Goal: Information Seeking & Learning: Learn about a topic

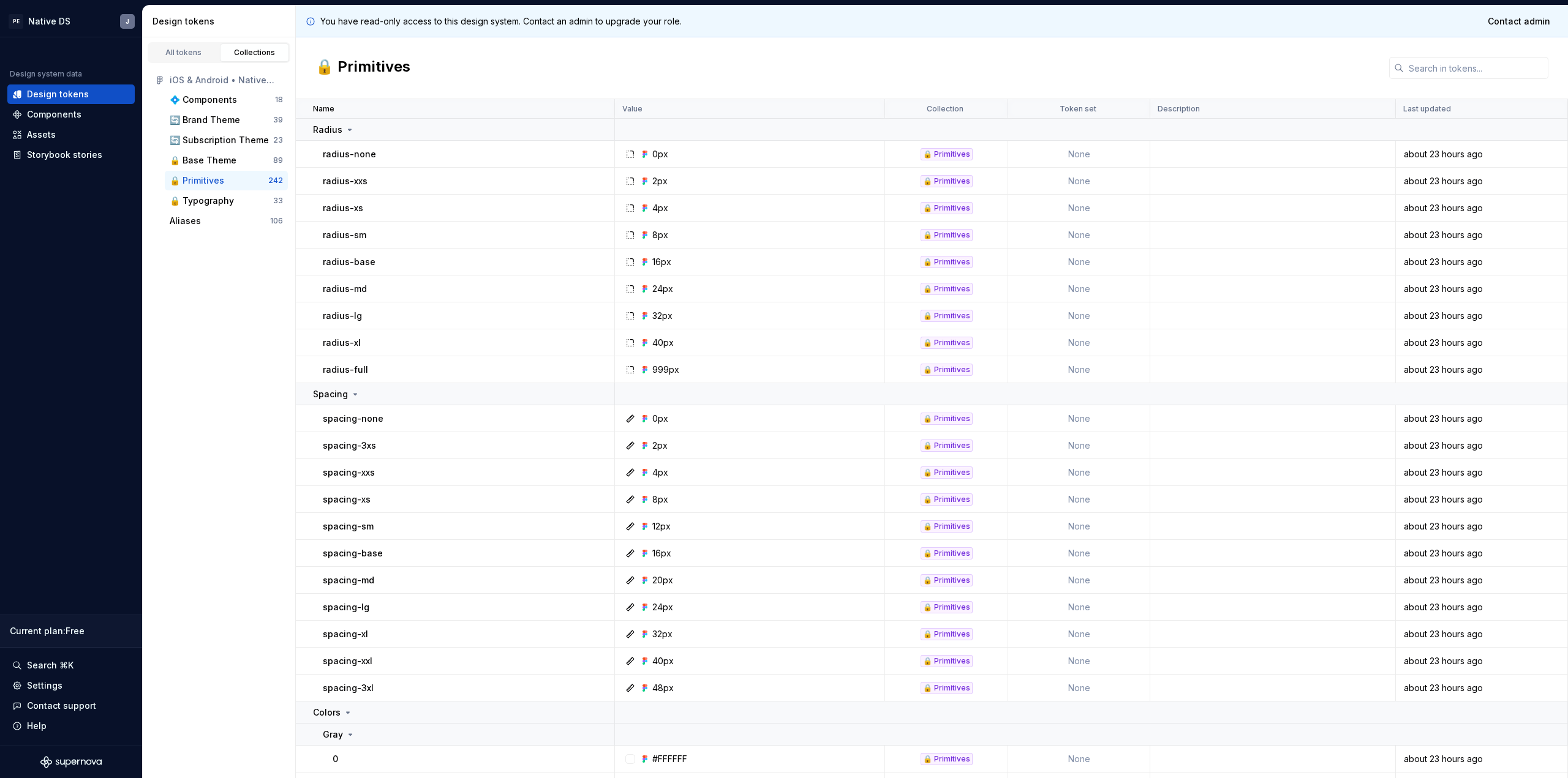
click at [943, 152] on div "🔒 Primitives" at bounding box center [947, 154] width 52 height 12
click at [249, 200] on div "🔒 Typography" at bounding box center [222, 200] width 104 height 12
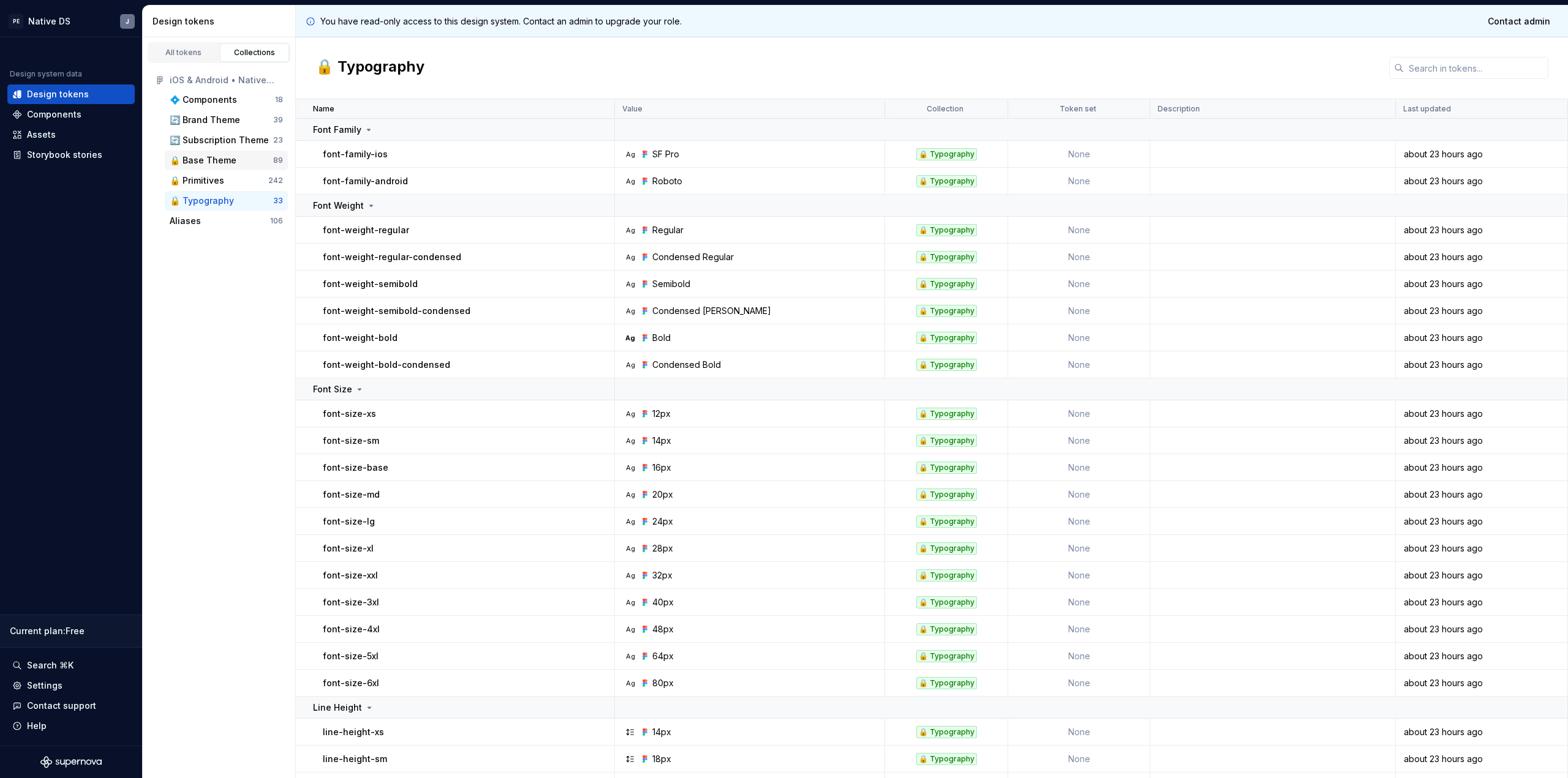
click at [249, 167] on div "🔒 Base Theme 89" at bounding box center [226, 159] width 123 height 19
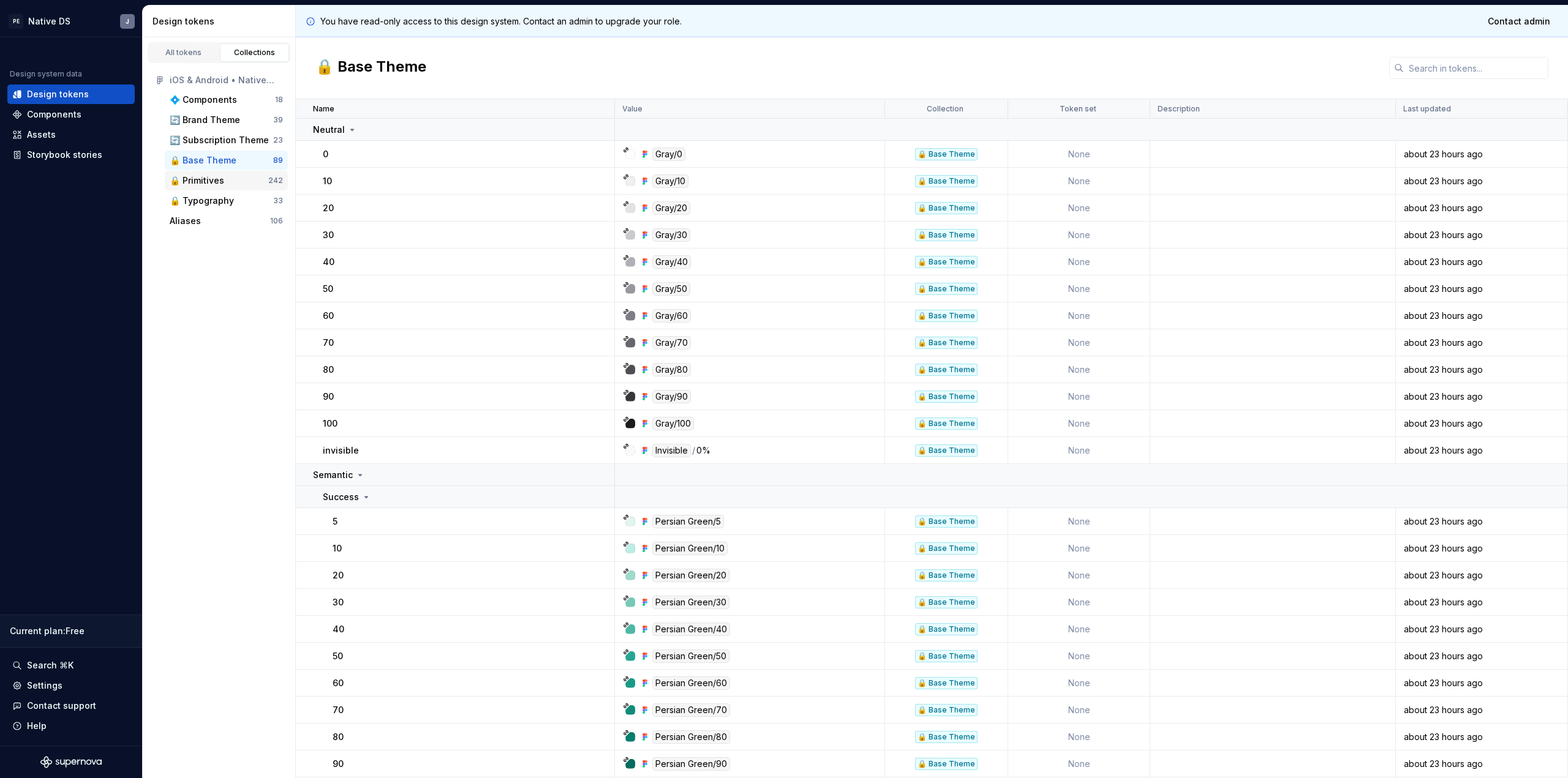
click at [236, 176] on div "🔒 Primitives" at bounding box center [219, 180] width 98 height 12
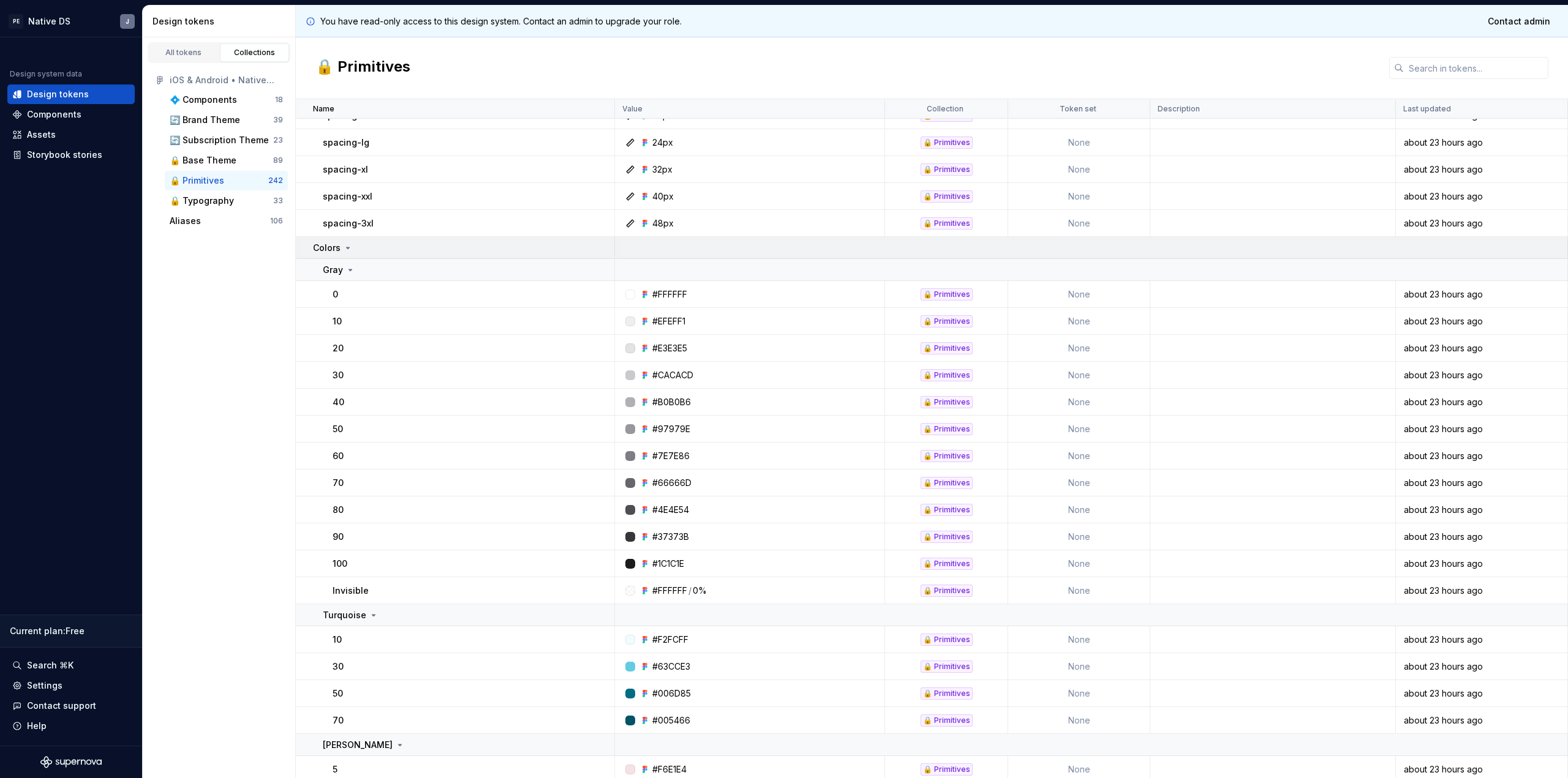
scroll to position [442, 0]
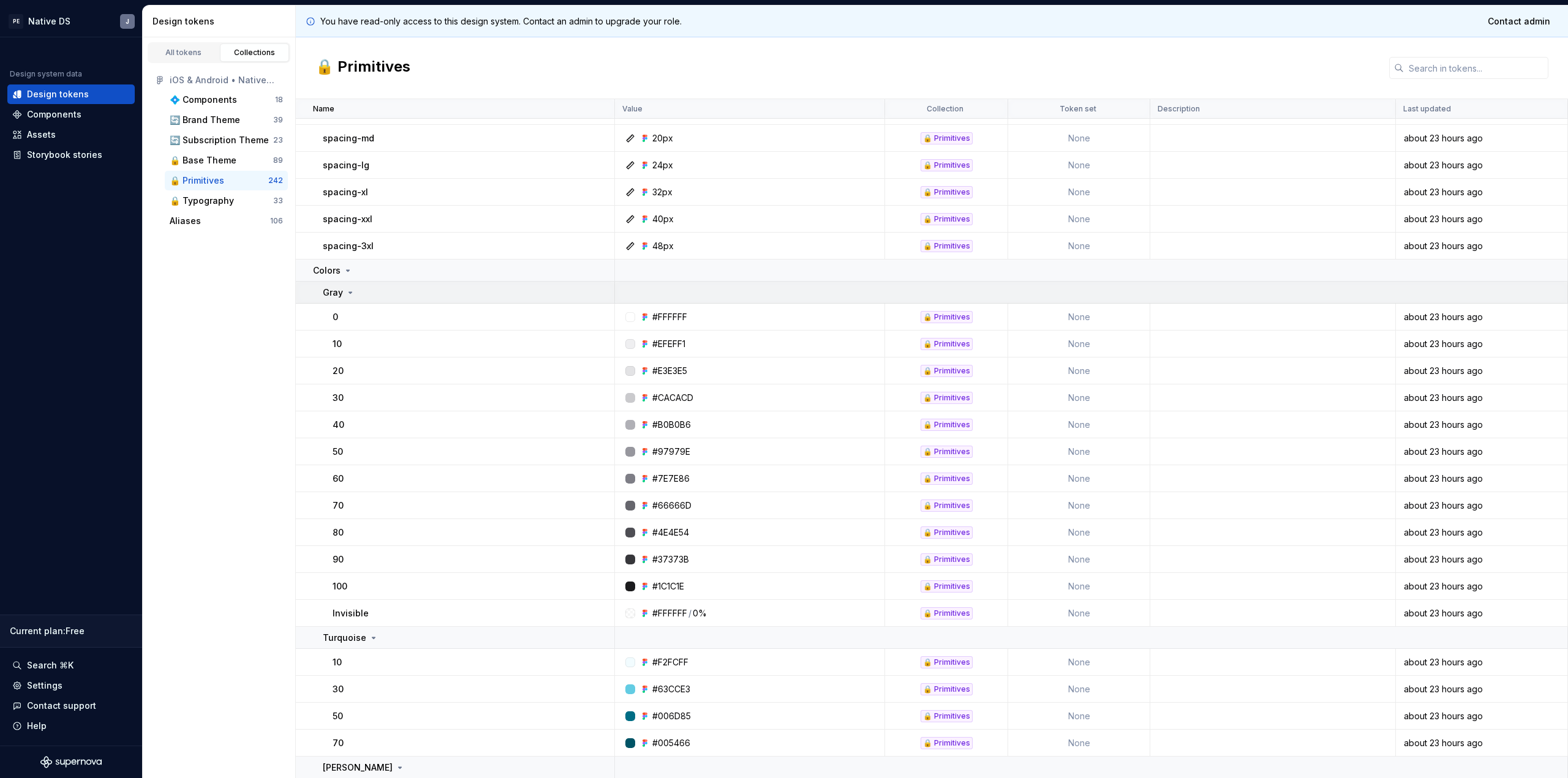
click at [369, 293] on div "Gray" at bounding box center [468, 292] width 291 height 12
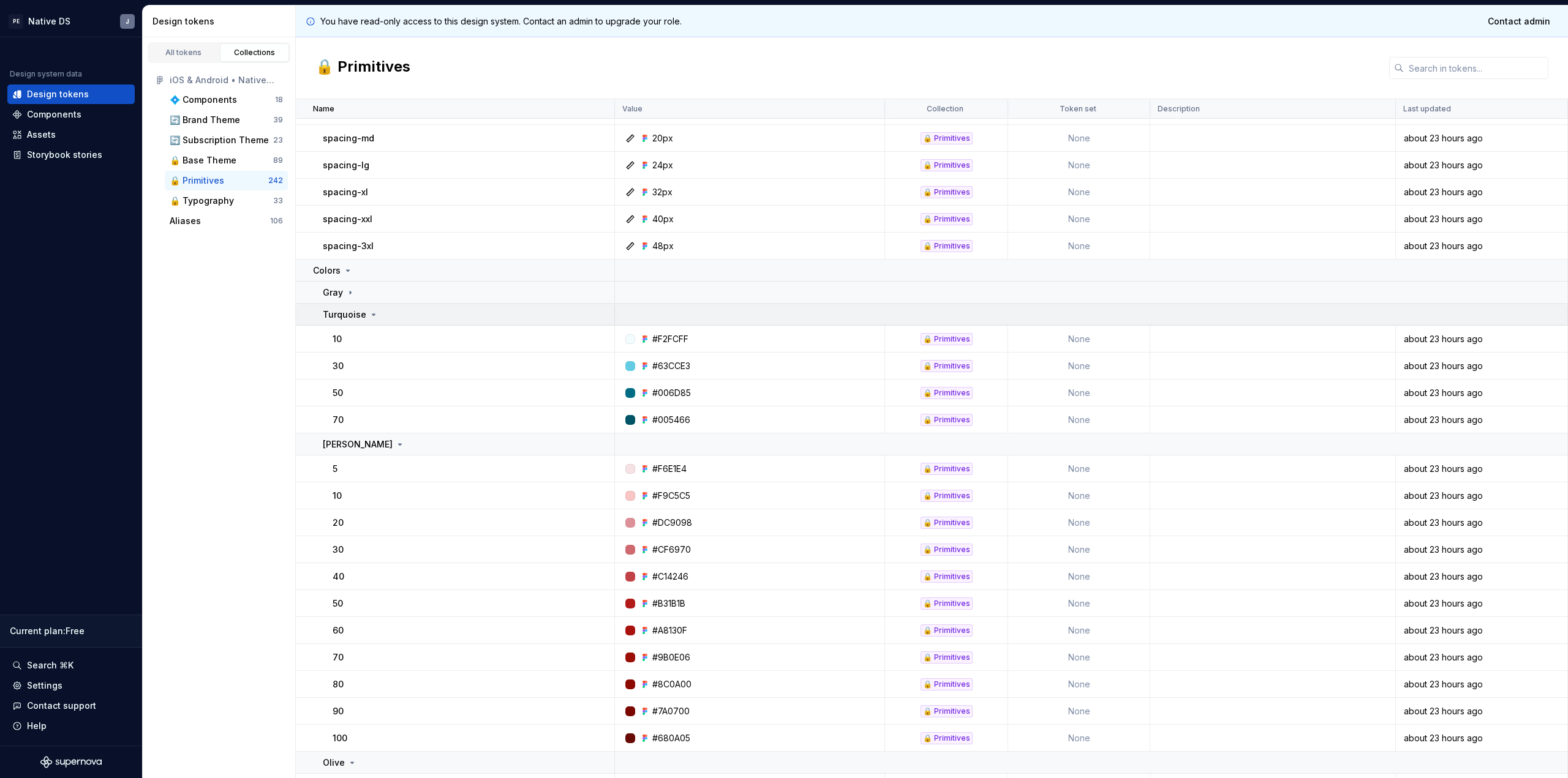
click at [354, 314] on p "Turquoise" at bounding box center [344, 314] width 44 height 12
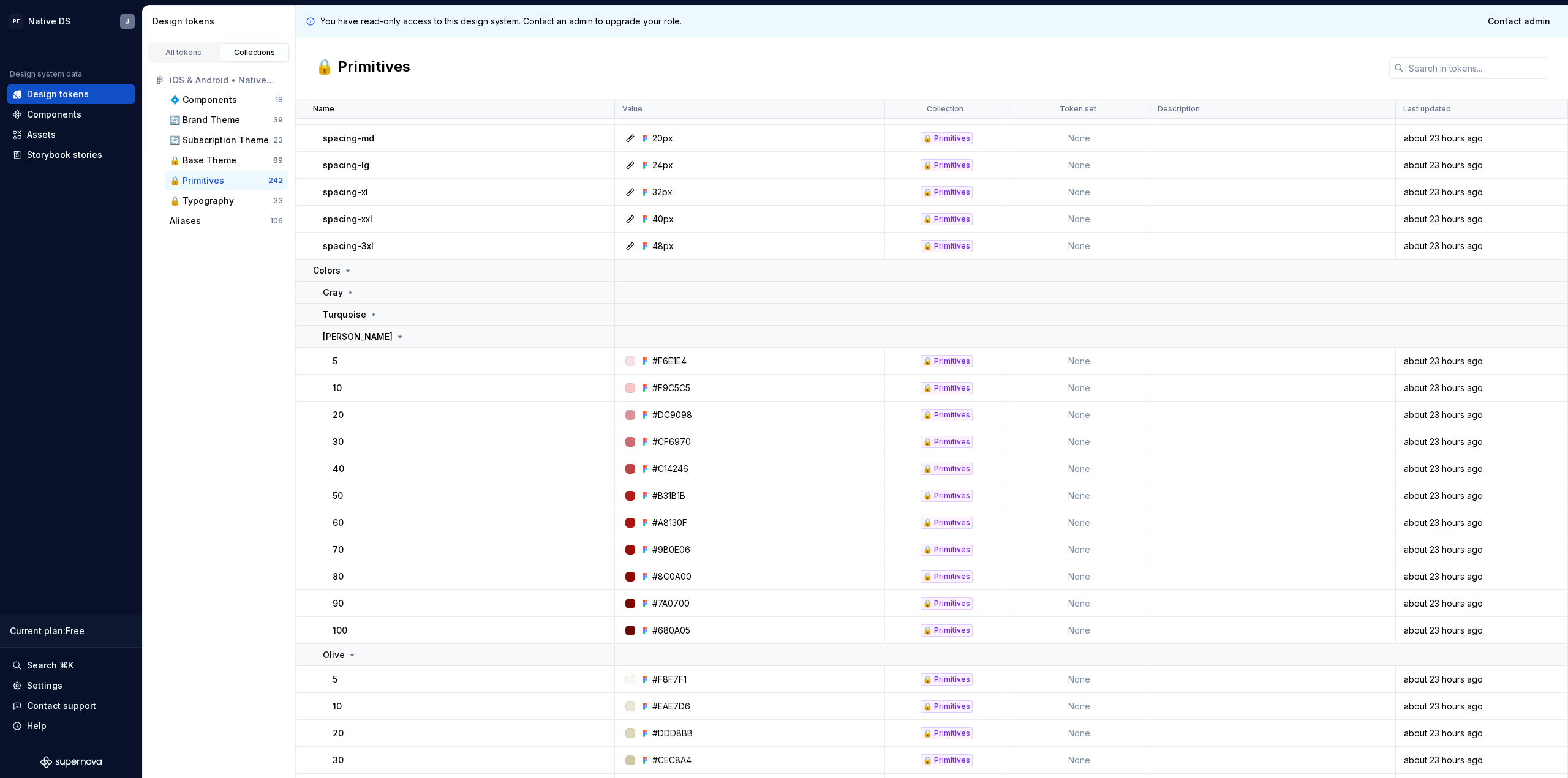
click at [354, 351] on td "5" at bounding box center [455, 361] width 319 height 27
click at [357, 342] on div "[PERSON_NAME]" at bounding box center [363, 337] width 83 height 12
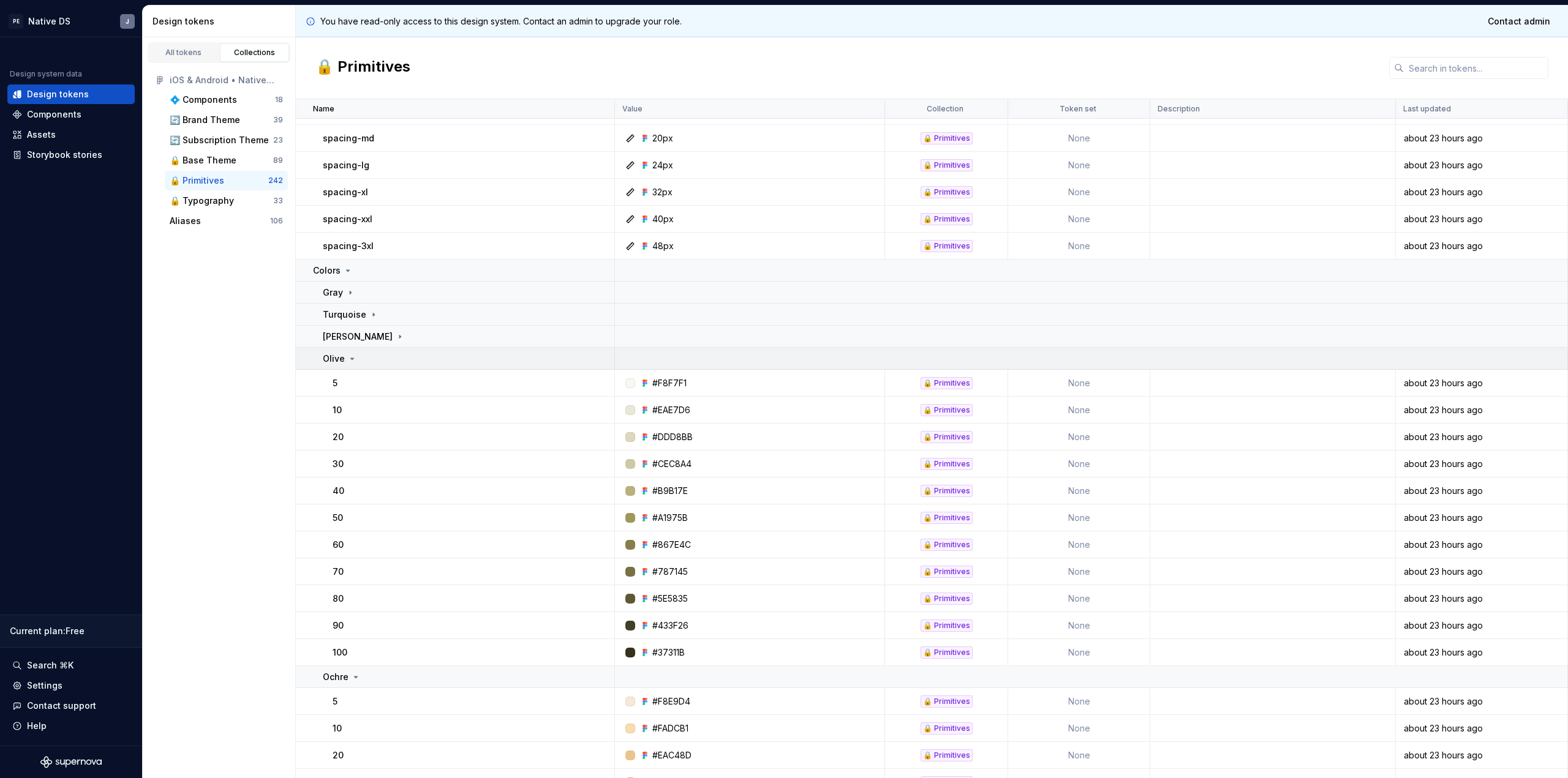
click at [352, 360] on icon at bounding box center [351, 359] width 10 height 10
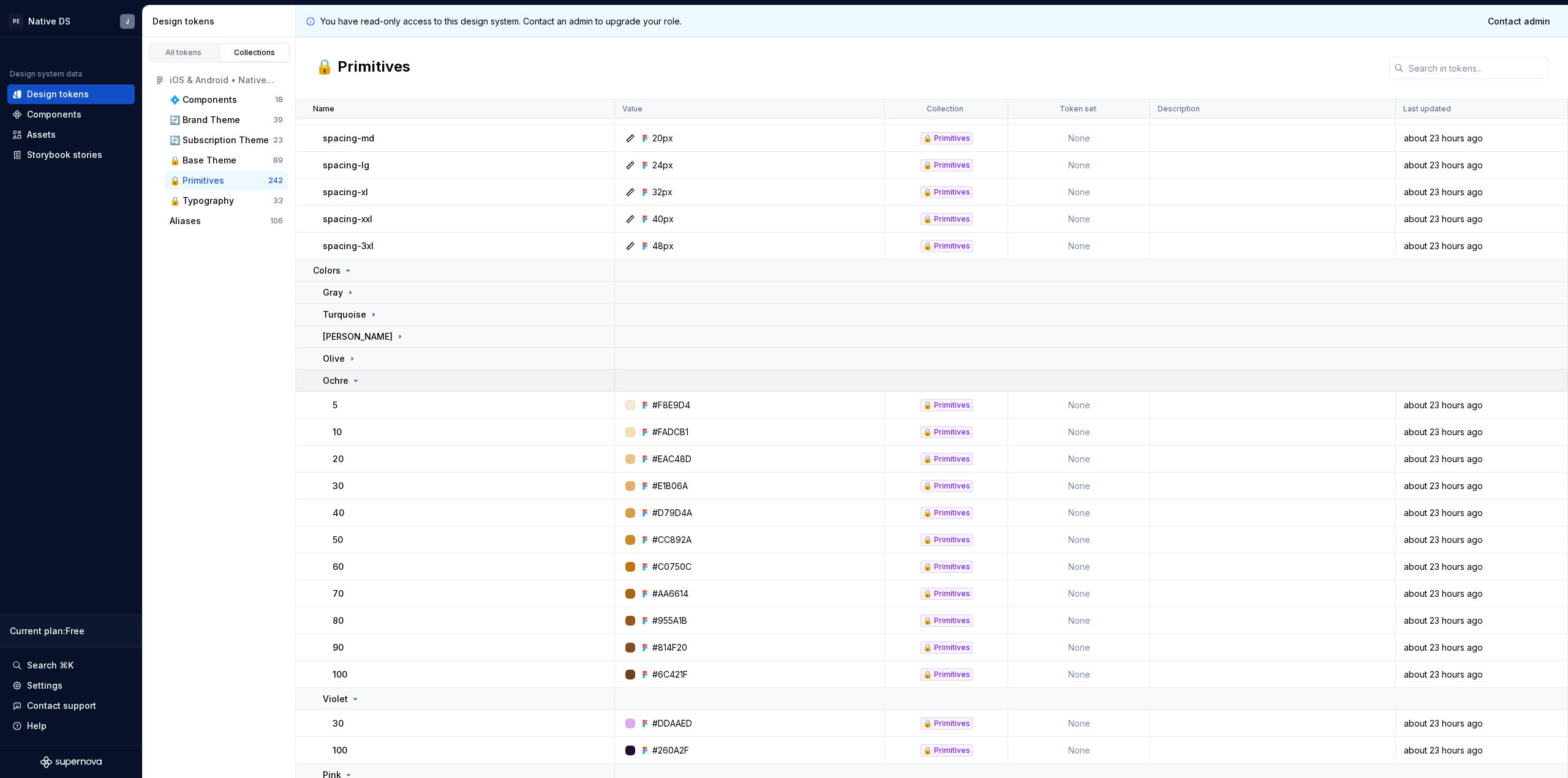
click at [351, 382] on icon at bounding box center [355, 381] width 10 height 10
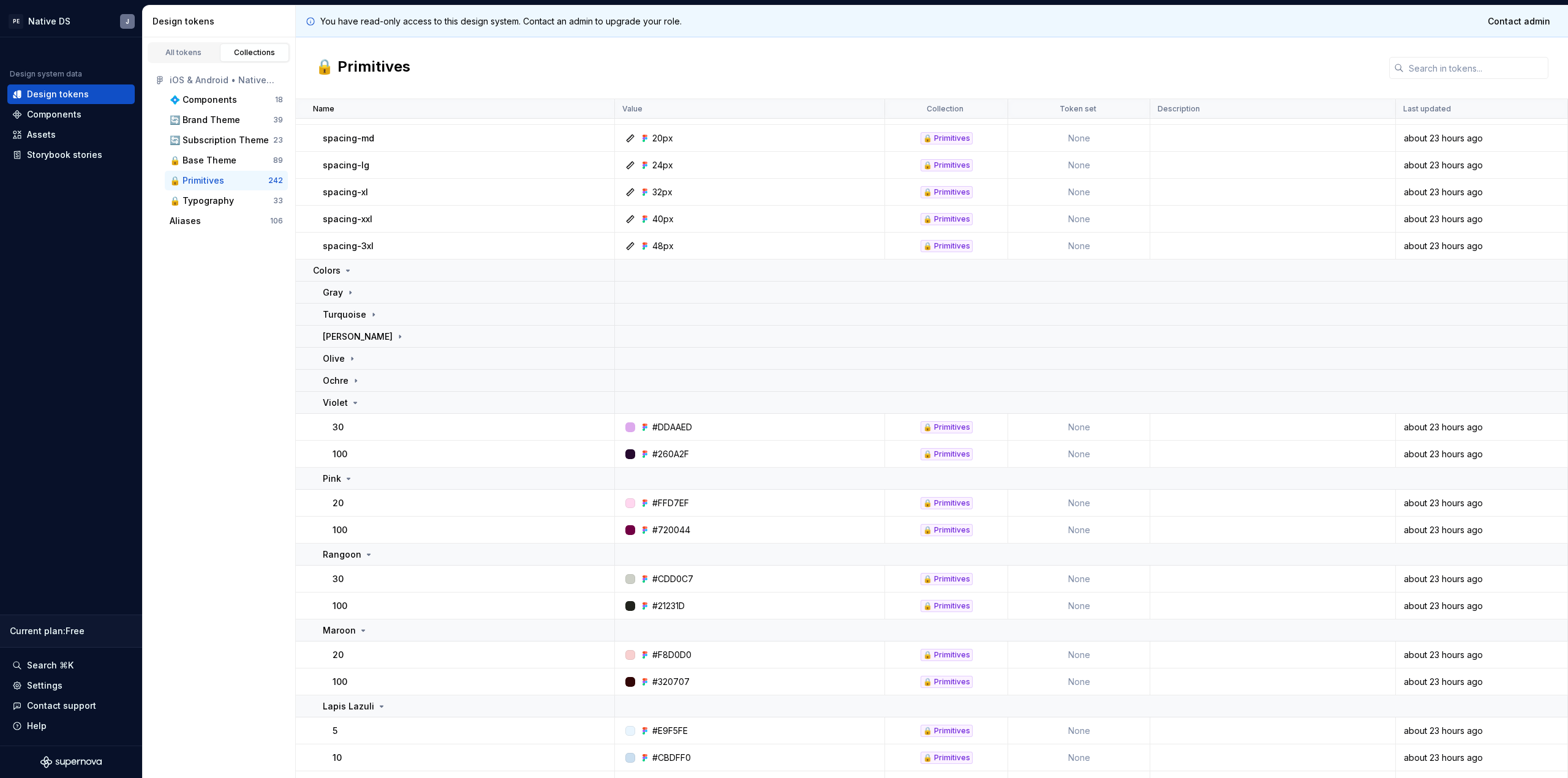
click at [344, 427] on div "30" at bounding box center [473, 427] width 281 height 12
click at [346, 403] on div "Violet" at bounding box center [341, 402] width 37 height 12
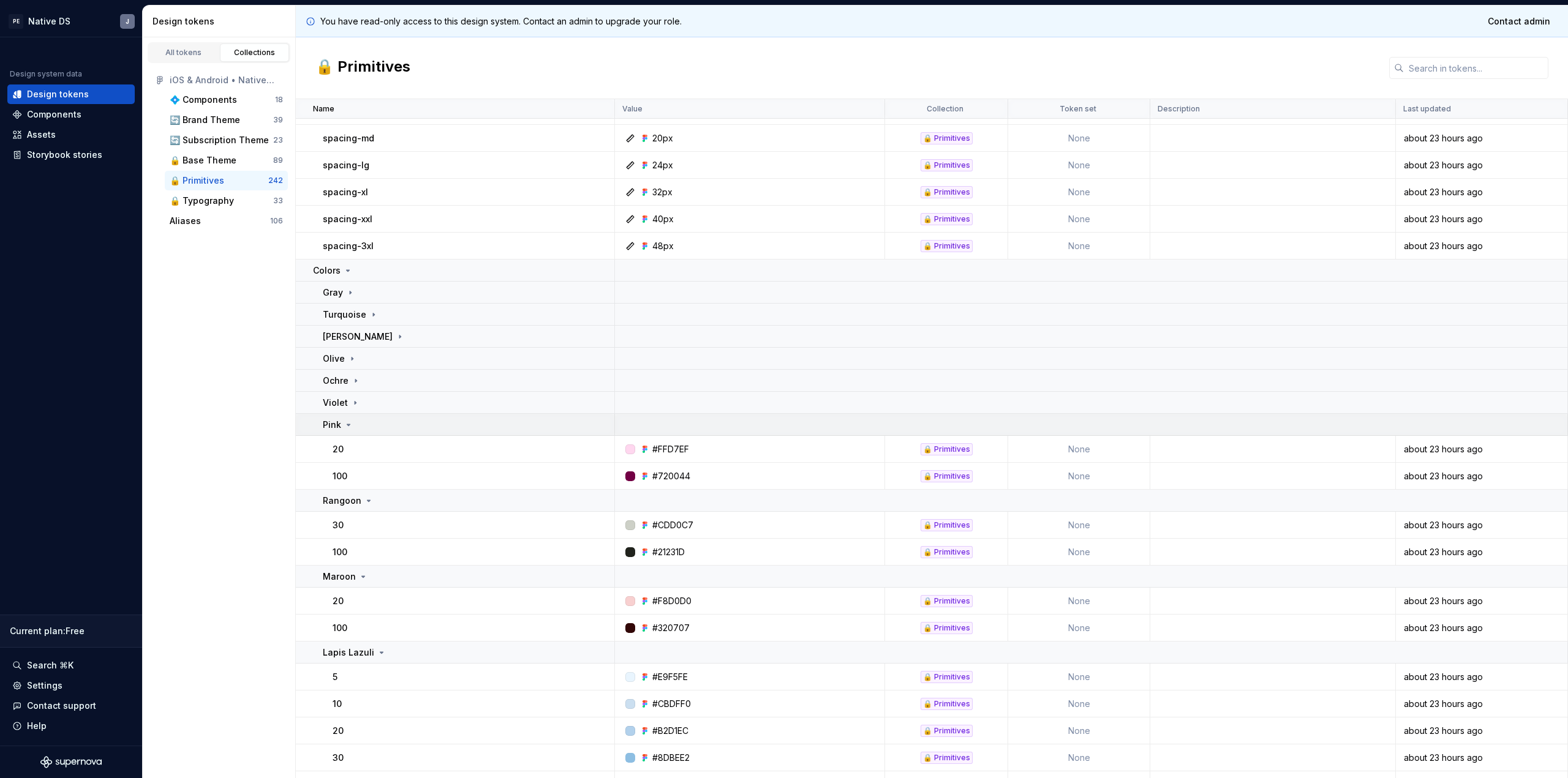
click at [346, 426] on icon at bounding box center [349, 425] width 10 height 10
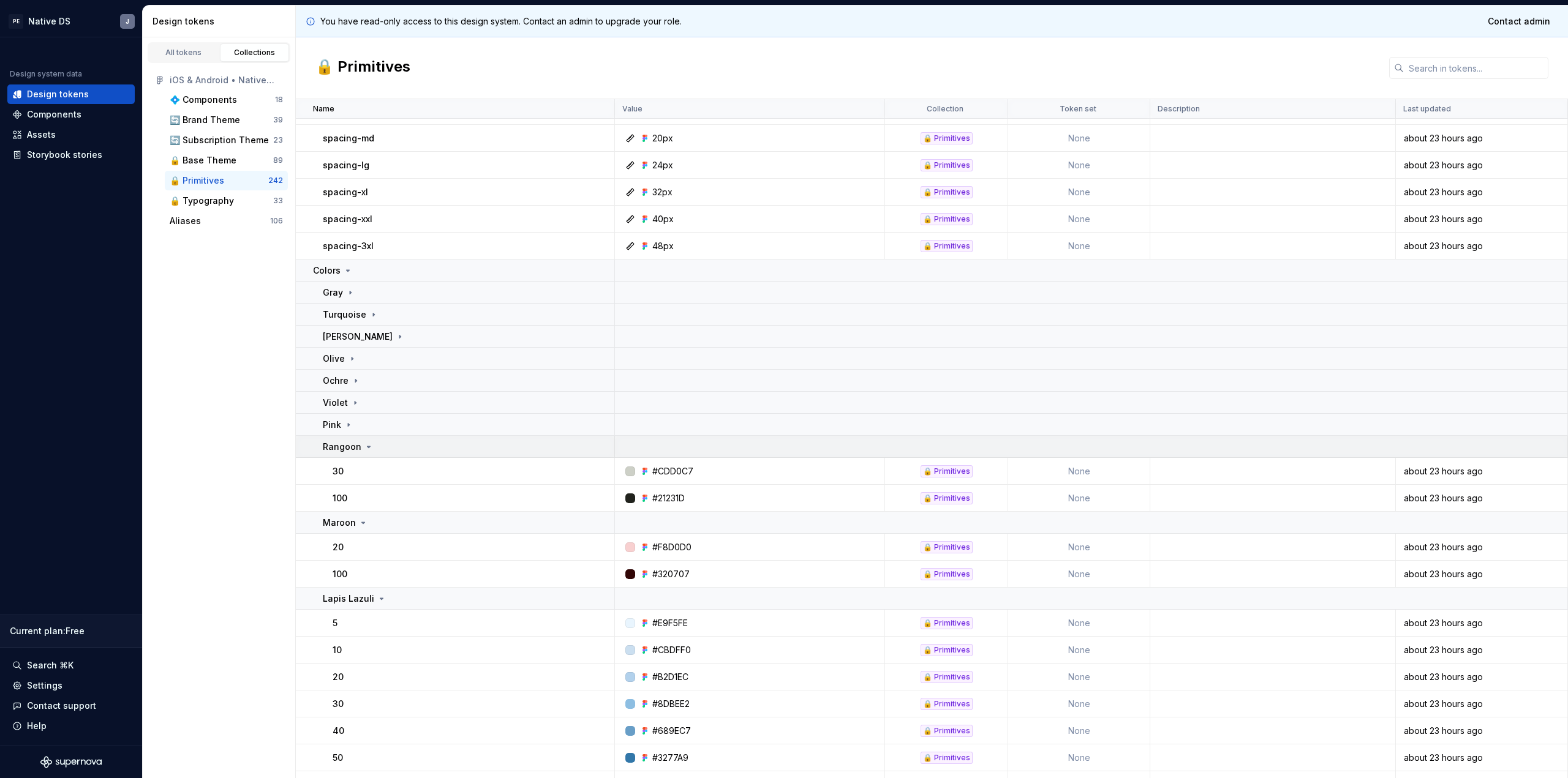
click at [346, 447] on p "Rangoon" at bounding box center [342, 447] width 39 height 12
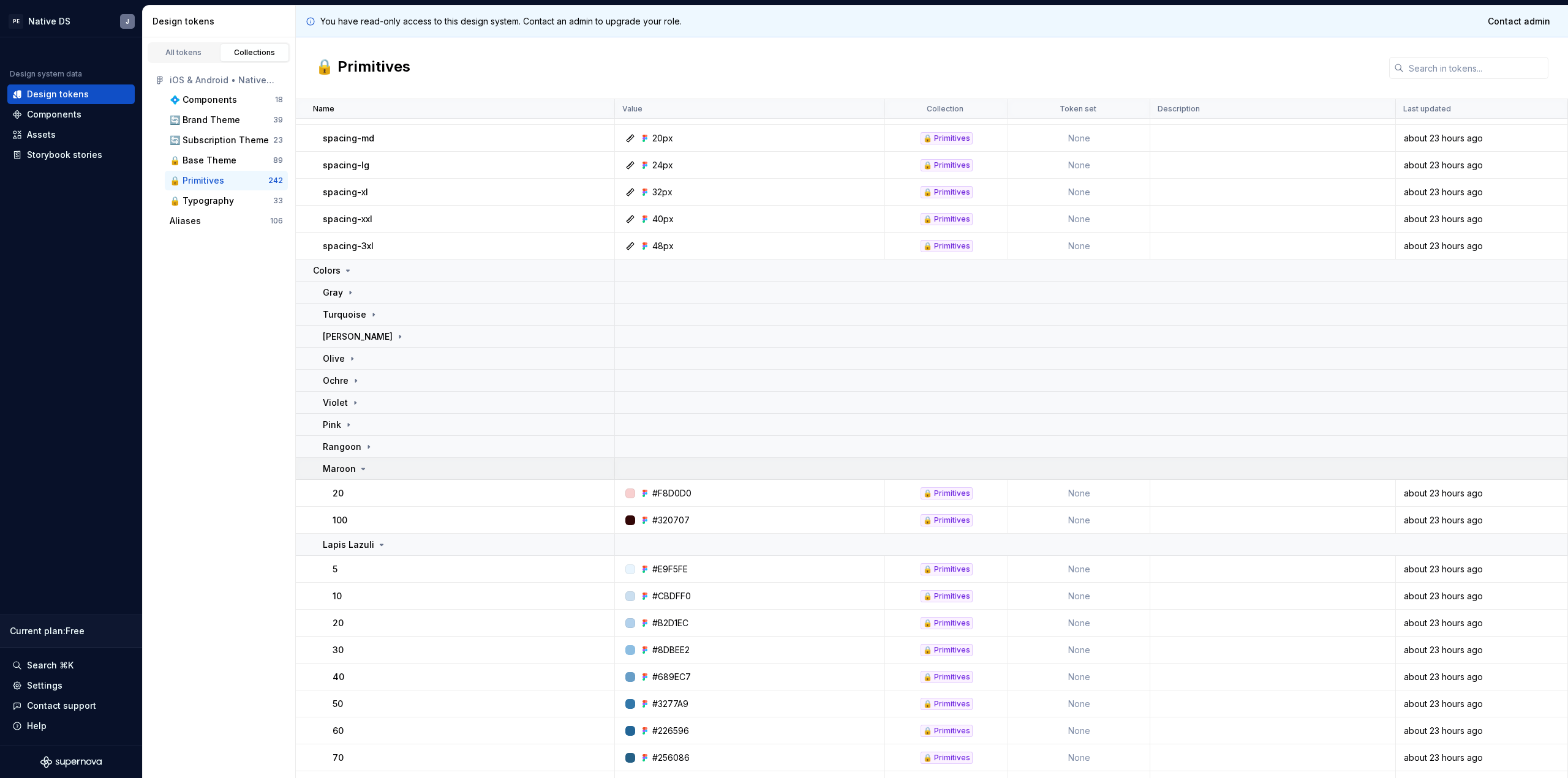
click at [345, 477] on td "Maroon" at bounding box center [455, 469] width 319 height 22
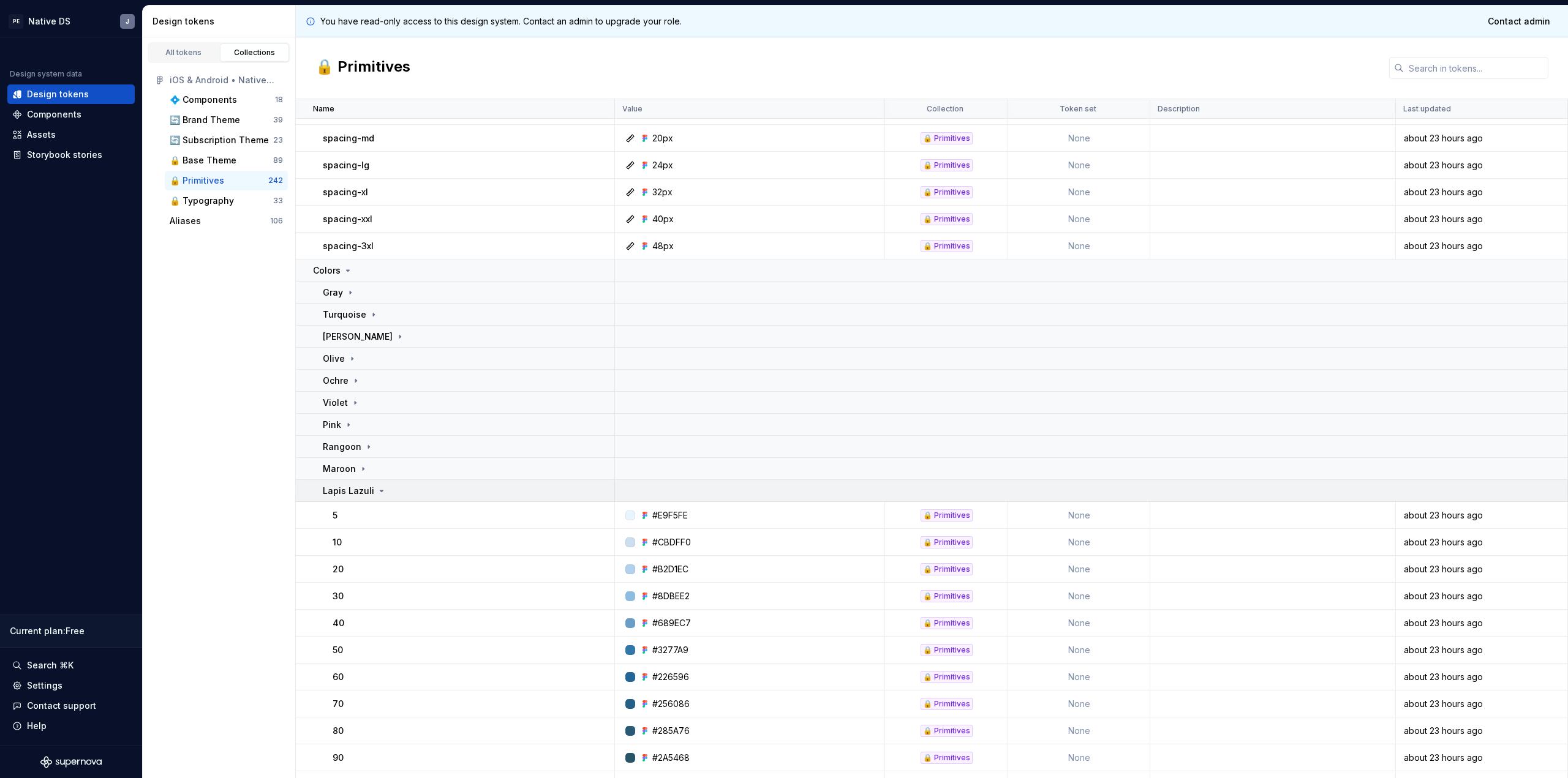
click at [345, 494] on p "Lapis Lazuli" at bounding box center [348, 491] width 51 height 12
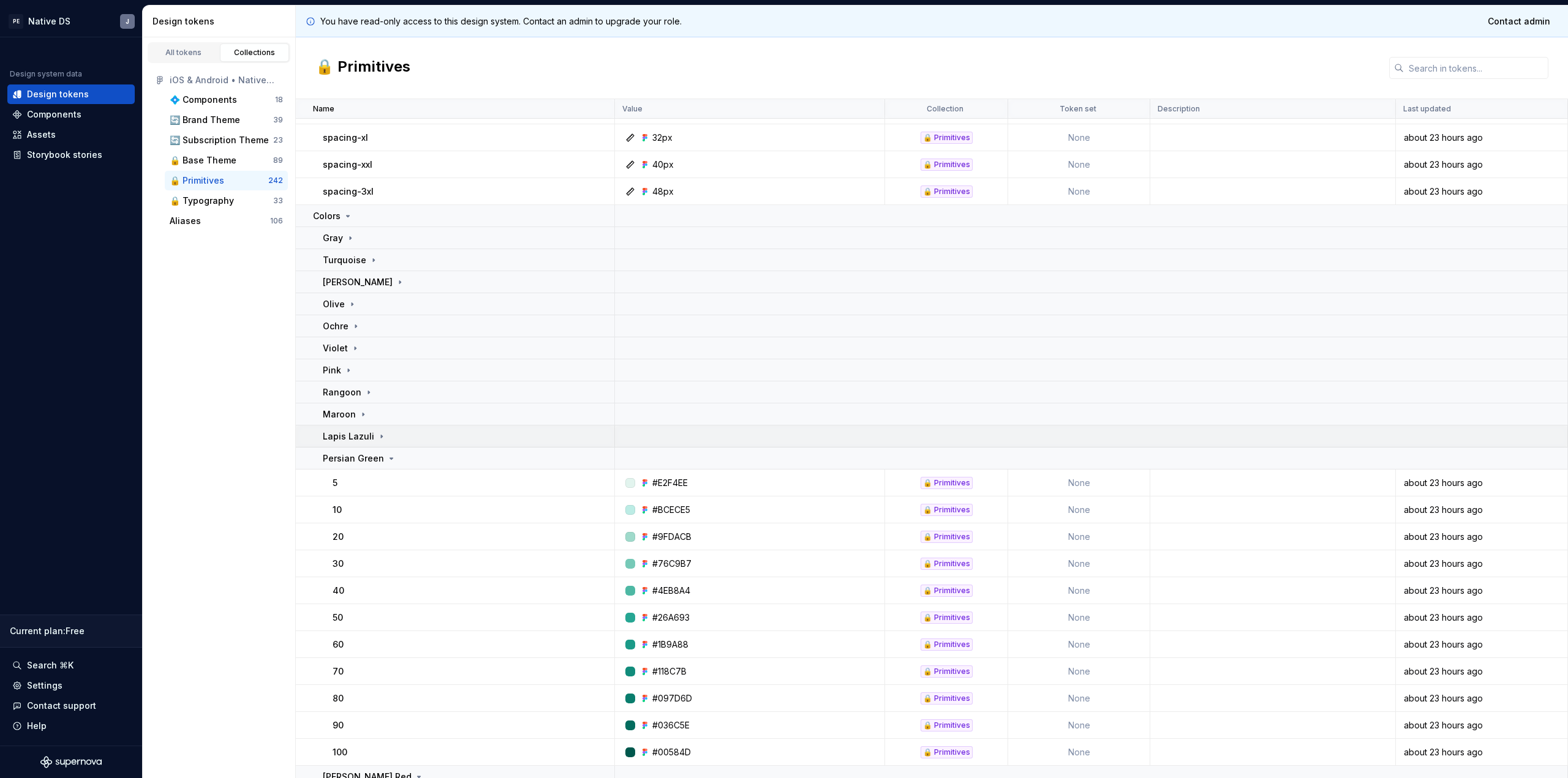
click at [368, 445] on td "Lapis Lazuli" at bounding box center [455, 437] width 319 height 22
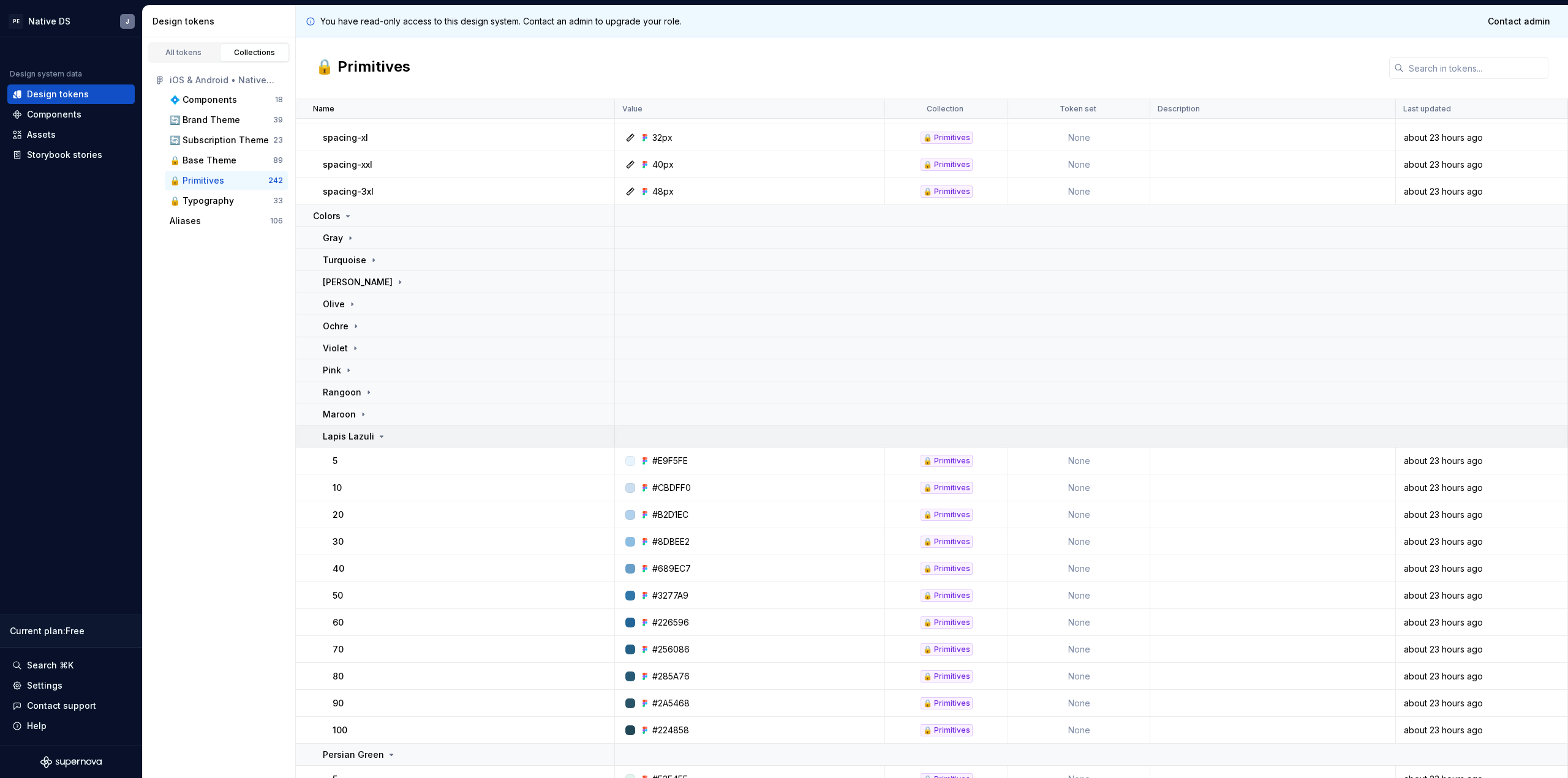
click at [368, 437] on p "Lapis Lazuli" at bounding box center [348, 436] width 51 height 12
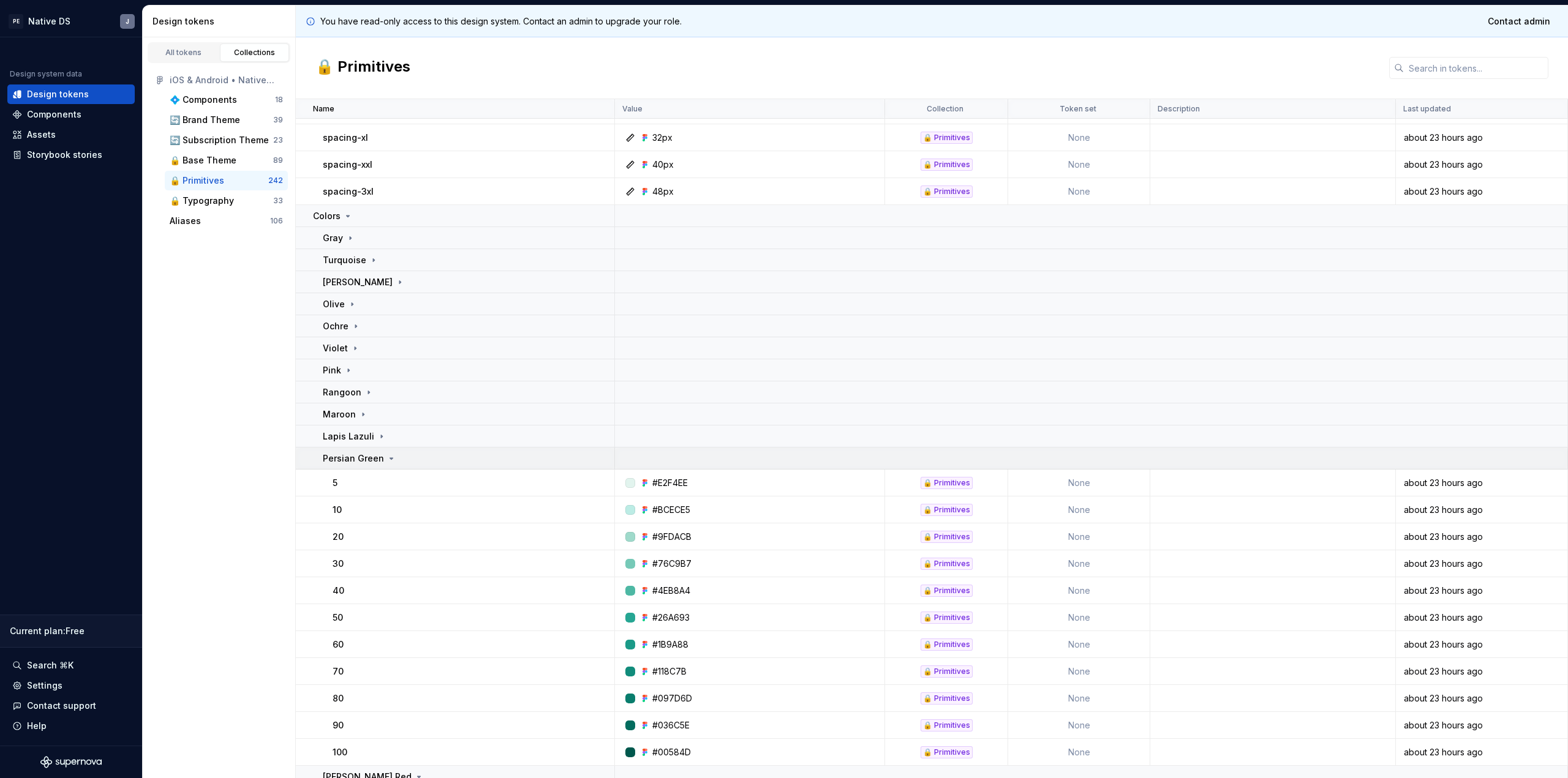
click at [368, 462] on p "Persian Green" at bounding box center [353, 458] width 61 height 12
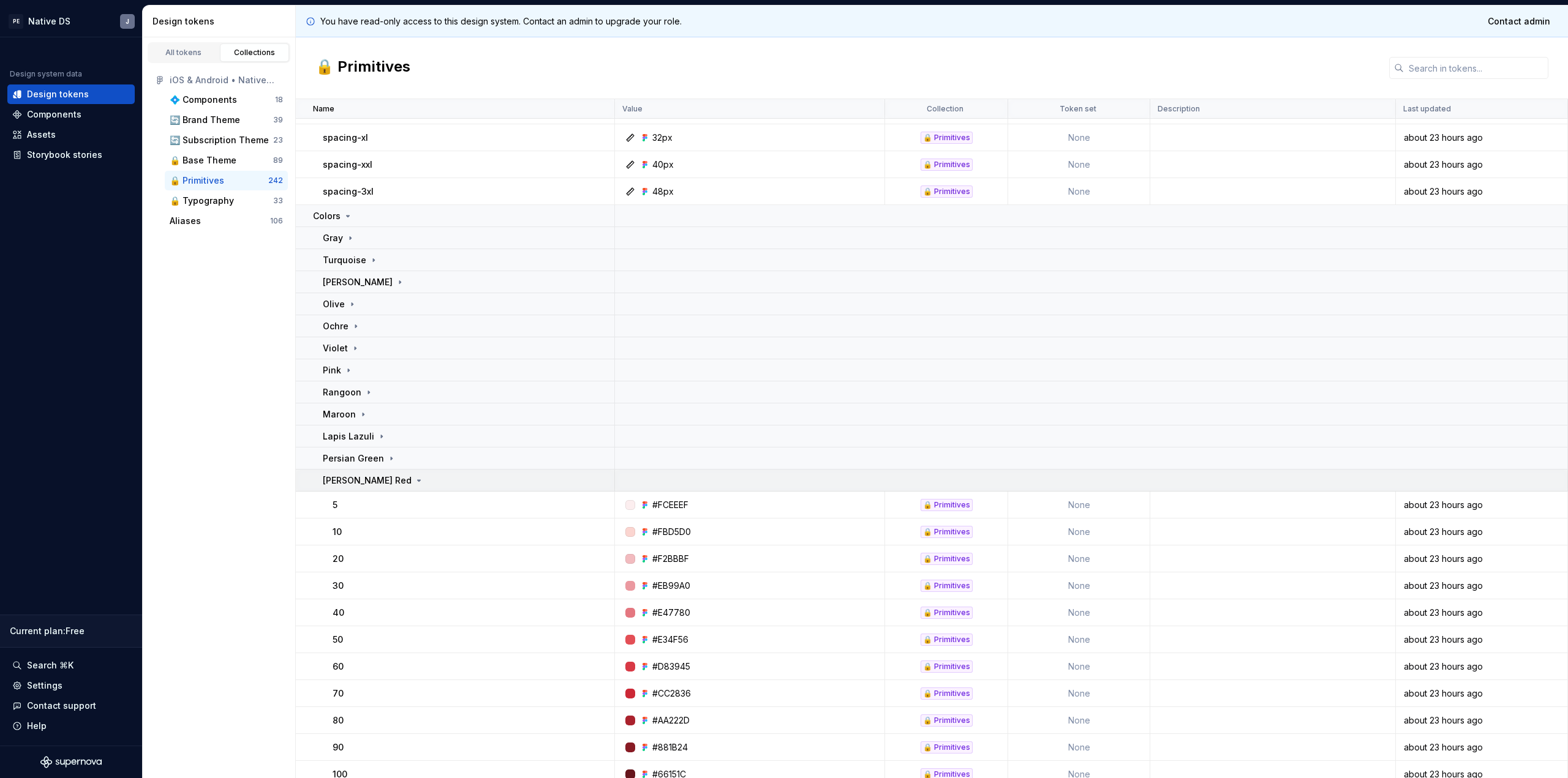
click at [414, 479] on icon at bounding box center [418, 480] width 10 height 10
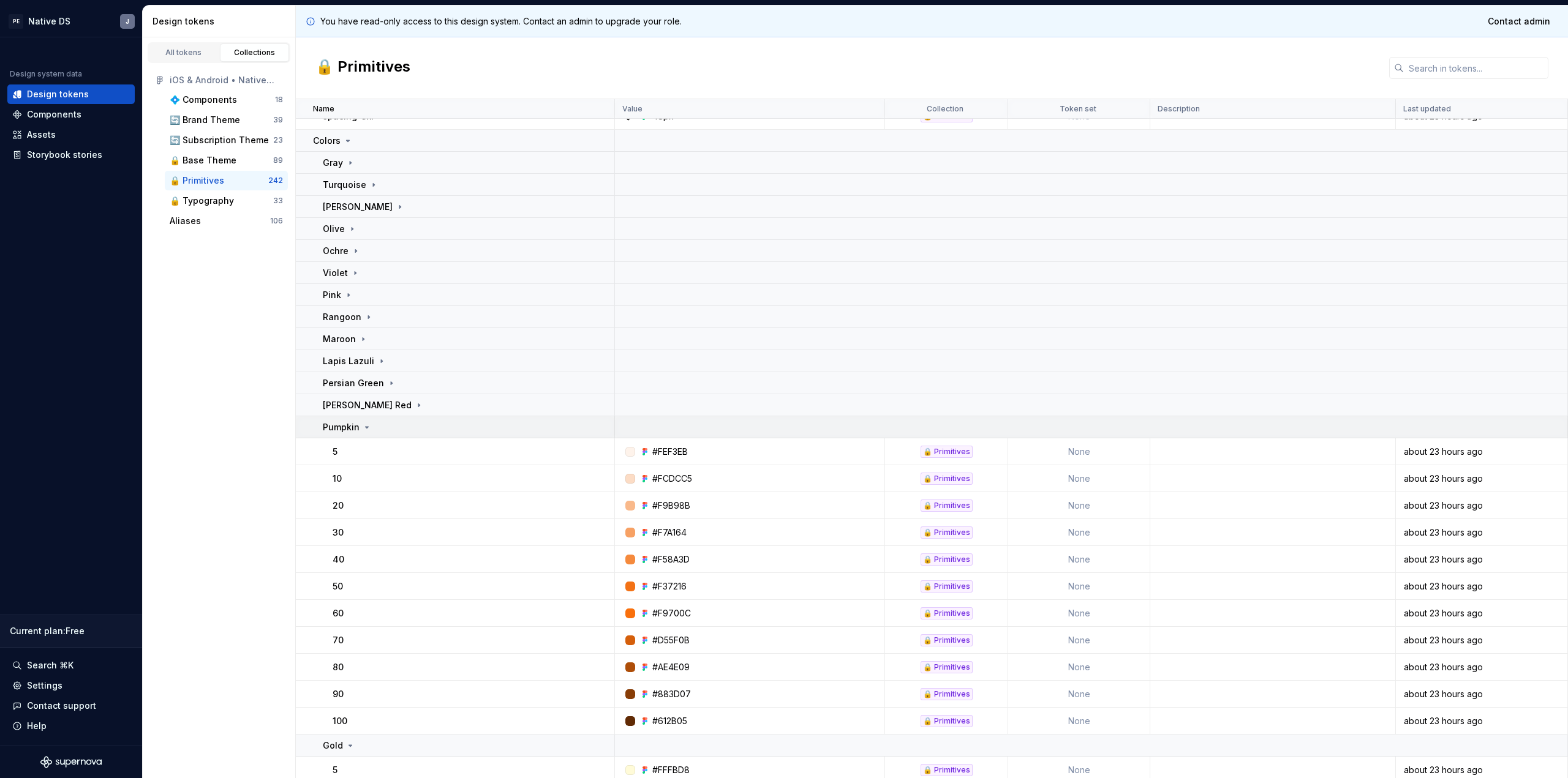
click at [356, 427] on p "Pumpkin" at bounding box center [341, 427] width 37 height 12
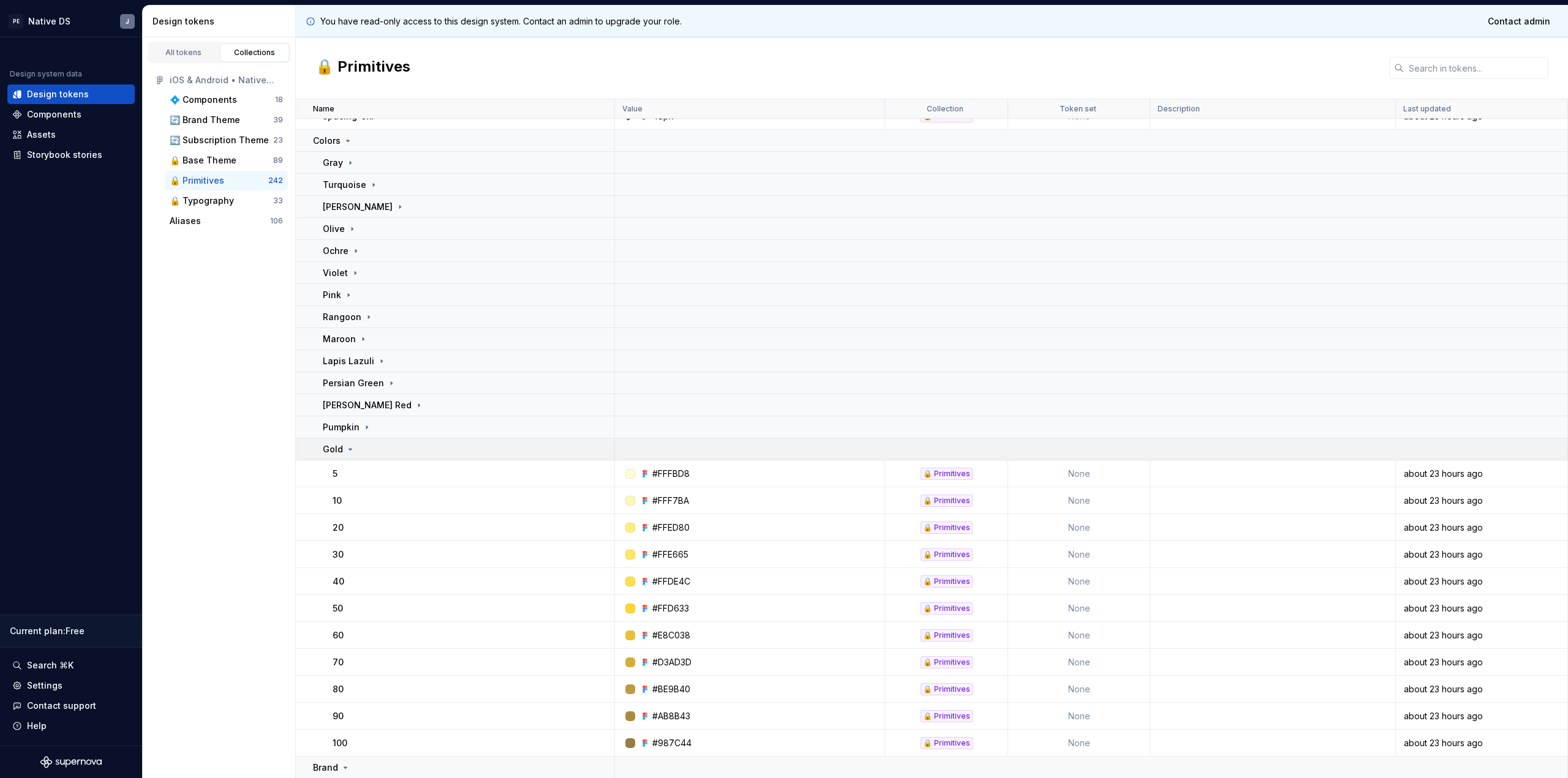
click at [355, 459] on td "Gold" at bounding box center [455, 450] width 319 height 22
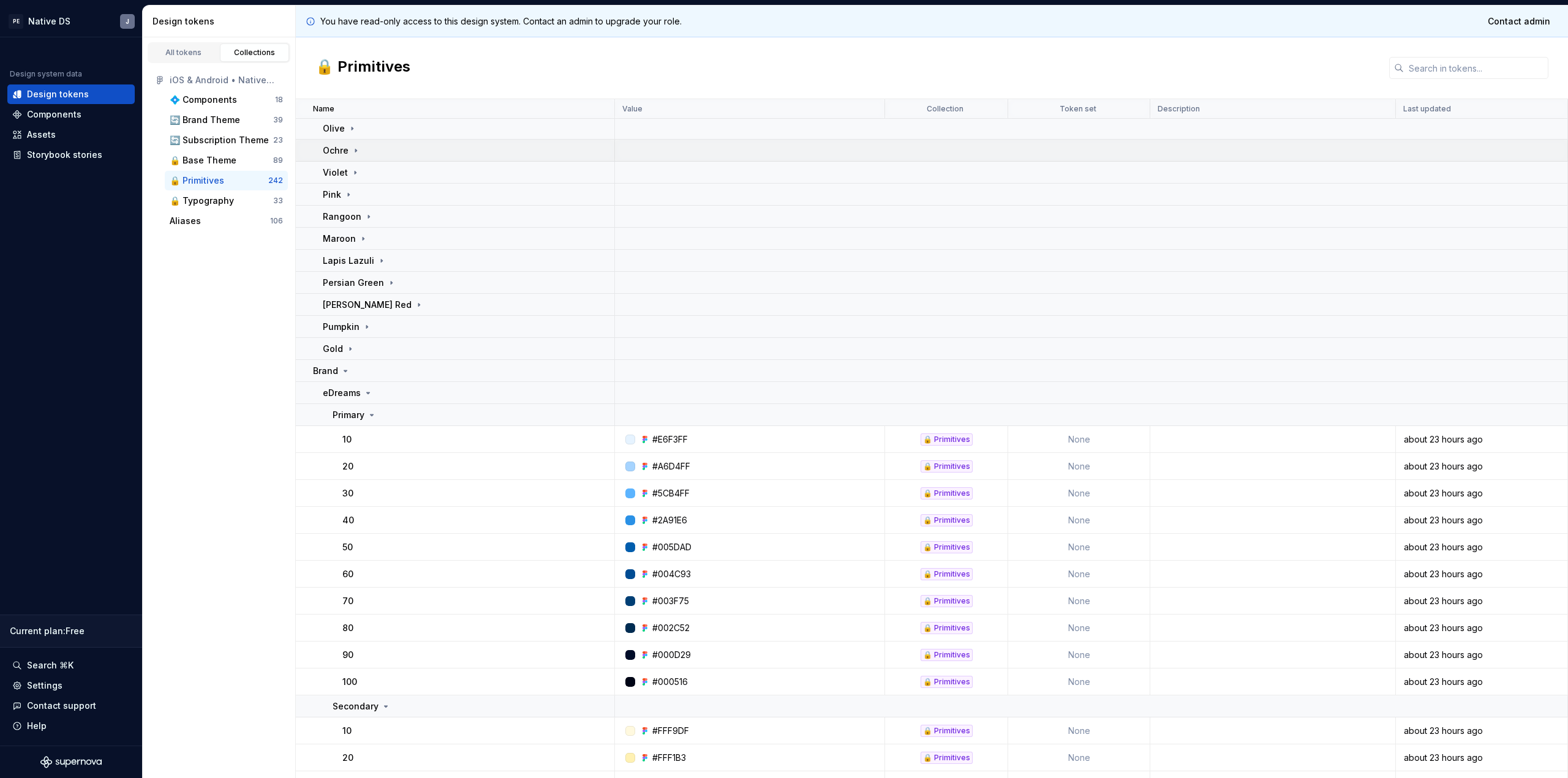
scroll to position [820, 0]
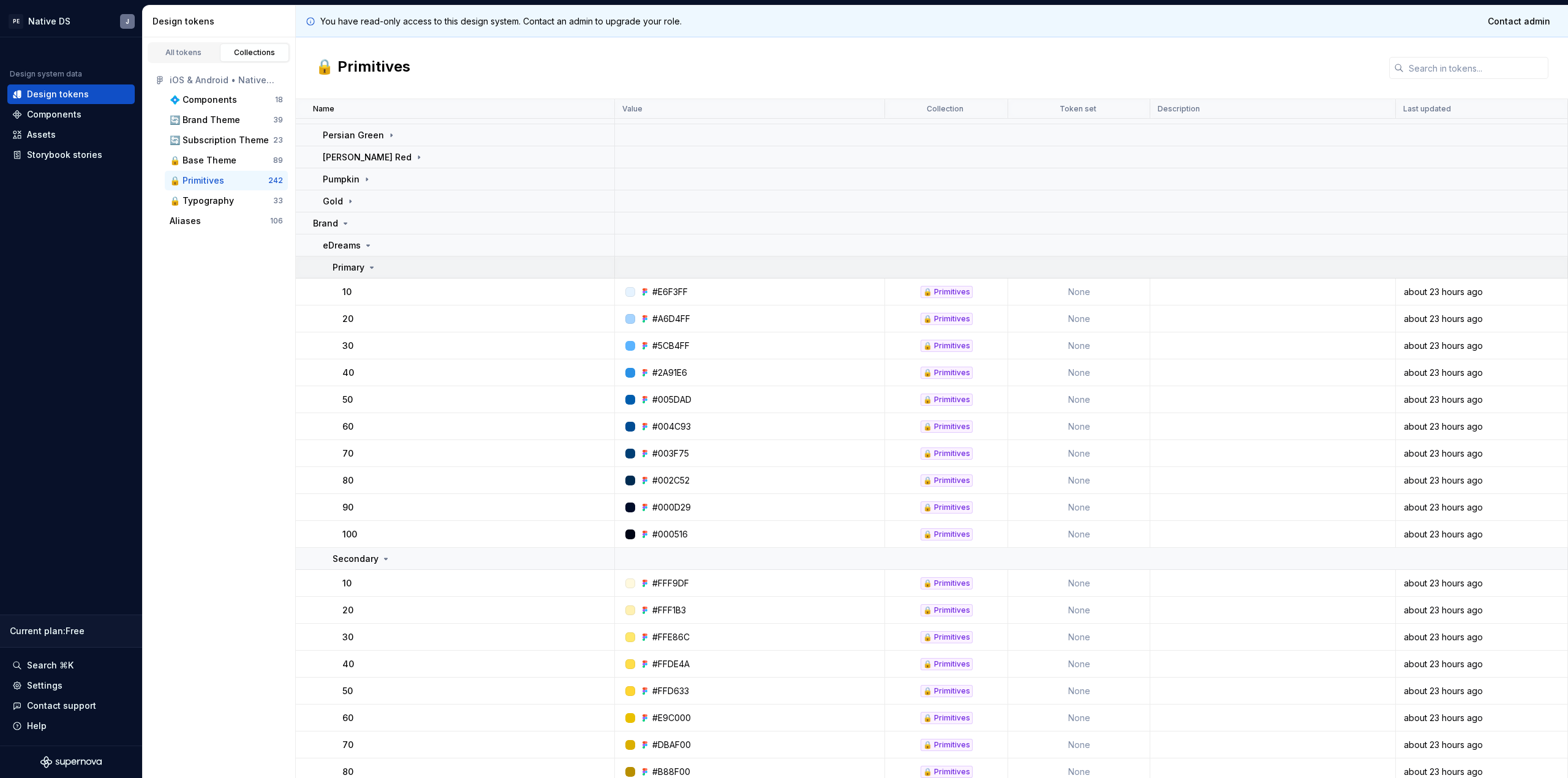
click at [357, 272] on p "Primary" at bounding box center [349, 267] width 32 height 12
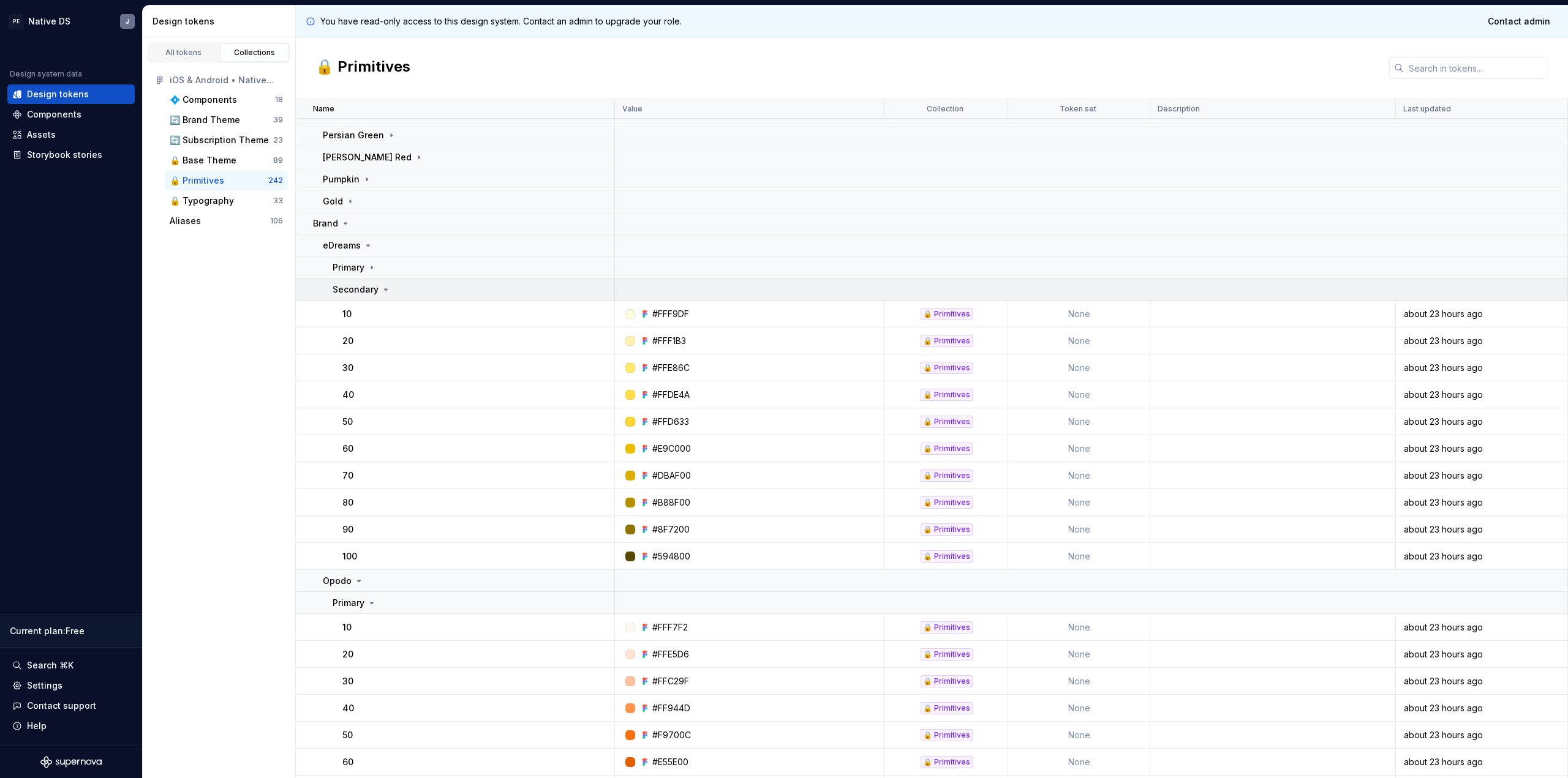
click at [351, 284] on p "Secondary" at bounding box center [356, 289] width 46 height 12
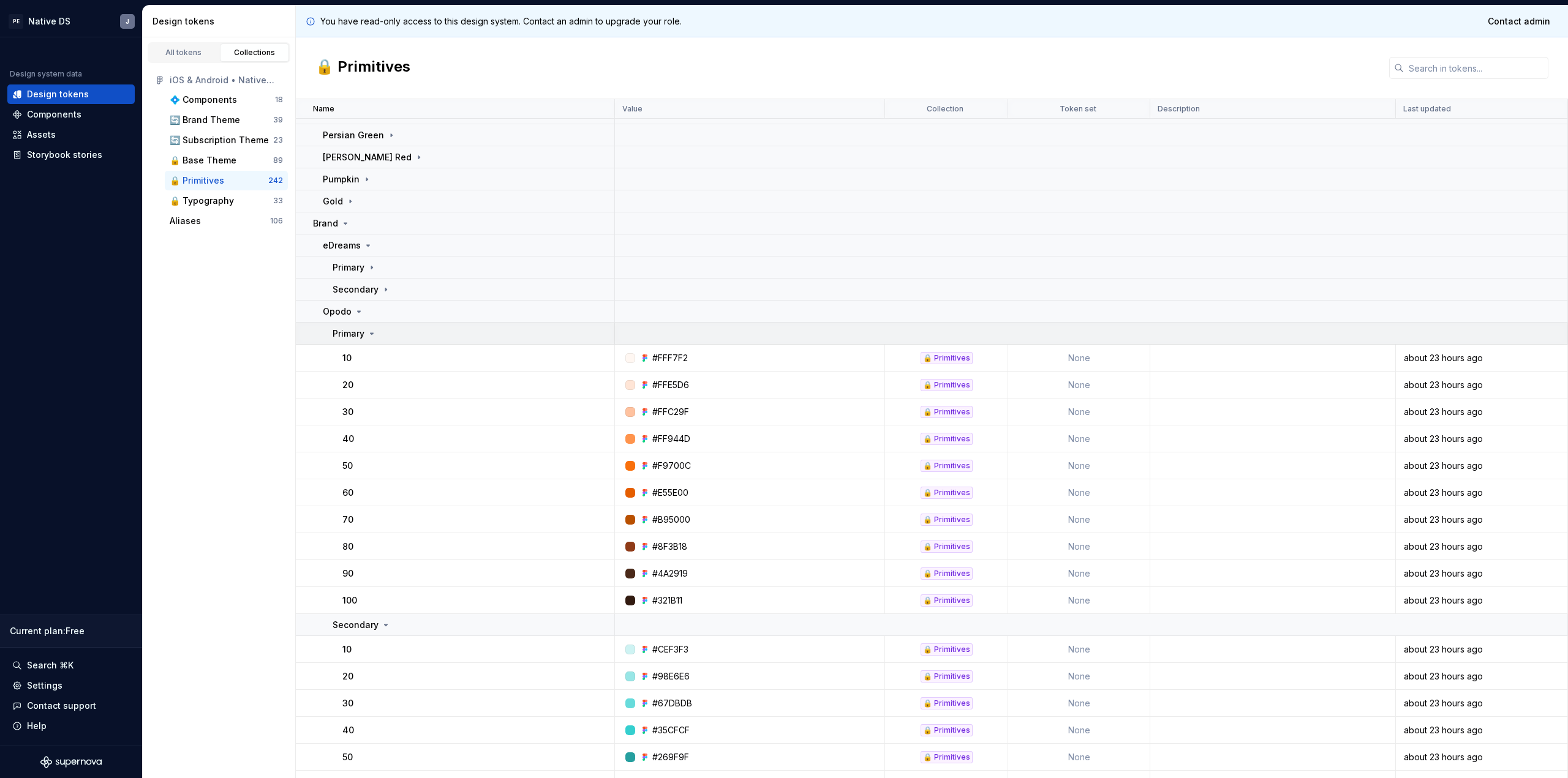
click at [347, 325] on td "Primary" at bounding box center [455, 334] width 319 height 22
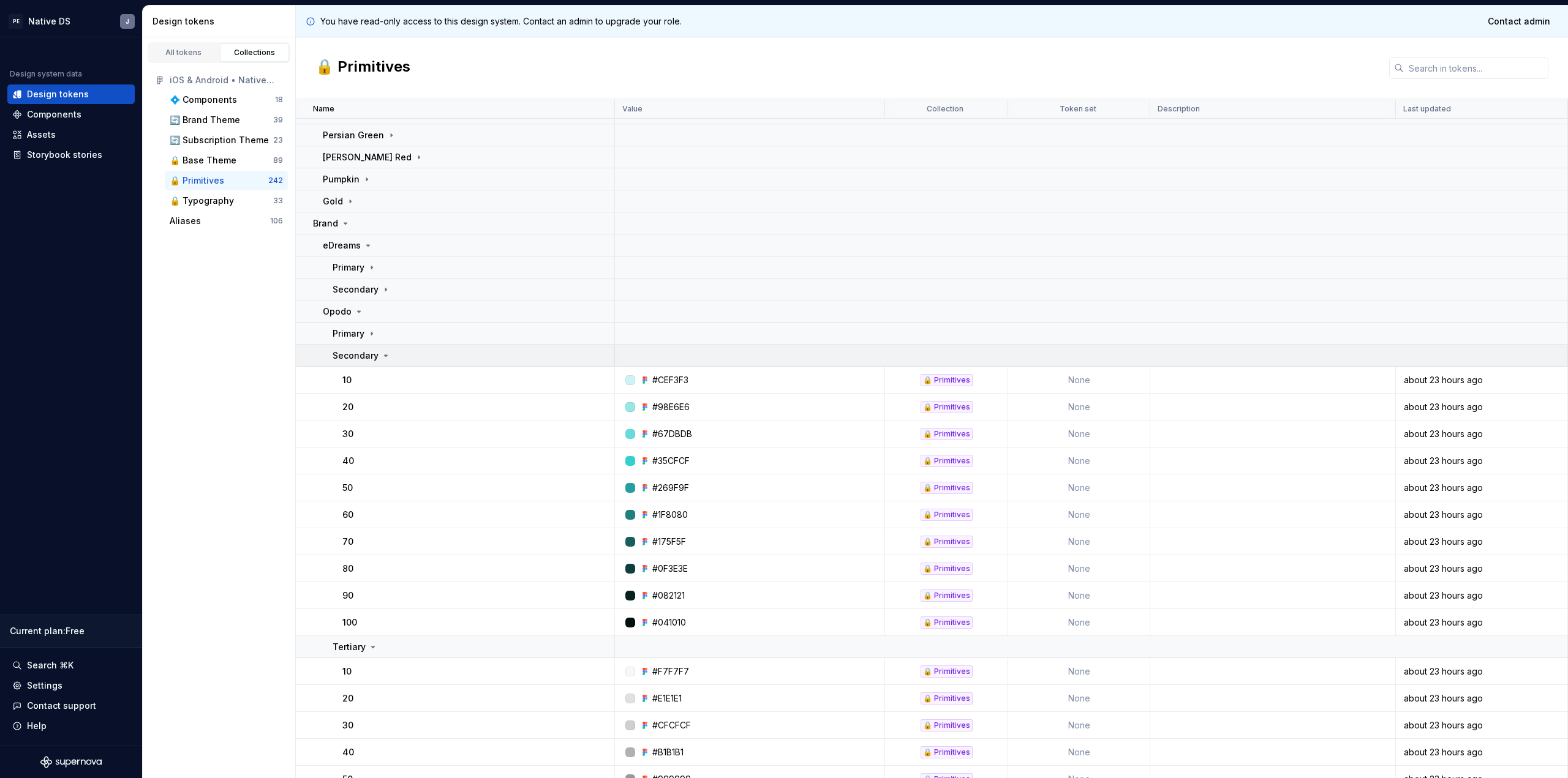
click at [347, 354] on p "Secondary" at bounding box center [356, 355] width 46 height 12
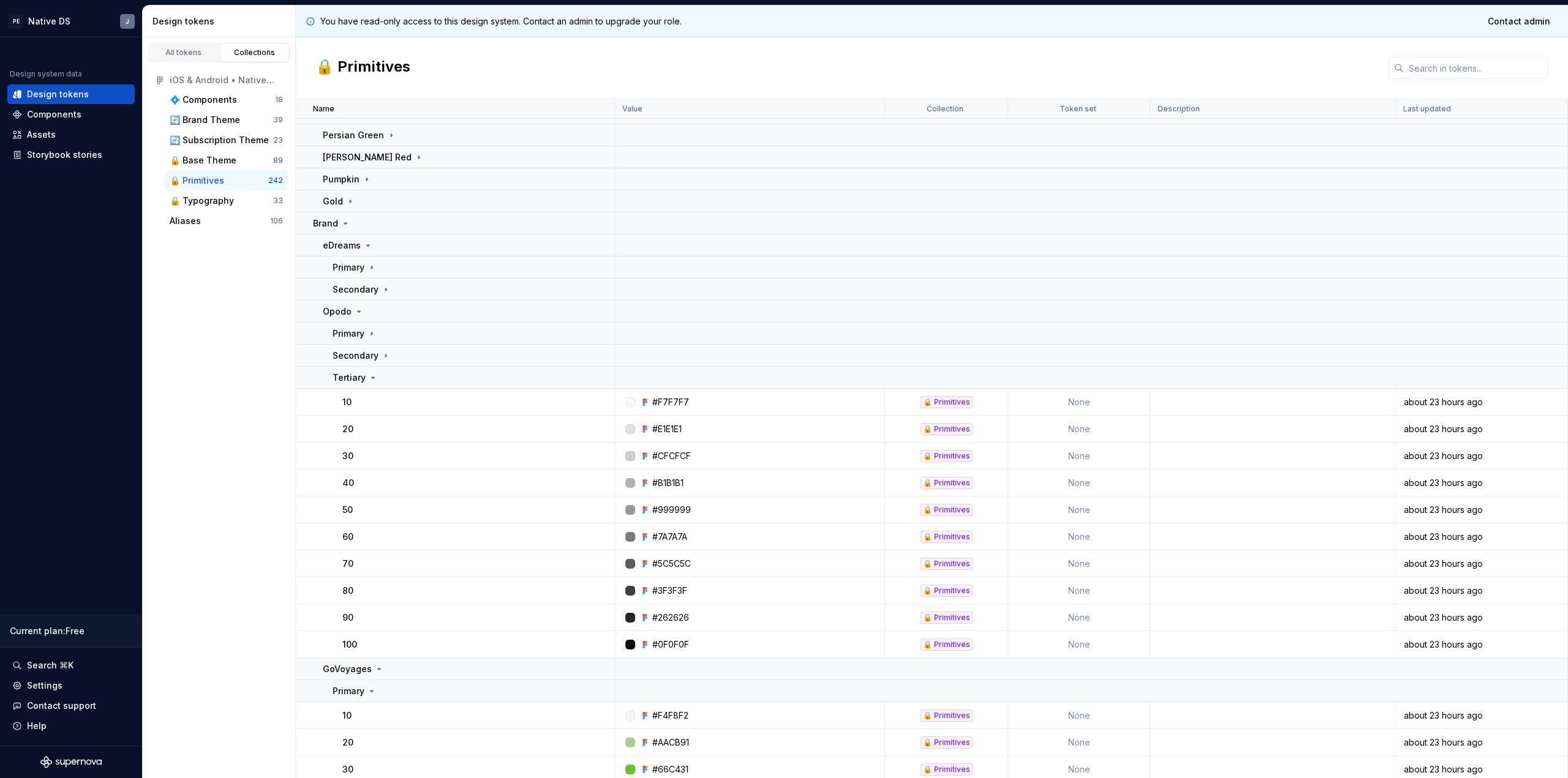
click at [356, 389] on td "10" at bounding box center [455, 402] width 319 height 27
click at [356, 383] on td "Tertiary" at bounding box center [455, 378] width 319 height 22
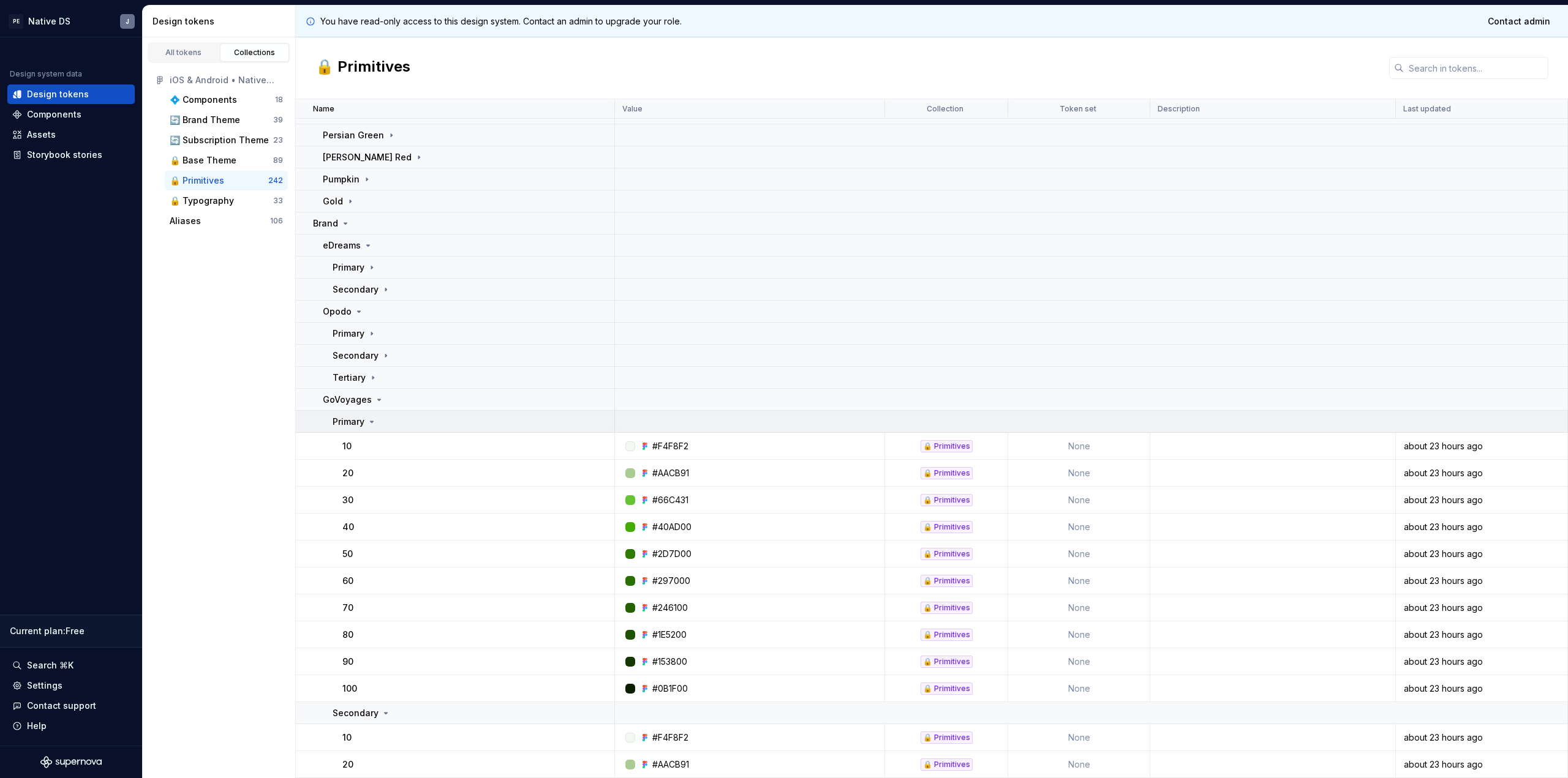
click at [352, 421] on p "Primary" at bounding box center [349, 421] width 32 height 12
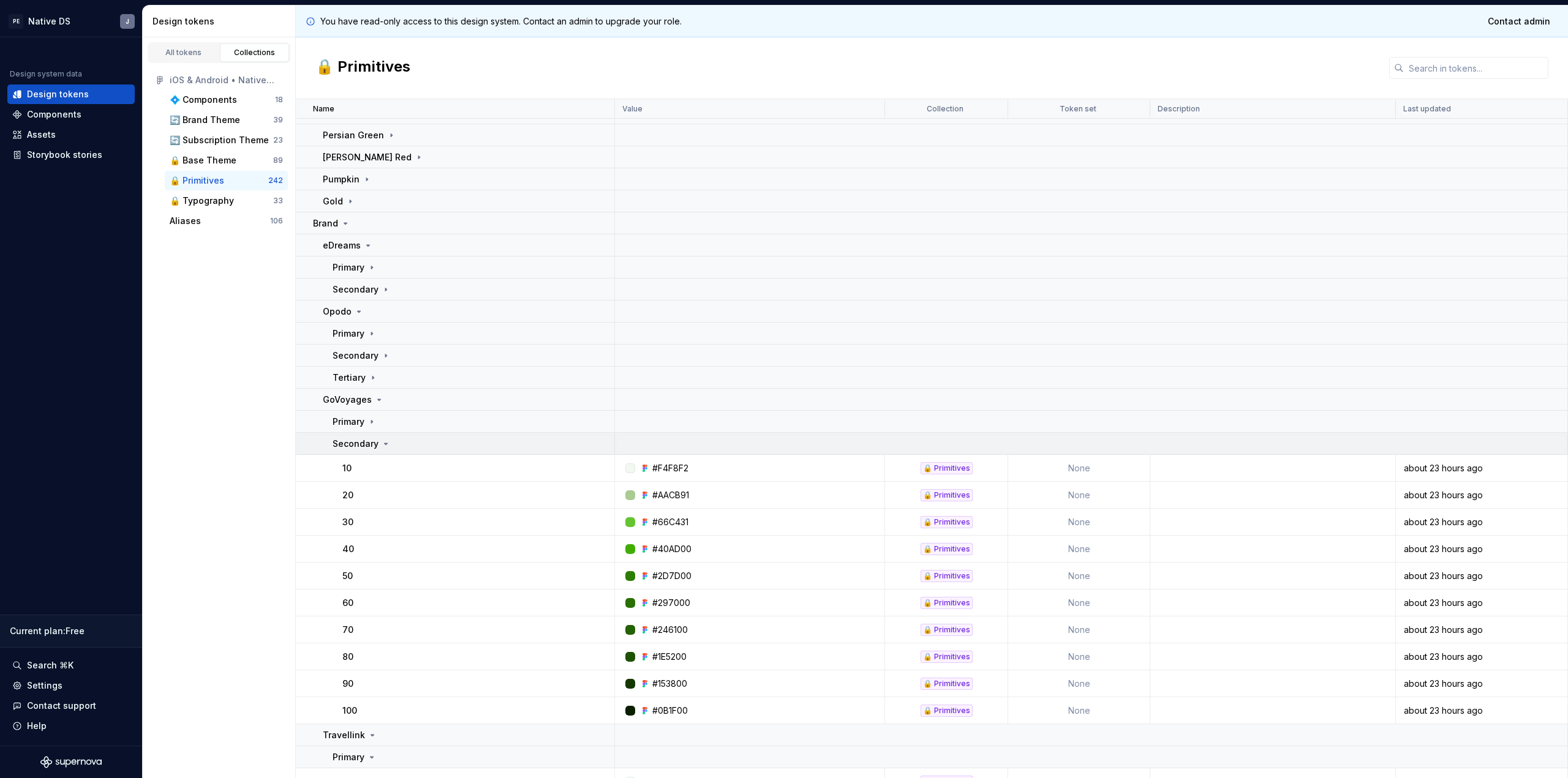
click at [355, 436] on td "Secondary" at bounding box center [455, 444] width 319 height 22
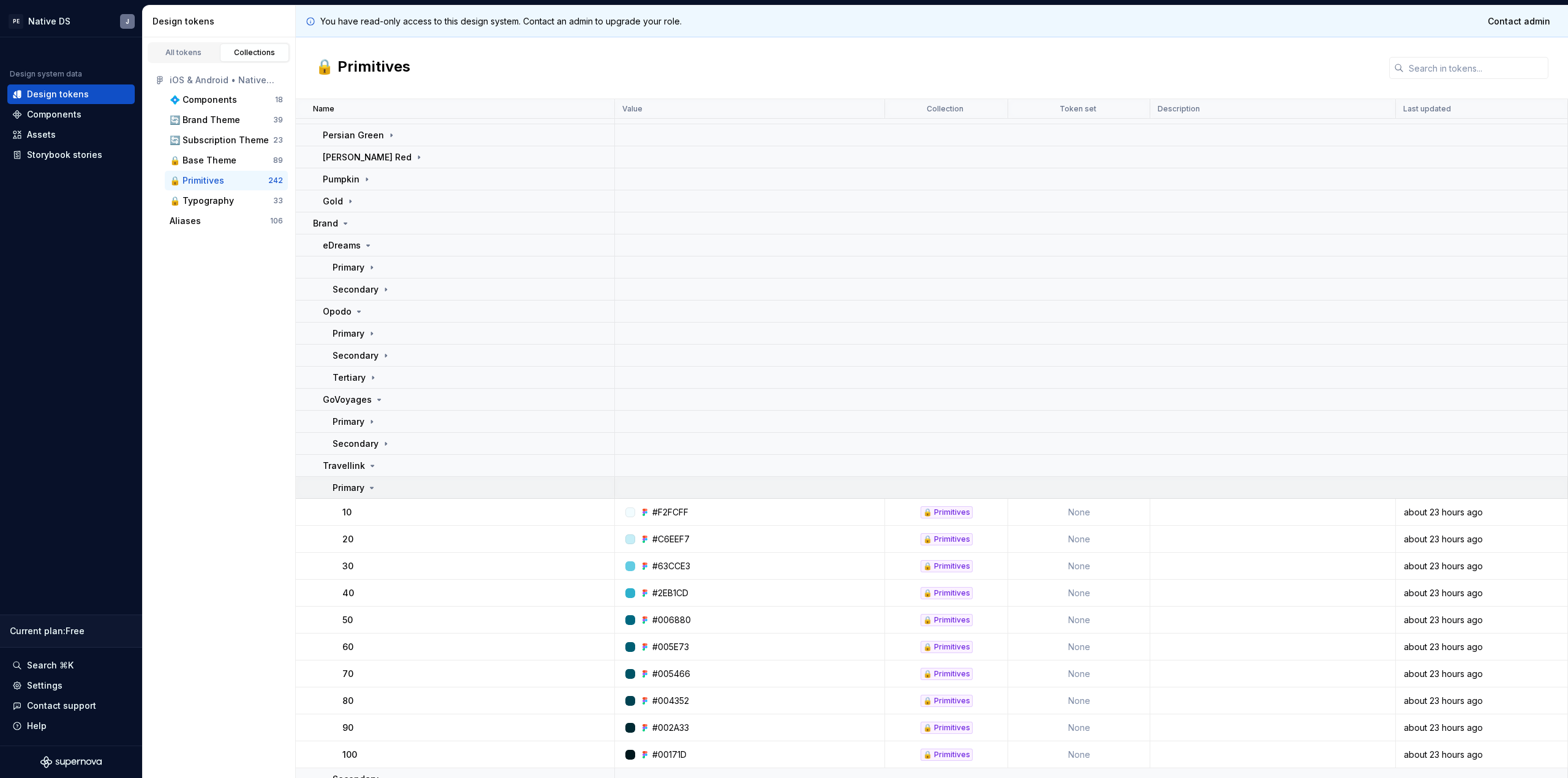
click at [362, 486] on p "Primary" at bounding box center [349, 488] width 32 height 12
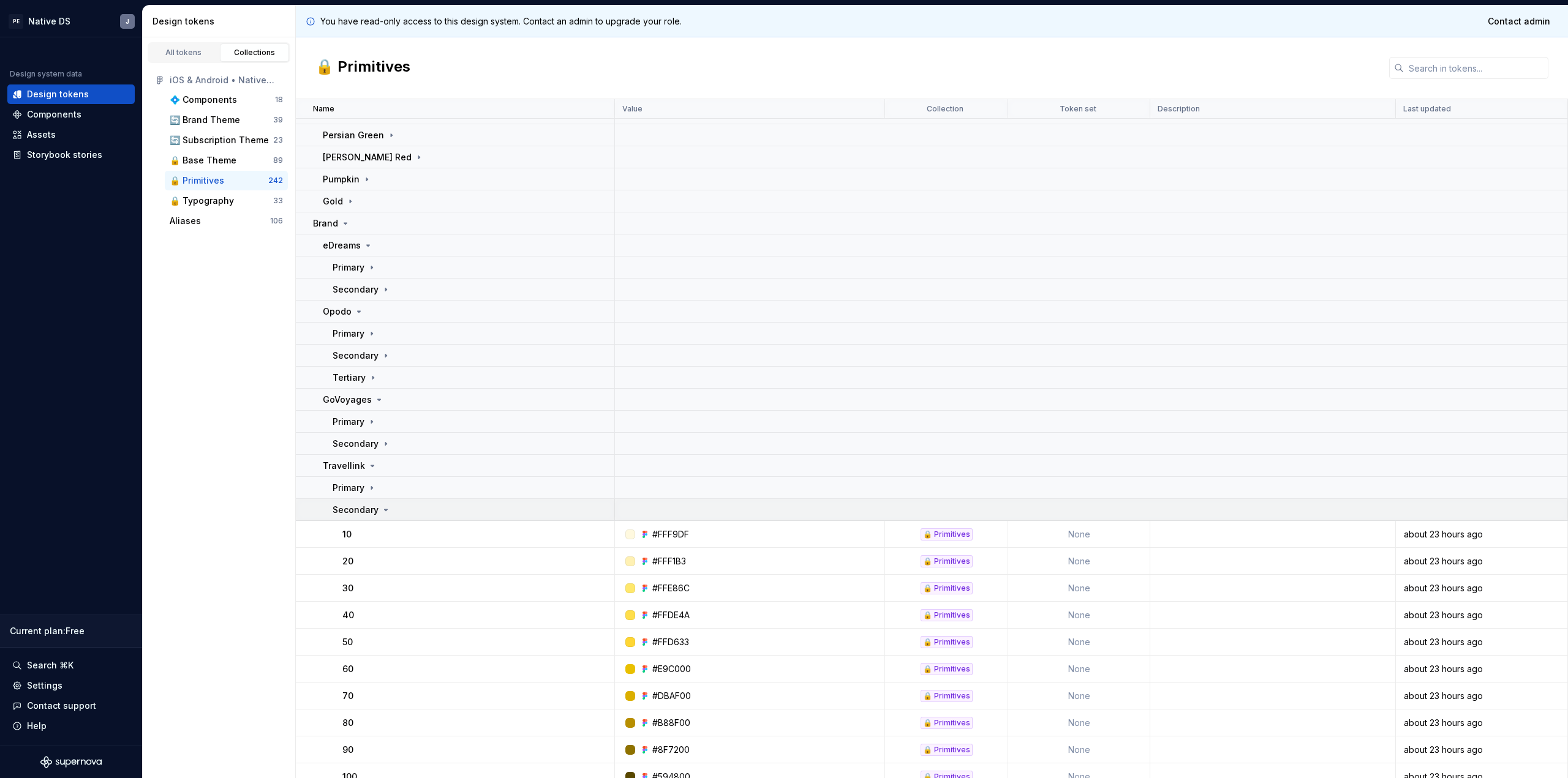
click at [360, 510] on p "Secondary" at bounding box center [356, 510] width 46 height 12
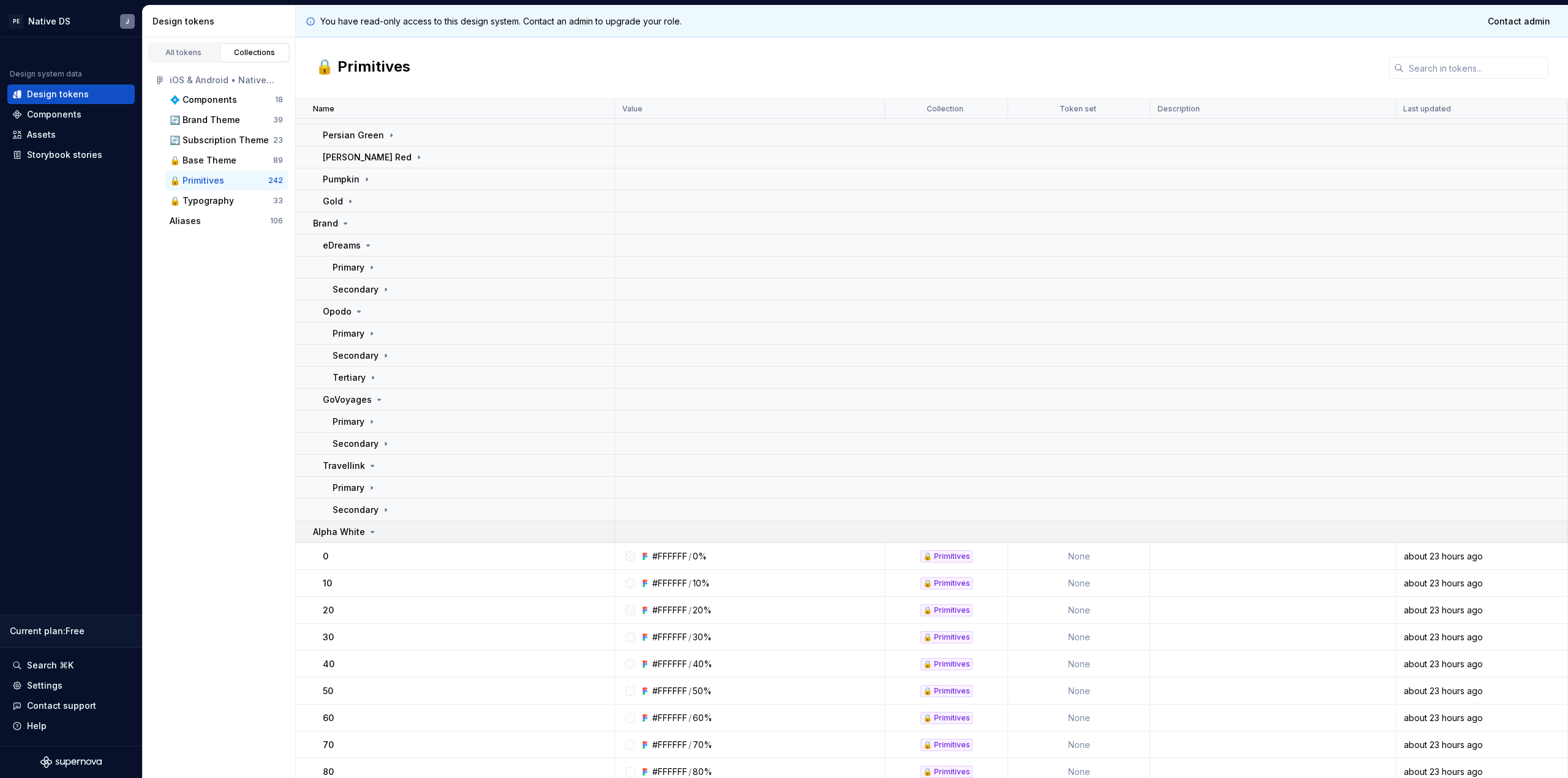
click at [358, 538] on p "Alpha White" at bounding box center [339, 531] width 52 height 12
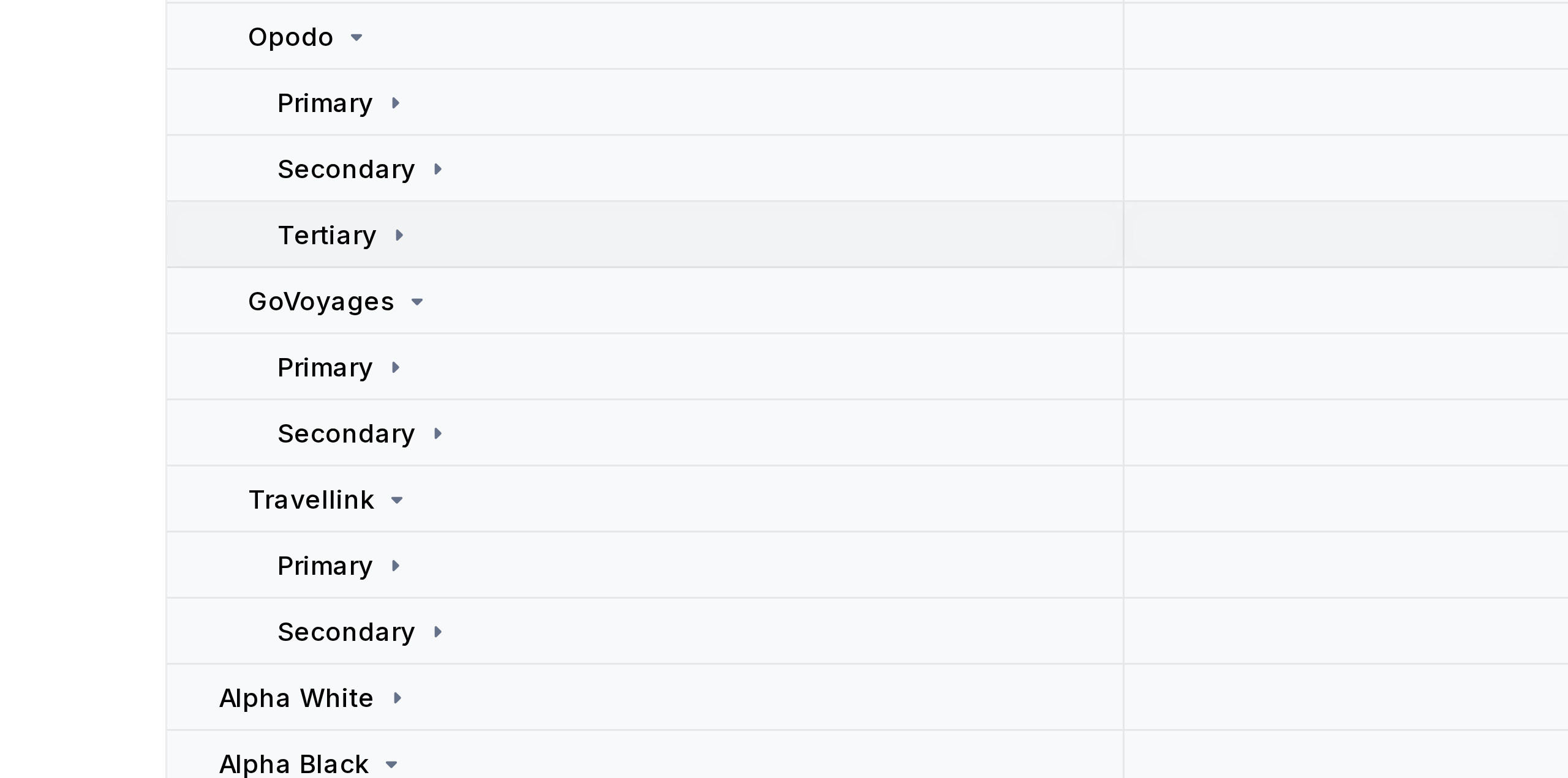
scroll to position [876, 0]
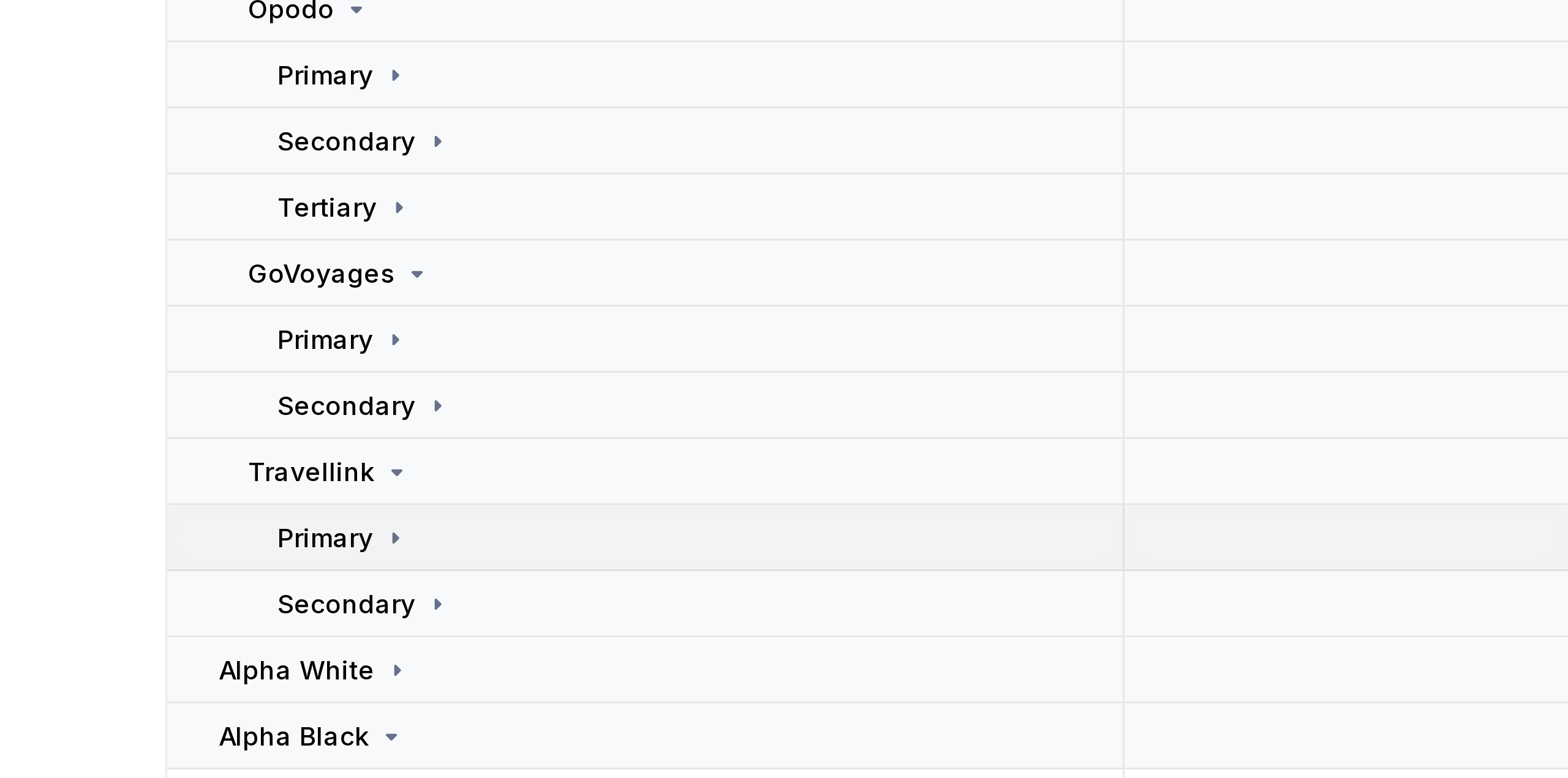
click at [373, 424] on td "Primary" at bounding box center [455, 432] width 319 height 22
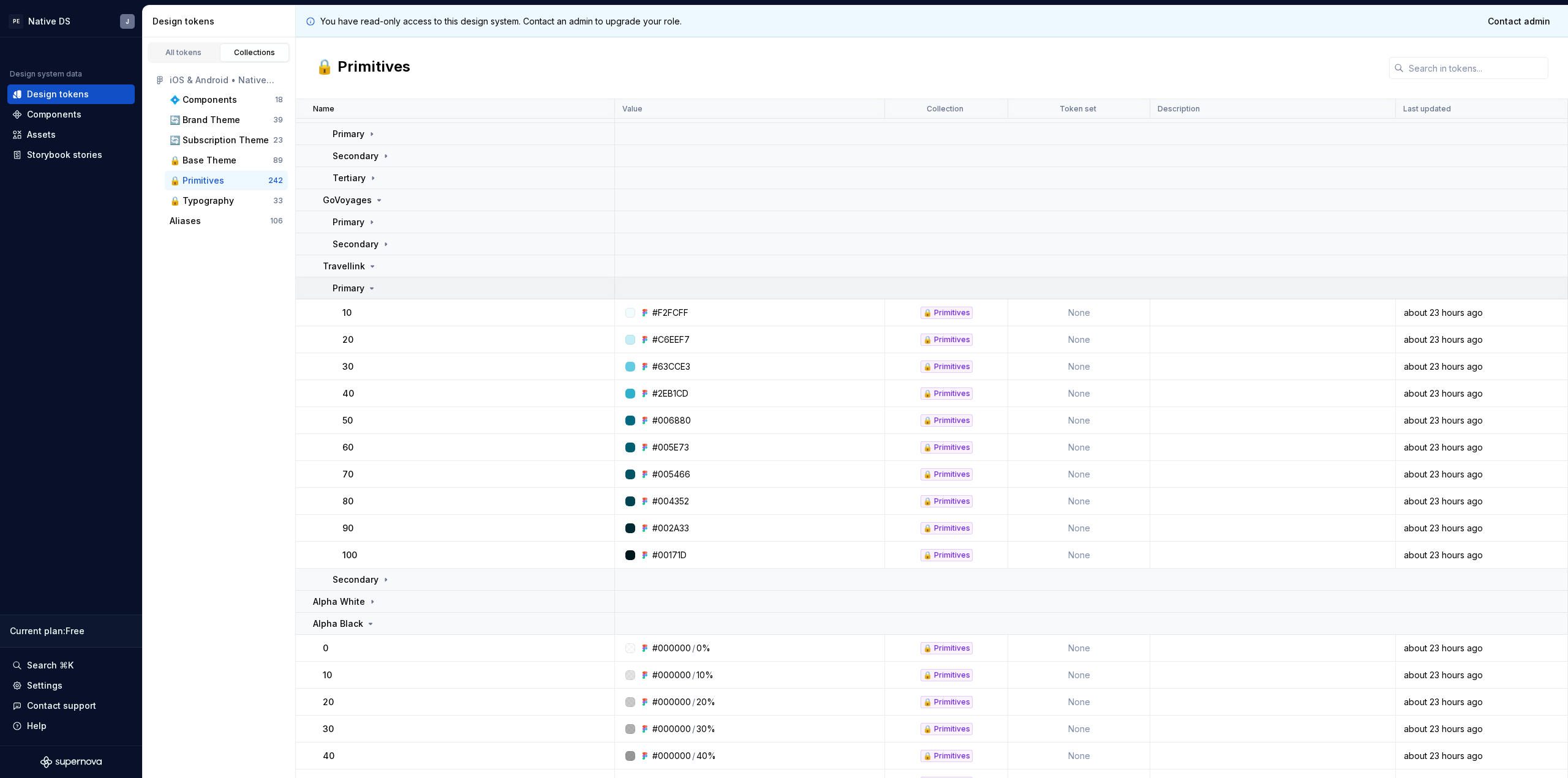
scroll to position [1031, 0]
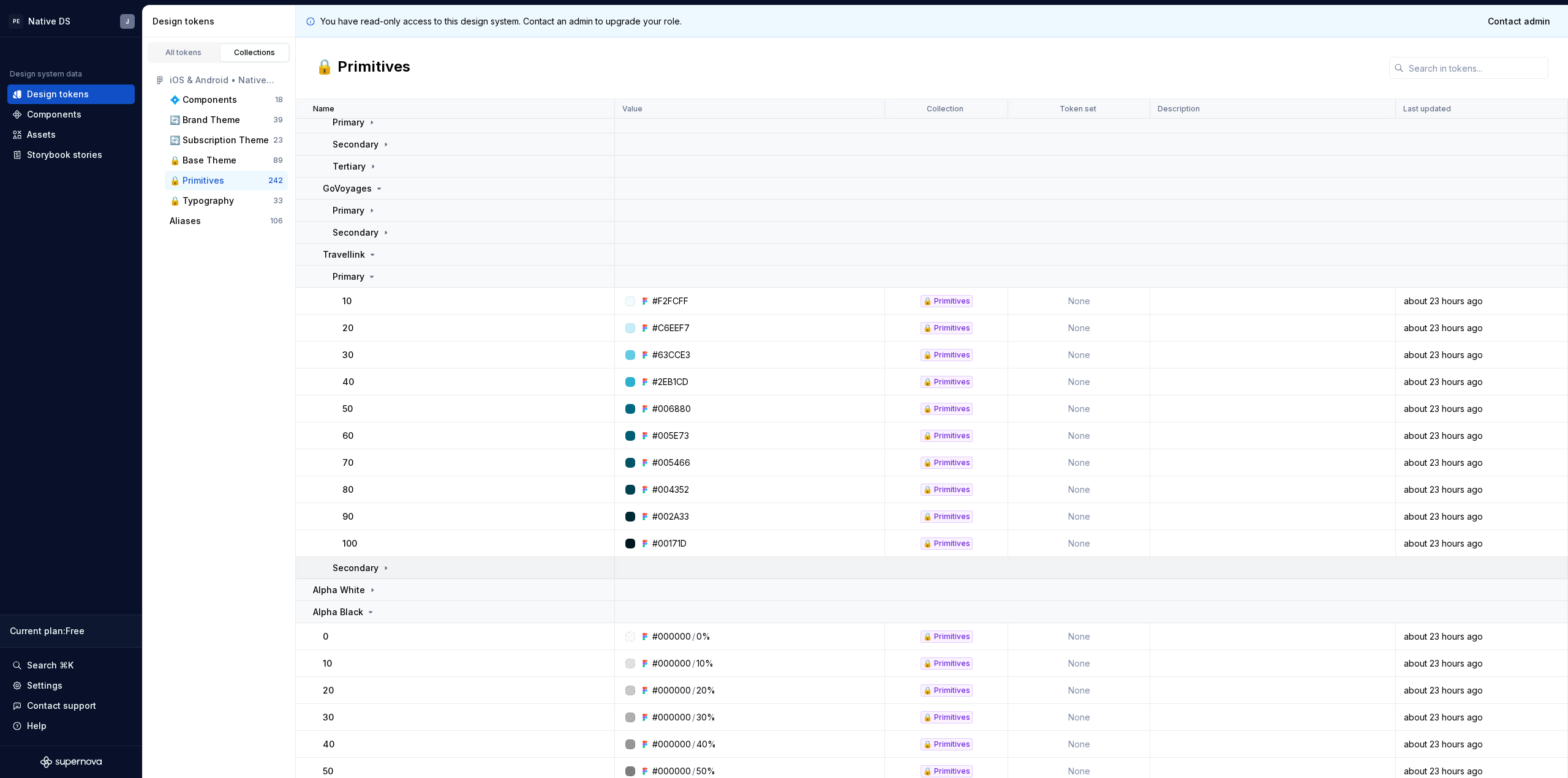
click at [371, 571] on p "Secondary" at bounding box center [356, 568] width 46 height 12
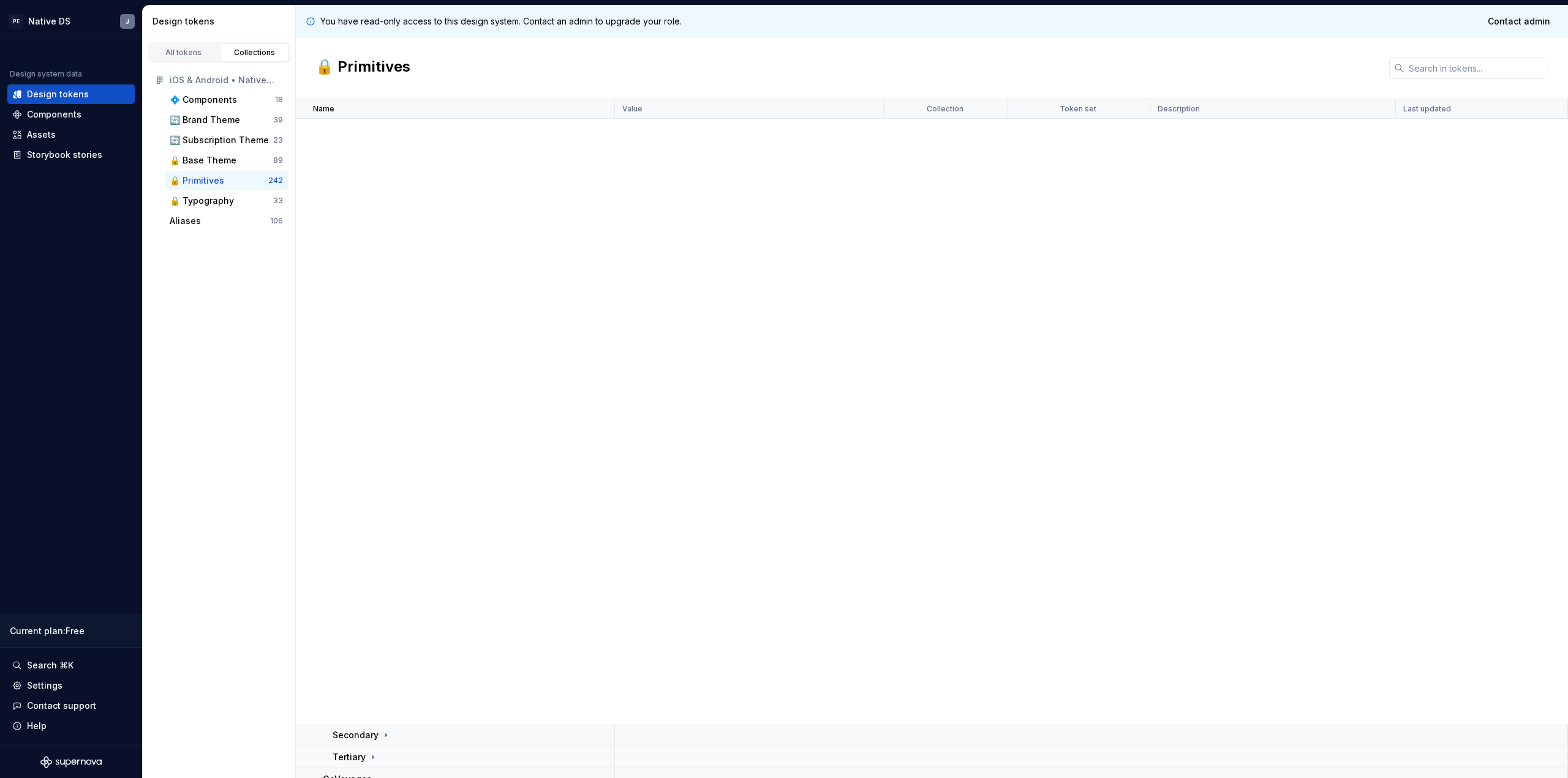
scroll to position [1415, 0]
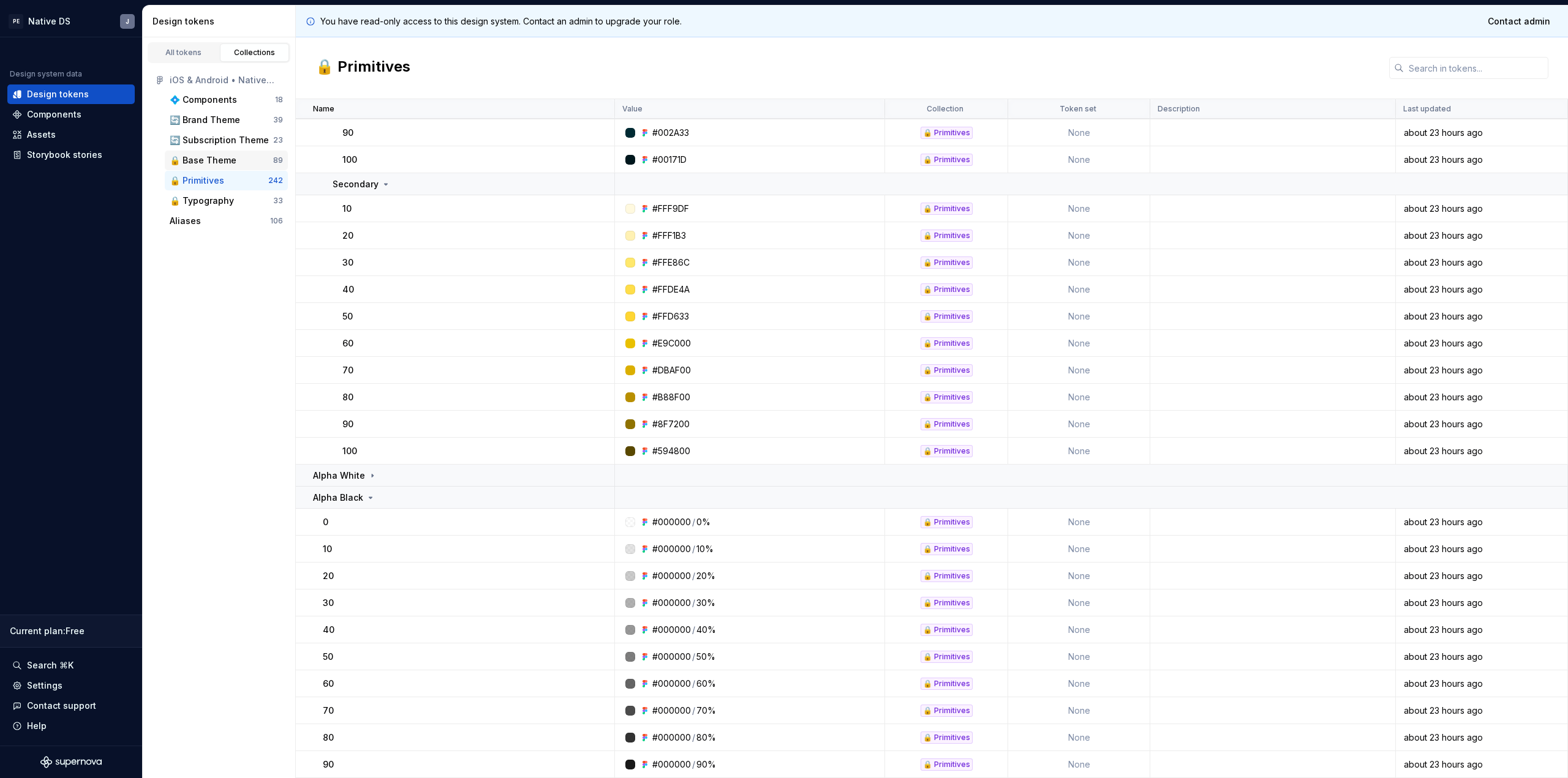
click at [239, 163] on div "🔒 Base Theme" at bounding box center [222, 159] width 104 height 12
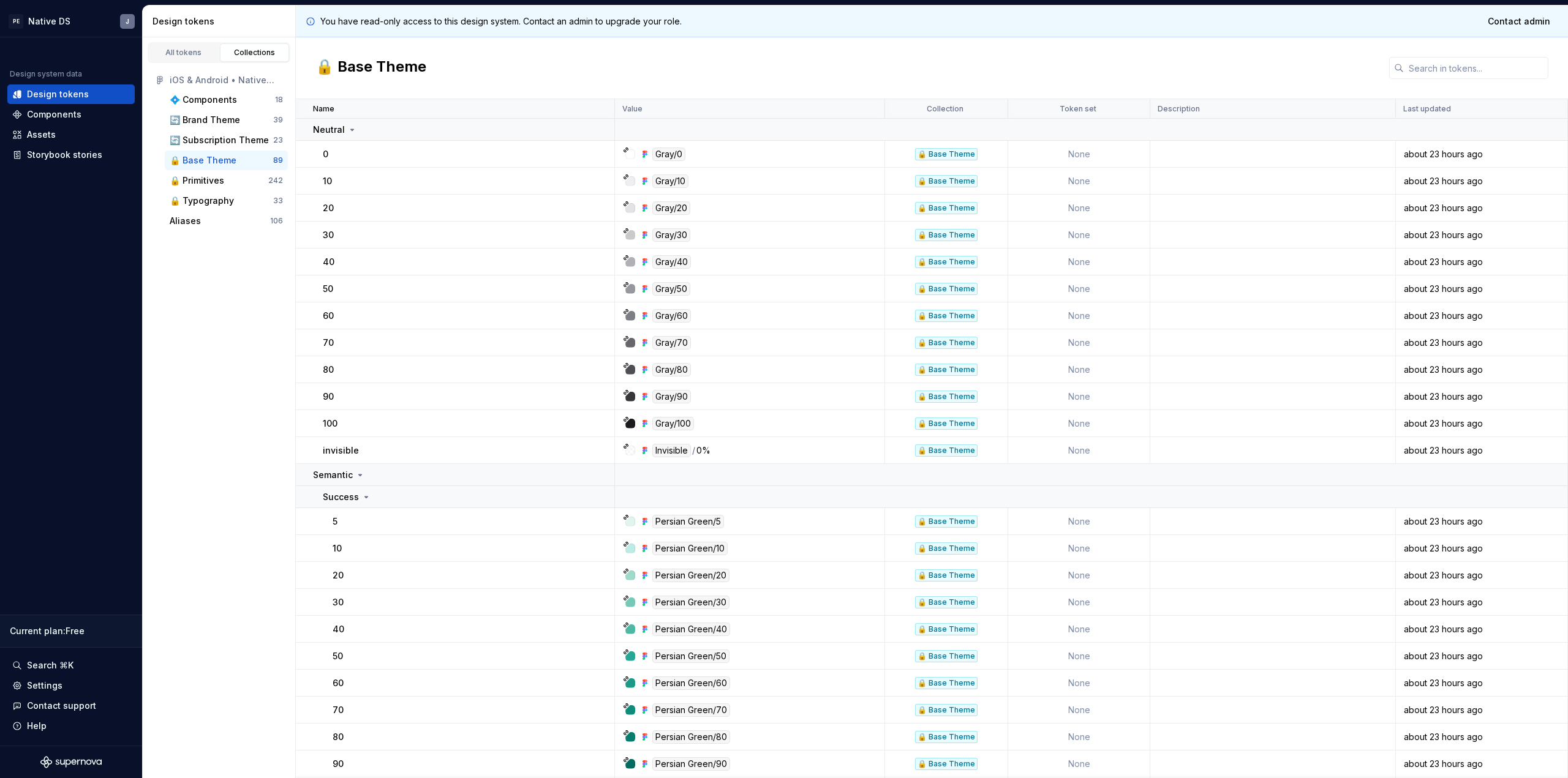
click at [257, 161] on div "🔒 Base Theme" at bounding box center [222, 159] width 104 height 12
click at [344, 131] on div "Neutral" at bounding box center [336, 129] width 45 height 12
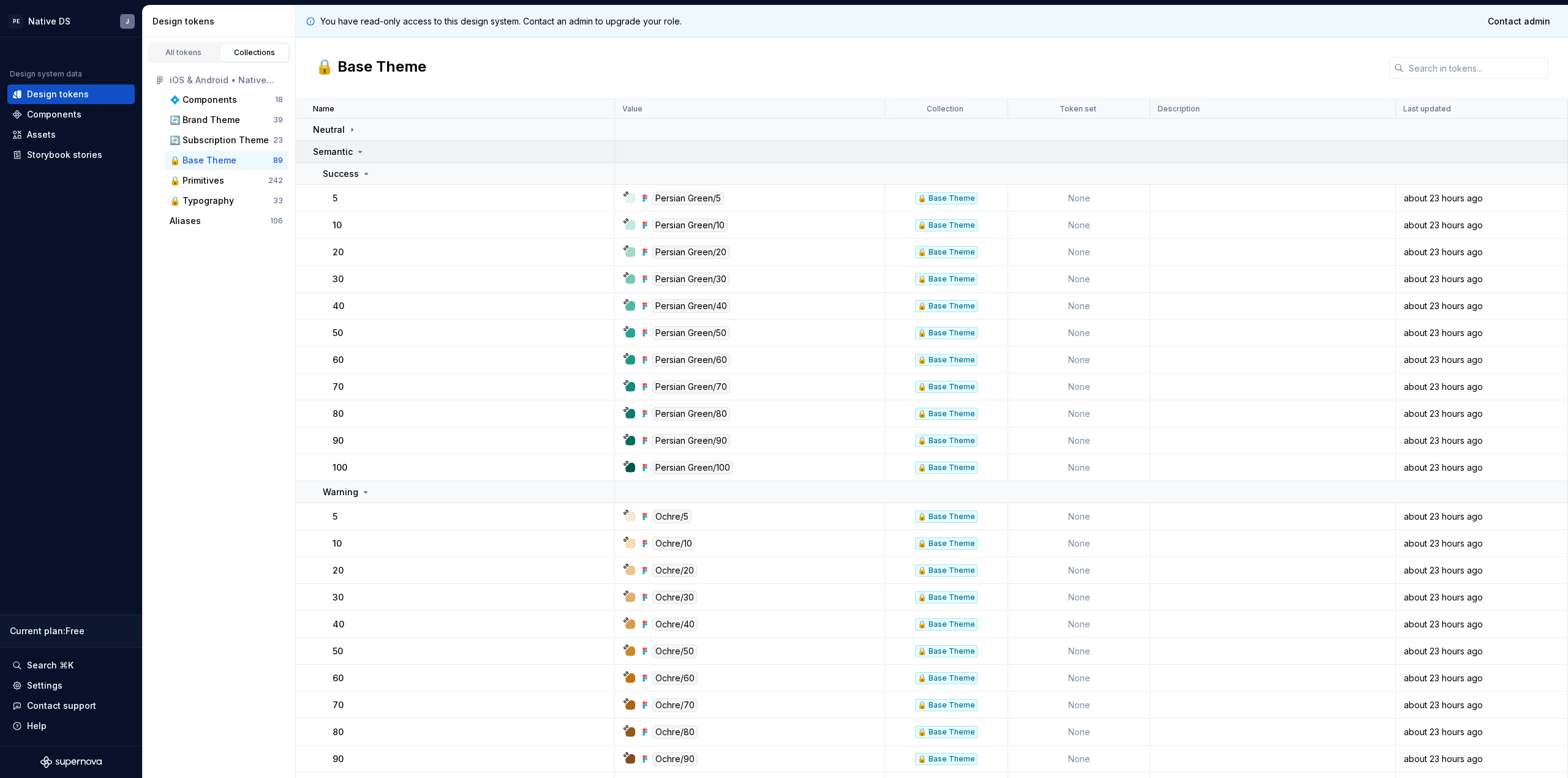
click at [346, 152] on p "Semantic" at bounding box center [333, 151] width 40 height 12
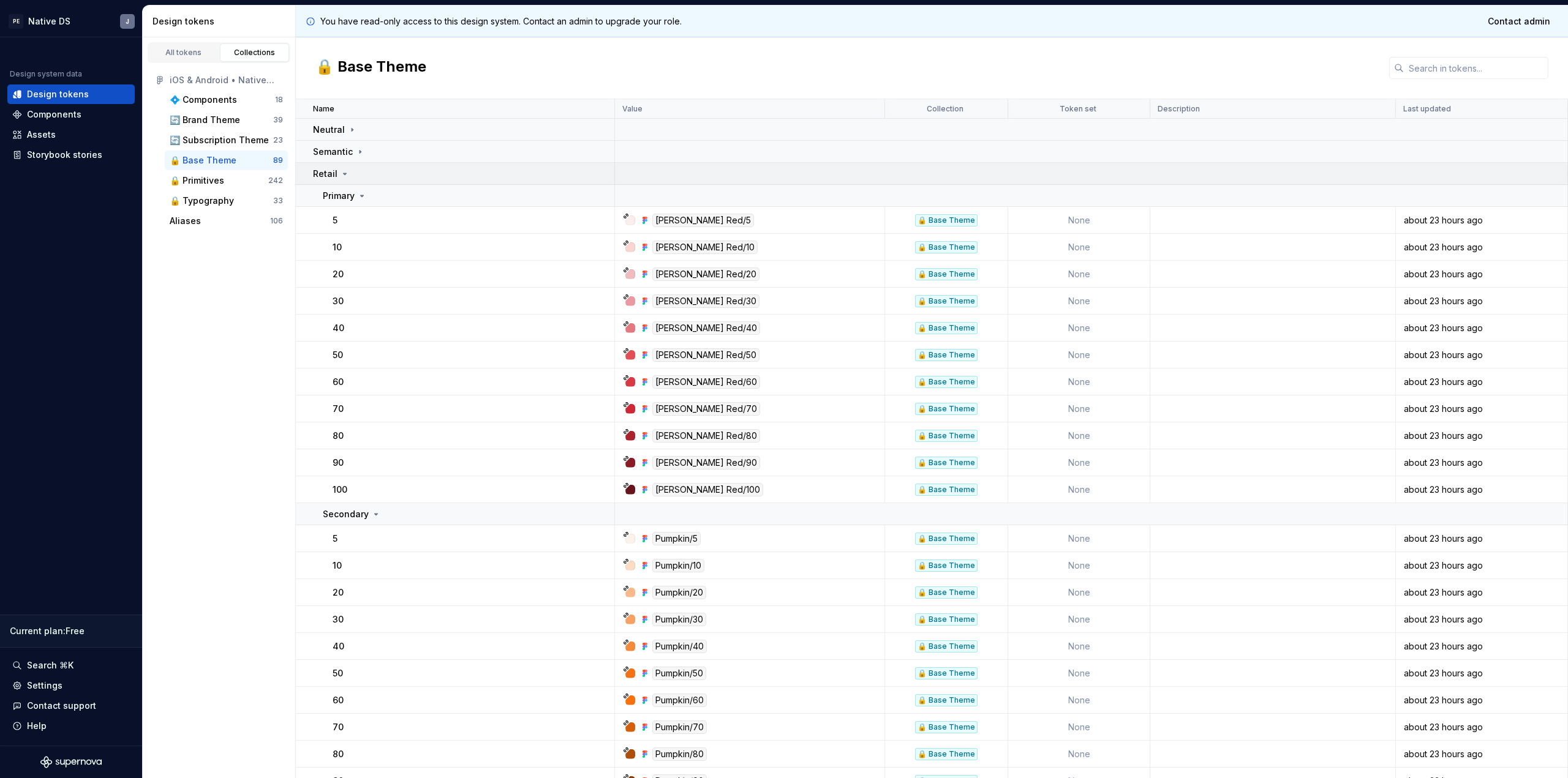
click at [345, 170] on icon at bounding box center [345, 173] width 10 height 10
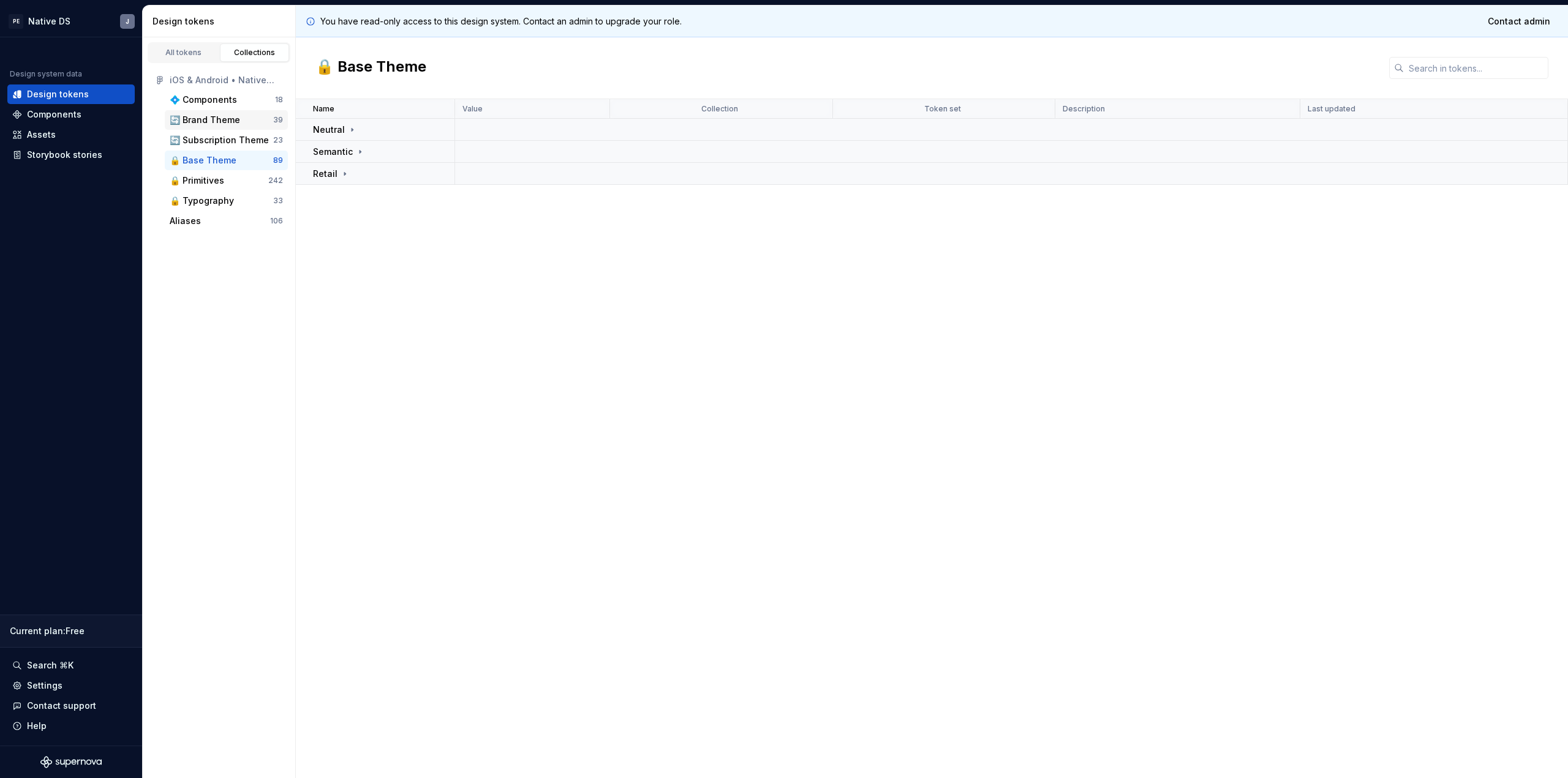
click at [238, 121] on div "🔄 Brand Theme" at bounding box center [222, 120] width 104 height 12
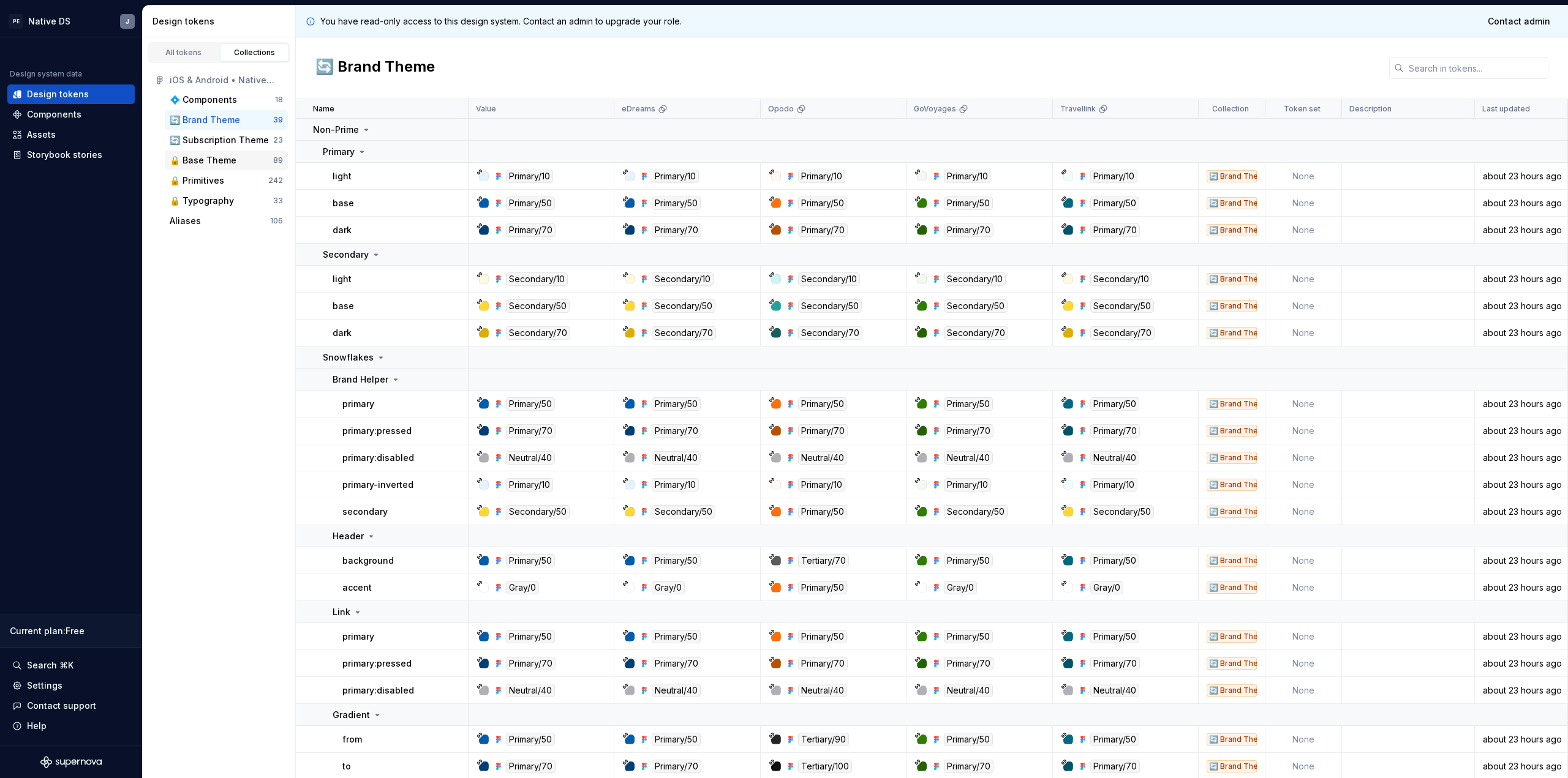
click at [240, 159] on div "🔒 Base Theme" at bounding box center [222, 159] width 104 height 12
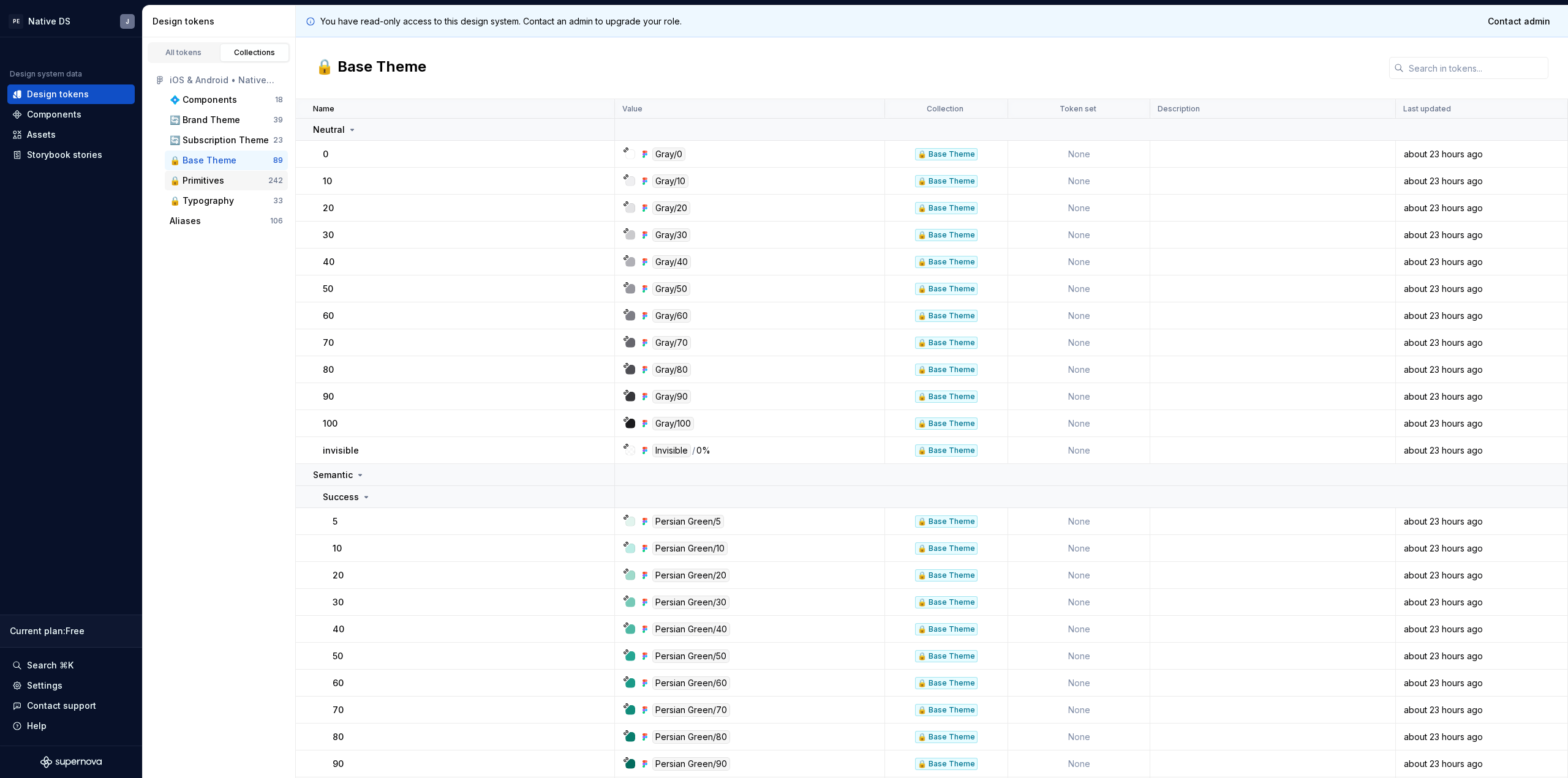
click at [224, 186] on div "🔒 Primitives 242" at bounding box center [226, 180] width 123 height 19
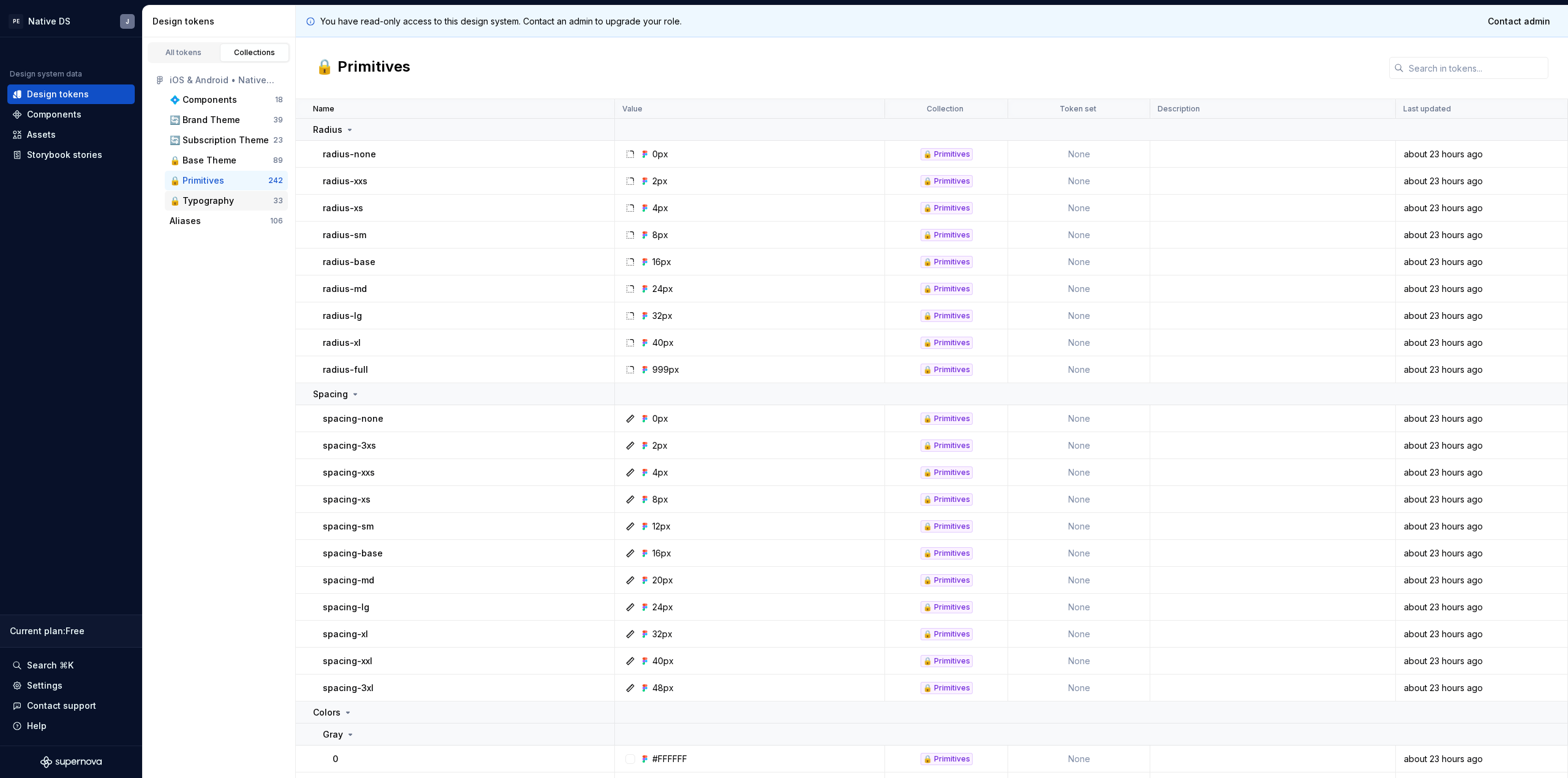
click at [225, 196] on div "🔒 Typography" at bounding box center [201, 200] width 64 height 12
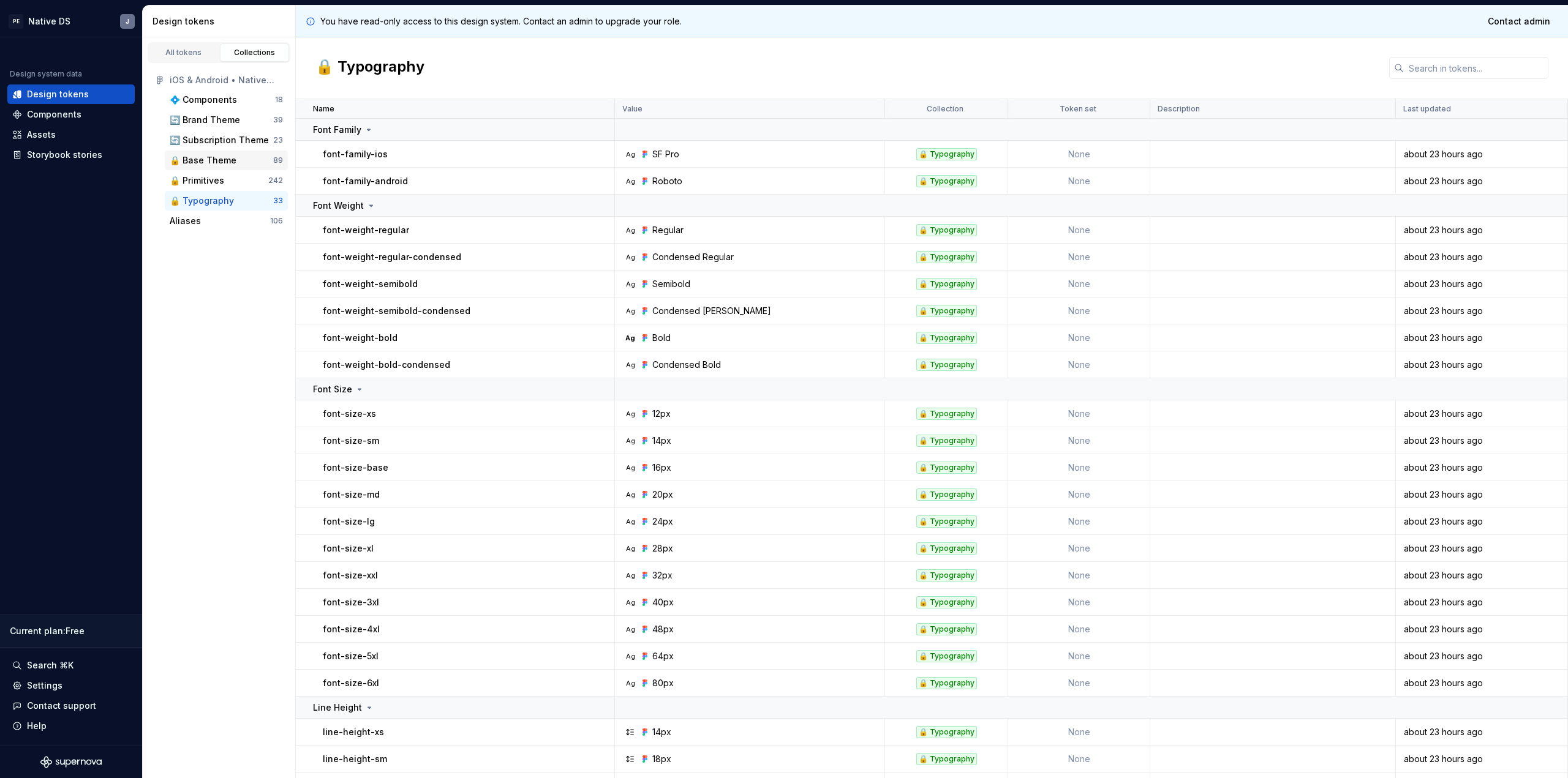
click at [198, 159] on div "🔒 Base Theme" at bounding box center [203, 159] width 67 height 12
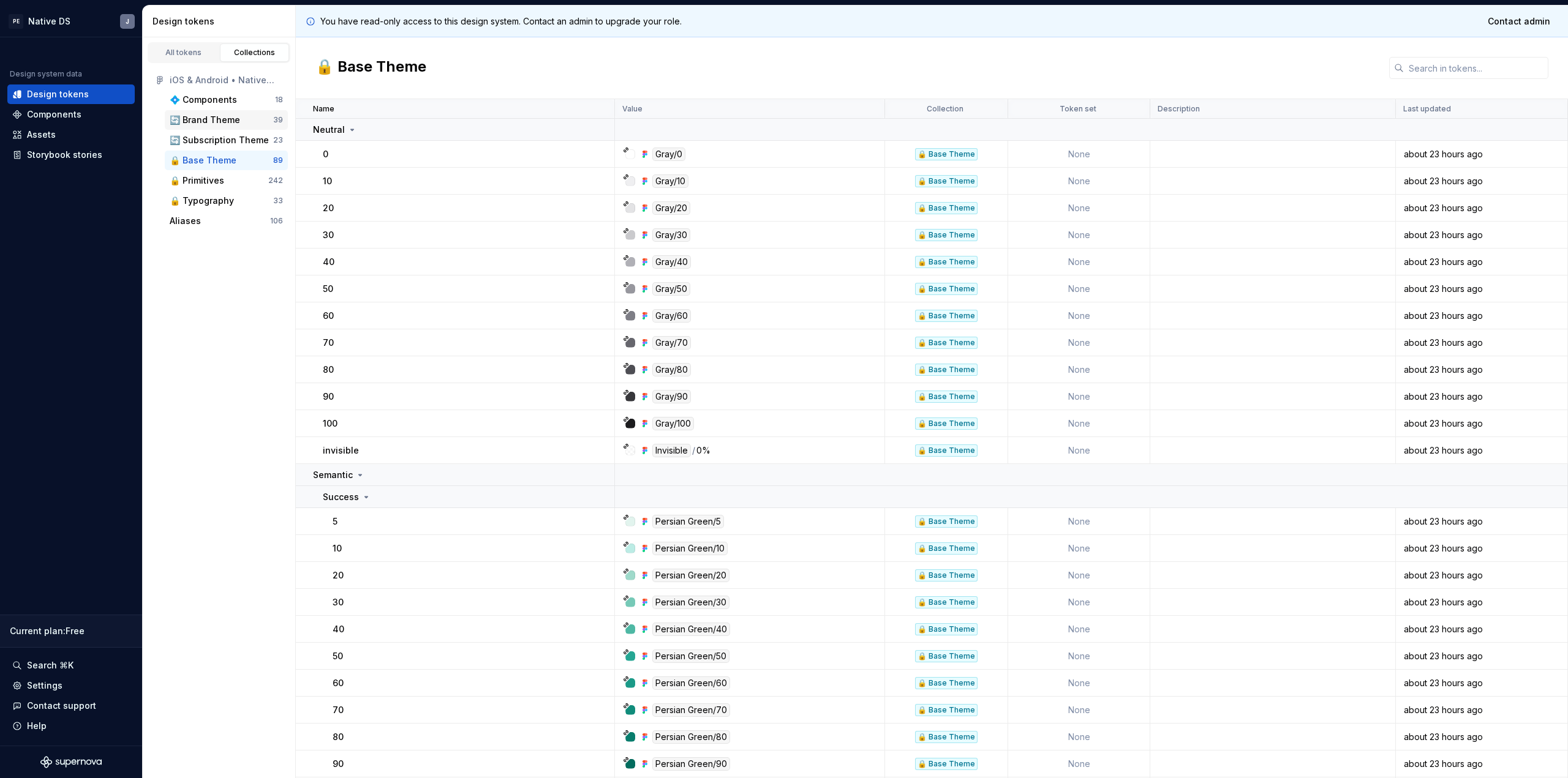
click at [237, 126] on div "🔄 Brand Theme 39" at bounding box center [226, 120] width 123 height 19
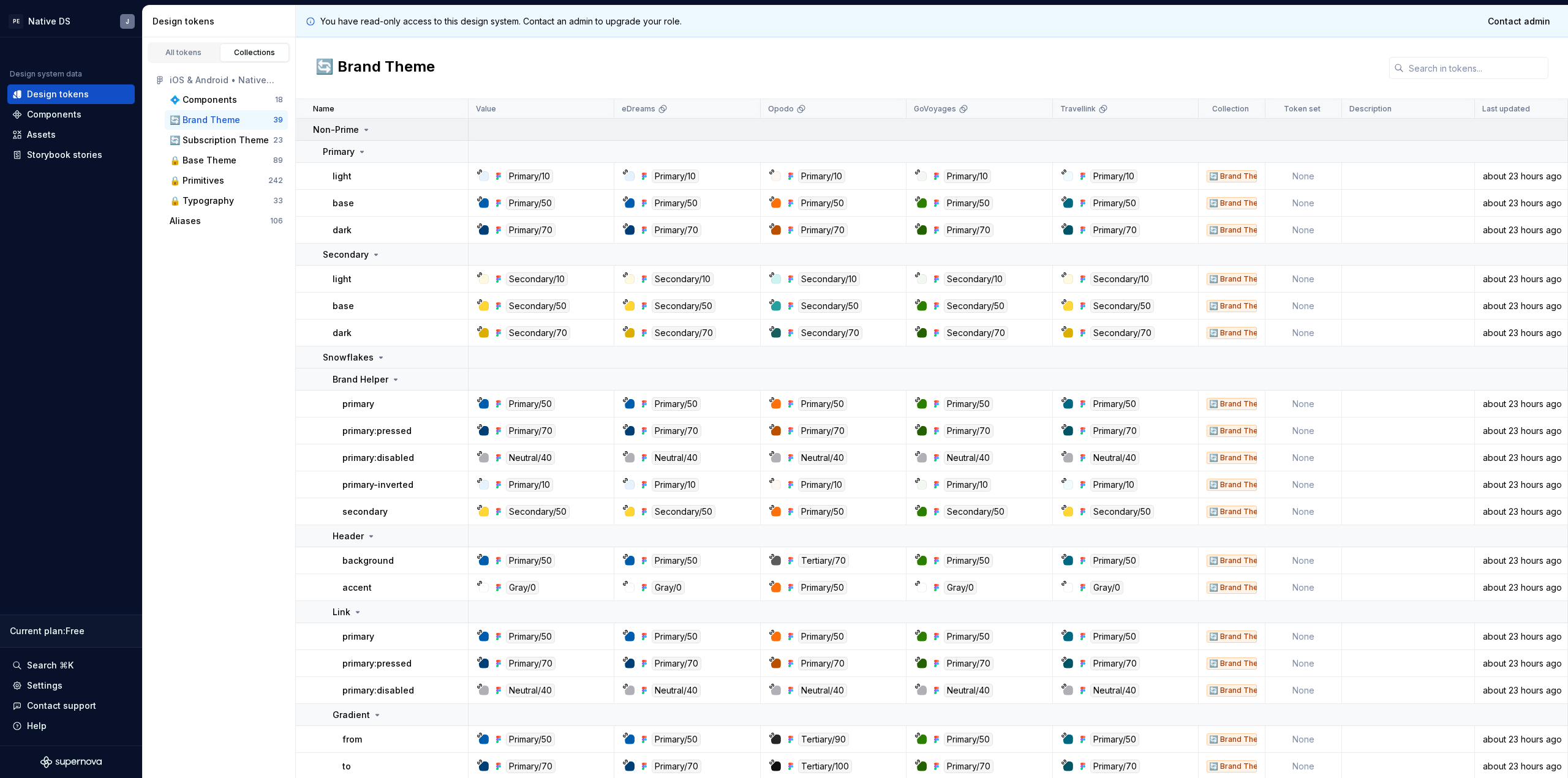
click at [365, 130] on icon at bounding box center [366, 129] width 3 height 1
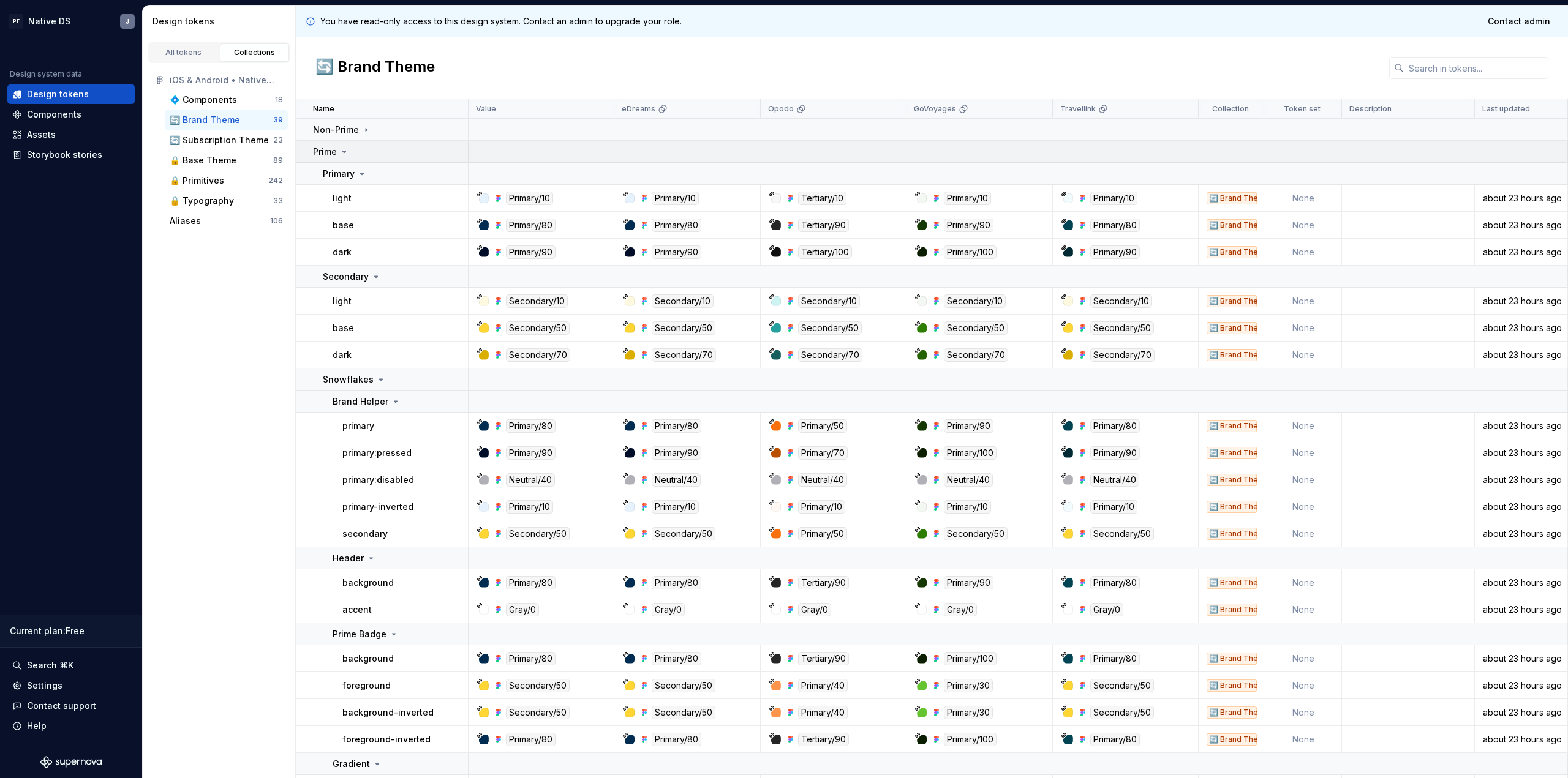
click at [353, 154] on div "Prime" at bounding box center [390, 151] width 154 height 12
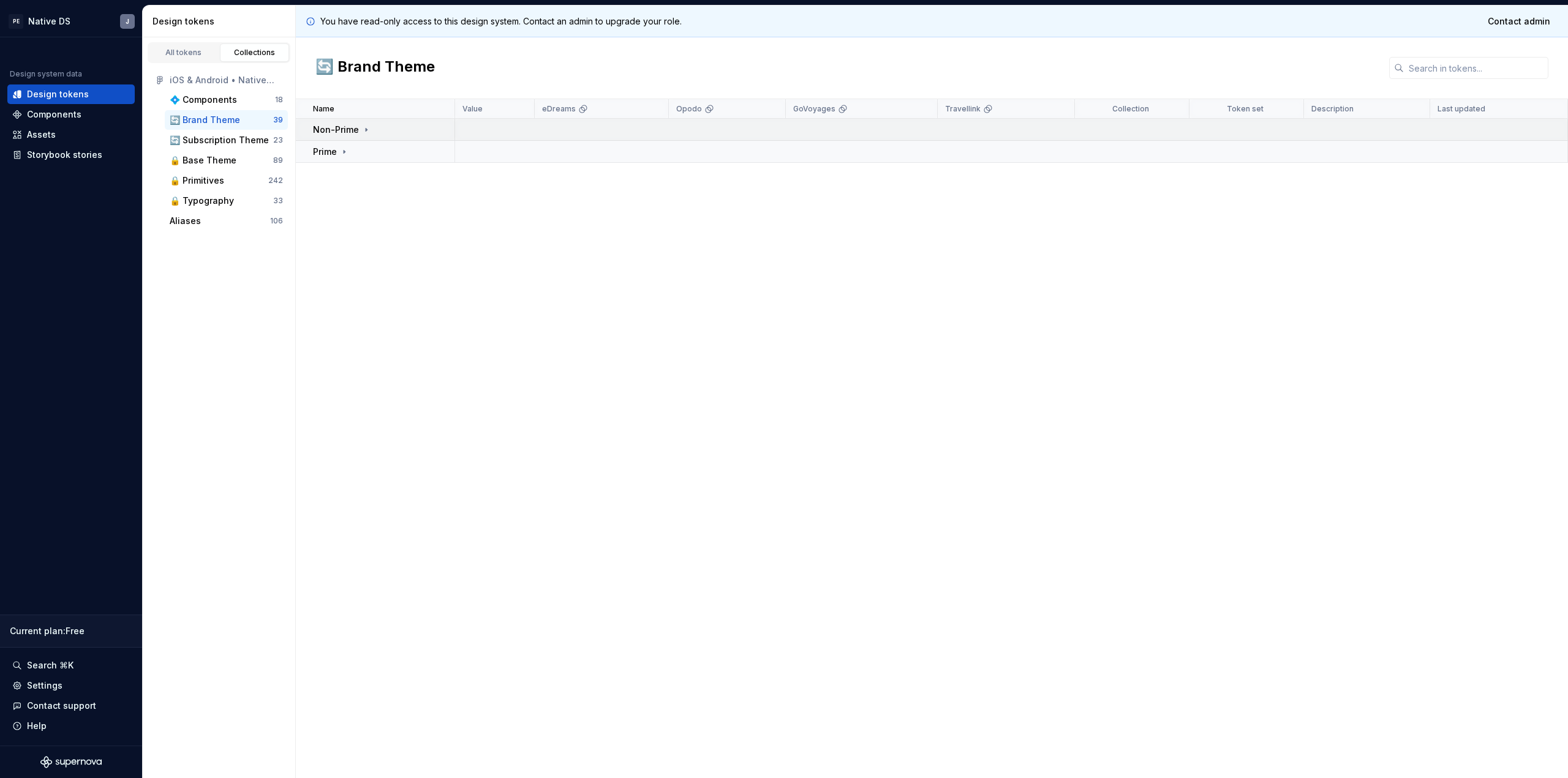
click at [389, 137] on td "Non-Prime" at bounding box center [376, 130] width 159 height 22
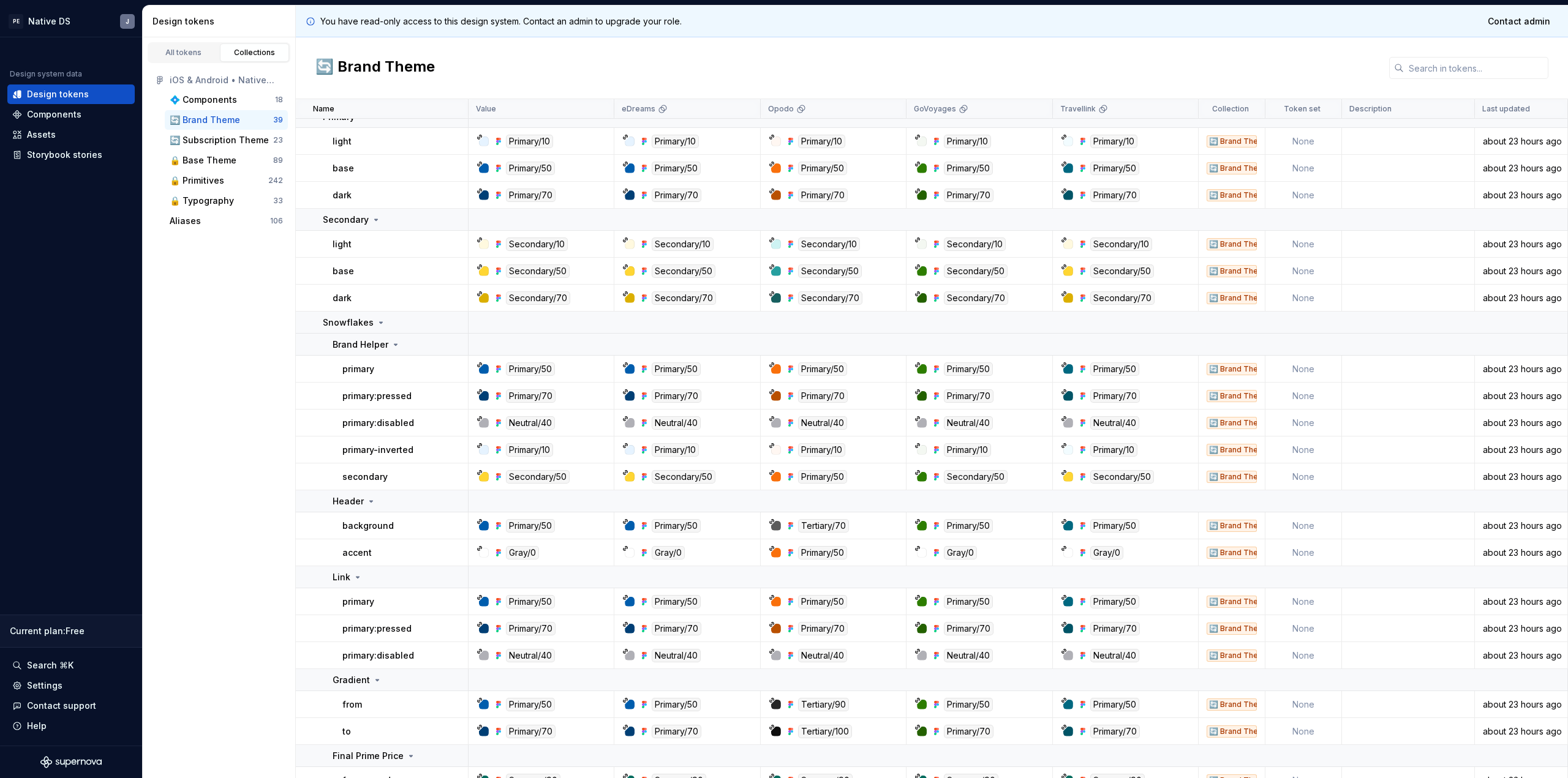
scroll to position [73, 0]
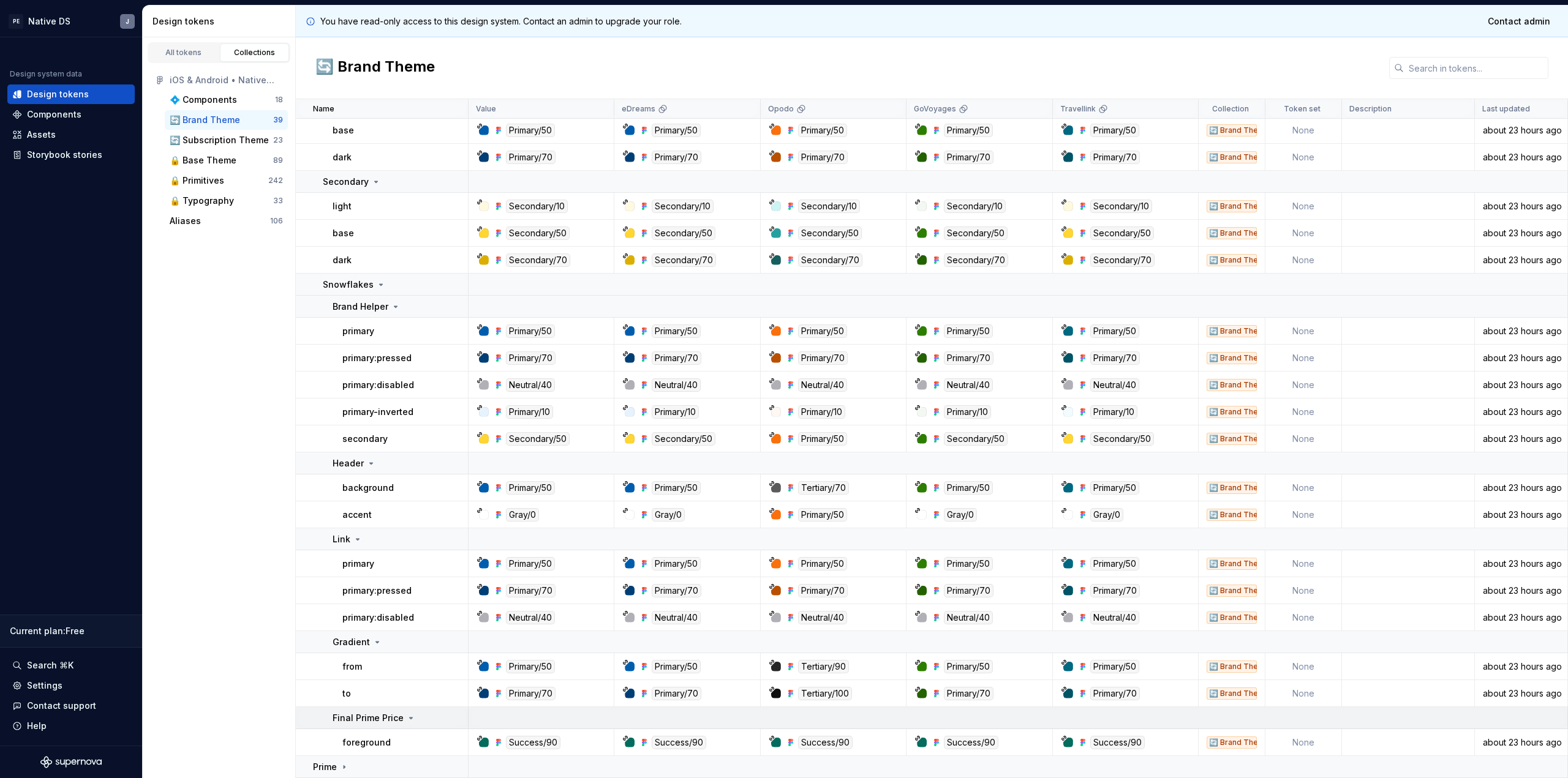
click at [385, 721] on p "Final Prime Price" at bounding box center [368, 718] width 71 height 12
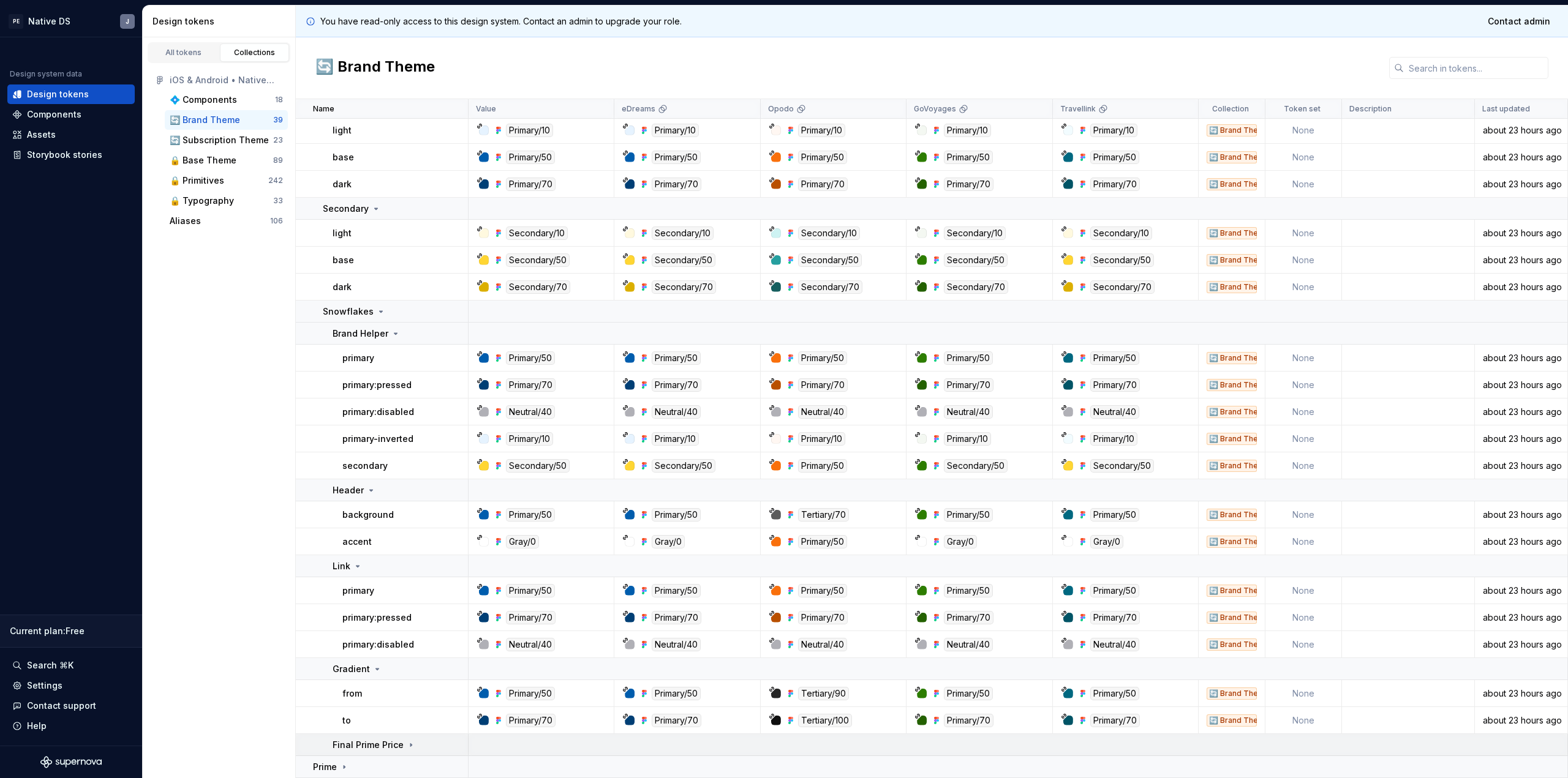
click at [392, 737] on td "Final Prime Price" at bounding box center [382, 746] width 172 height 22
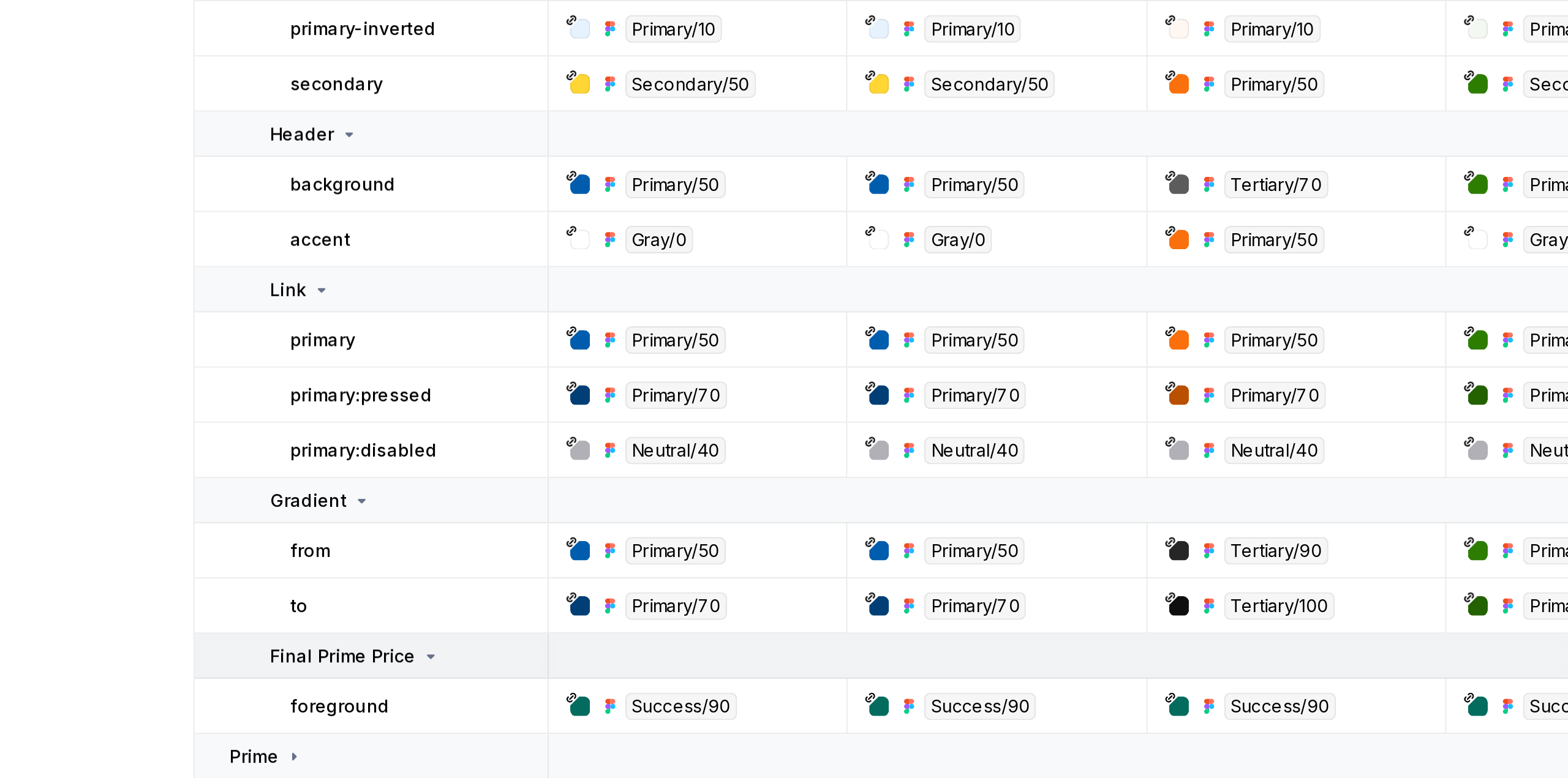
scroll to position [0, 0]
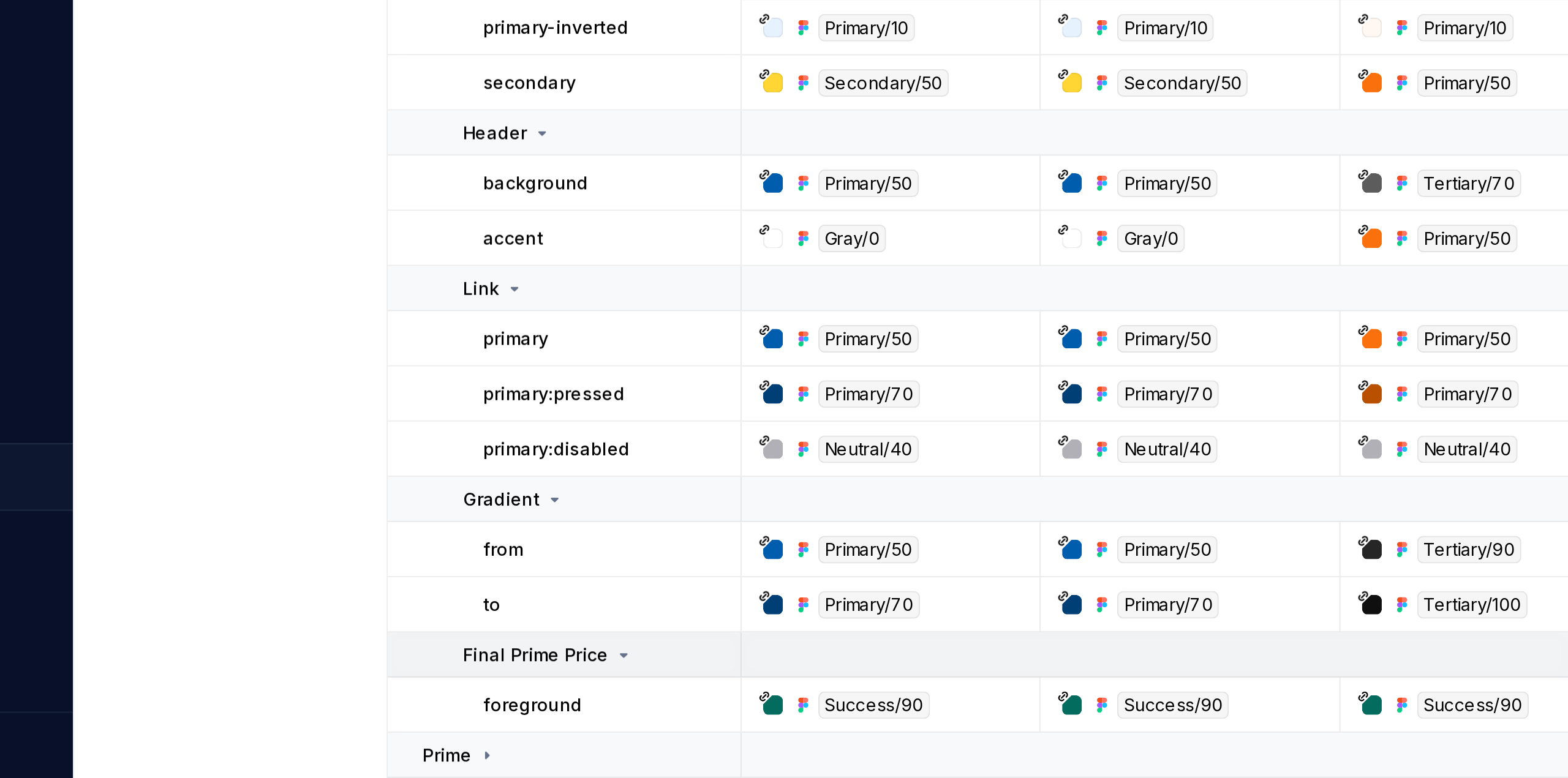
click at [331, 717] on td "Final Prime Price" at bounding box center [382, 719] width 172 height 22
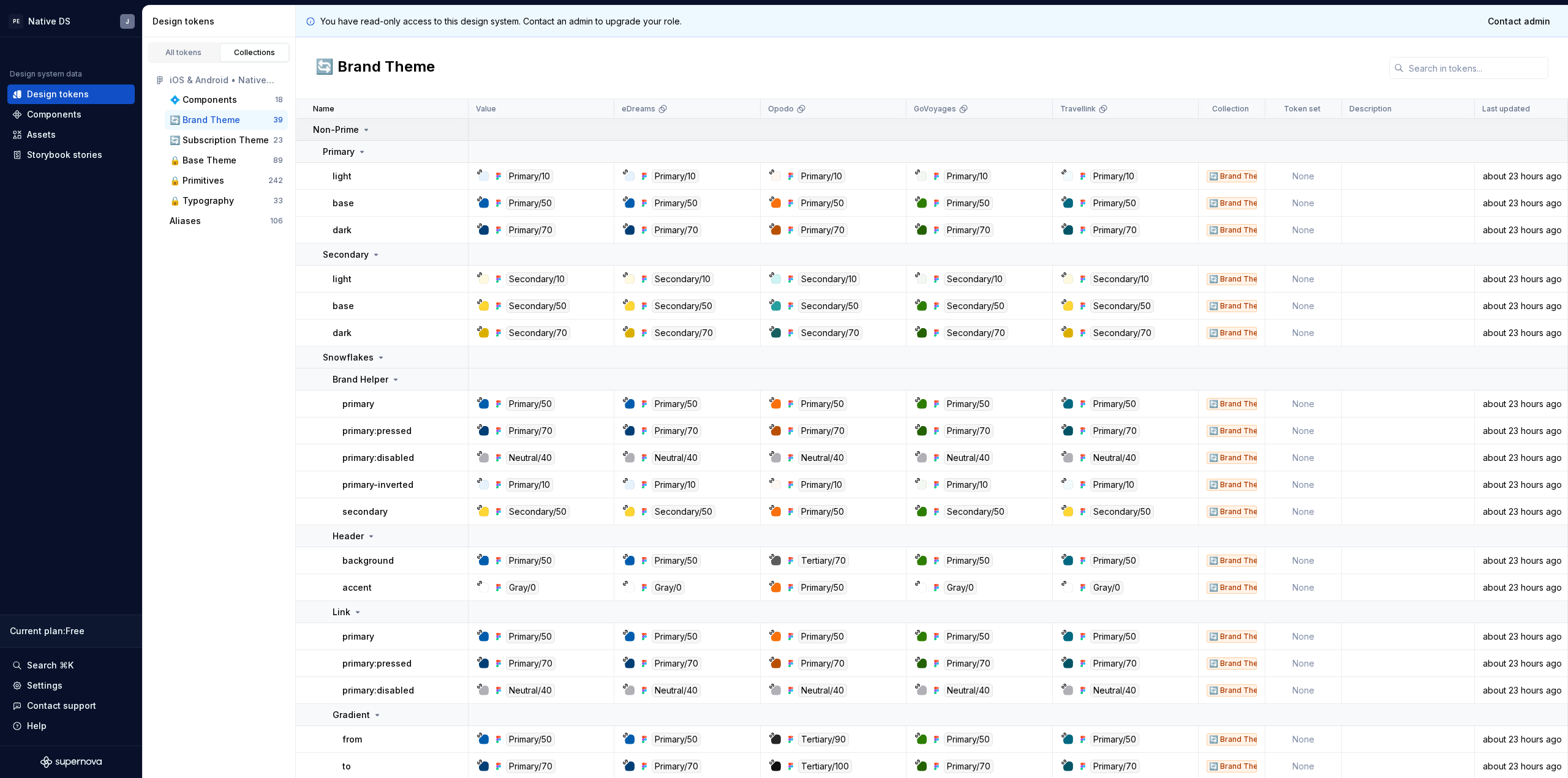
click at [347, 122] on td "Non-Prime" at bounding box center [382, 130] width 172 height 22
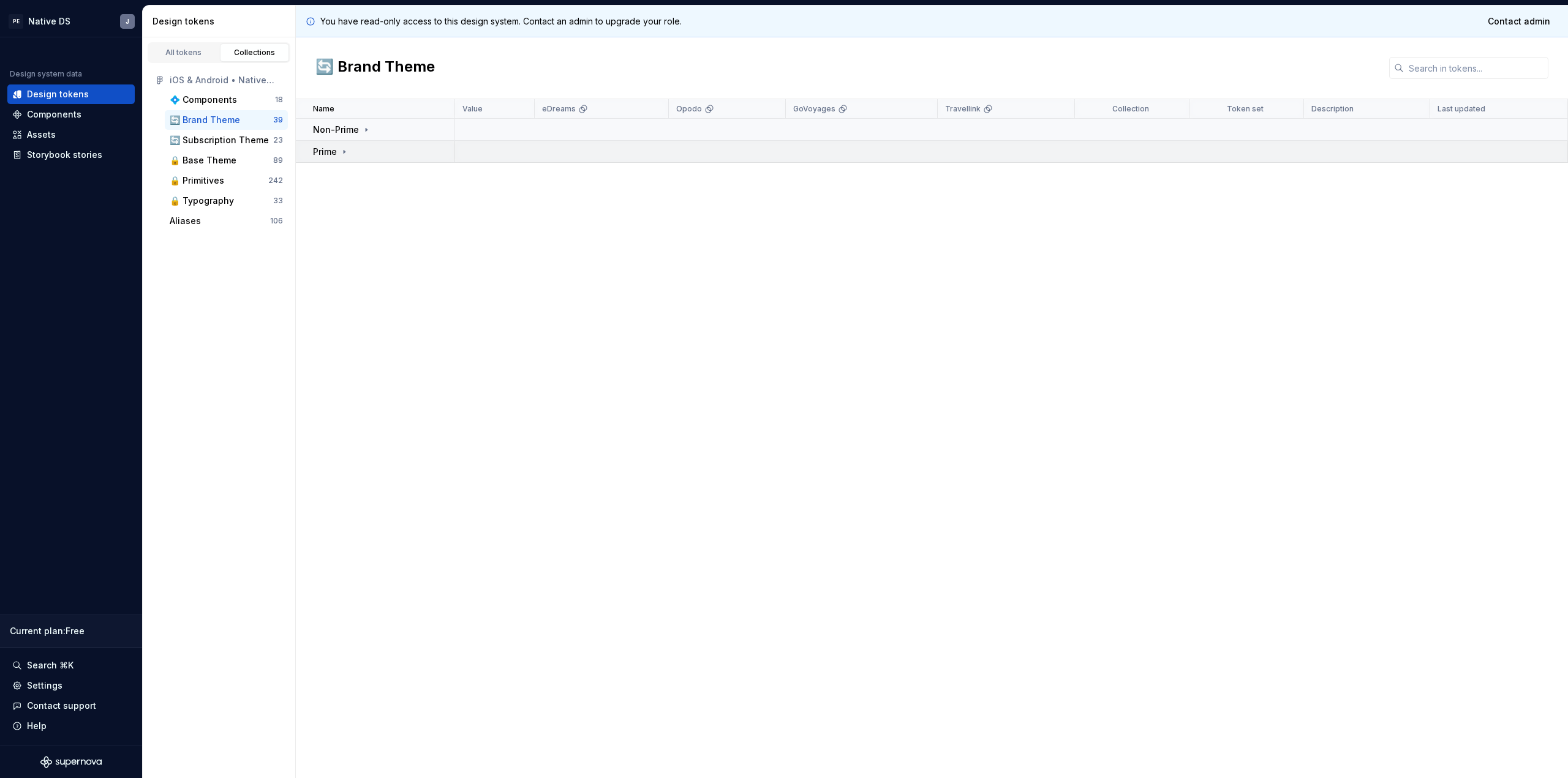
click at [347, 144] on td "Prime" at bounding box center [376, 152] width 159 height 22
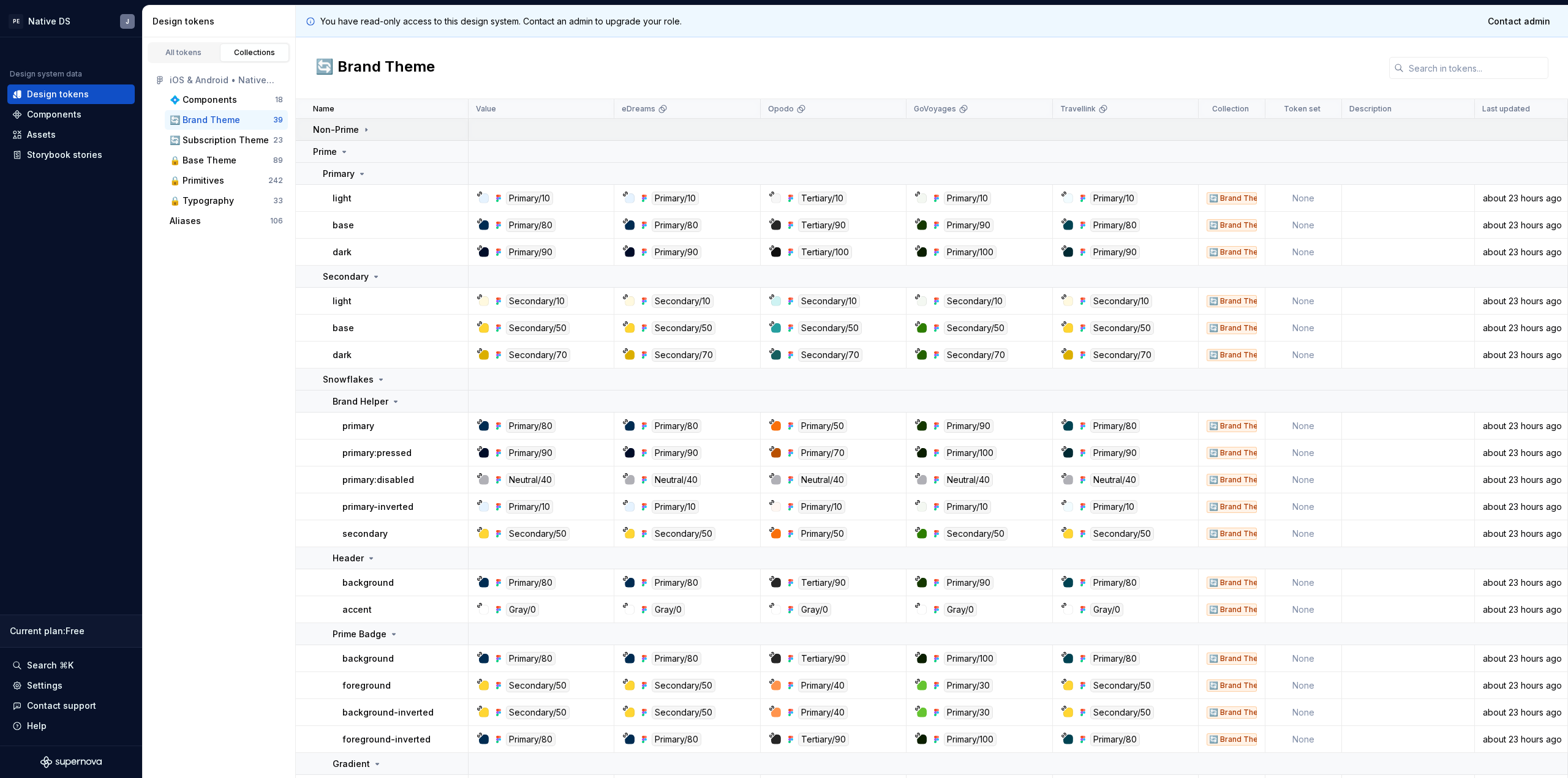
click at [355, 126] on p "Non-Prime" at bounding box center [337, 129] width 46 height 12
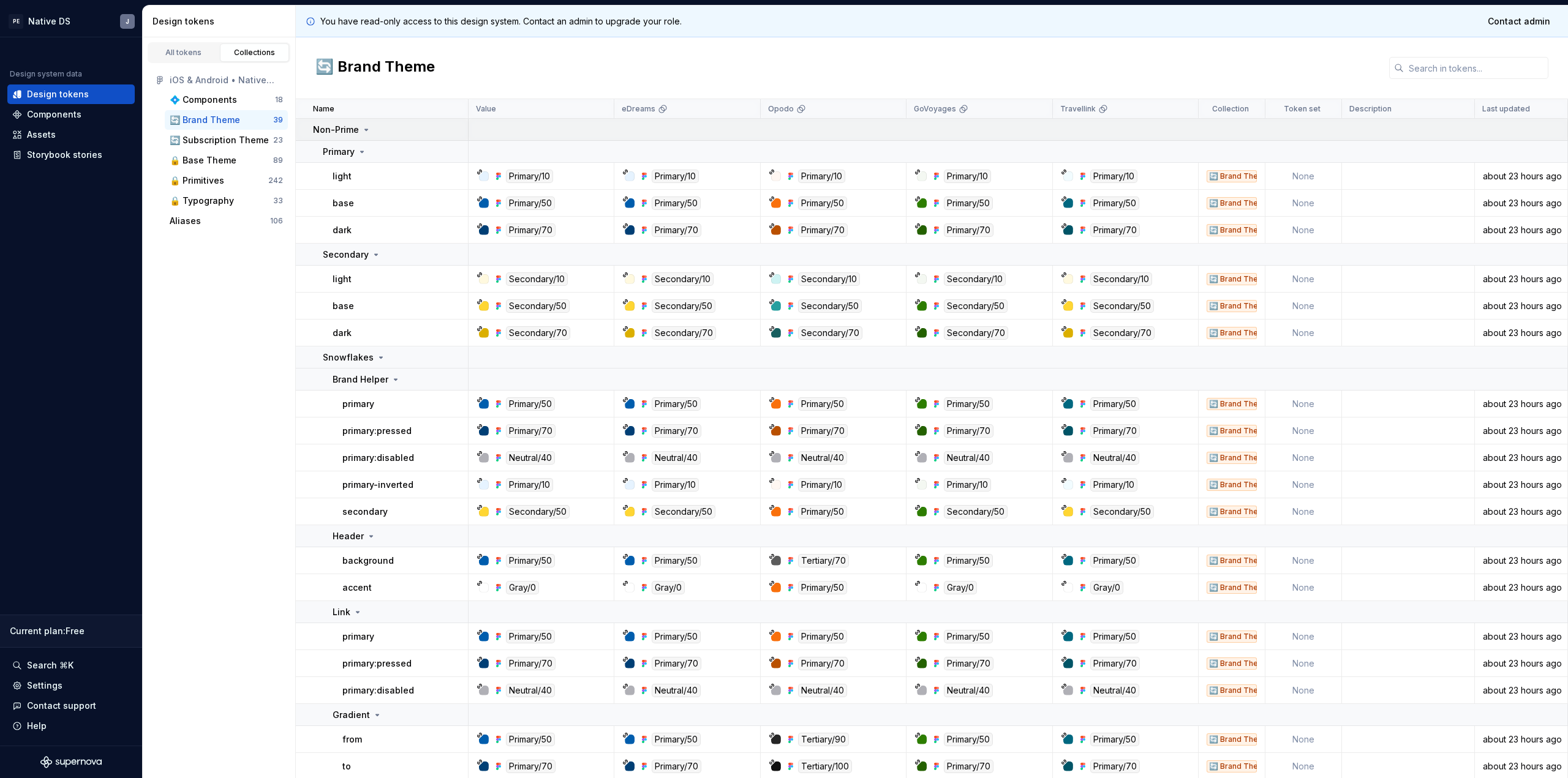
click at [363, 136] on td "Non-Prime" at bounding box center [382, 130] width 172 height 22
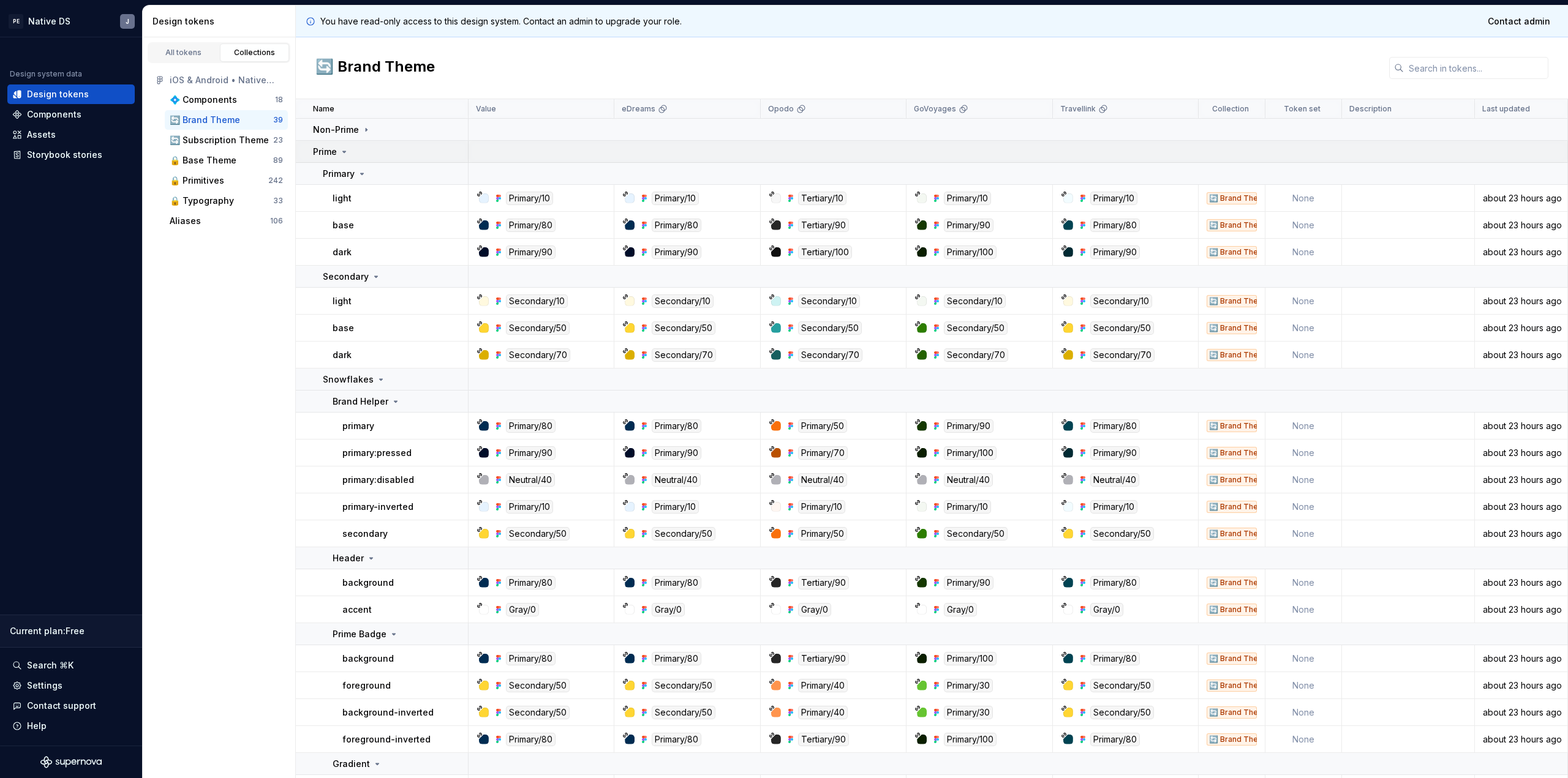
click at [354, 154] on div "Prime" at bounding box center [390, 151] width 154 height 12
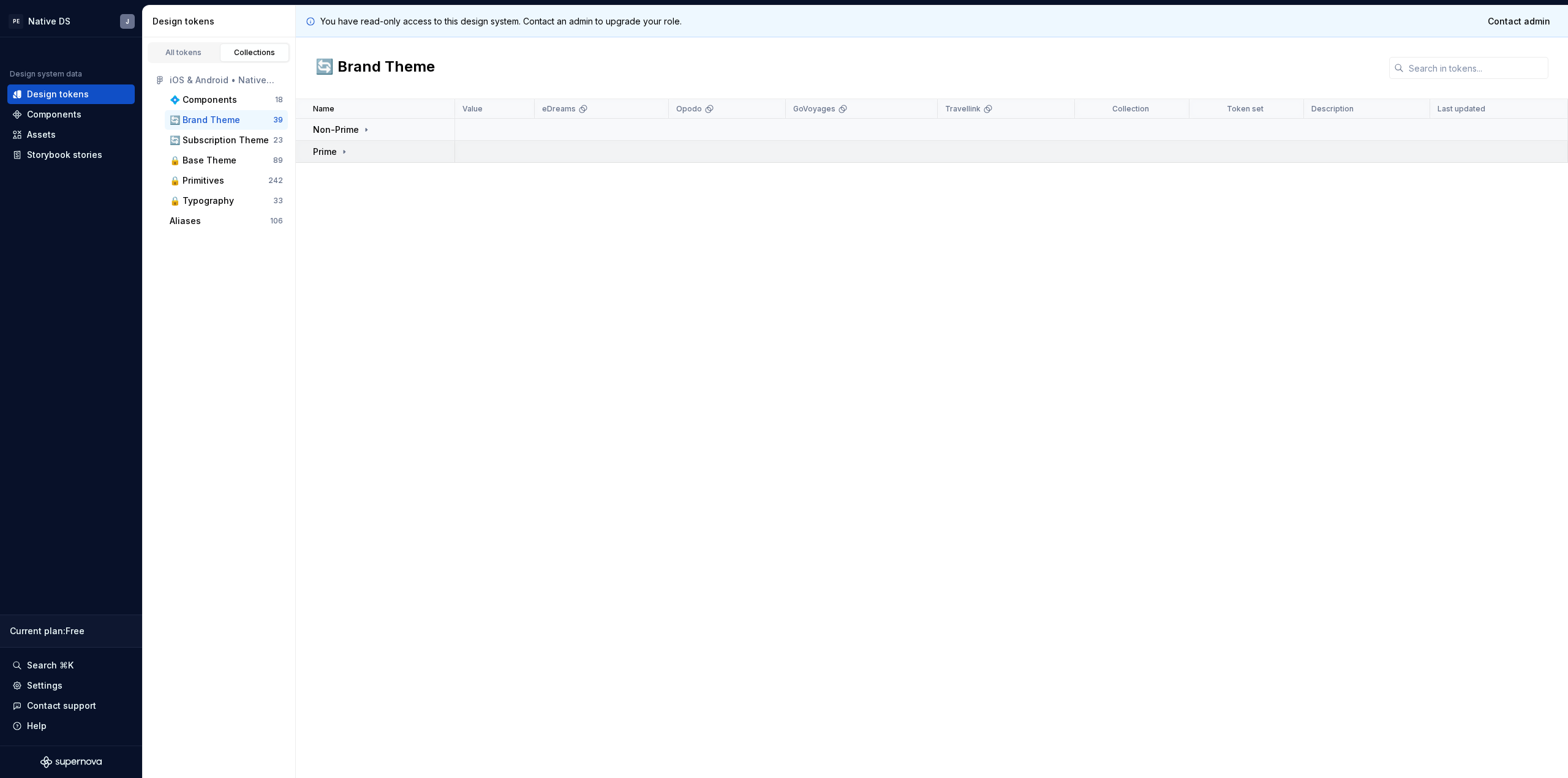
click at [354, 154] on div "Prime" at bounding box center [384, 151] width 141 height 12
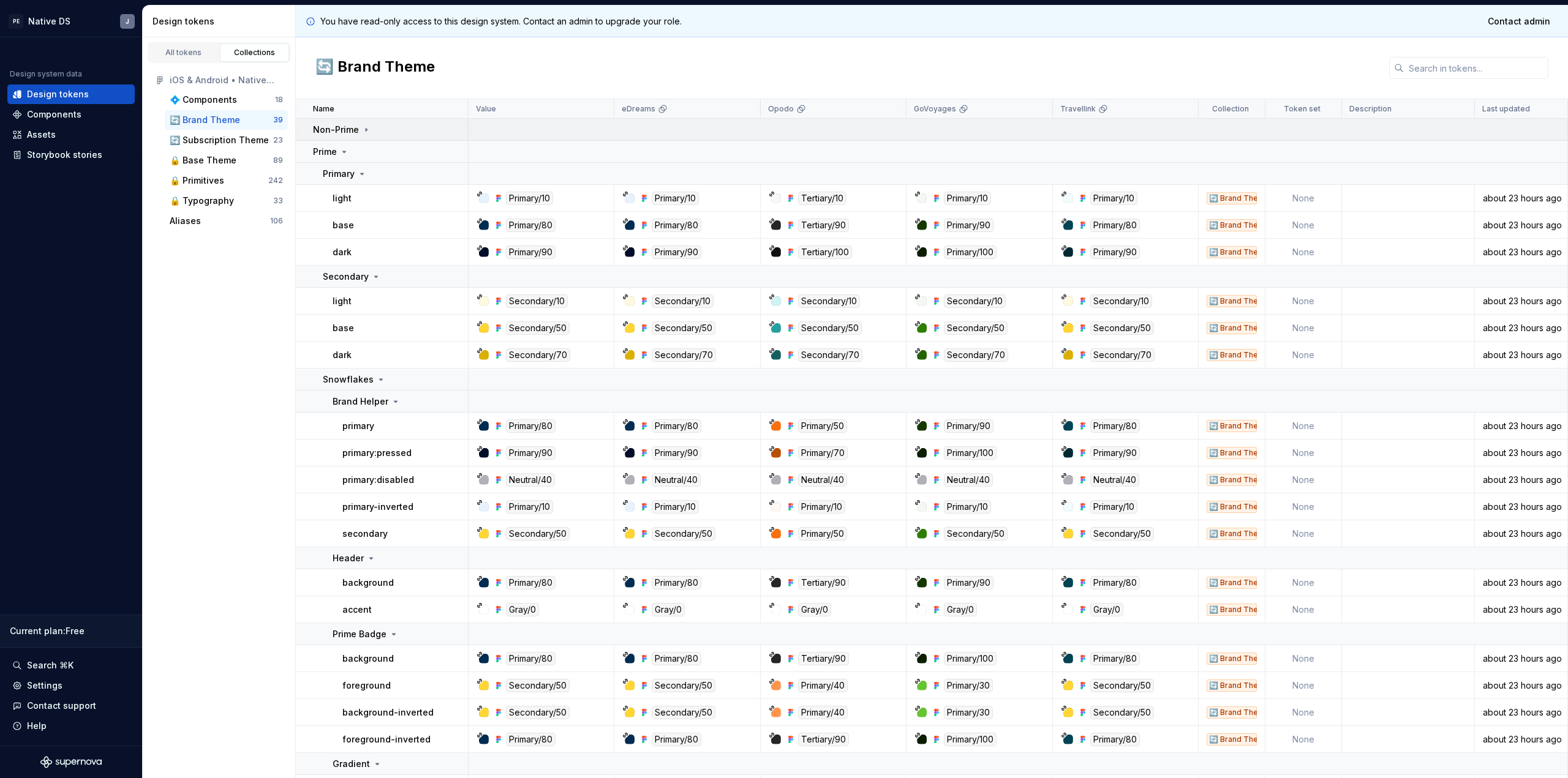
click at [354, 134] on p "Non-Prime" at bounding box center [337, 129] width 46 height 12
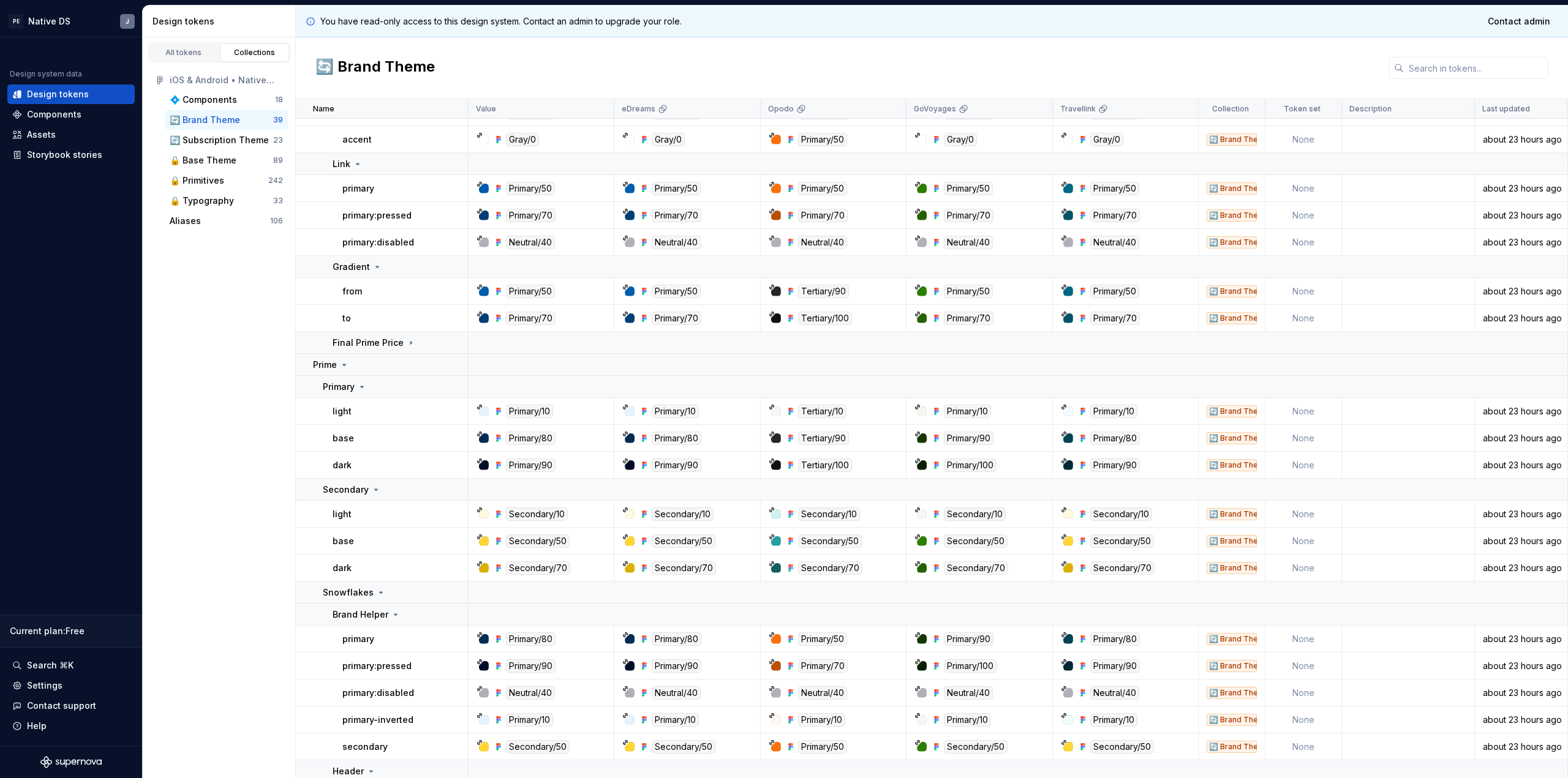
scroll to position [503, 0]
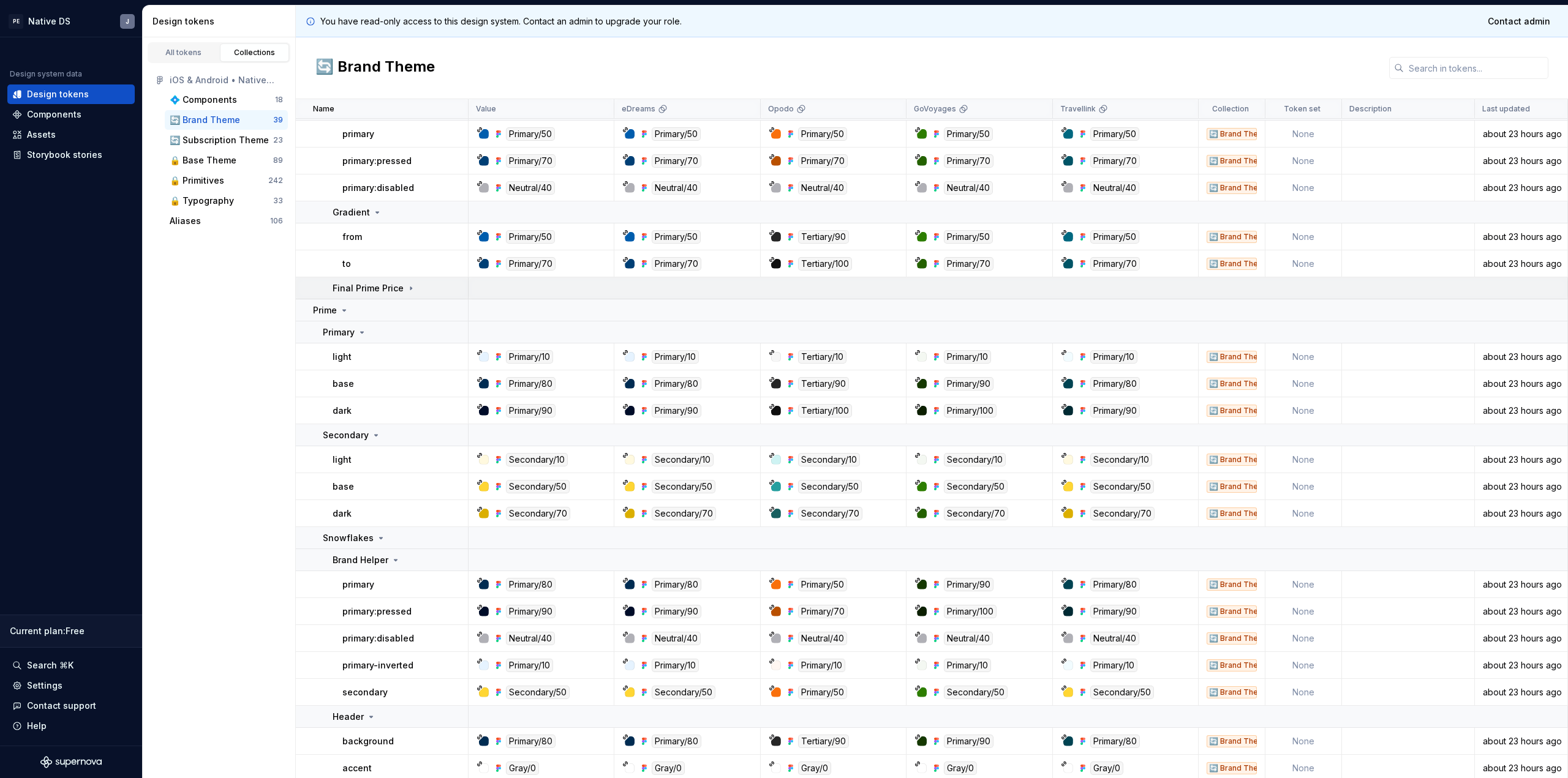
click at [406, 292] on icon at bounding box center [411, 288] width 10 height 10
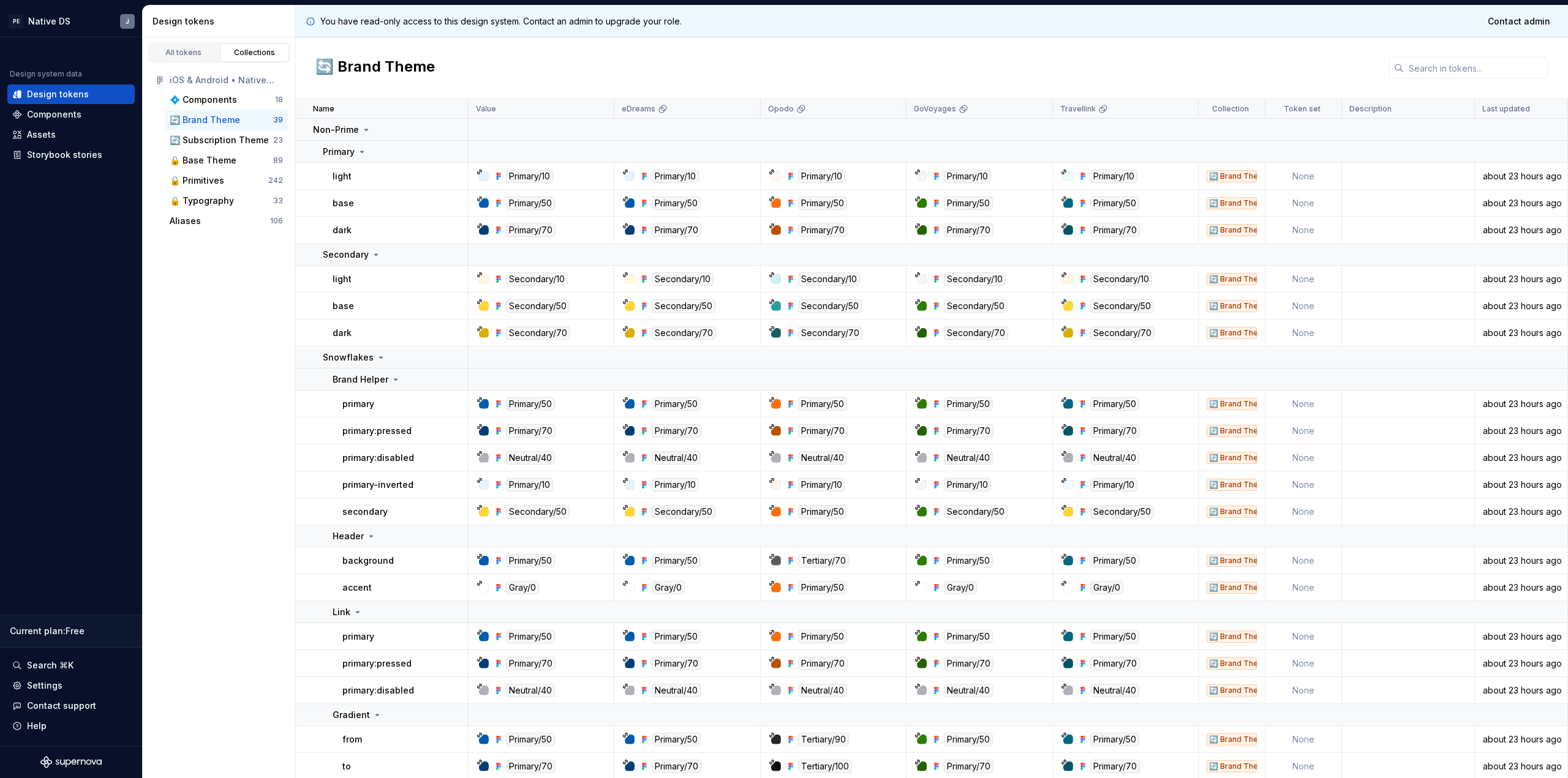
scroll to position [788, 0]
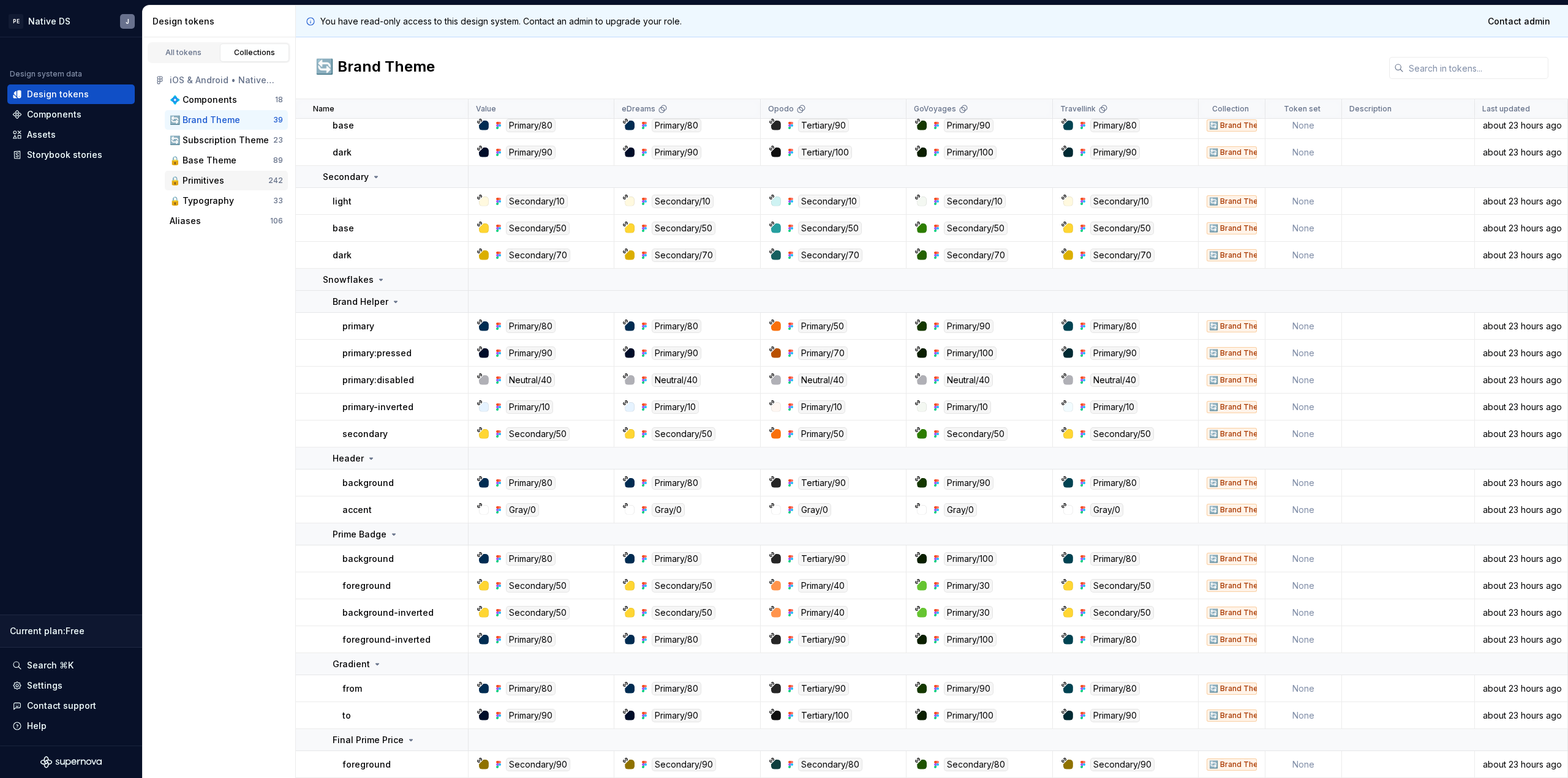
click at [226, 177] on div "🔒 Primitives" at bounding box center [219, 180] width 98 height 12
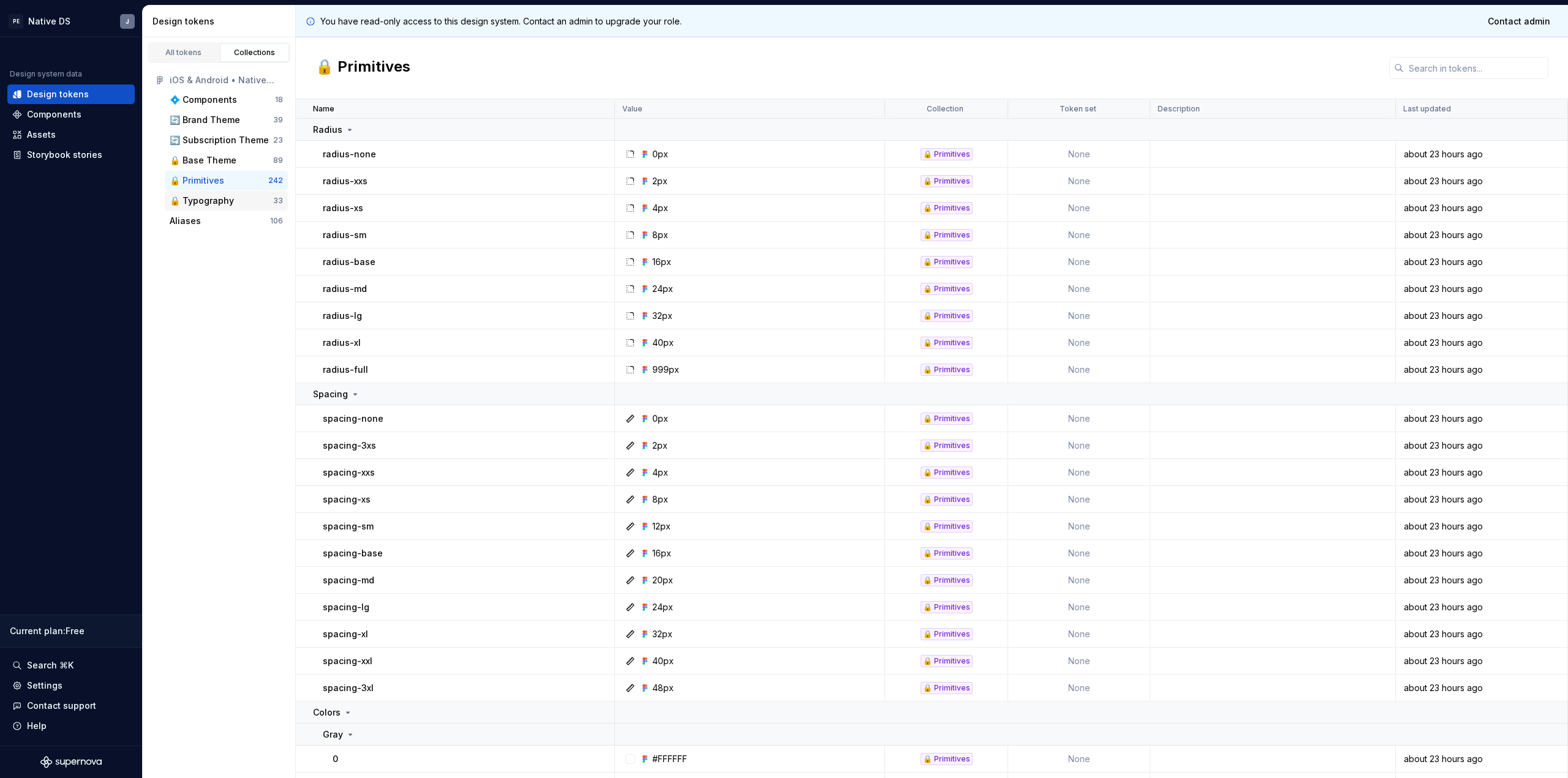
click at [223, 198] on div "🔒 Typography" at bounding box center [201, 200] width 64 height 12
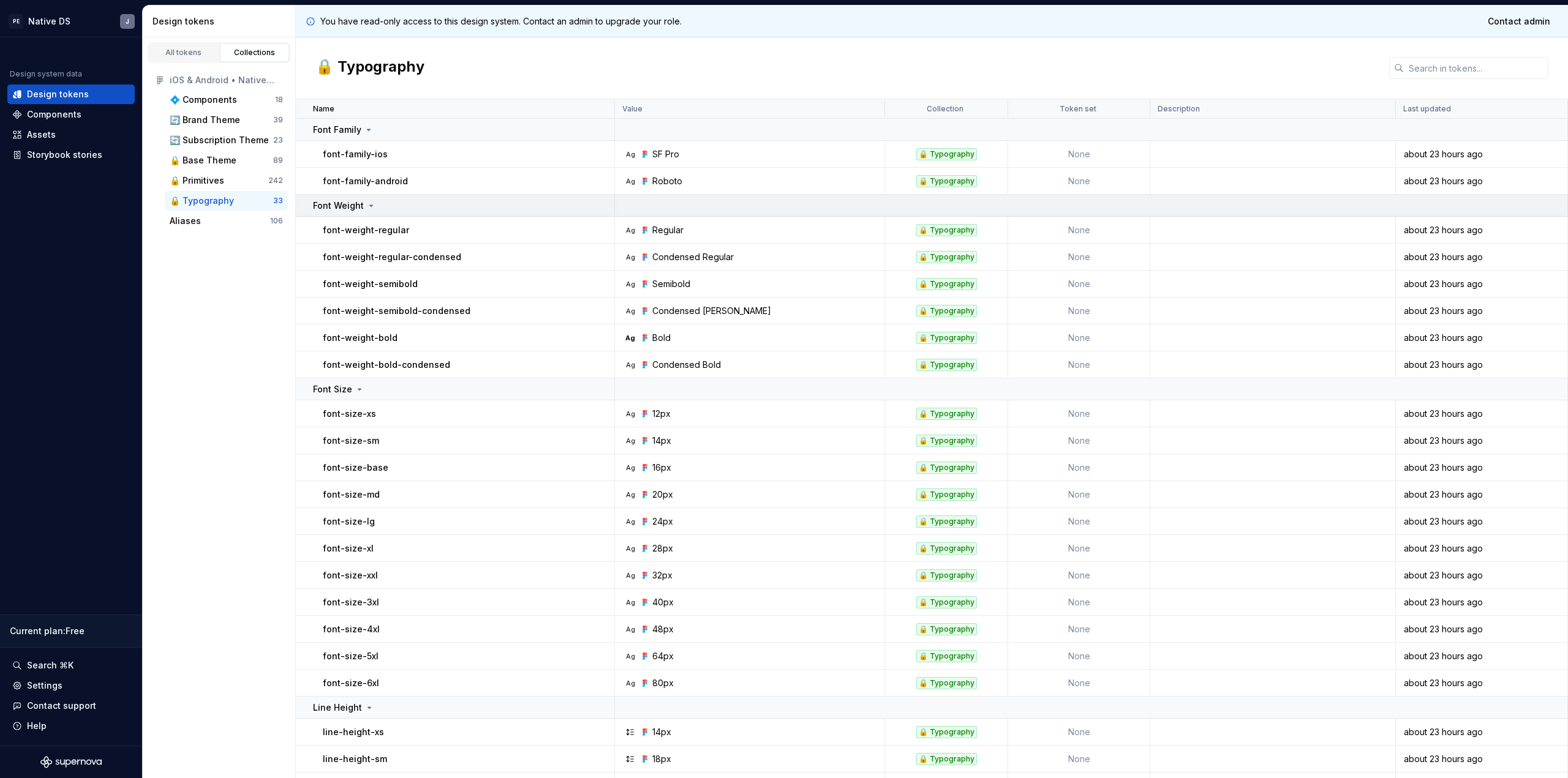
scroll to position [340, 0]
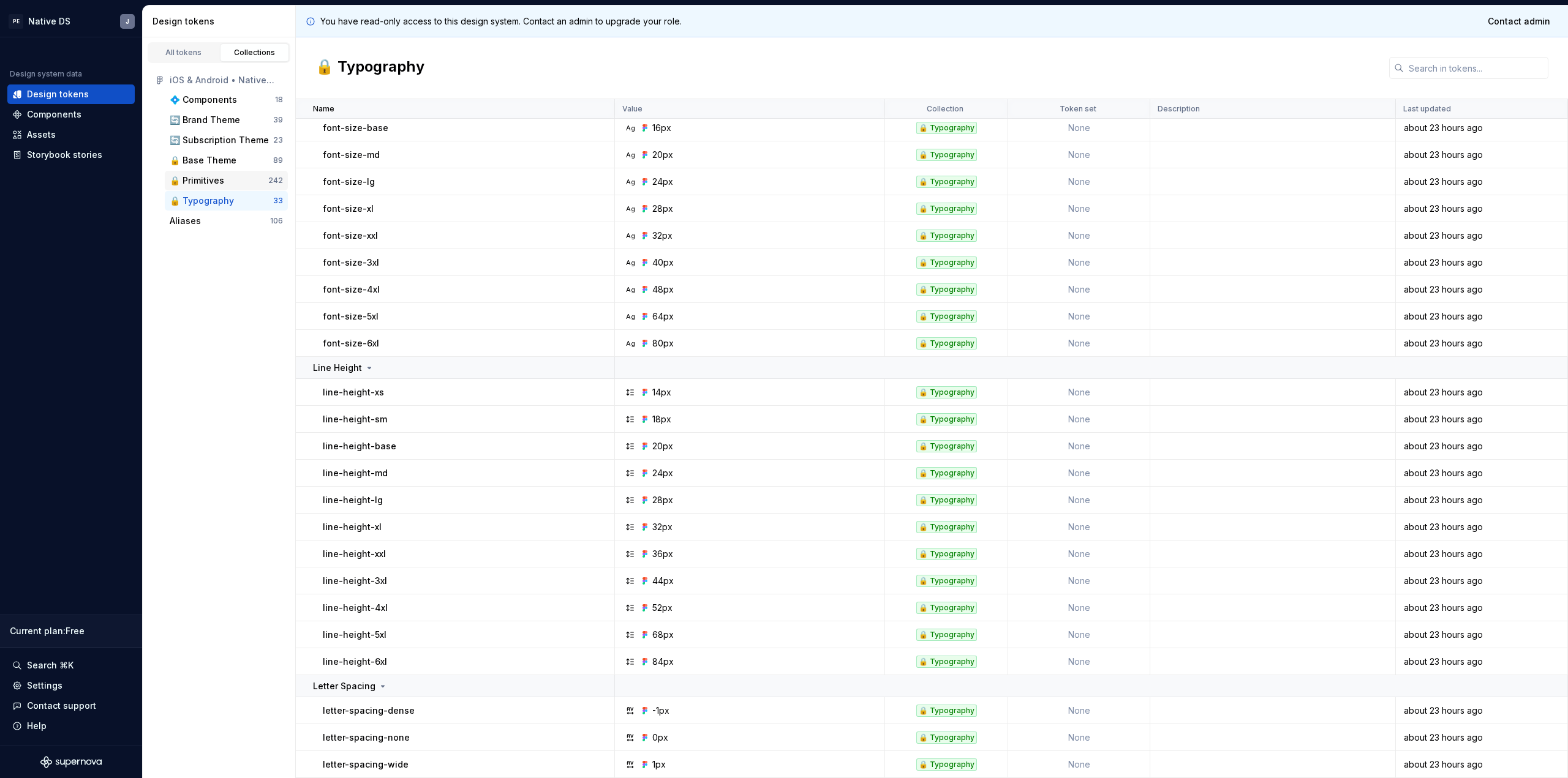
click at [194, 176] on div "🔒 Primitives" at bounding box center [197, 180] width 55 height 12
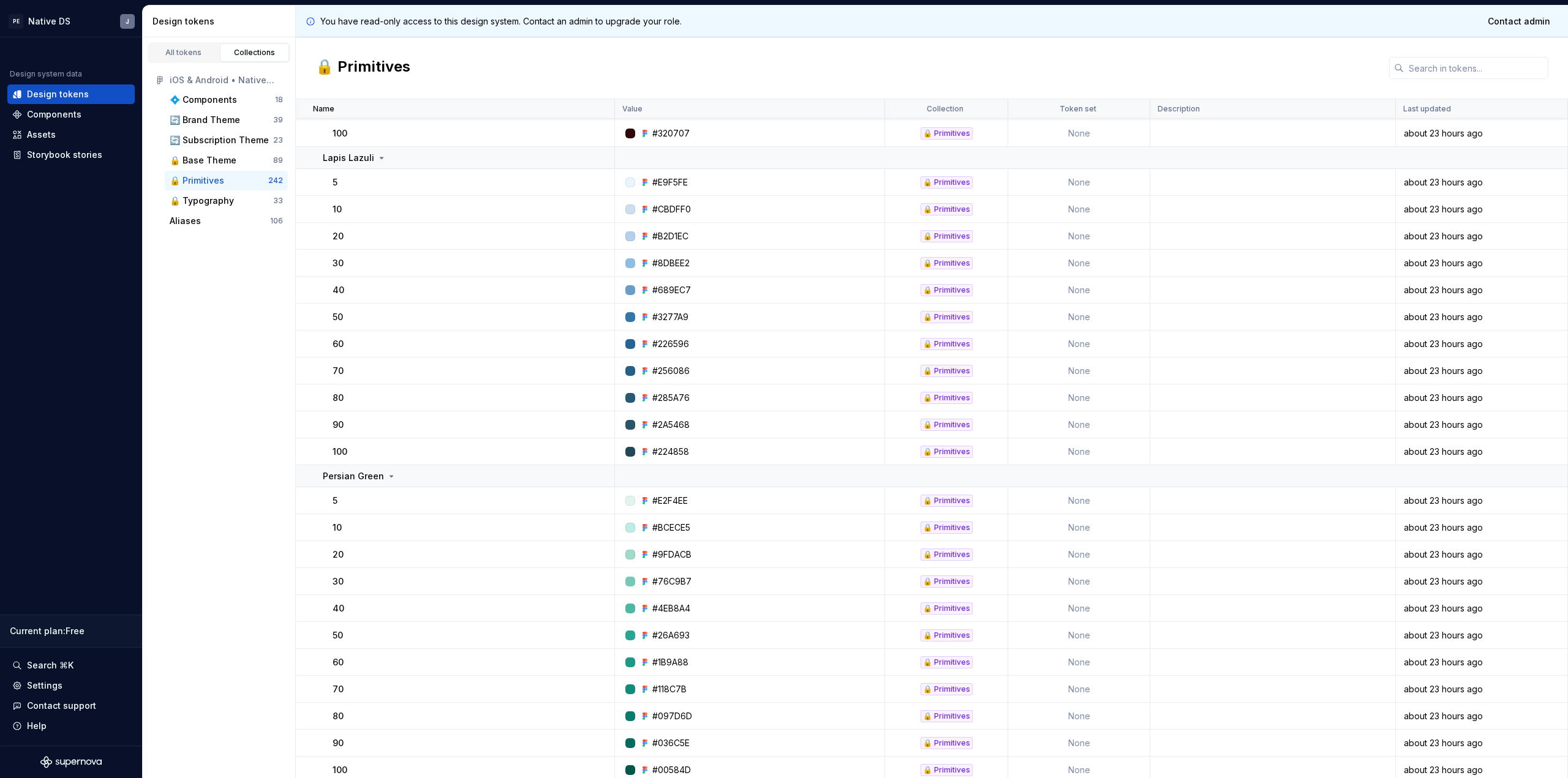
scroll to position [2226, 0]
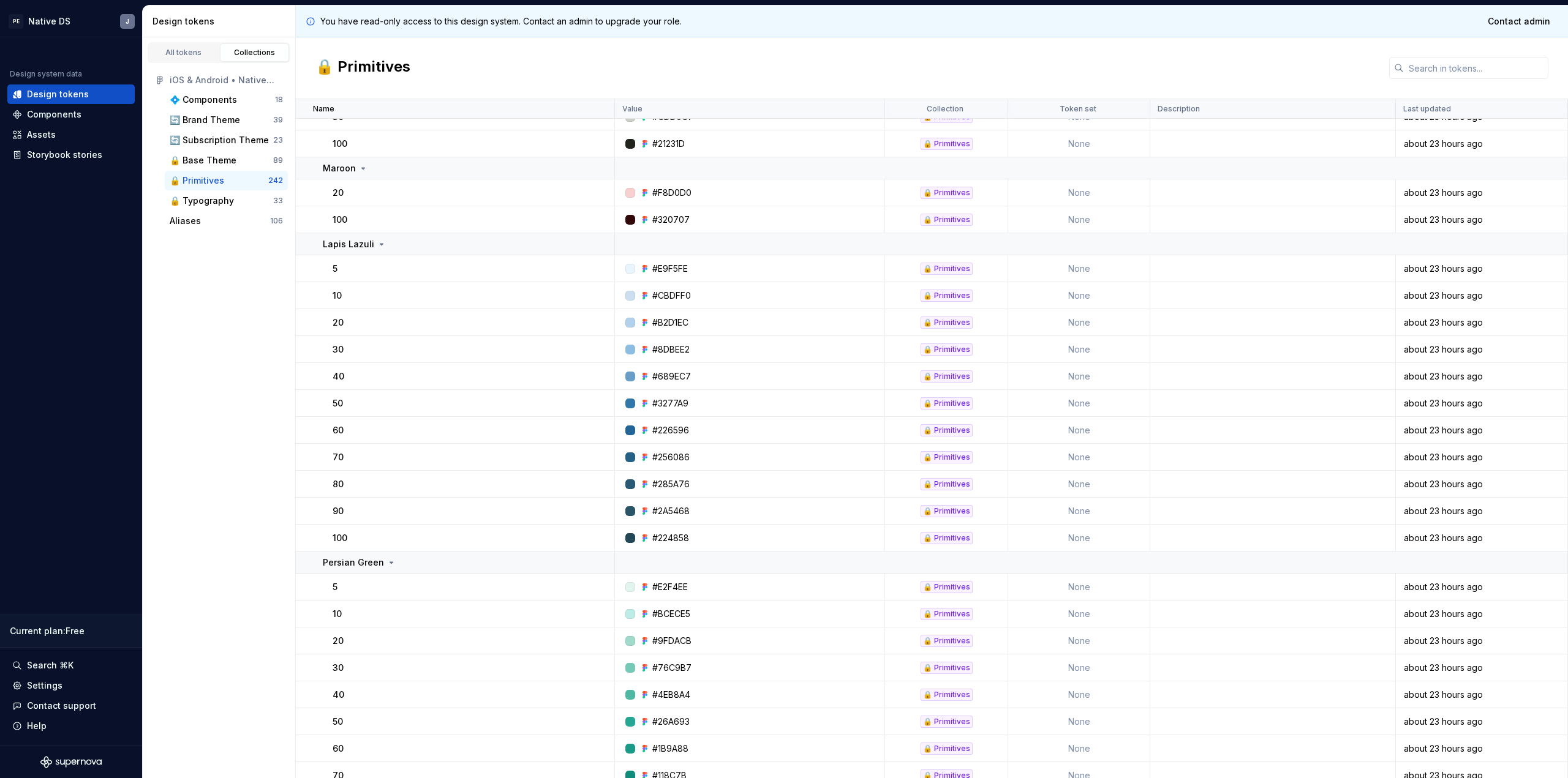
click at [336, 406] on p "50" at bounding box center [338, 403] width 10 height 12
click at [236, 161] on div "🔒 Base Theme" at bounding box center [222, 159] width 104 height 12
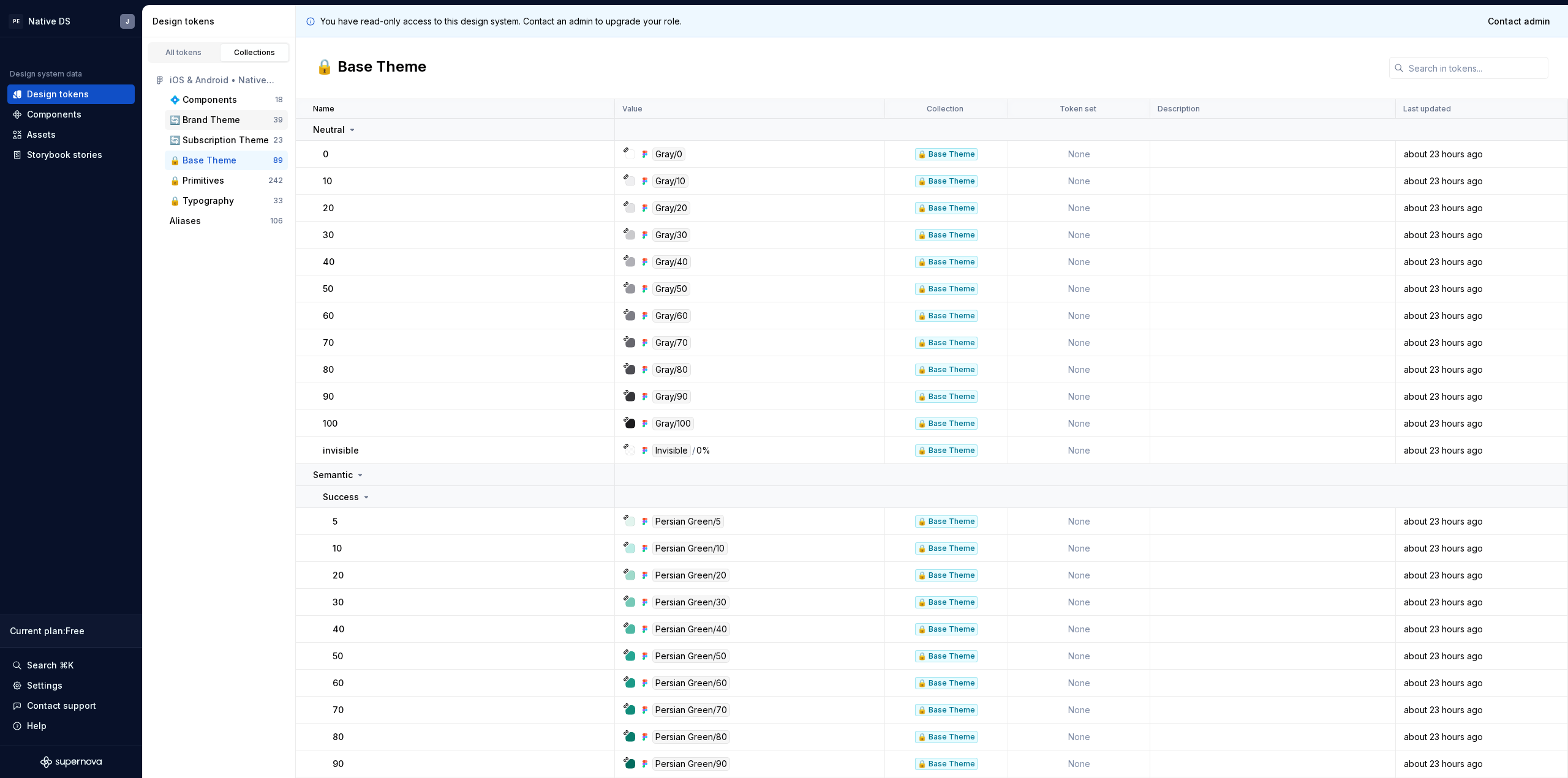
click at [241, 122] on div "🔄 Brand Theme" at bounding box center [222, 120] width 104 height 12
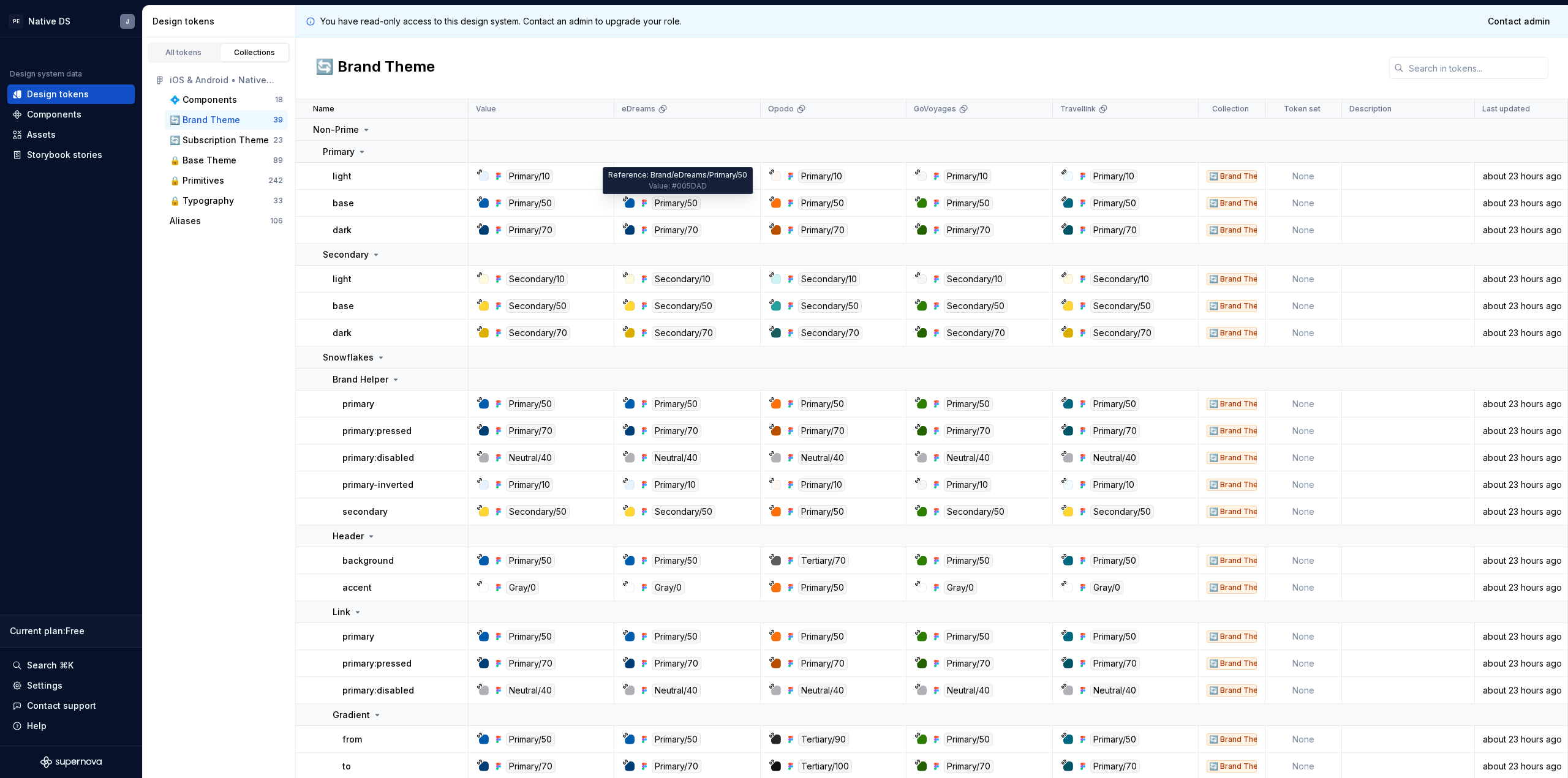
click at [656, 206] on div "Primary/50" at bounding box center [676, 203] width 49 height 14
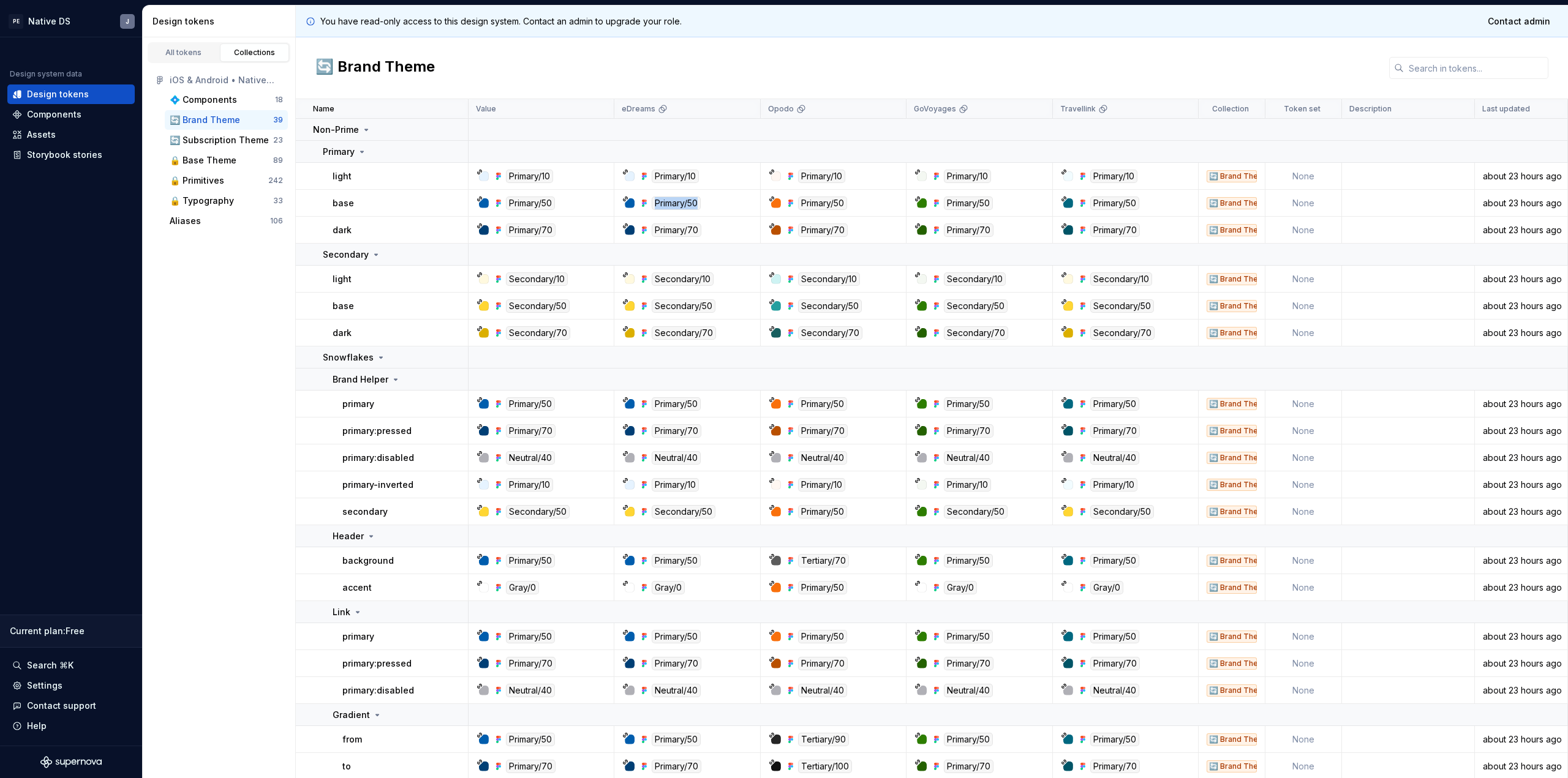
click at [656, 206] on div "Primary/50" at bounding box center [676, 203] width 49 height 14
click at [736, 206] on div "Primary/50" at bounding box center [690, 203] width 136 height 14
click at [201, 176] on div "🔒 Primitives" at bounding box center [197, 180] width 55 height 12
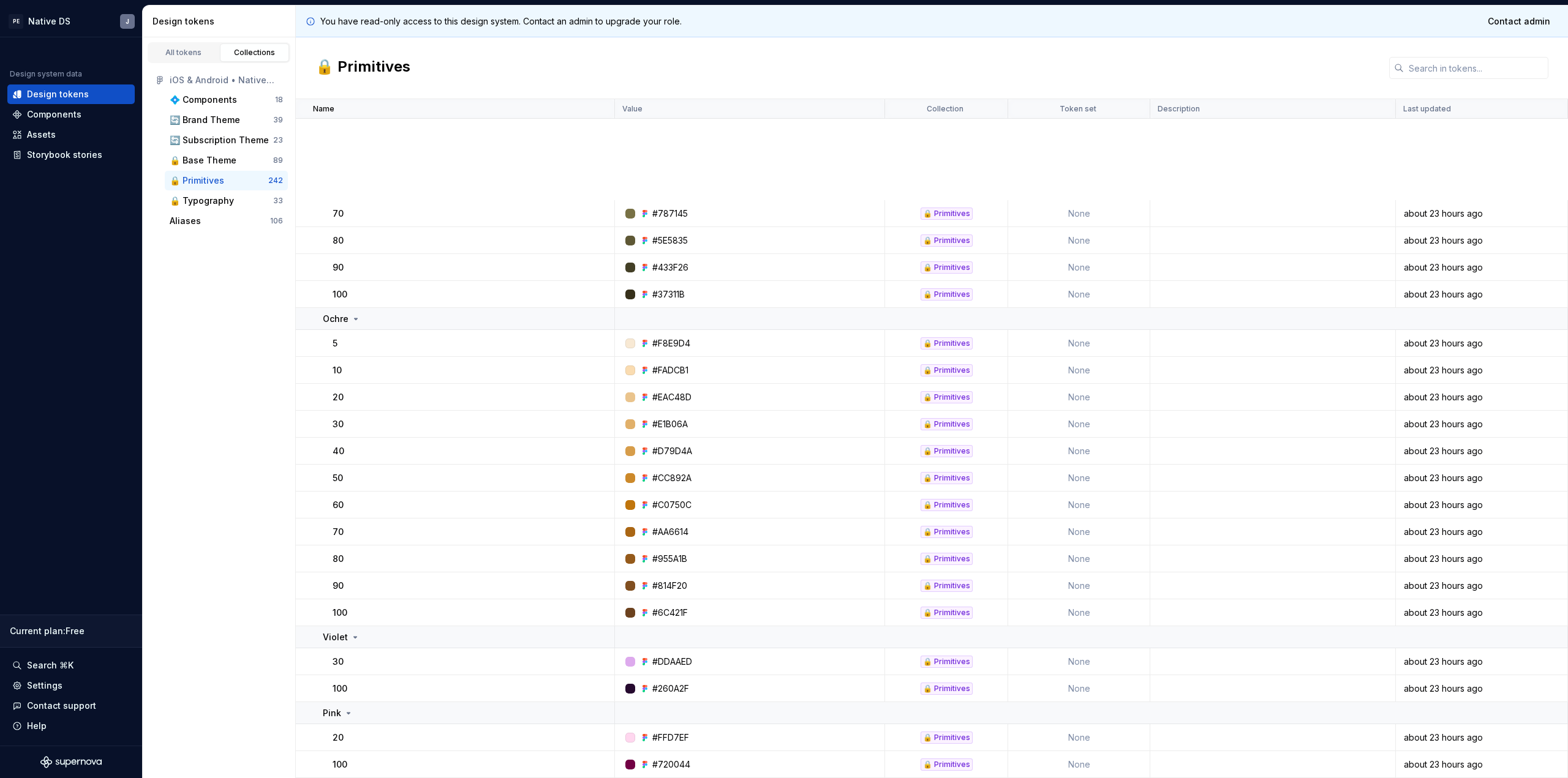
scroll to position [1167, 0]
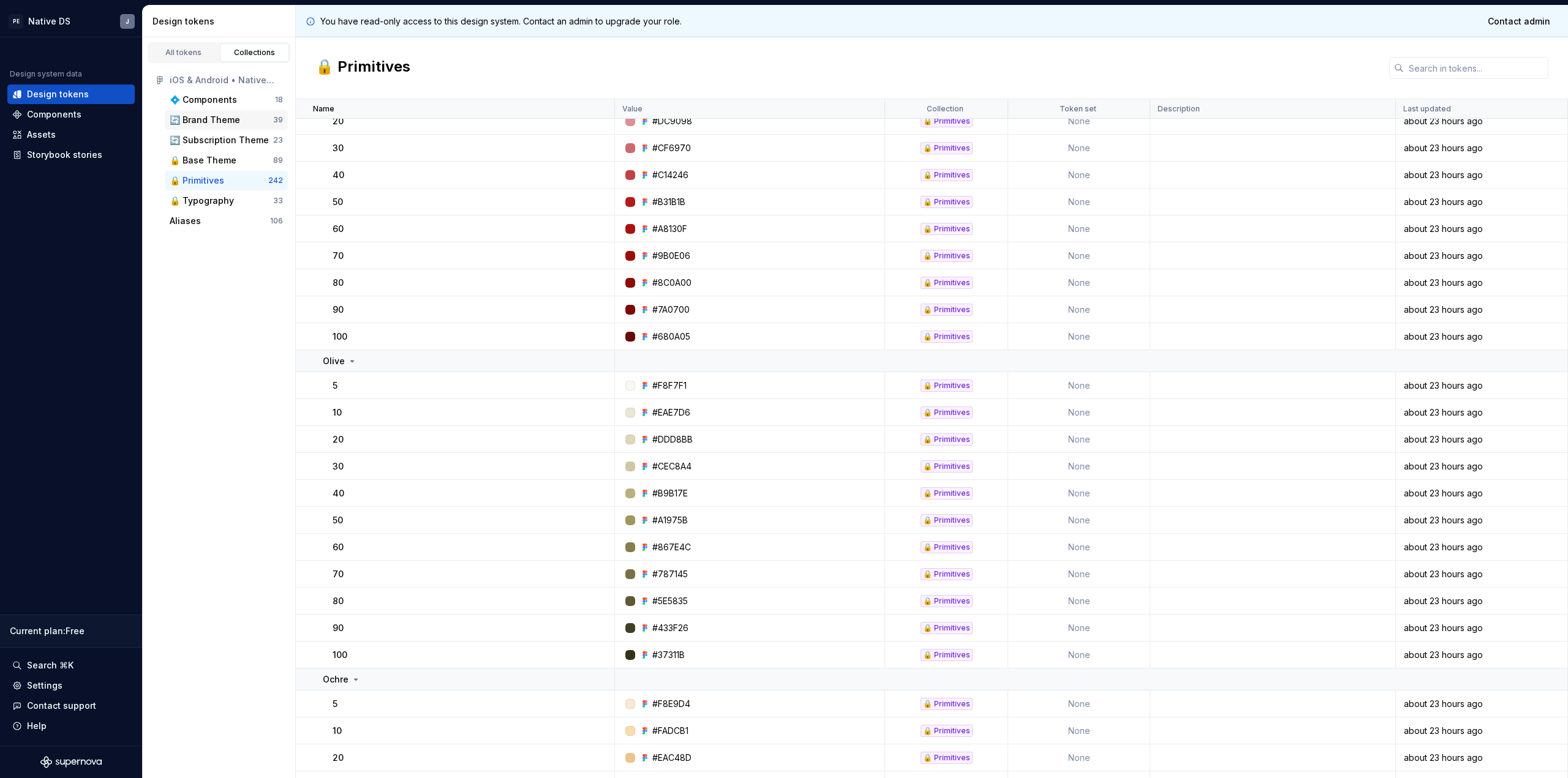
click at [205, 116] on div "🔄 Brand Theme" at bounding box center [205, 120] width 70 height 12
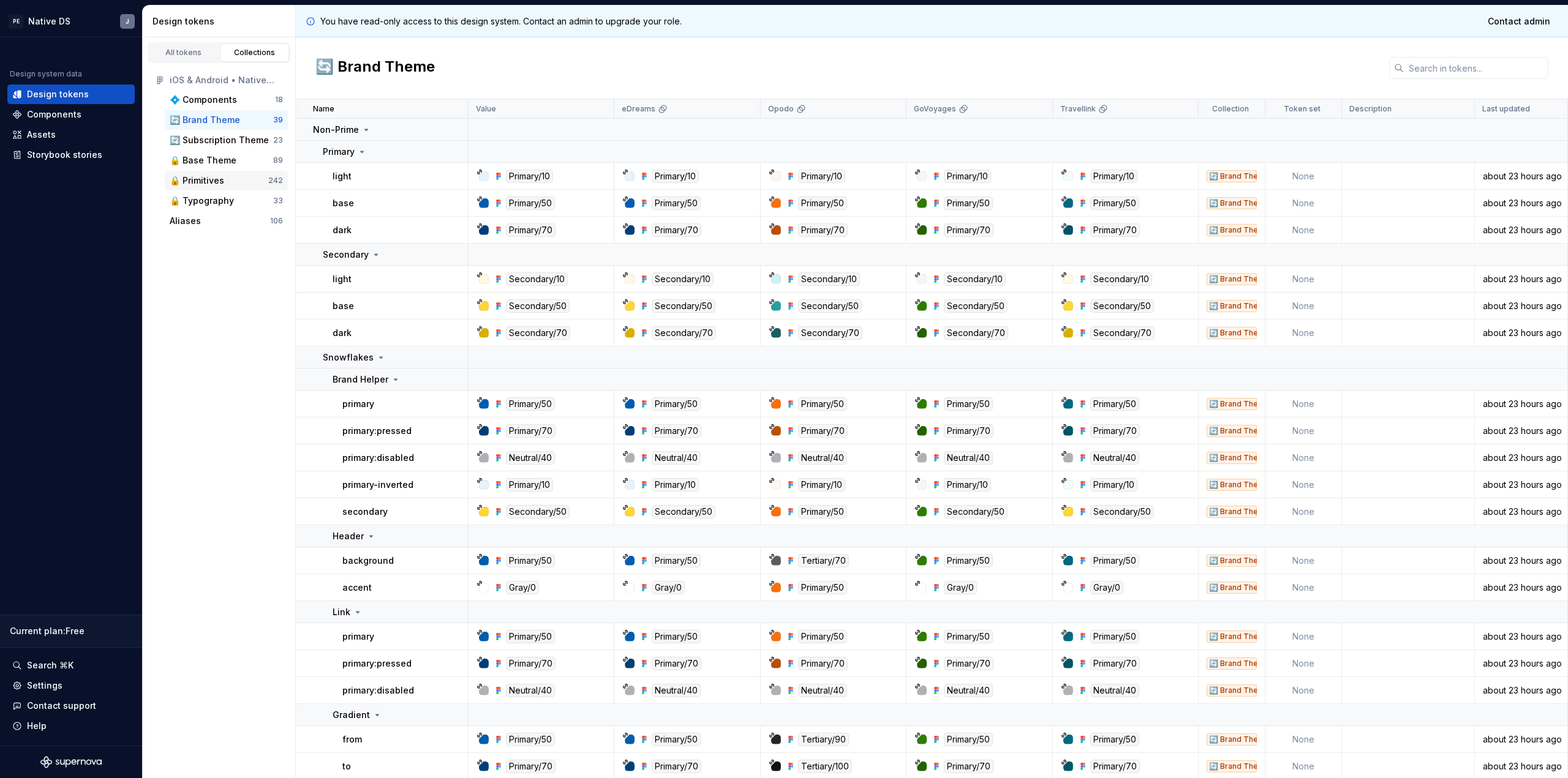
click at [223, 180] on div "🔒 Primitives" at bounding box center [197, 180] width 55 height 12
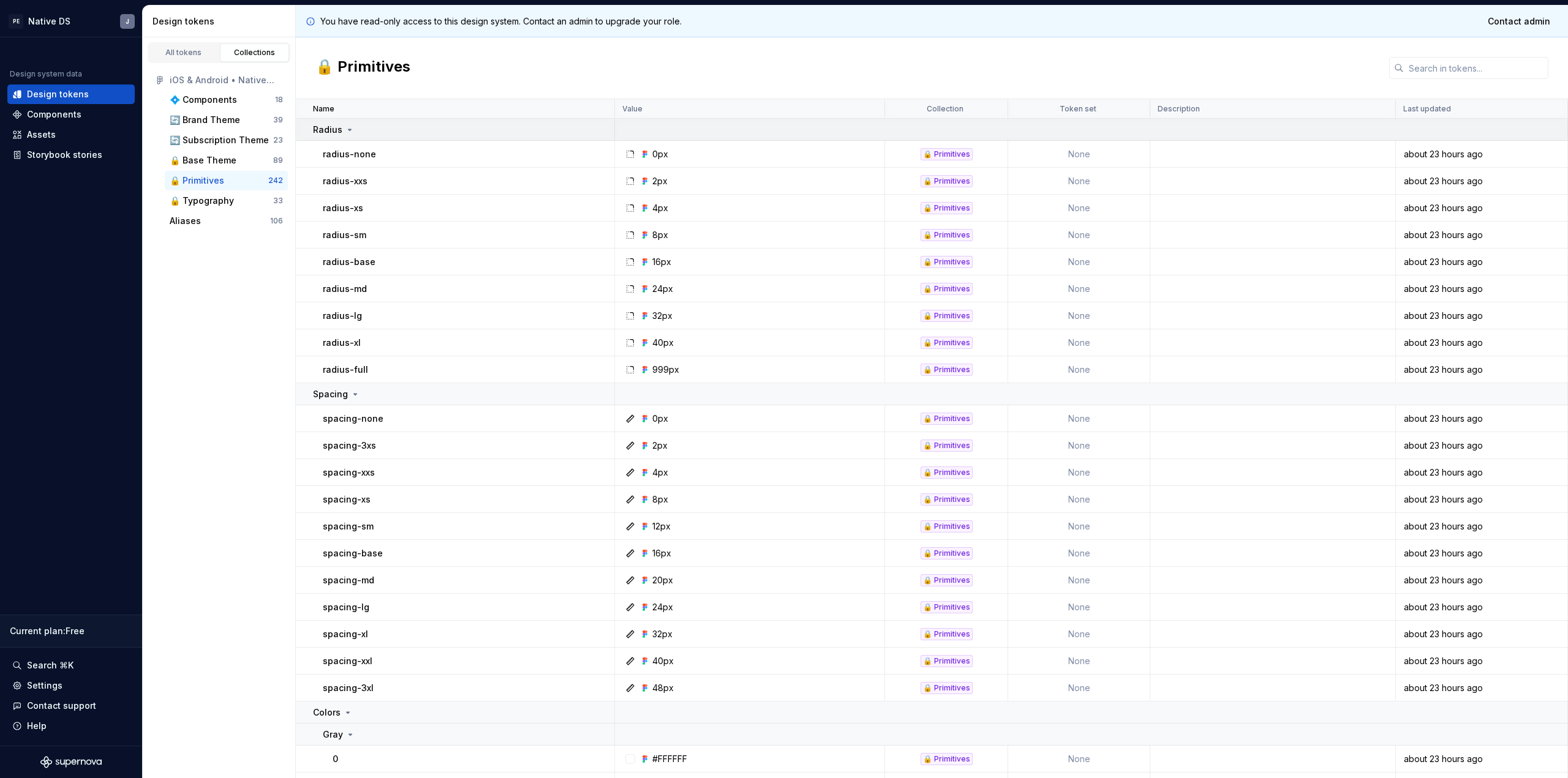
click at [333, 131] on p "Radius" at bounding box center [328, 129] width 30 height 12
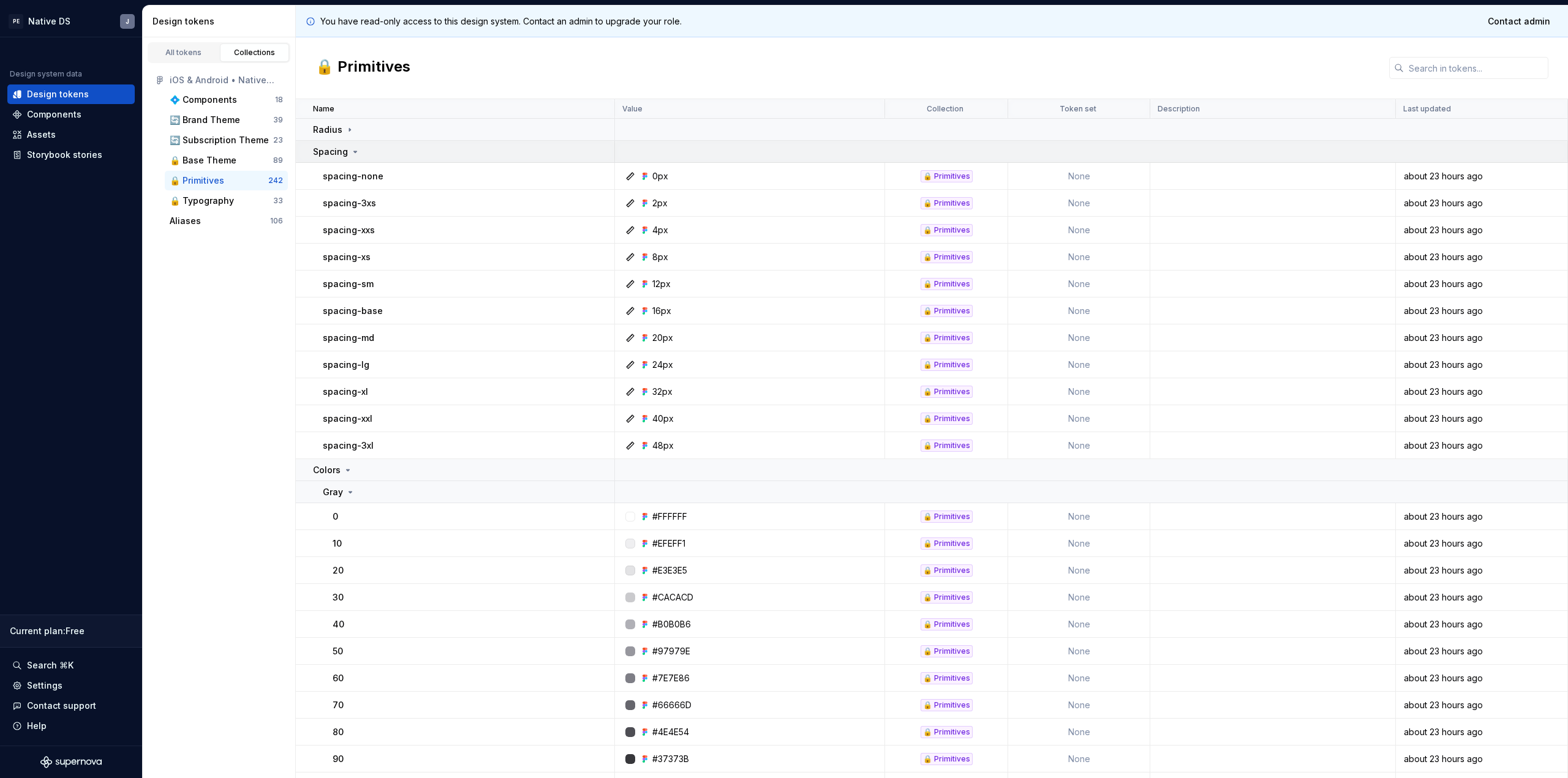
click at [333, 156] on p "Spacing" at bounding box center [331, 151] width 35 height 12
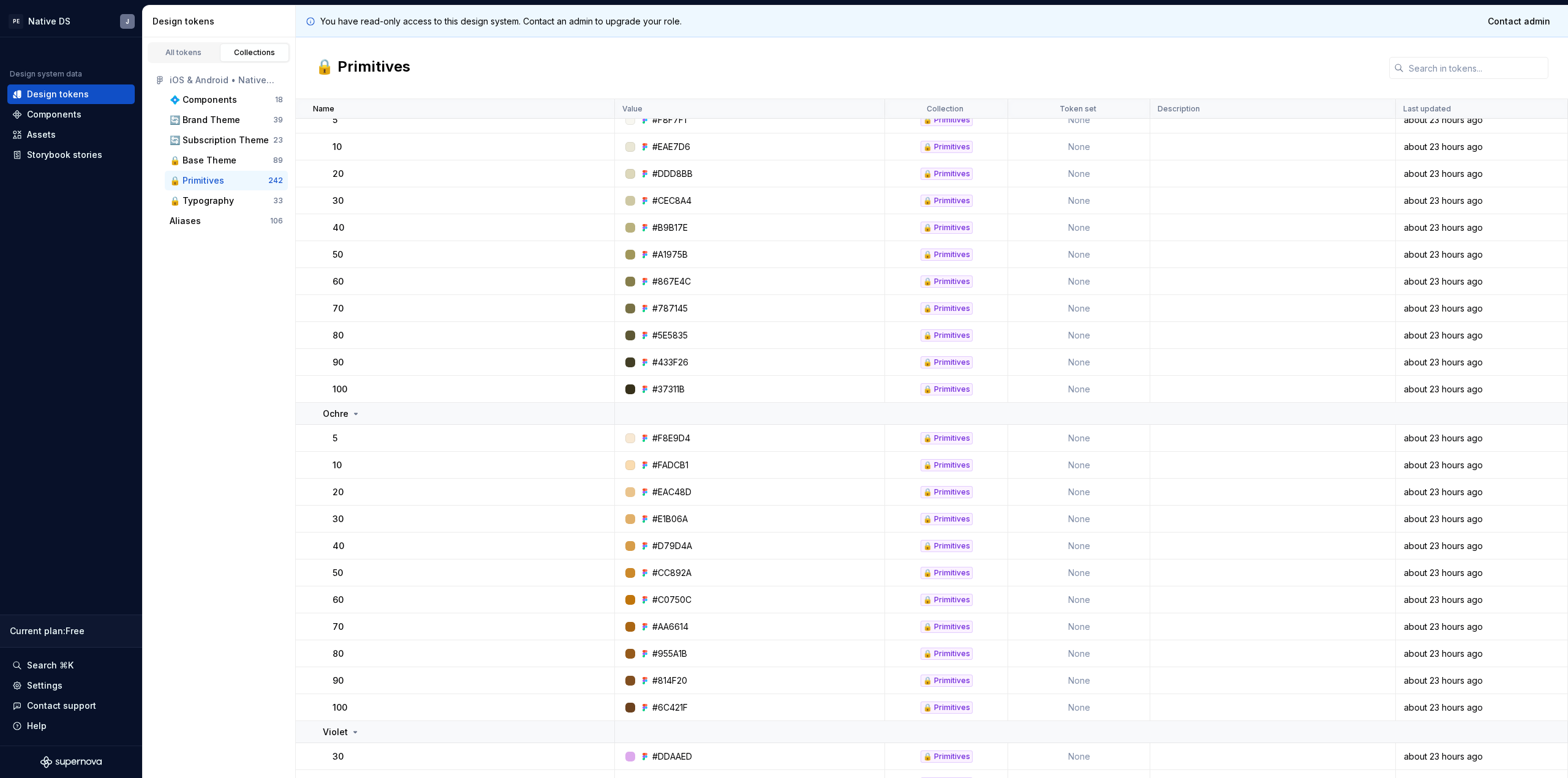
scroll to position [906, 0]
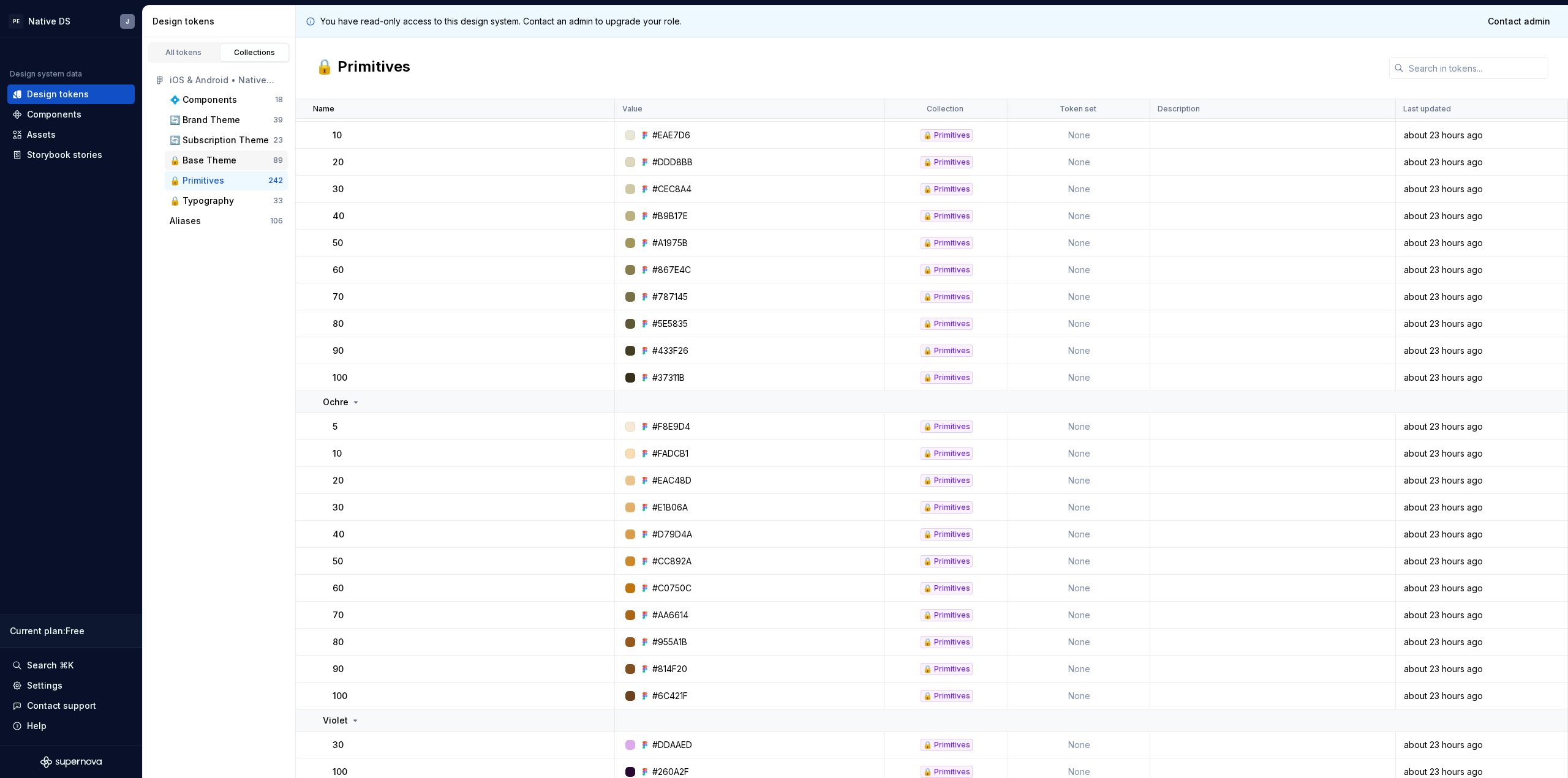
click at [222, 164] on div "🔒 Base Theme" at bounding box center [203, 159] width 67 height 12
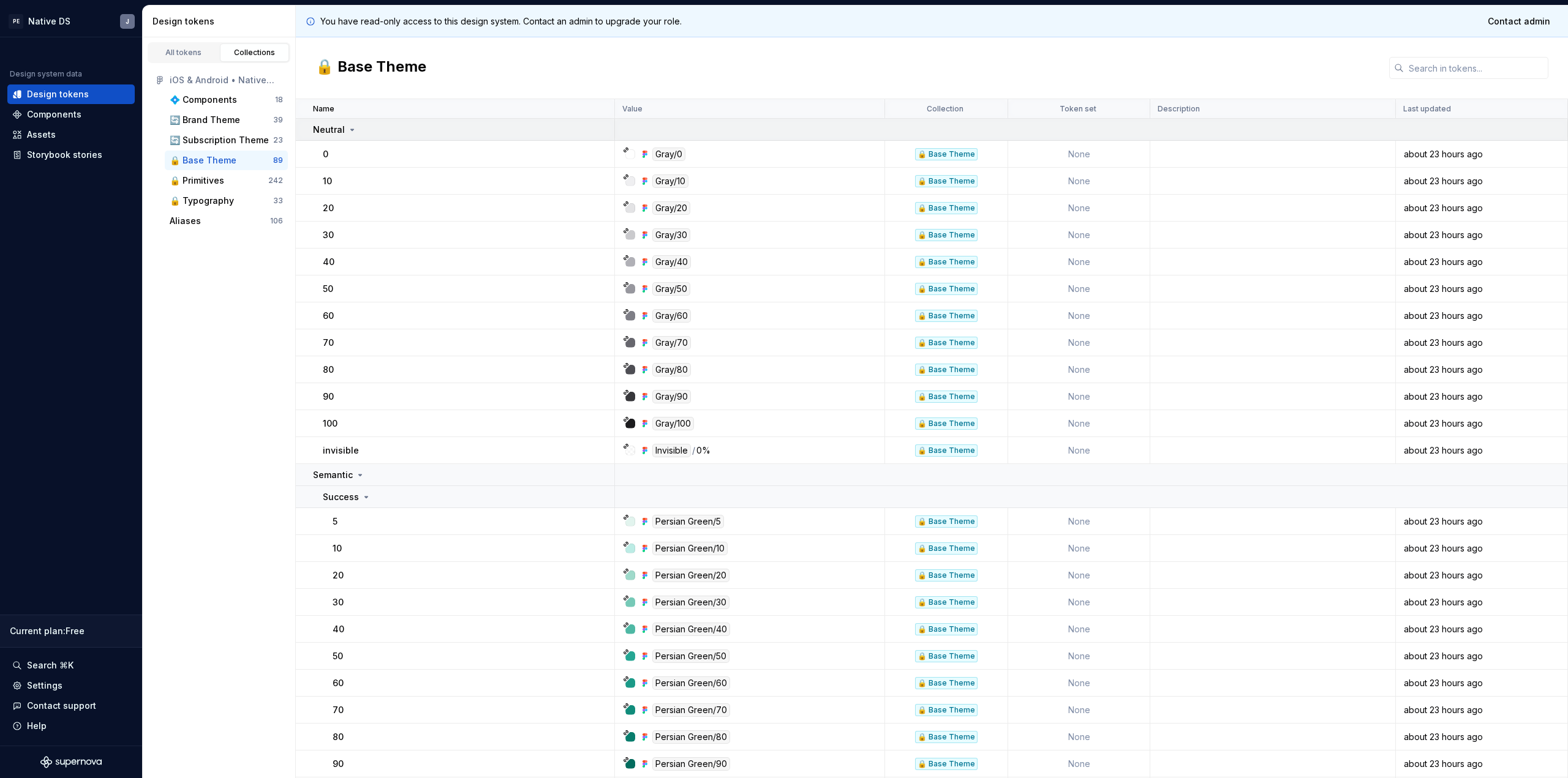
click at [347, 129] on icon at bounding box center [351, 130] width 10 height 10
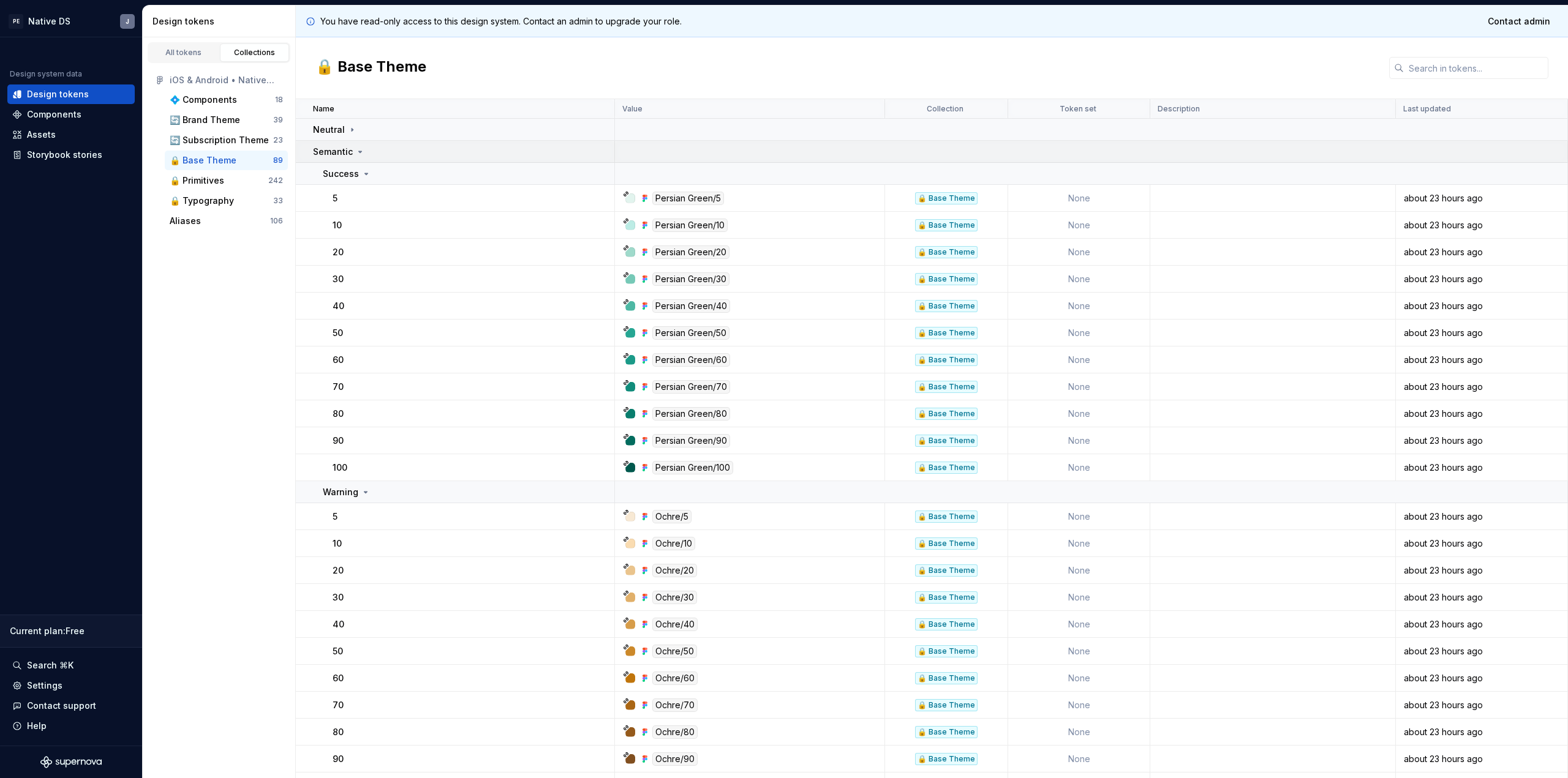
click at [344, 150] on p "Semantic" at bounding box center [333, 151] width 40 height 12
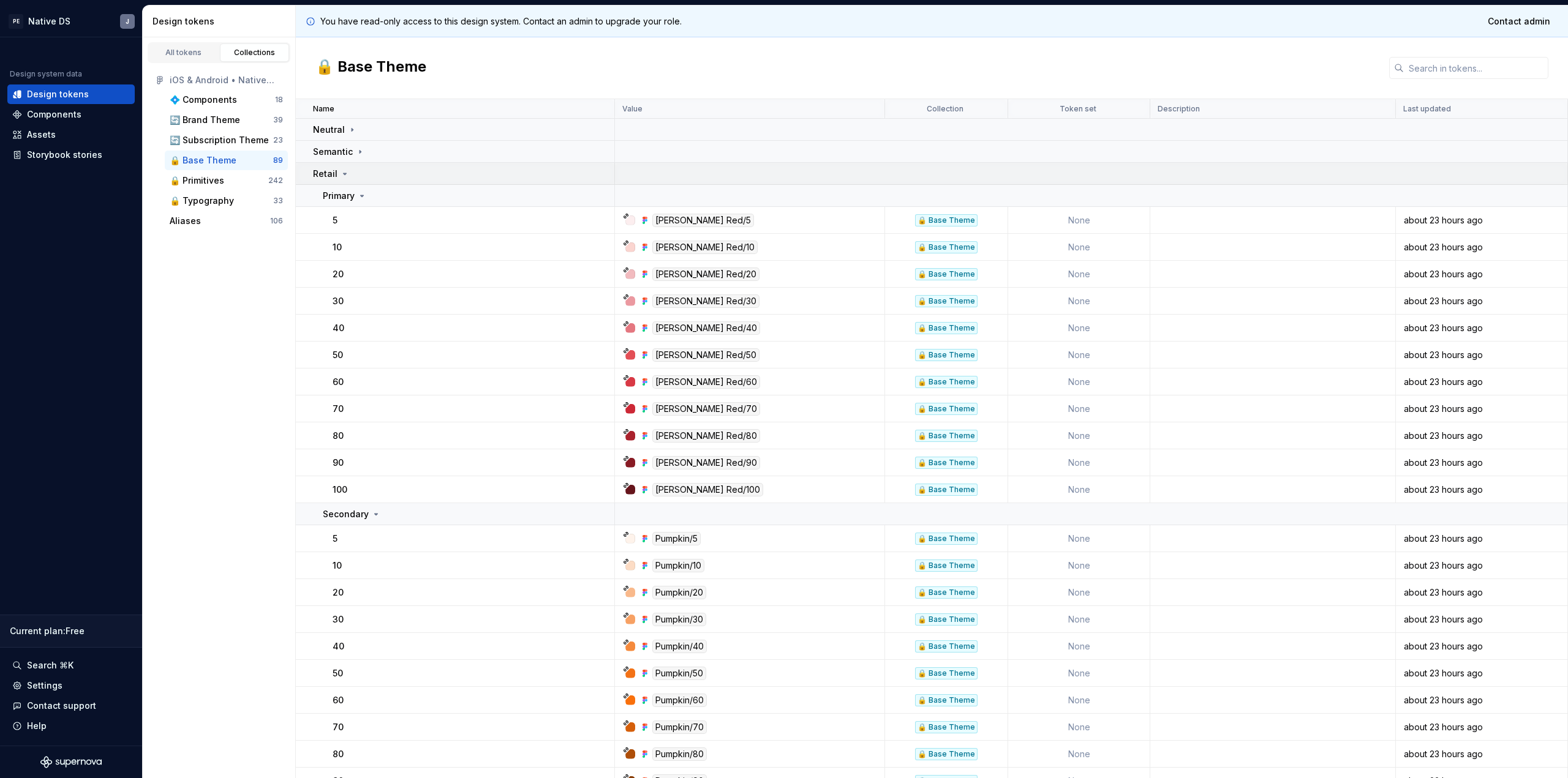
click at [340, 173] on icon at bounding box center [345, 173] width 10 height 10
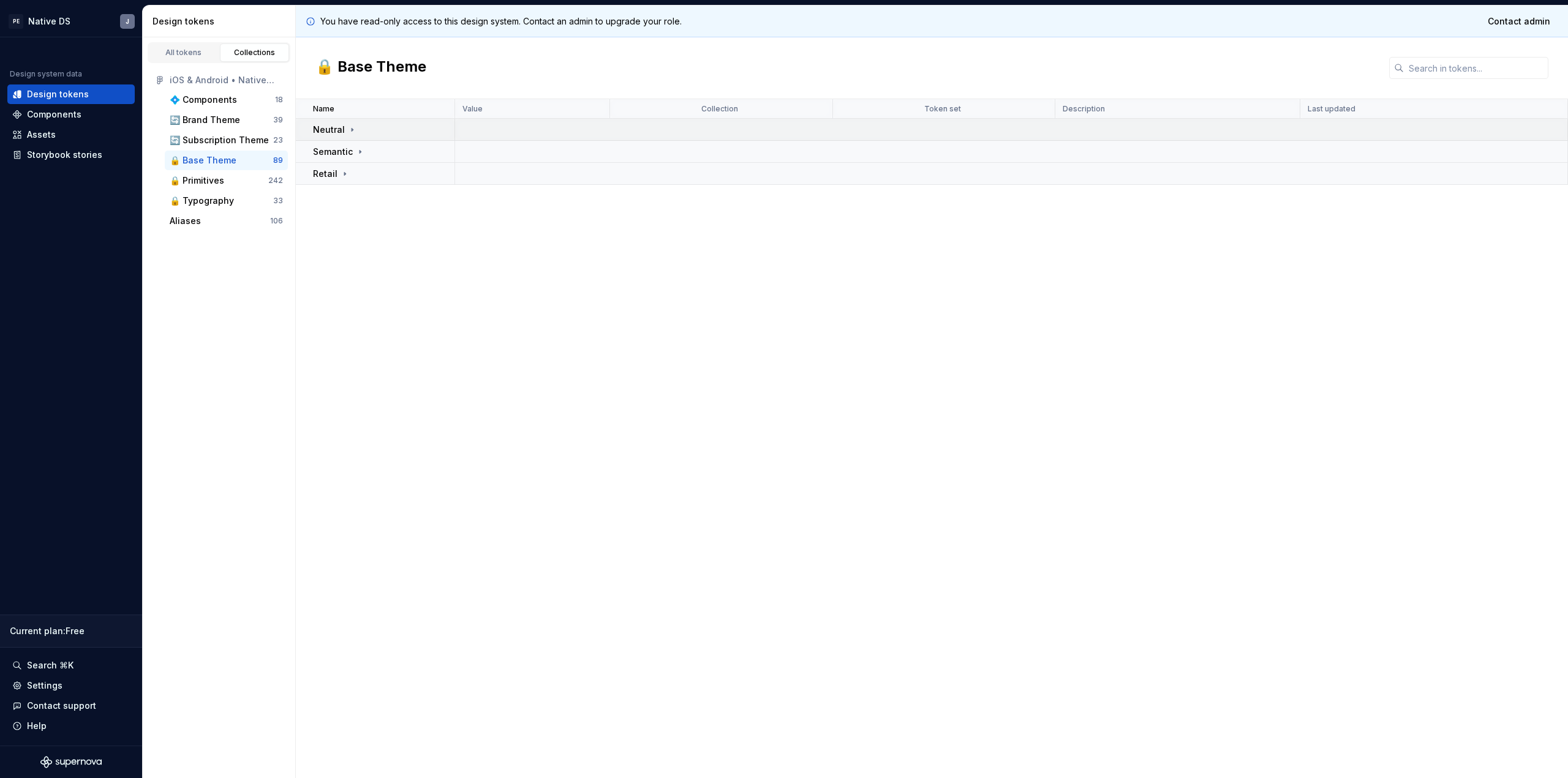
click at [351, 125] on icon at bounding box center [351, 130] width 10 height 10
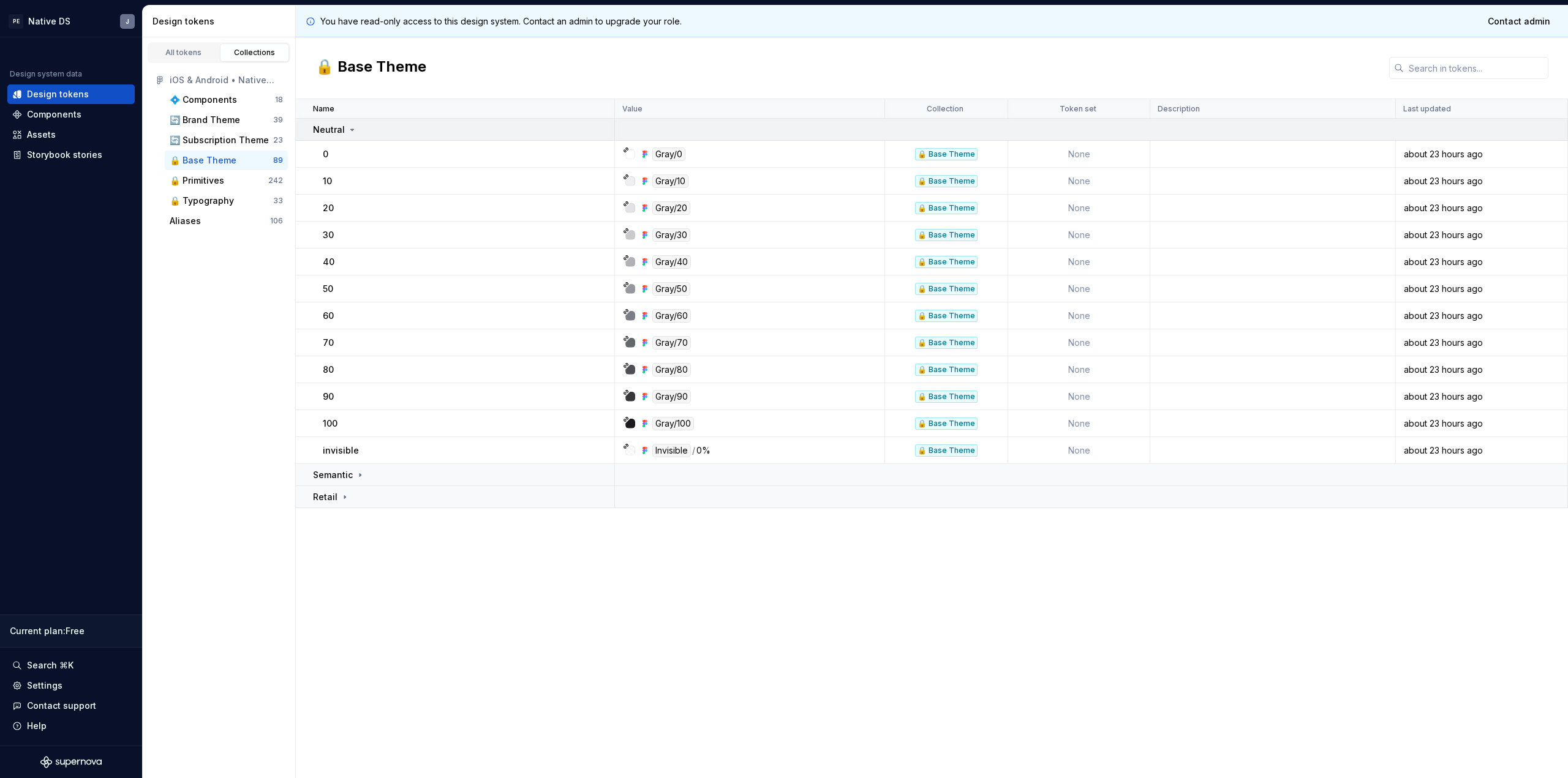
click at [349, 134] on icon at bounding box center [351, 130] width 10 height 10
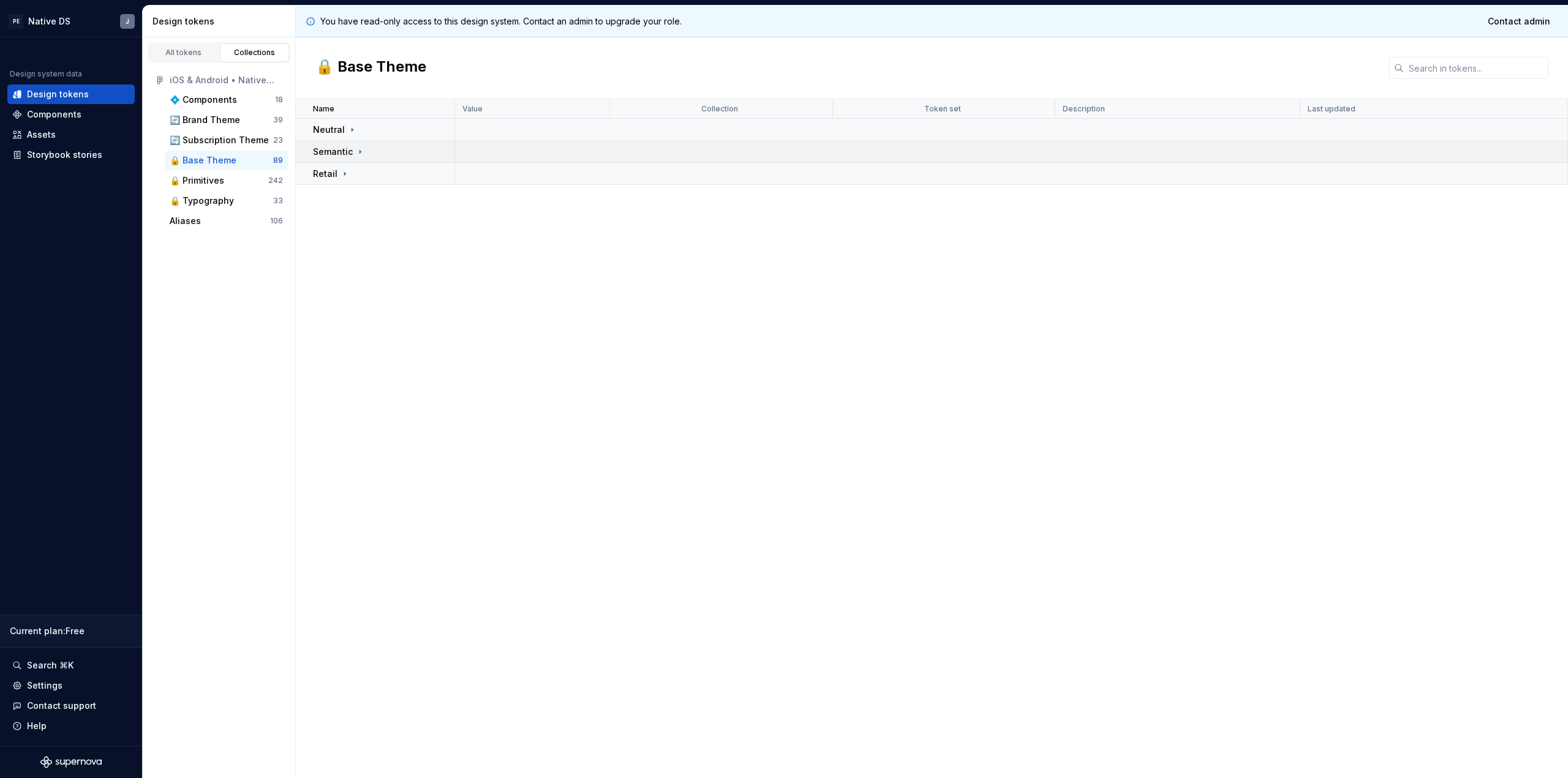
click at [349, 156] on p "Semantic" at bounding box center [333, 151] width 40 height 12
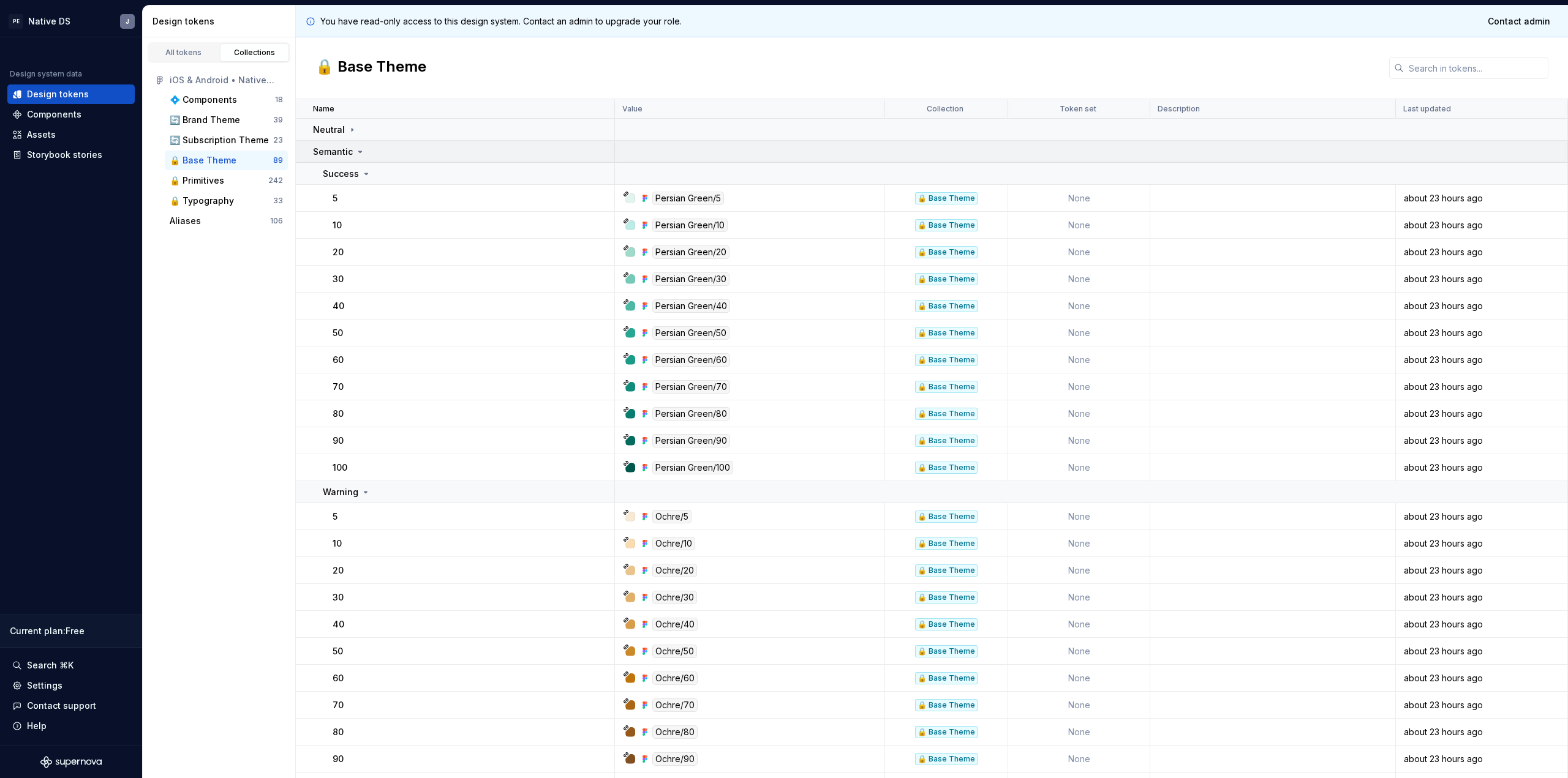
click at [325, 155] on p "Semantic" at bounding box center [333, 151] width 40 height 12
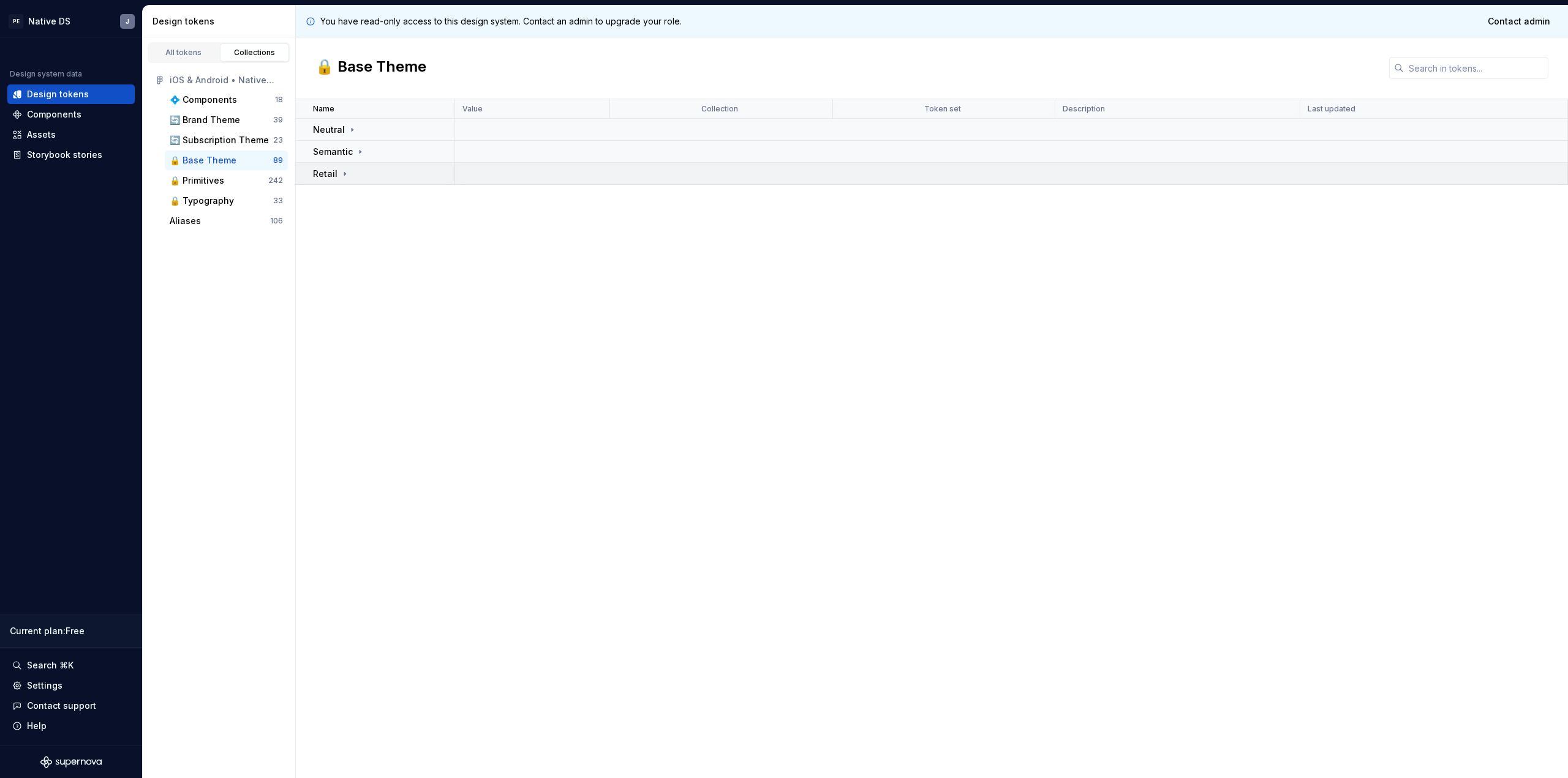
click at [325, 174] on p "Retail" at bounding box center [325, 173] width 24 height 12
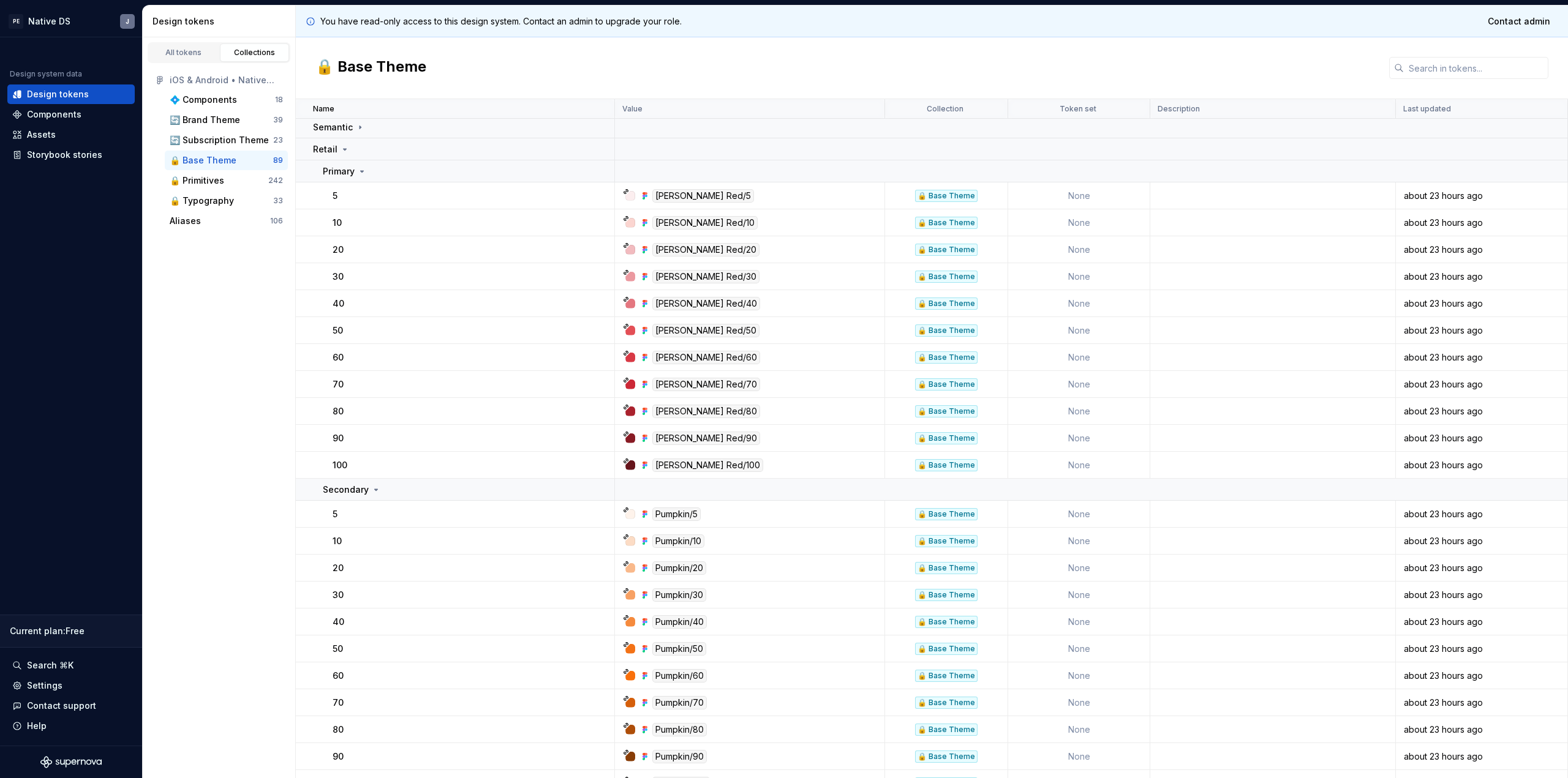
scroll to position [30, 0]
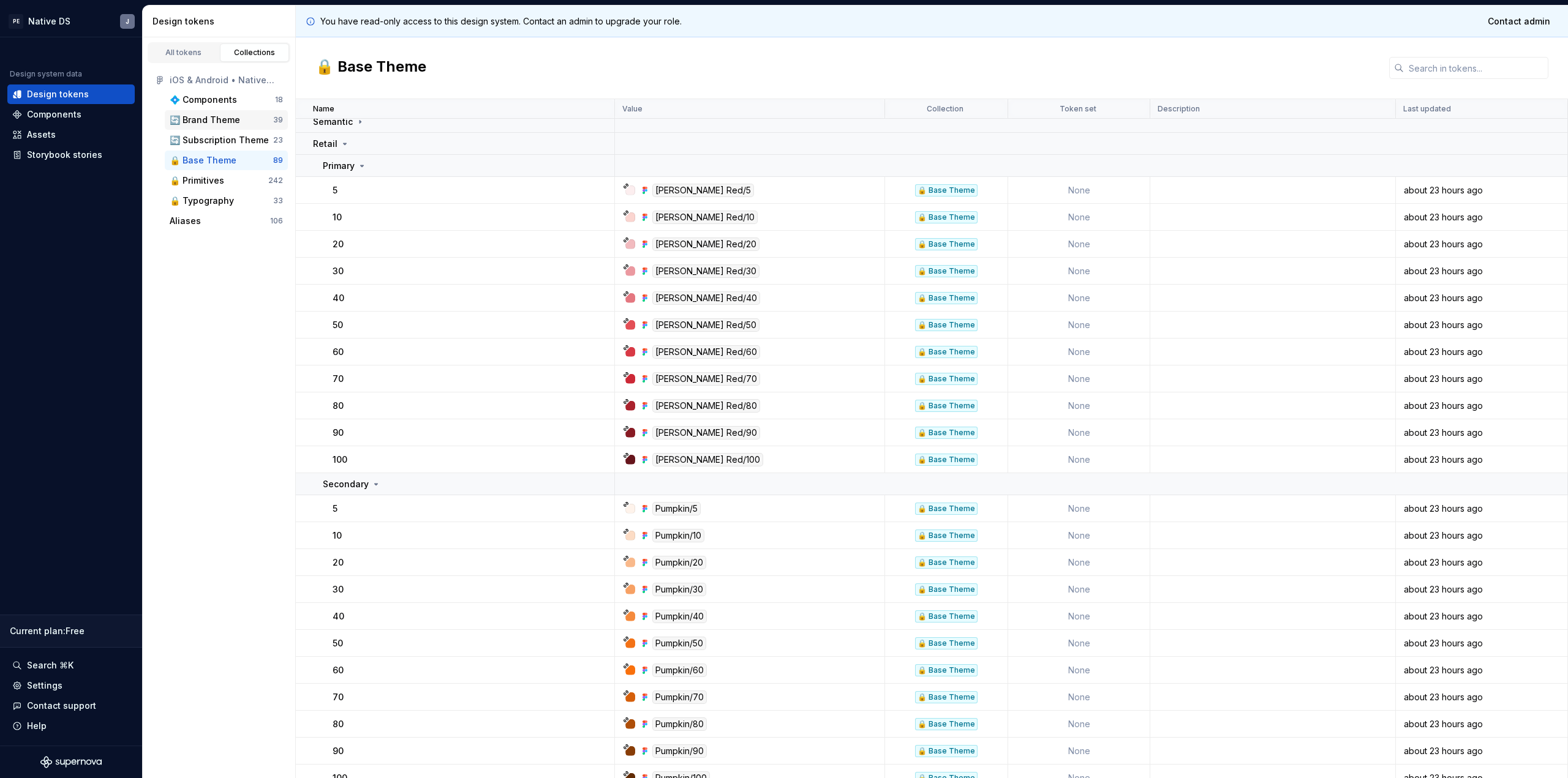
click at [236, 125] on div "🔄 Brand Theme" at bounding box center [205, 120] width 70 height 12
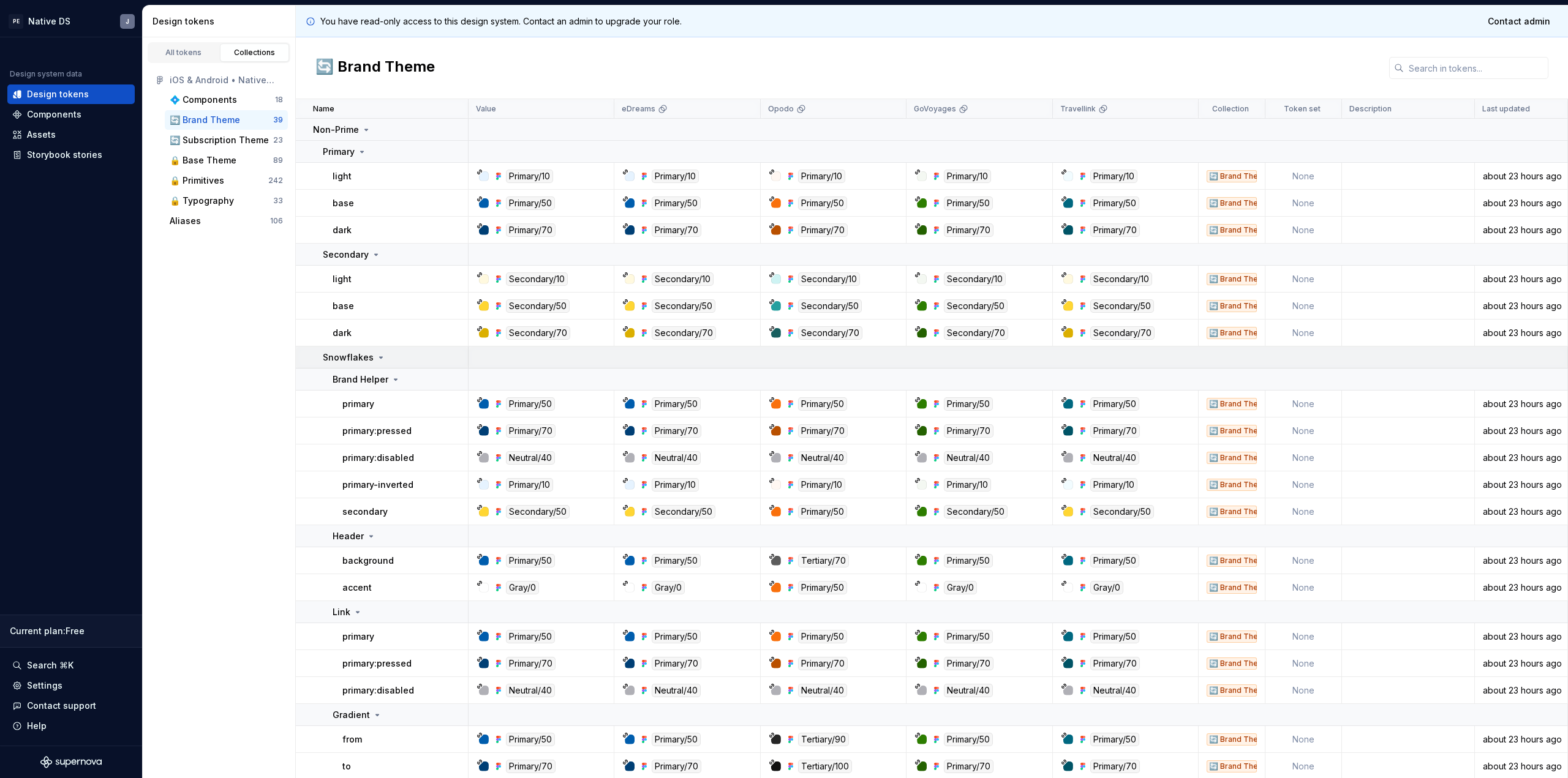
click at [405, 352] on div "Snowflakes" at bounding box center [395, 357] width 145 height 12
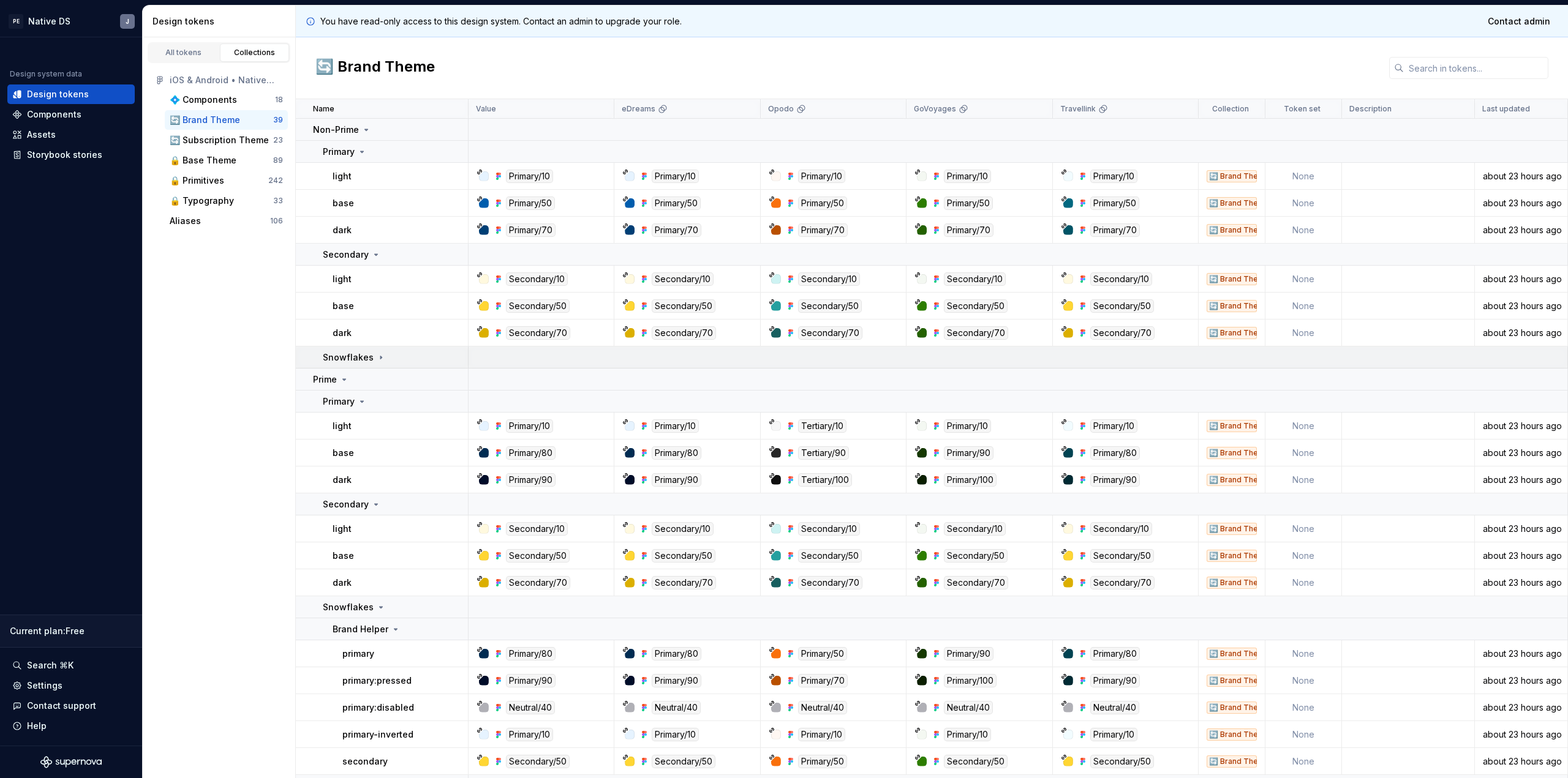
click at [396, 358] on div "Snowflakes" at bounding box center [395, 357] width 145 height 12
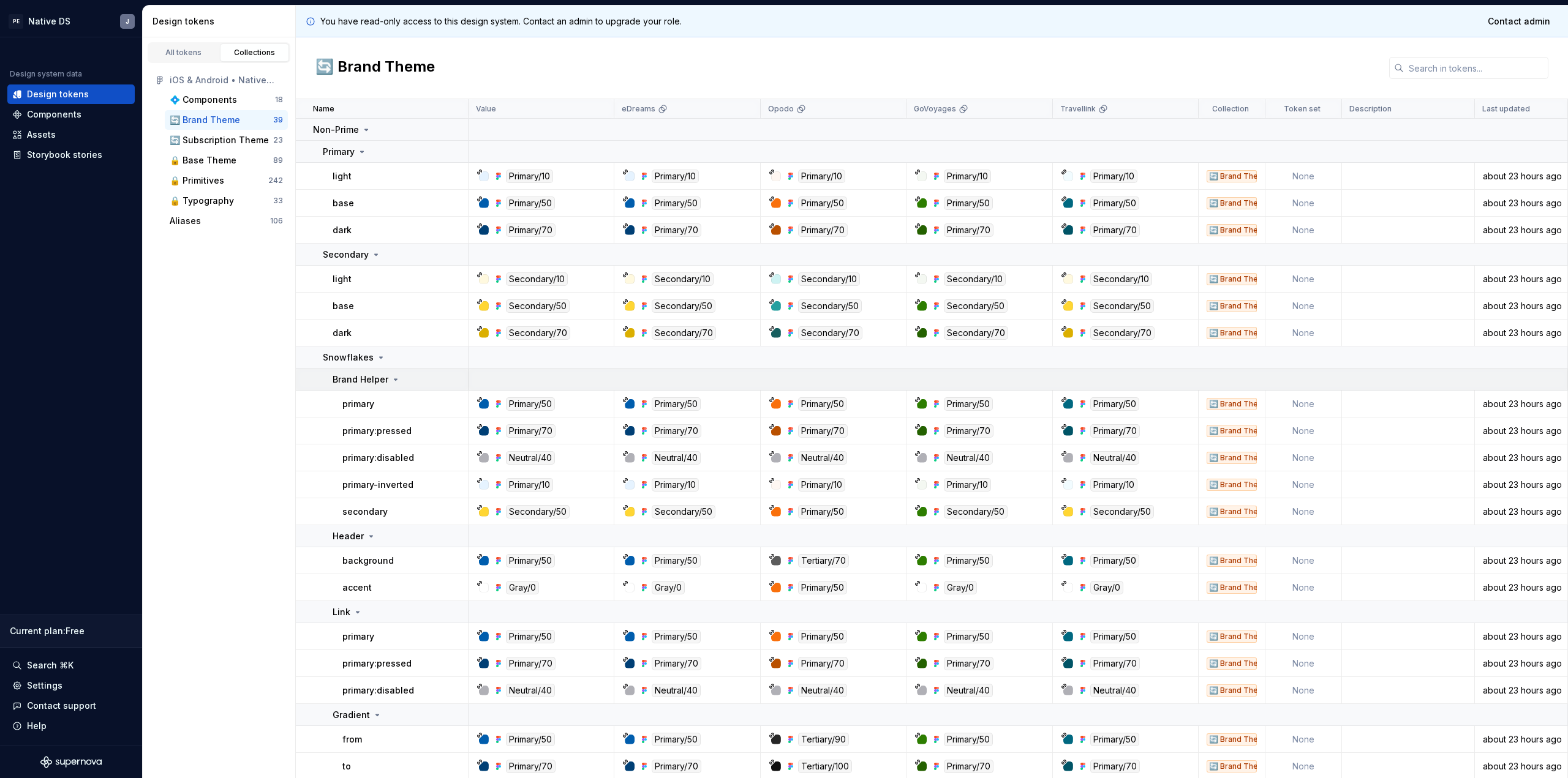
click at [394, 383] on icon at bounding box center [395, 379] width 10 height 10
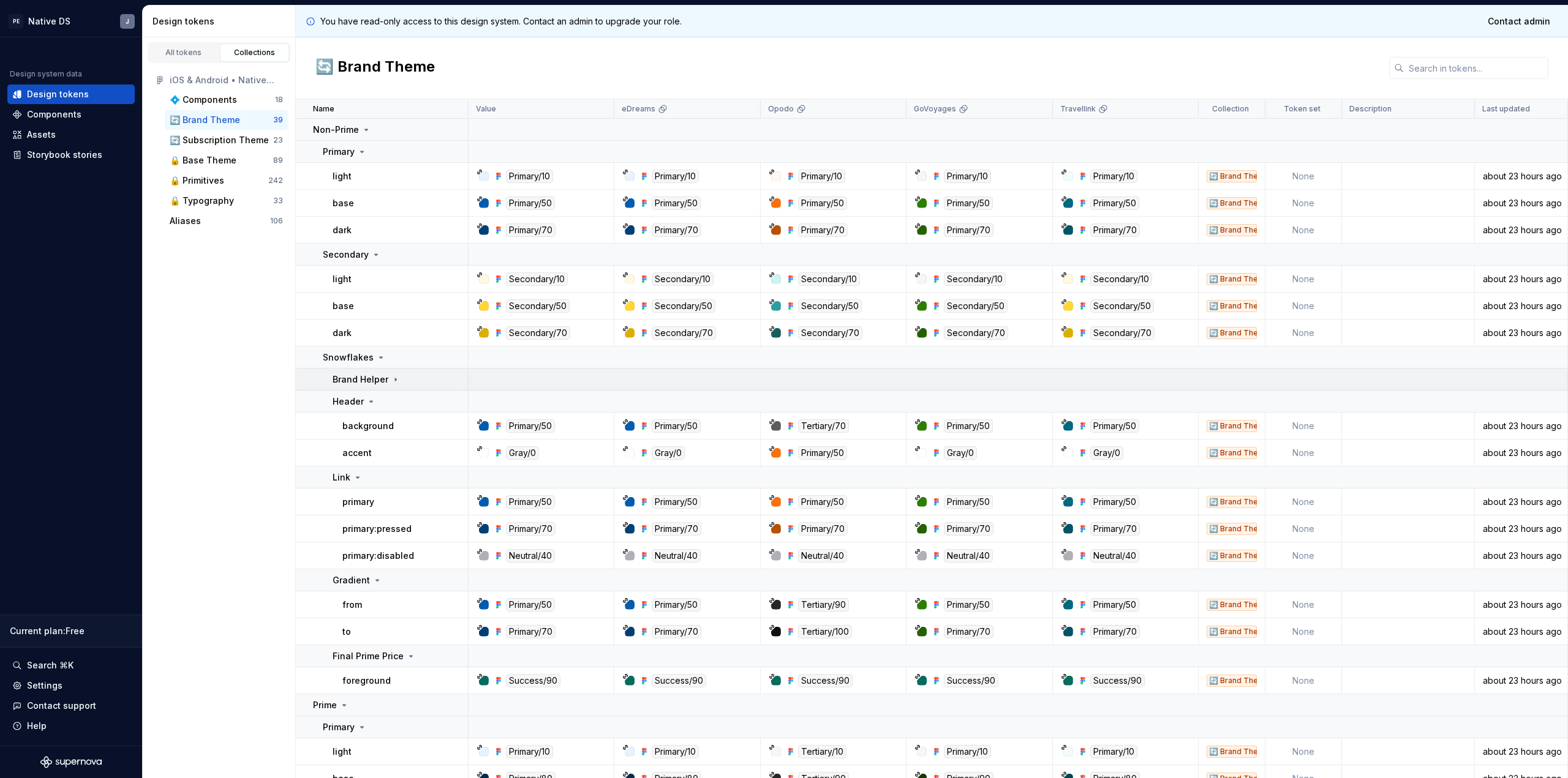
click at [395, 379] on icon at bounding box center [395, 379] width 1 height 3
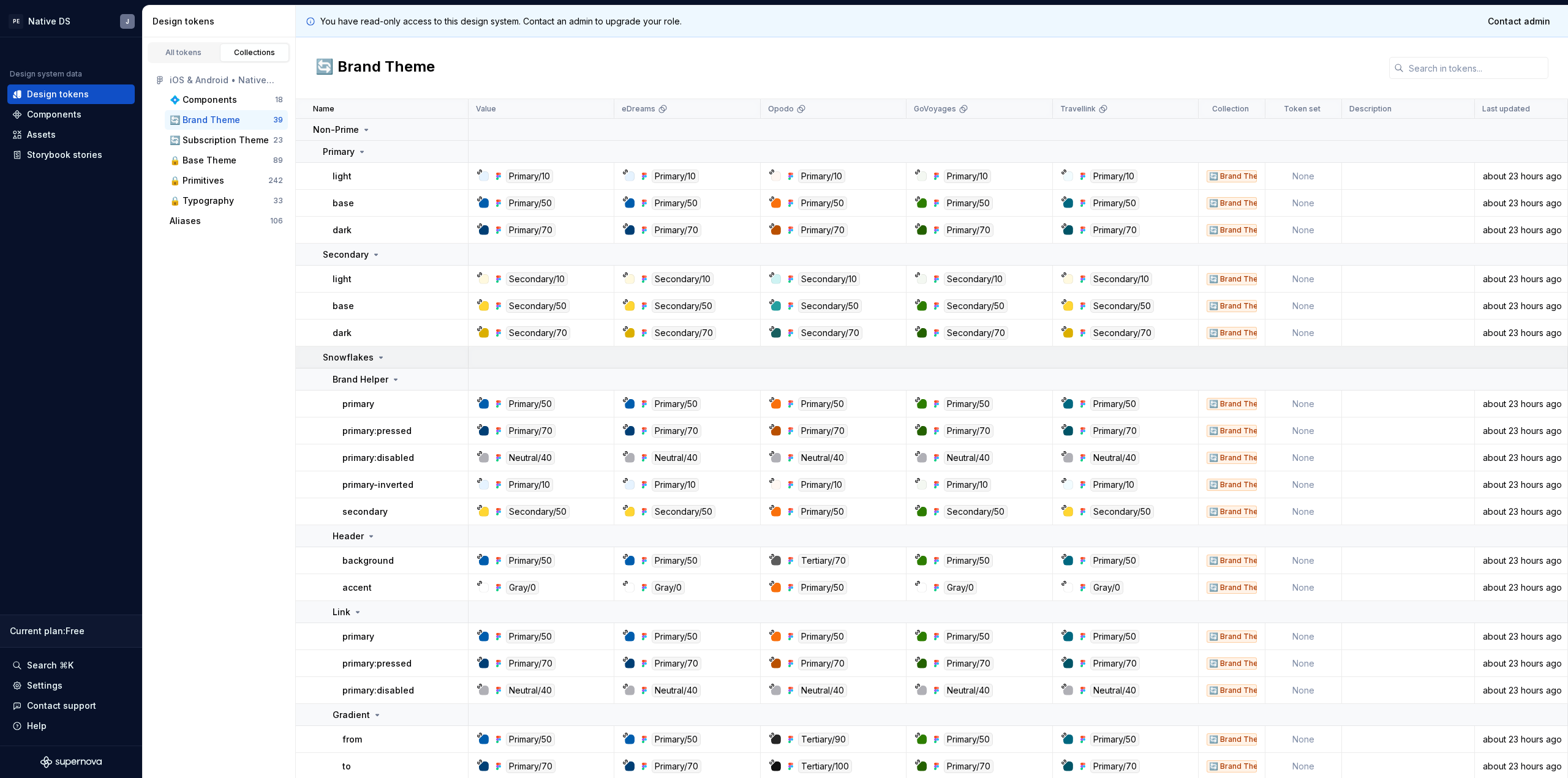
click at [375, 363] on div "Snowflakes" at bounding box center [354, 357] width 63 height 12
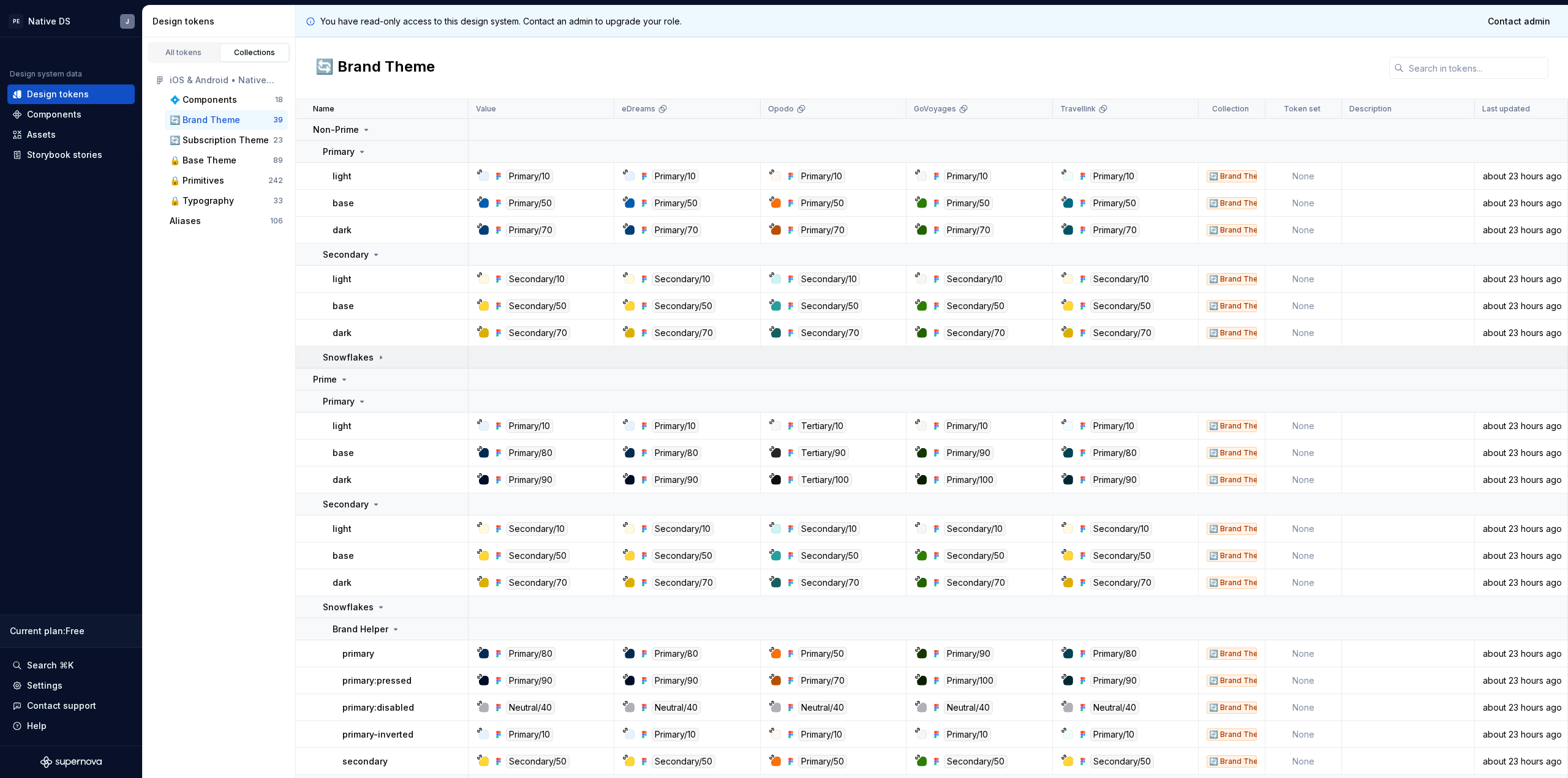
click at [373, 367] on td "Snowflakes" at bounding box center [382, 358] width 172 height 22
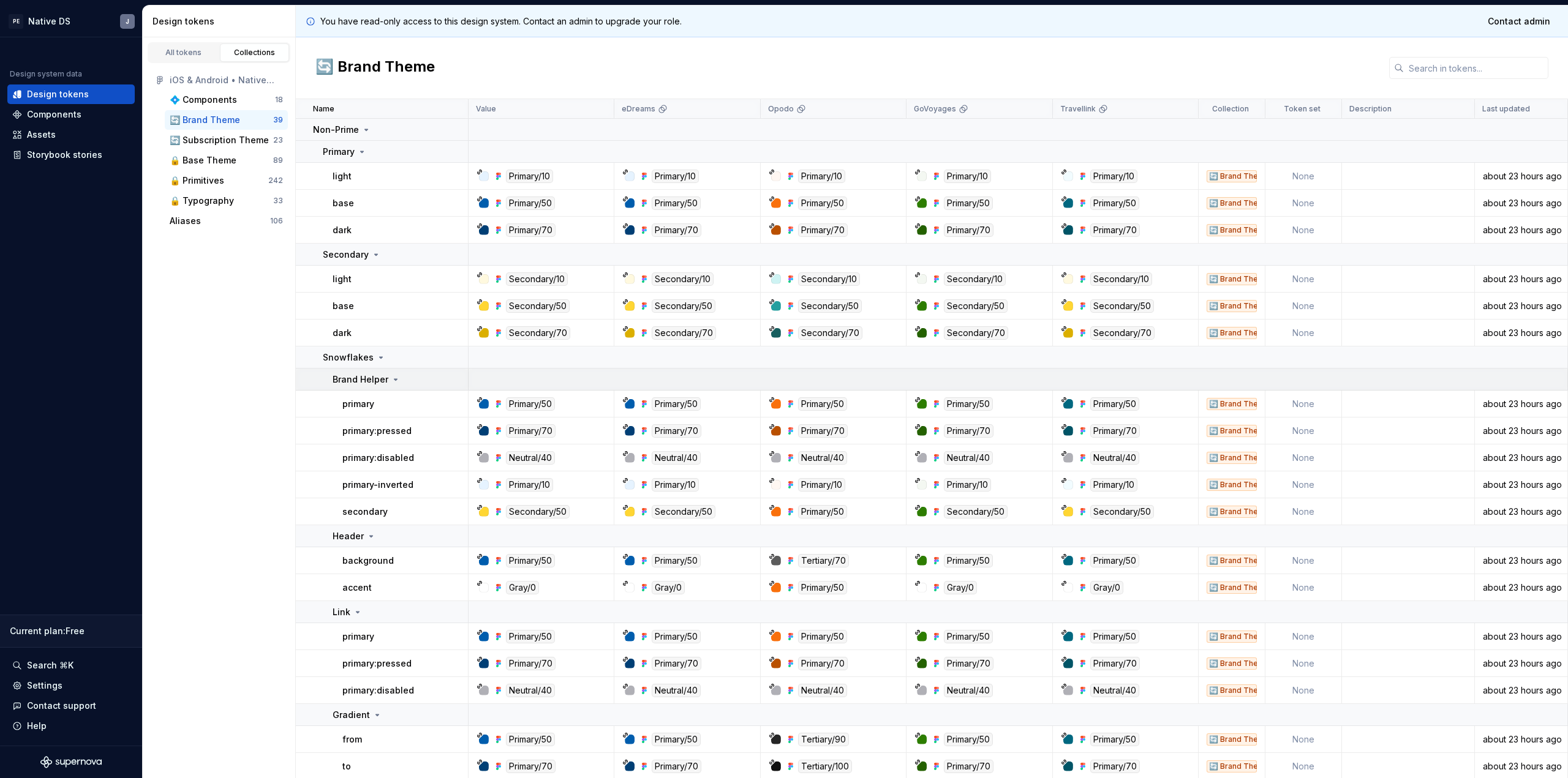
click at [375, 384] on p "Brand Helper" at bounding box center [361, 379] width 56 height 12
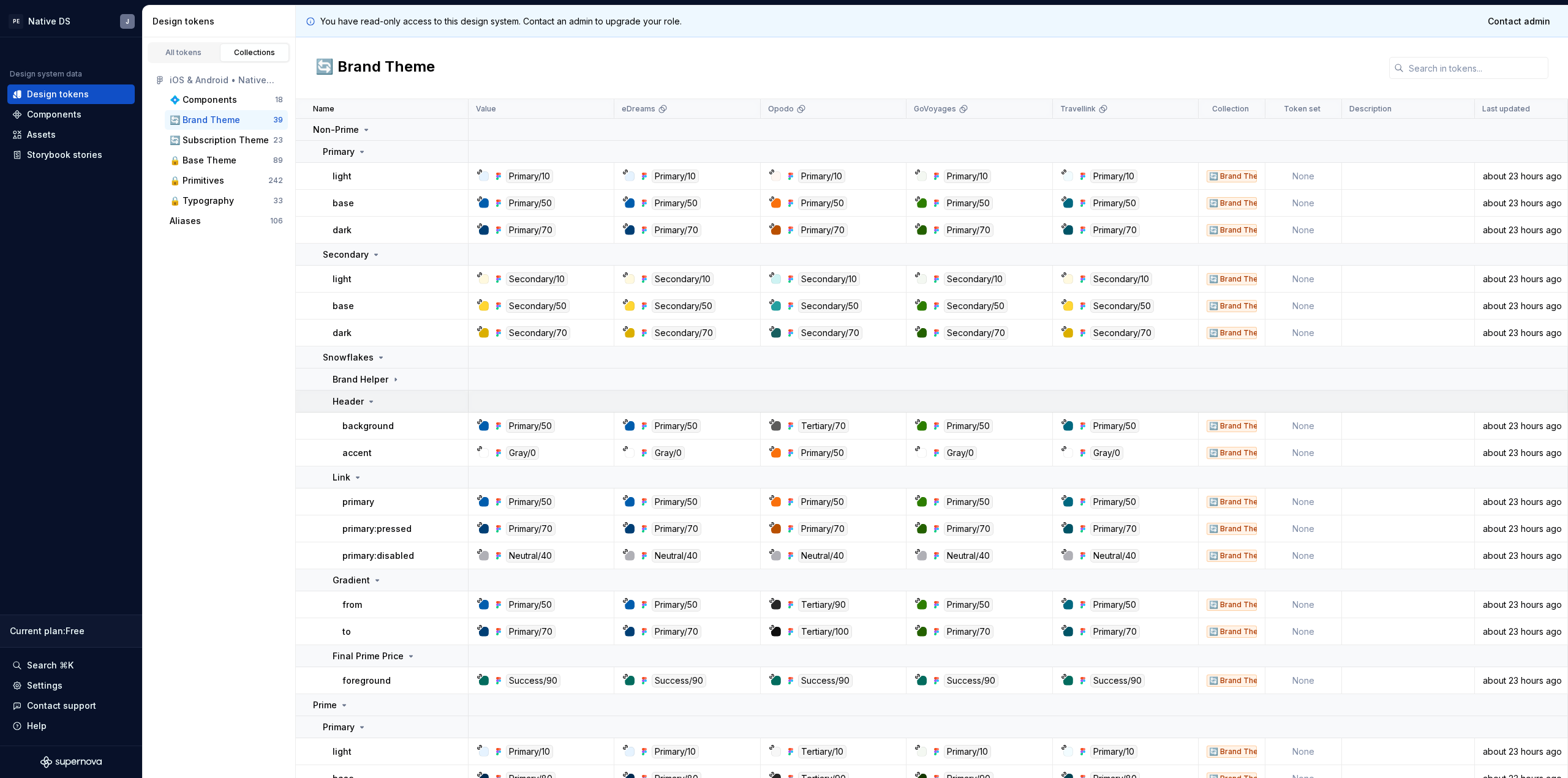
click at [372, 402] on icon at bounding box center [371, 402] width 10 height 10
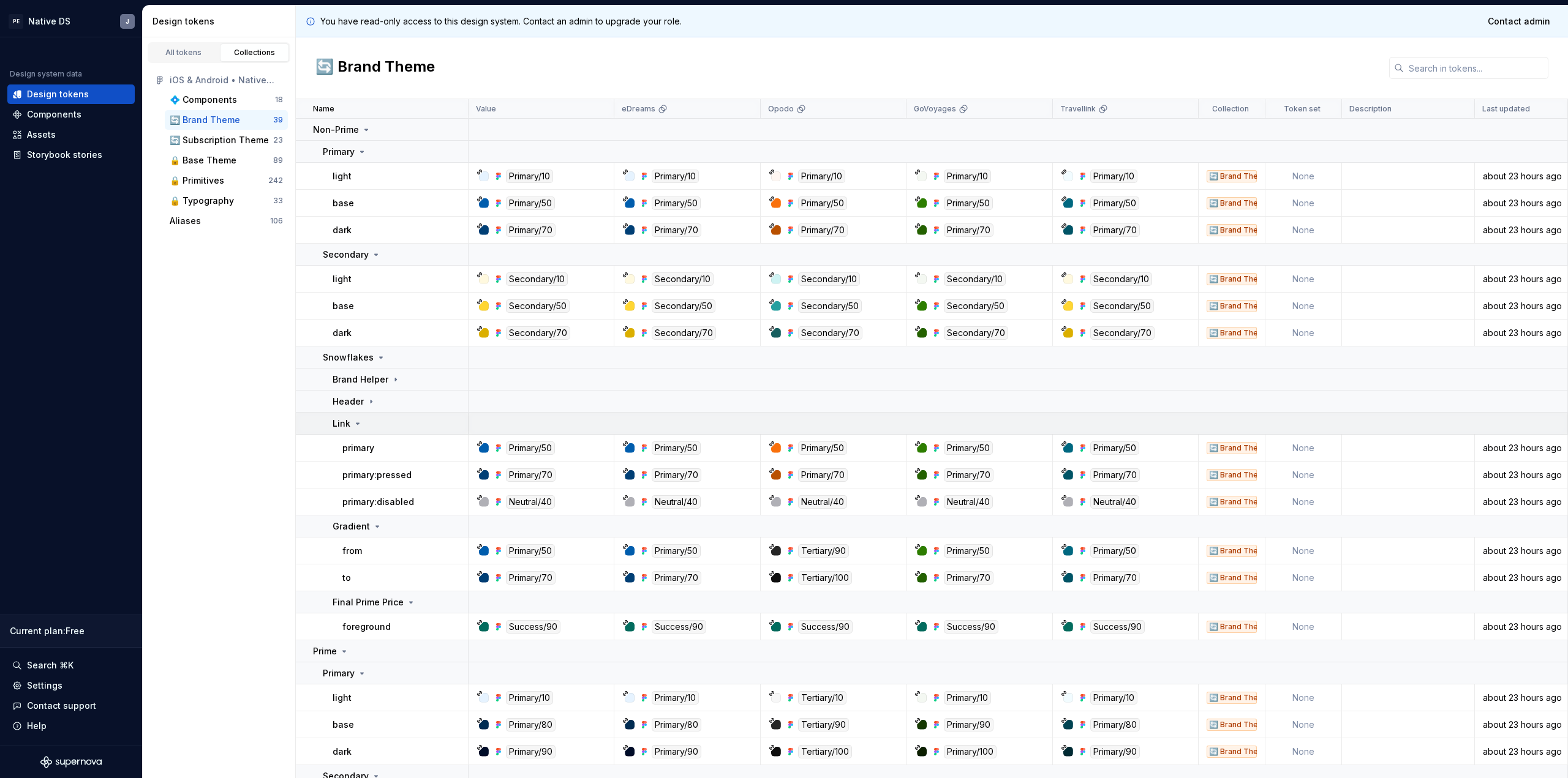
click at [368, 419] on div "Link" at bounding box center [400, 423] width 134 height 12
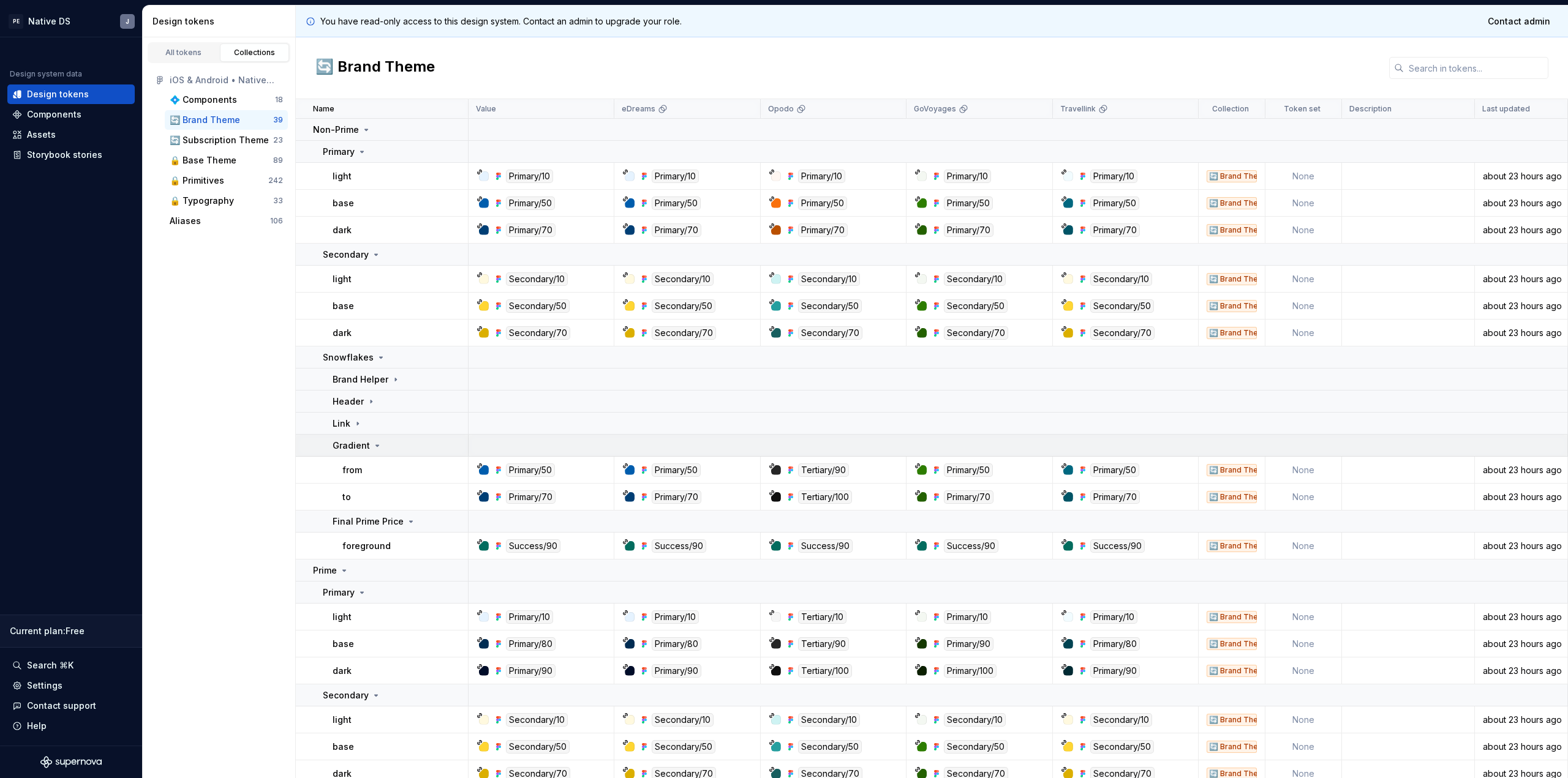
click at [364, 443] on p "Gradient" at bounding box center [351, 445] width 37 height 12
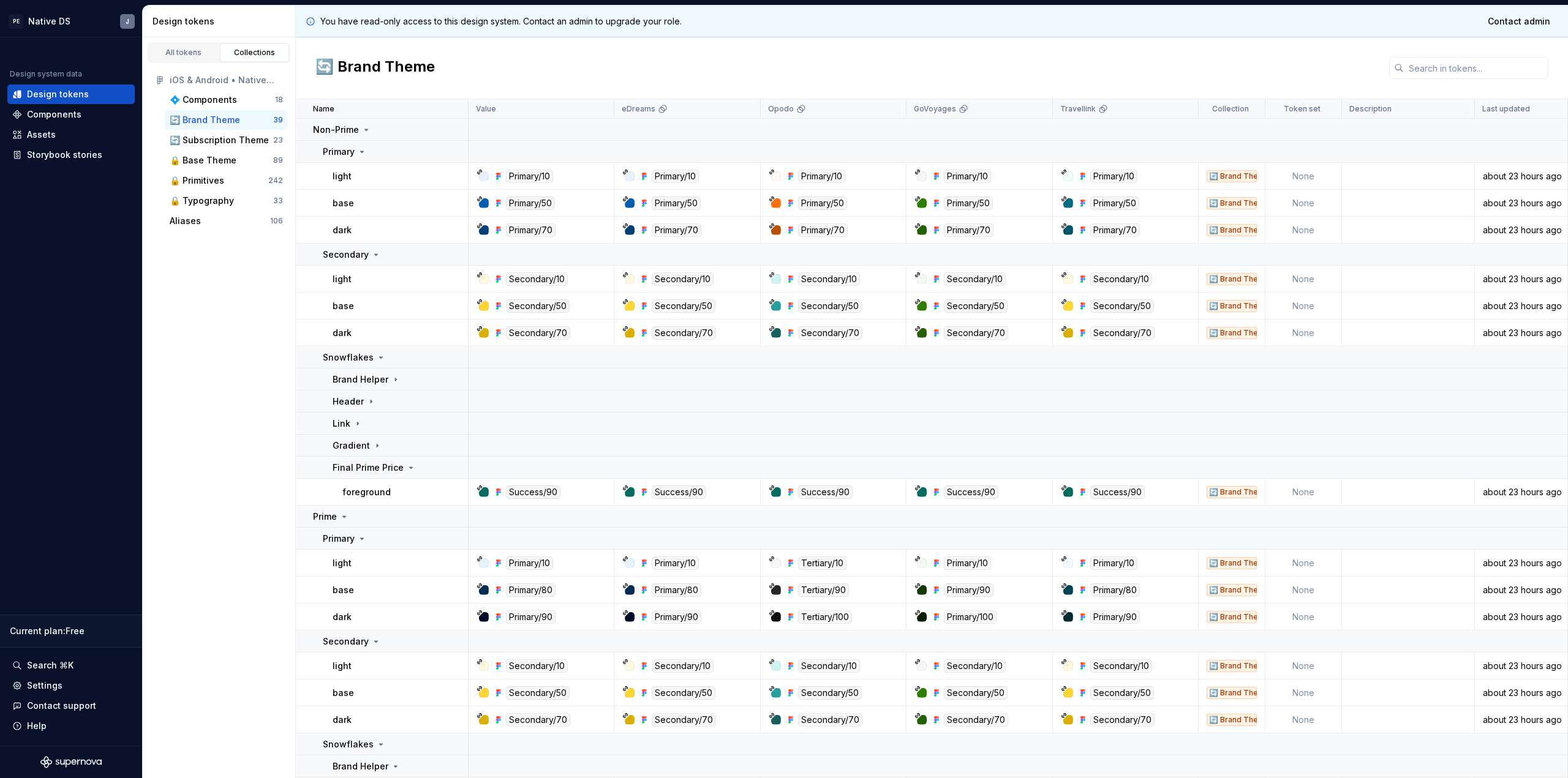
click at [369, 479] on td "foreground" at bounding box center [382, 491] width 172 height 27
click at [383, 467] on p "Final Prime Price" at bounding box center [368, 467] width 71 height 12
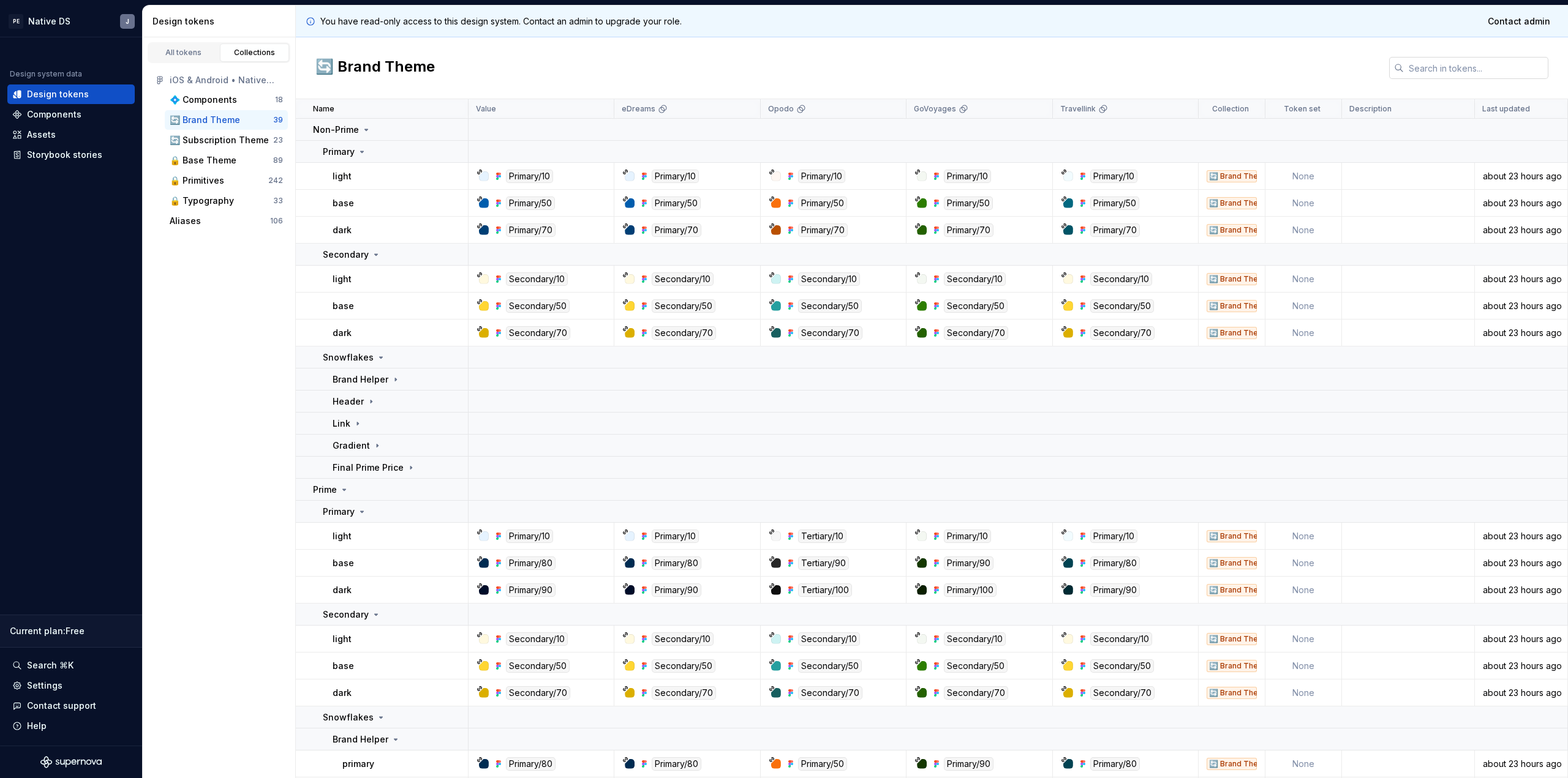
click at [1447, 66] on input "text" at bounding box center [1476, 68] width 145 height 22
click at [1471, 63] on input "text" at bounding box center [1476, 68] width 145 height 22
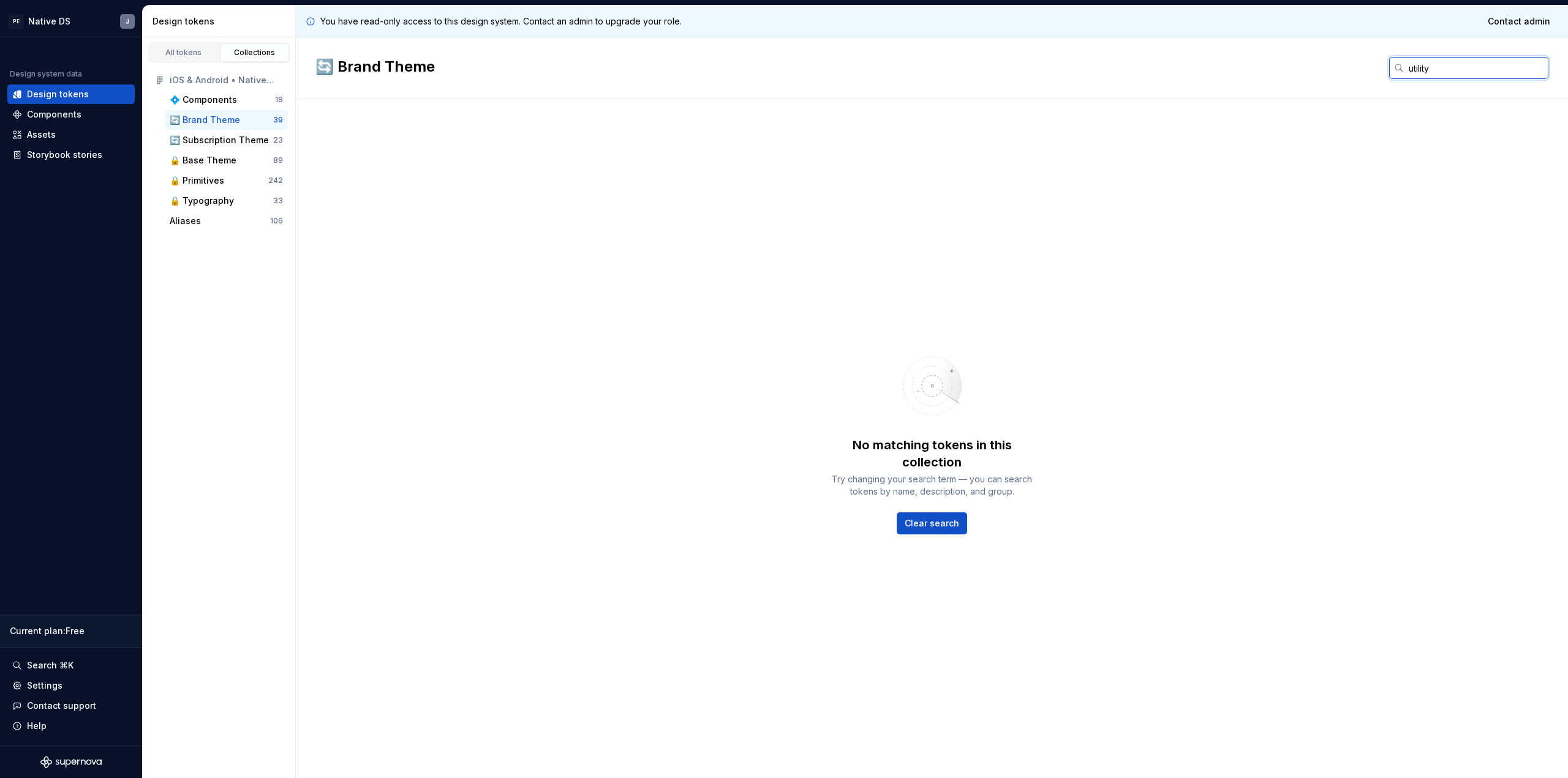
type input "utility"
click at [237, 136] on div "🔄 Subscription Theme" at bounding box center [219, 140] width 99 height 12
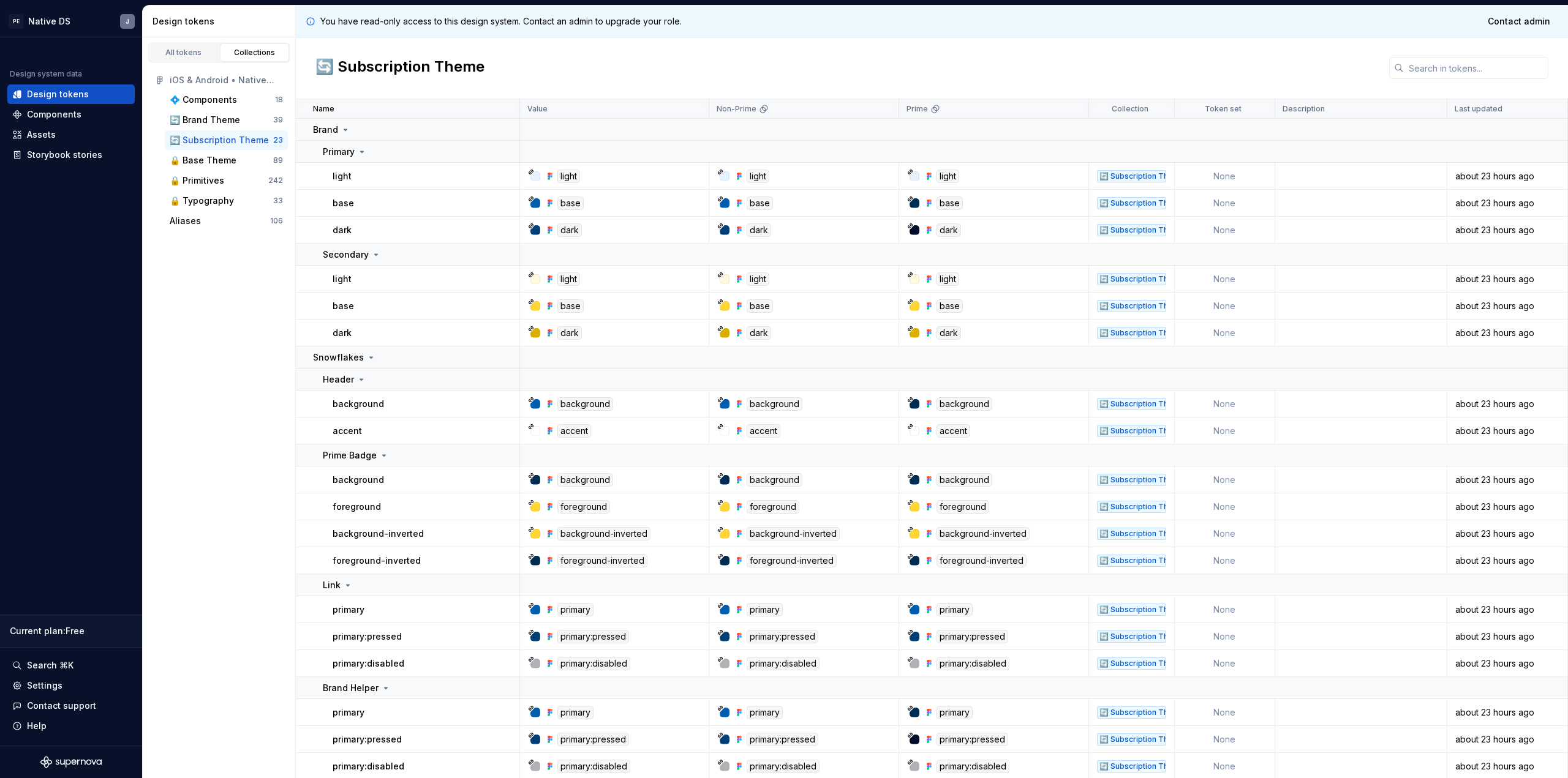
click at [1455, 48] on div "🔄 Subscription Theme" at bounding box center [932, 68] width 1272 height 62
click at [1451, 55] on div "🔄 Subscription Theme" at bounding box center [932, 68] width 1272 height 62
click at [1451, 62] on input "text" at bounding box center [1476, 68] width 145 height 22
type input "utility"
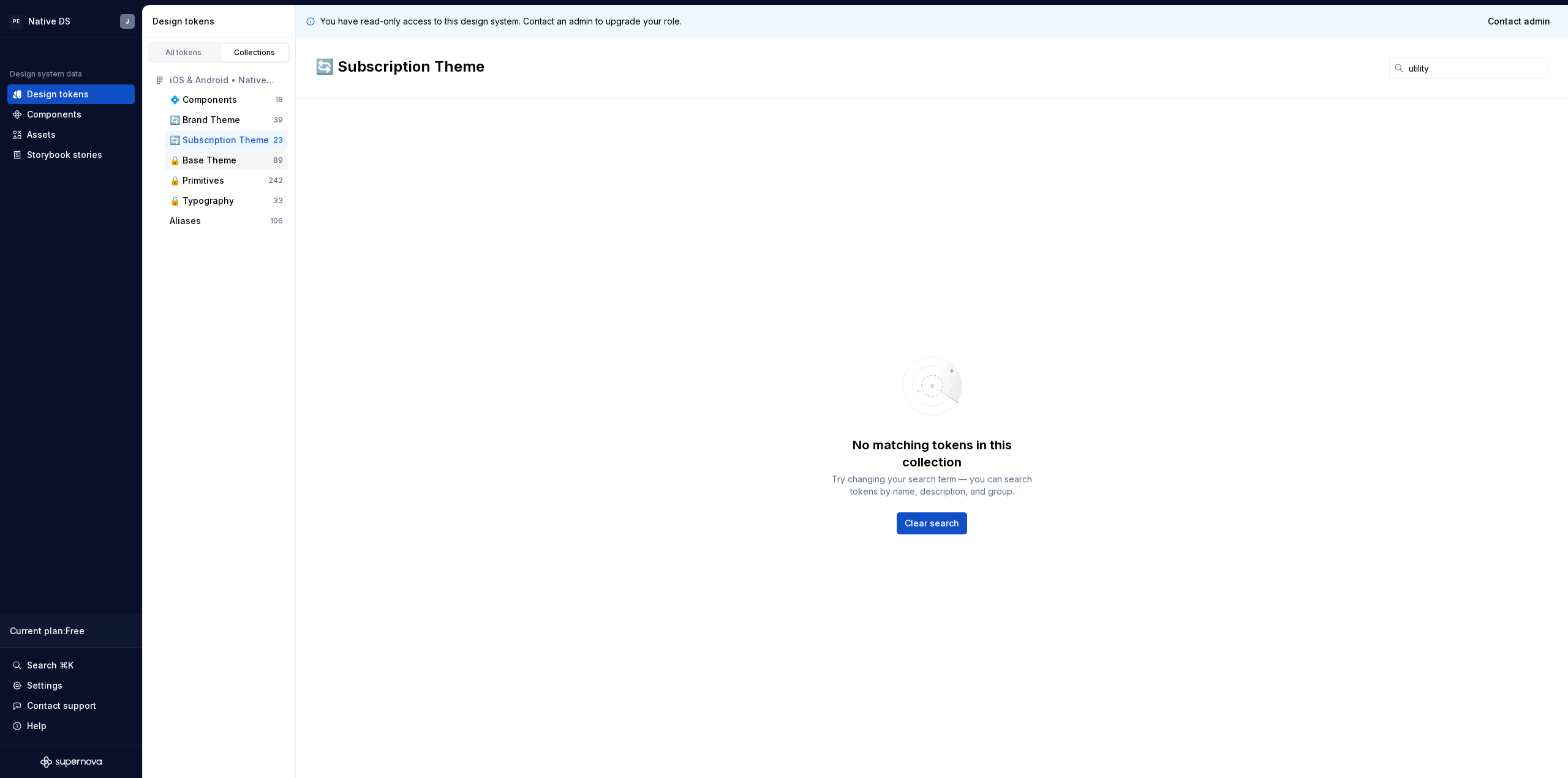
click at [223, 161] on div "🔒 Base Theme" at bounding box center [203, 159] width 67 height 12
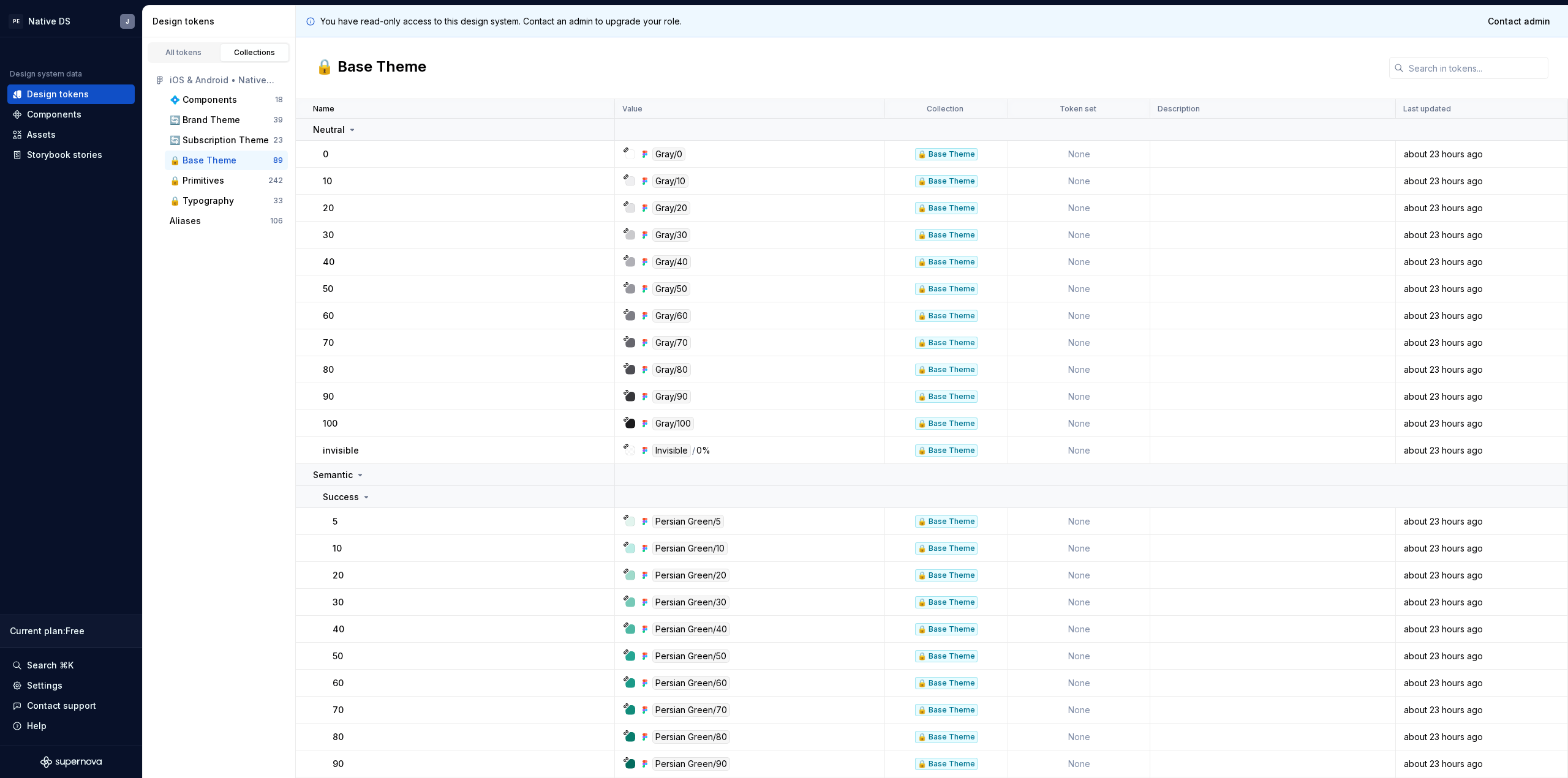
click at [1498, 49] on div "🔒 Base Theme" at bounding box center [932, 68] width 1272 height 62
click at [1476, 62] on input "text" at bounding box center [1476, 68] width 145 height 22
type input "utility"
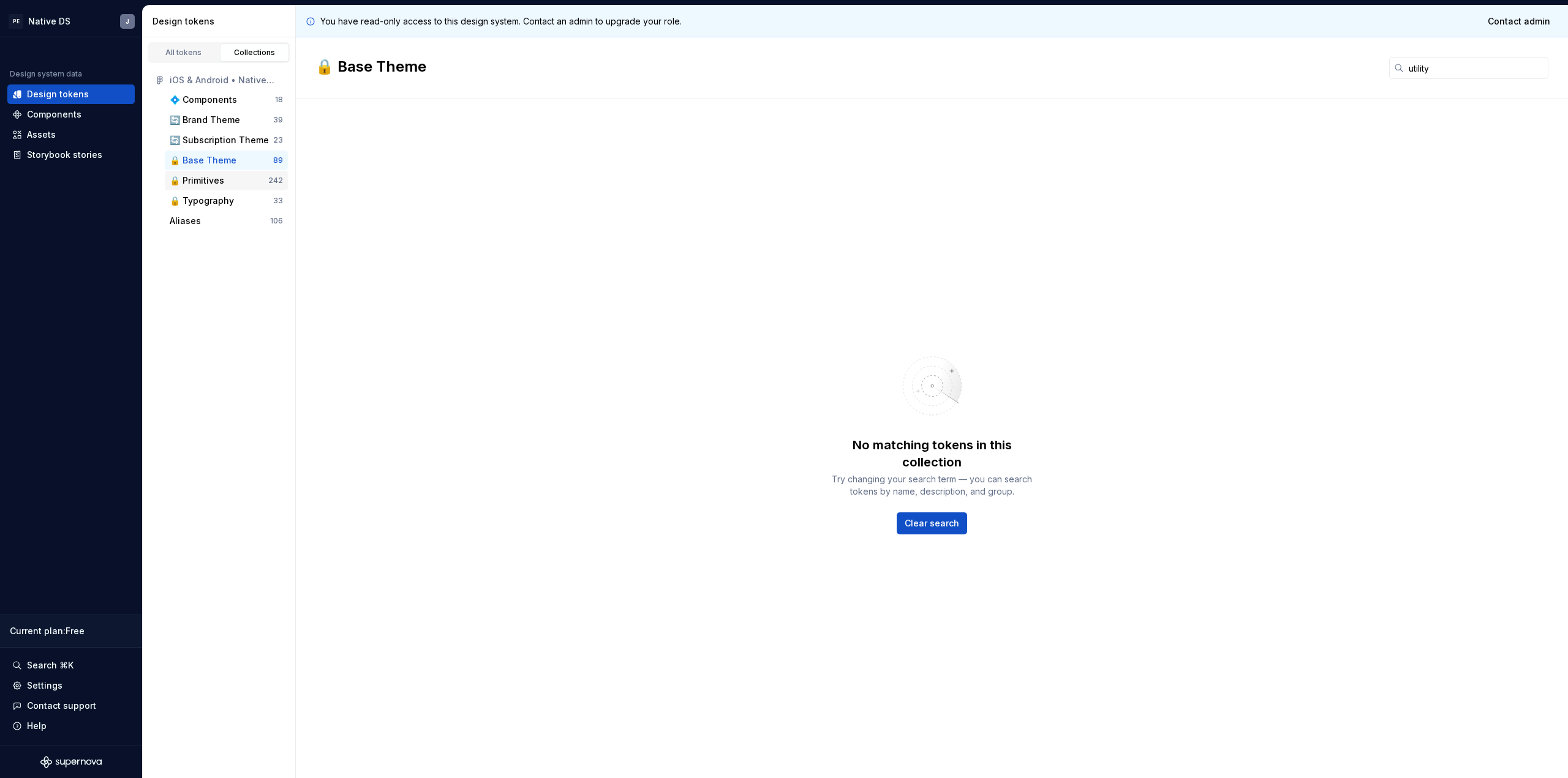
click at [220, 182] on div "🔒 Primitives" at bounding box center [197, 180] width 55 height 12
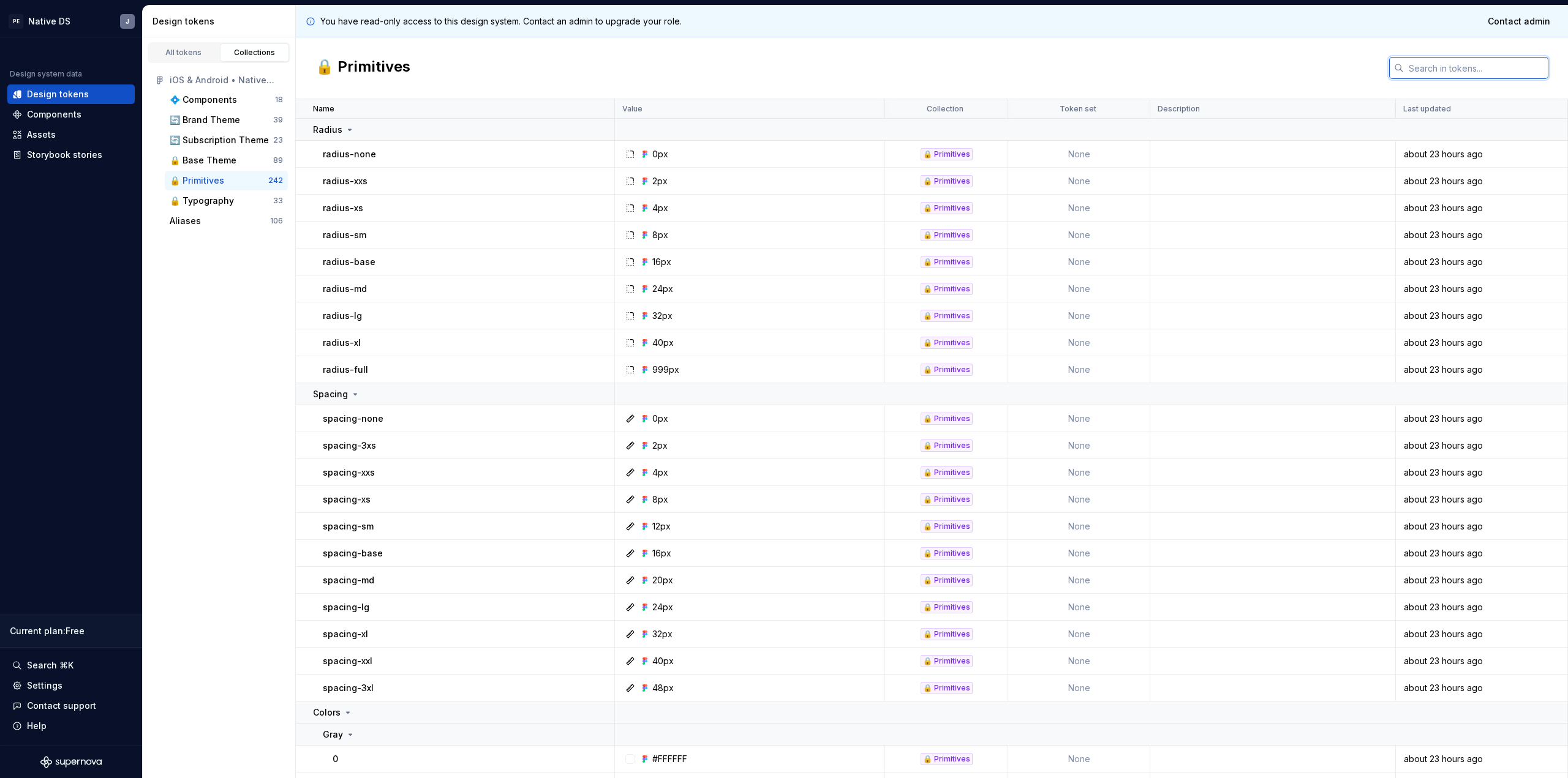
click at [1485, 64] on input "text" at bounding box center [1476, 68] width 145 height 22
type input "Apple iPhone 14 Pro 512GB"
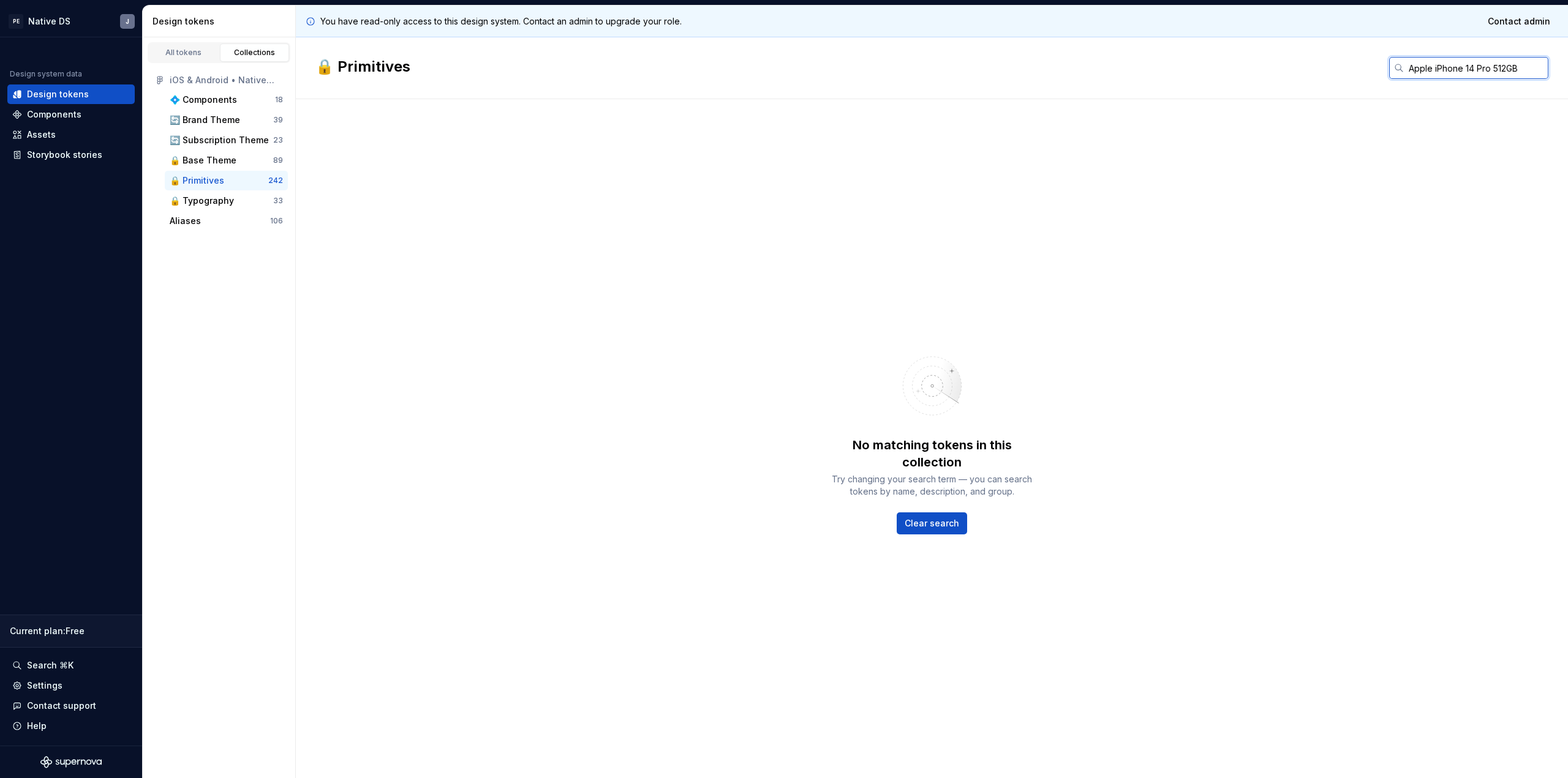
click at [1453, 68] on input "Apple iPhone 14 Pro 512GB" at bounding box center [1476, 68] width 145 height 22
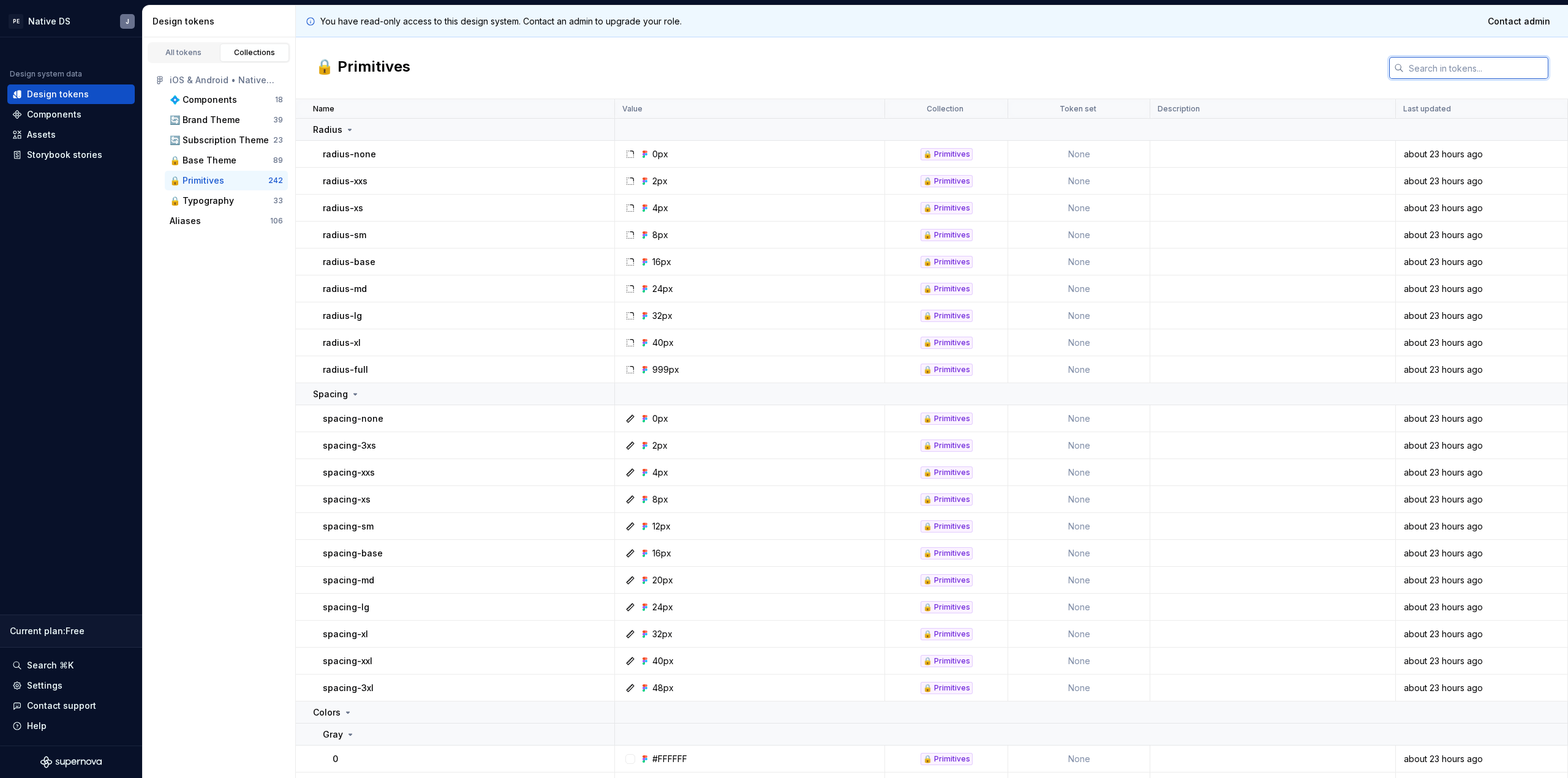
click at [1453, 68] on input "text" at bounding box center [1476, 68] width 145 height 22
type input "utility"
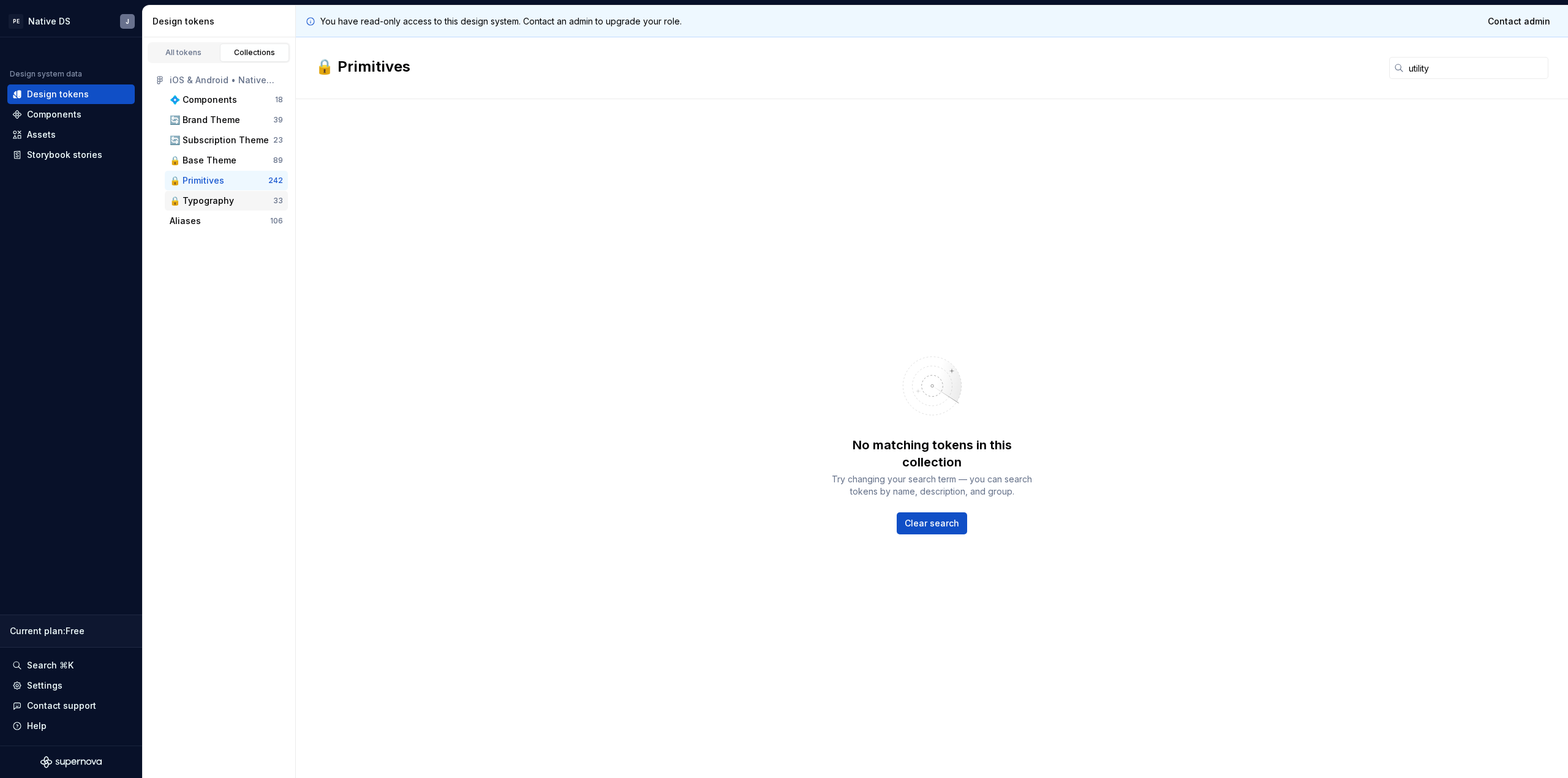
click at [200, 209] on div "🔒 Typography 33" at bounding box center [226, 200] width 123 height 19
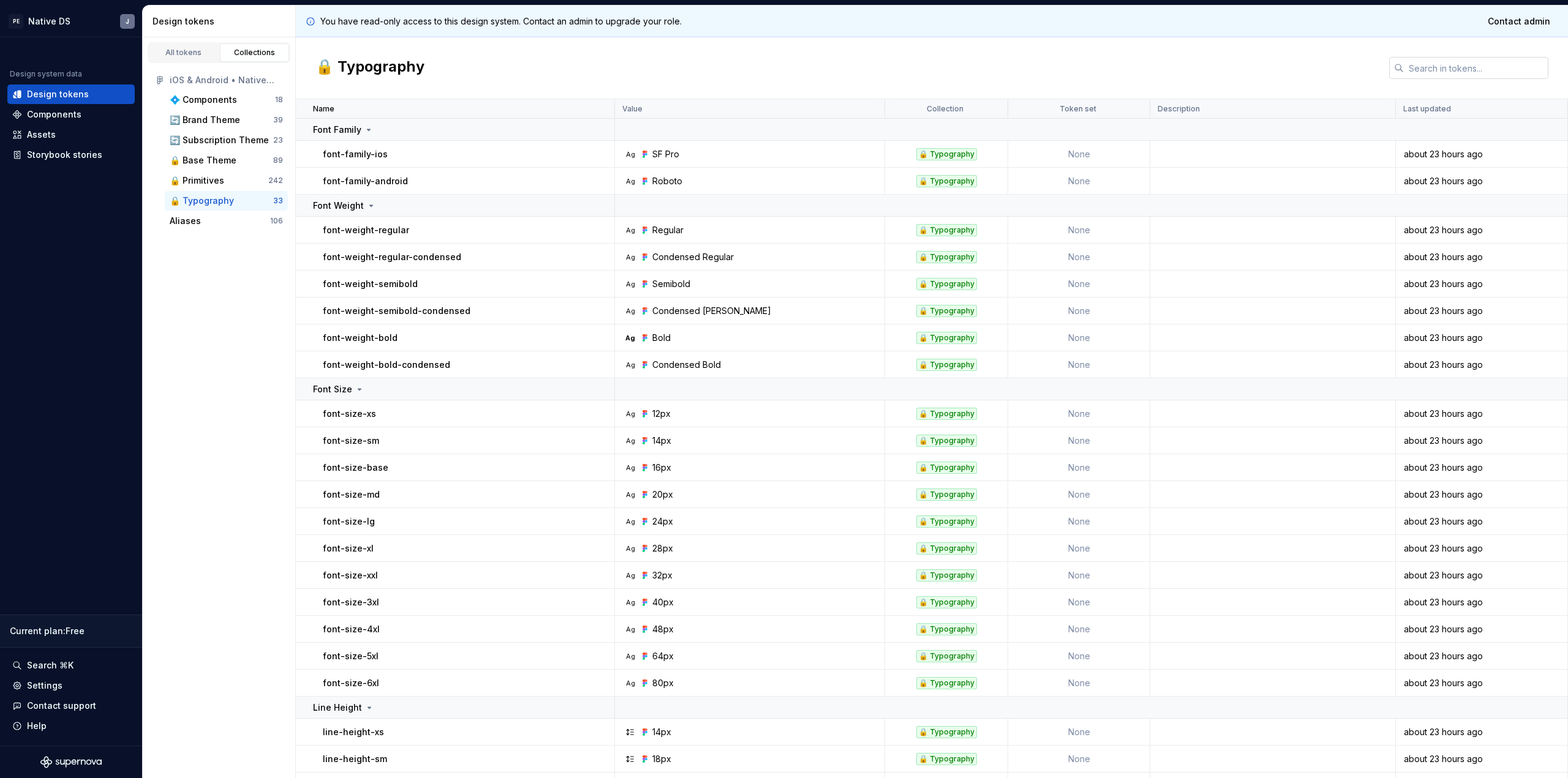
click at [1482, 59] on input "text" at bounding box center [1476, 68] width 145 height 22
type input "utility"
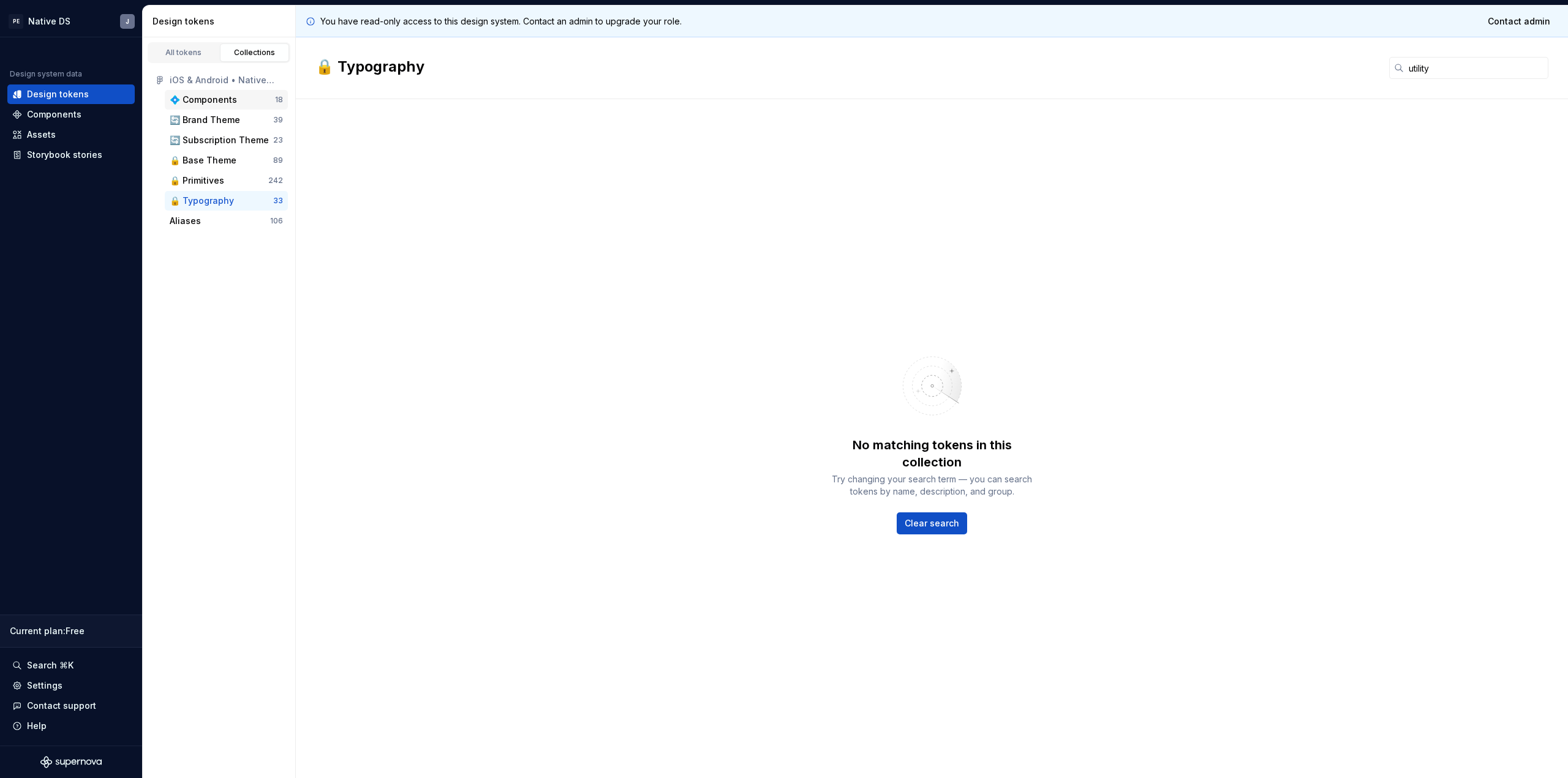
click at [215, 103] on div "💠 Components" at bounding box center [203, 99] width 68 height 12
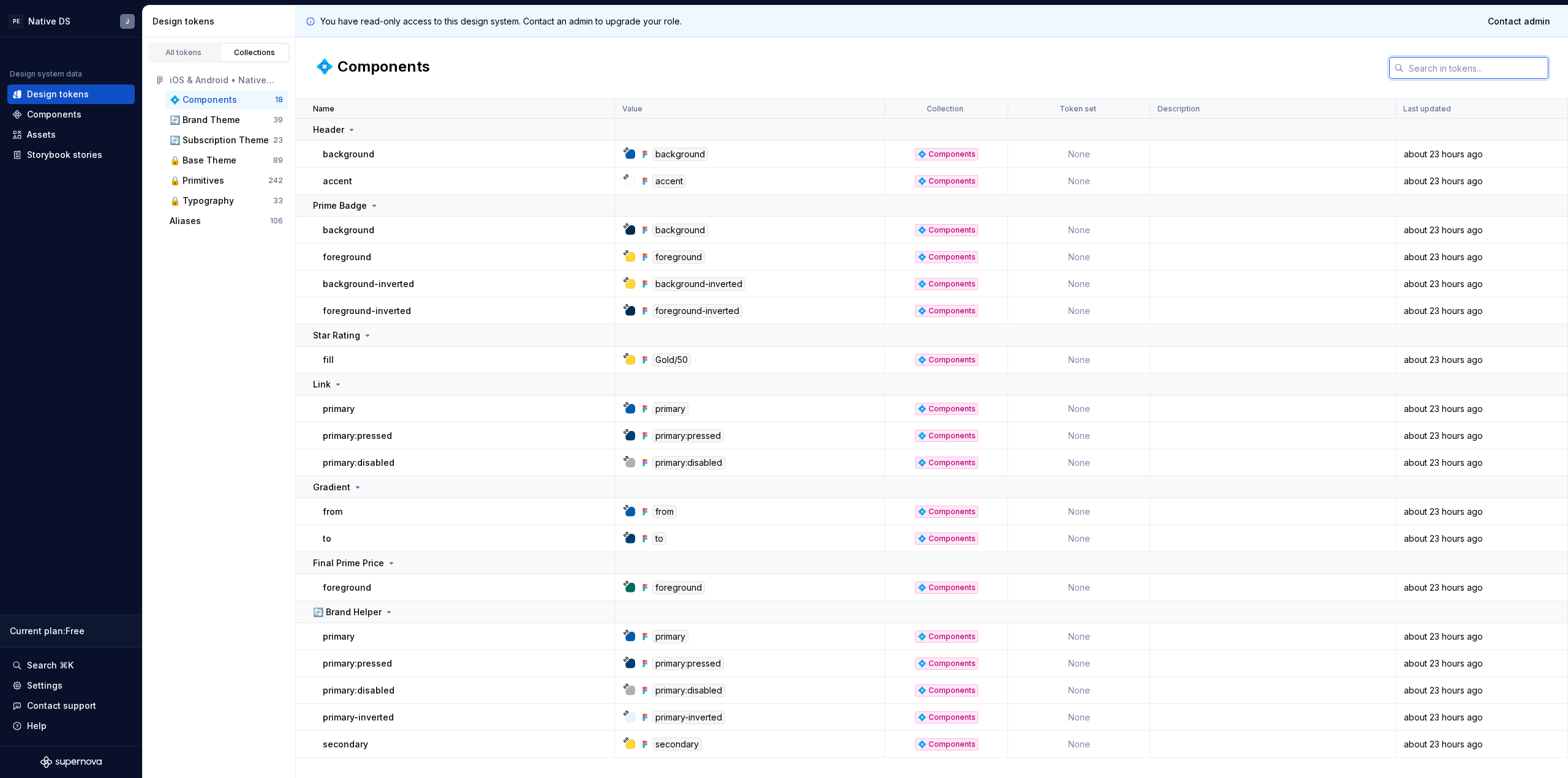
click at [1469, 79] on input "text" at bounding box center [1476, 68] width 145 height 22
type input "utility"
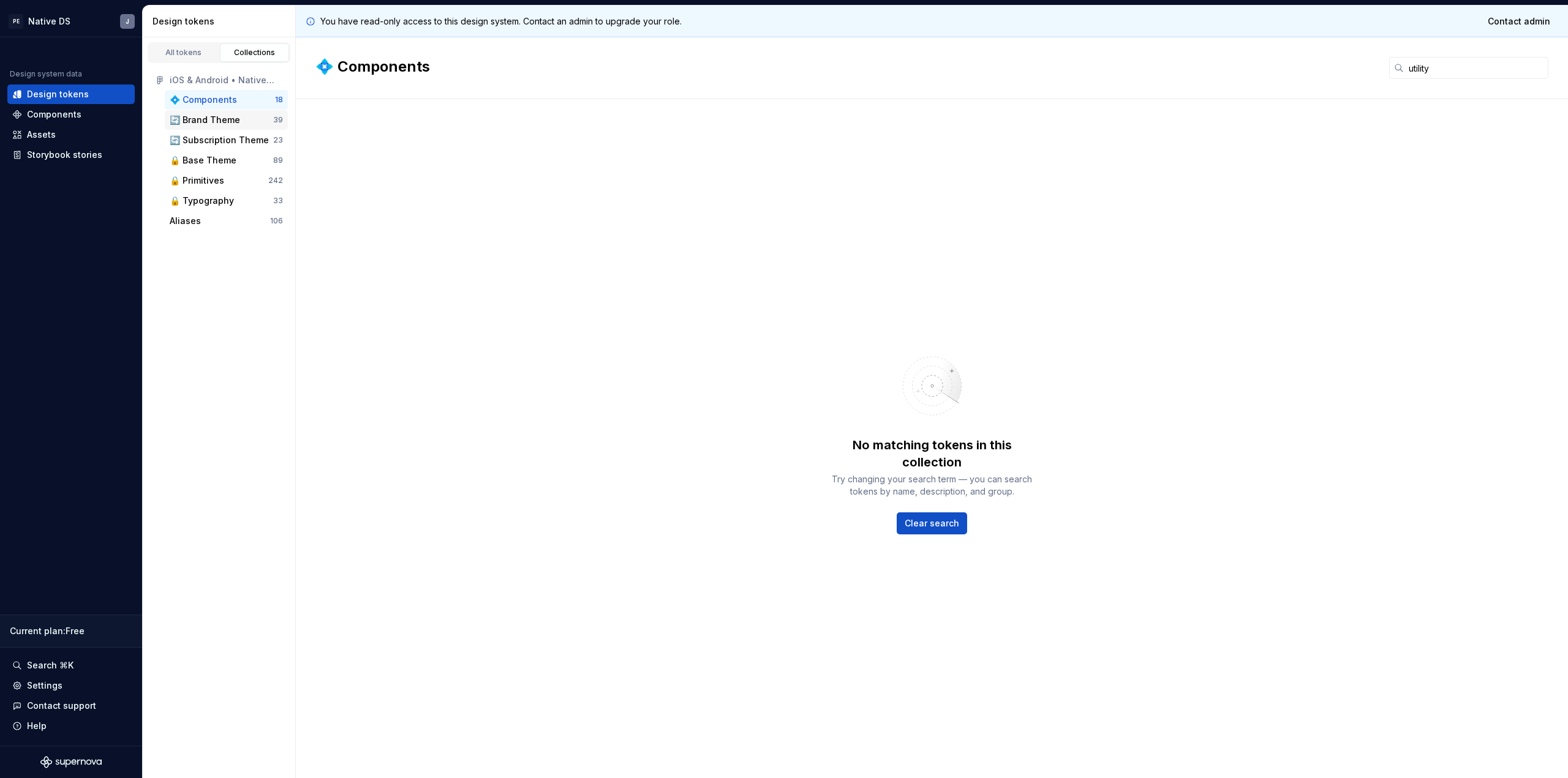
click at [253, 127] on div "🔄 Brand Theme 39" at bounding box center [226, 120] width 123 height 19
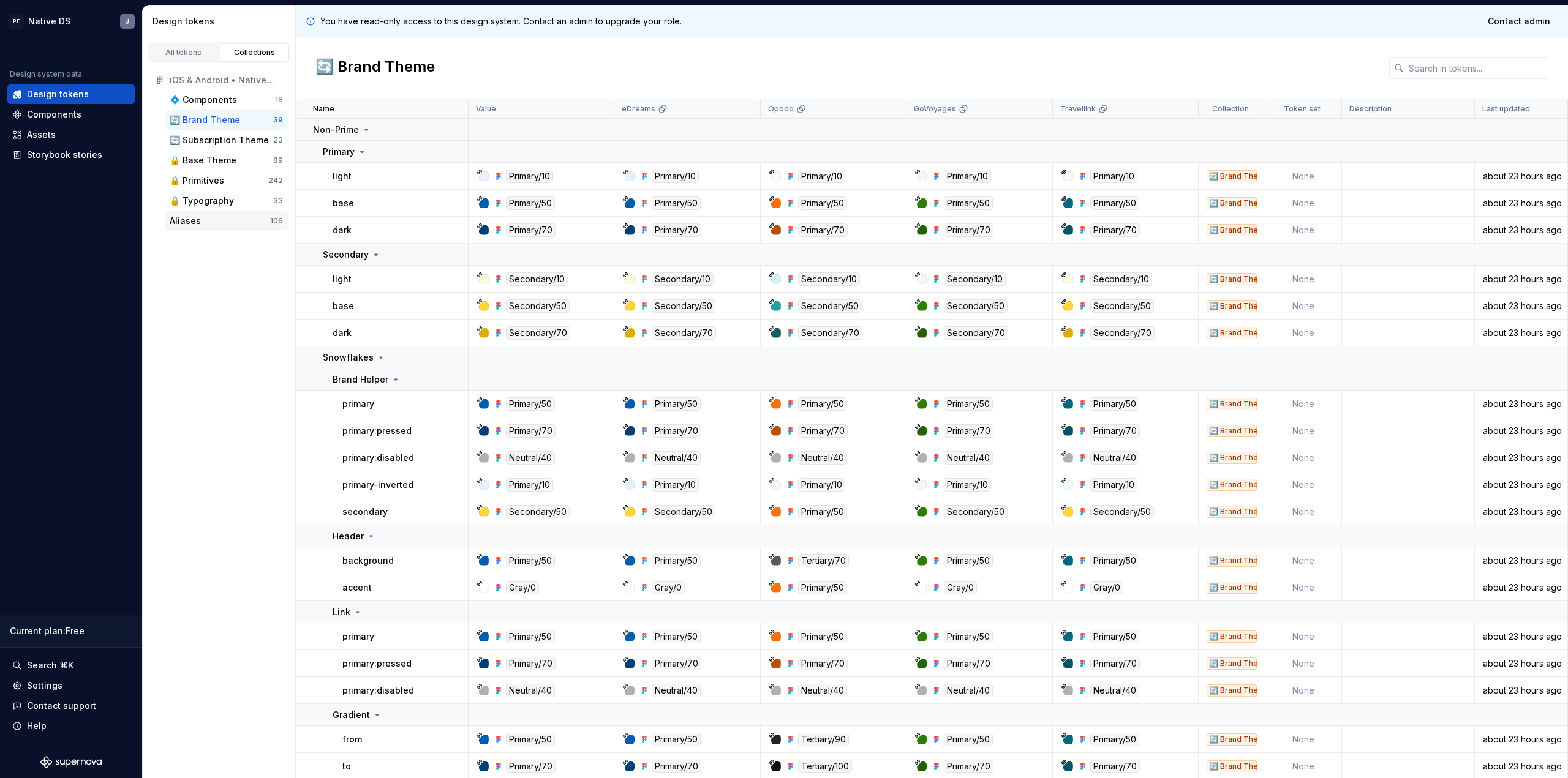
click at [249, 215] on div "Aliases" at bounding box center [220, 221] width 100 height 12
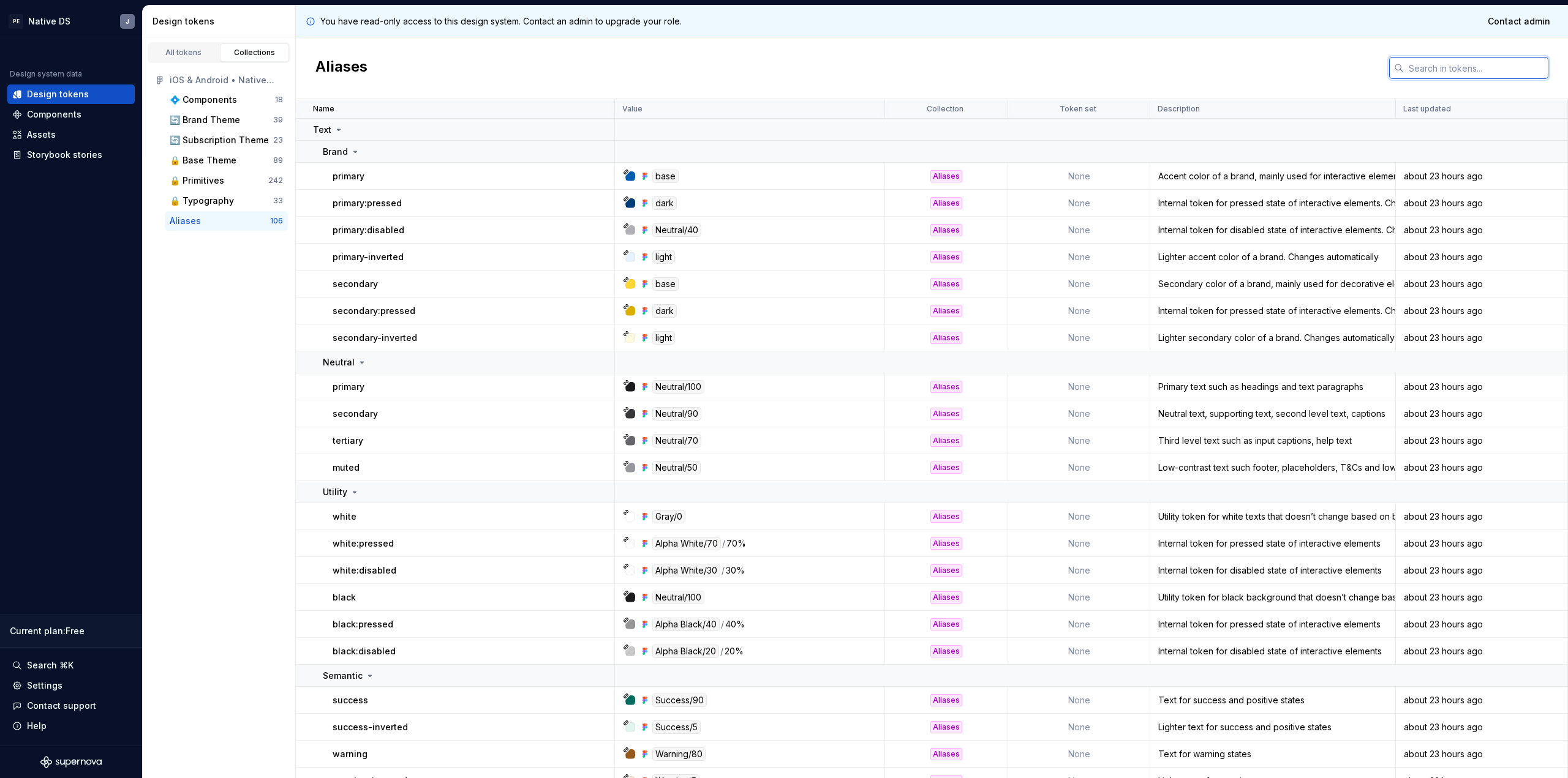
click at [1483, 75] on input "text" at bounding box center [1476, 68] width 145 height 22
click at [358, 498] on div "Utility" at bounding box center [341, 491] width 37 height 12
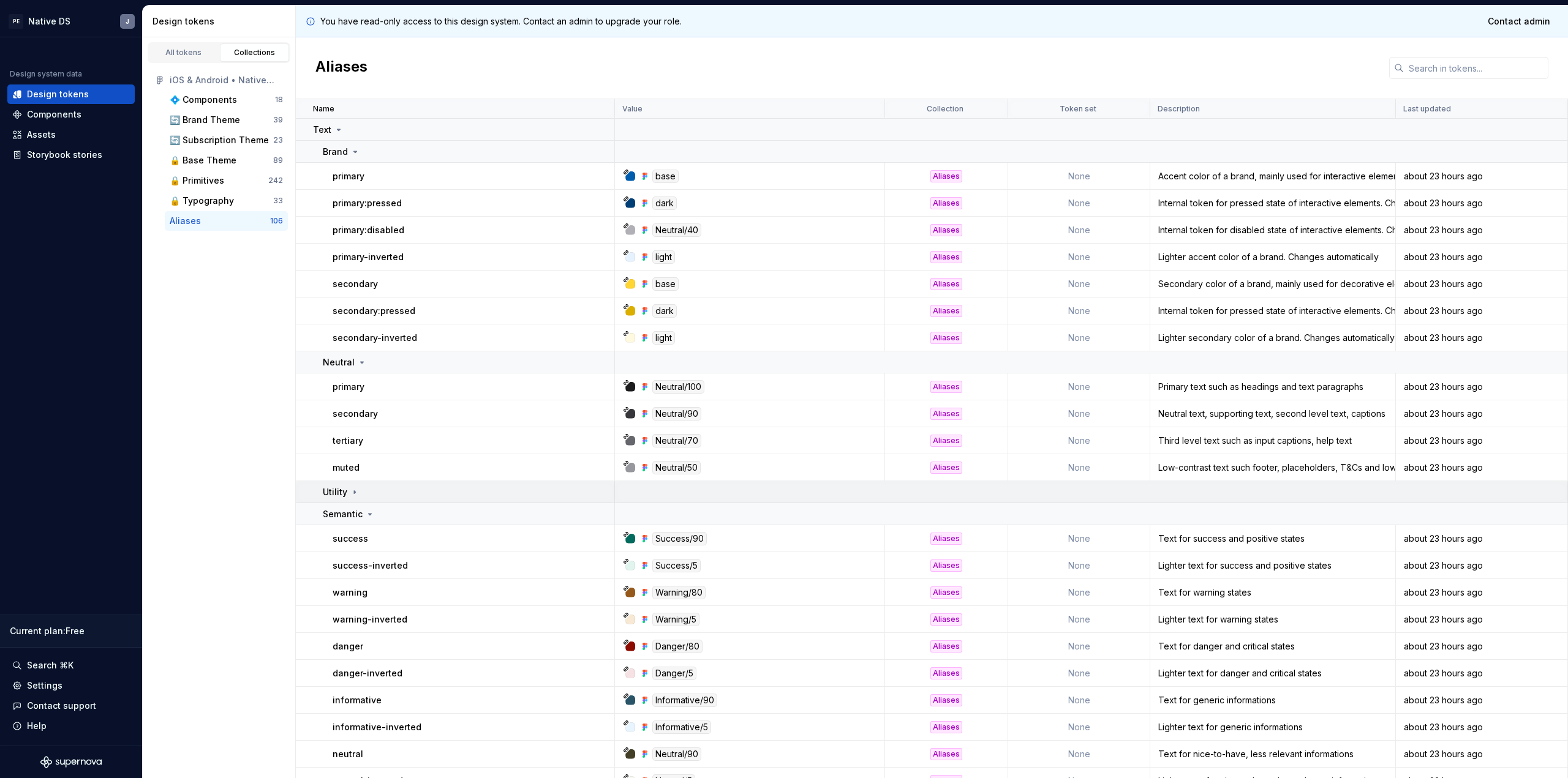
click at [358, 498] on div "Utility" at bounding box center [341, 491] width 37 height 12
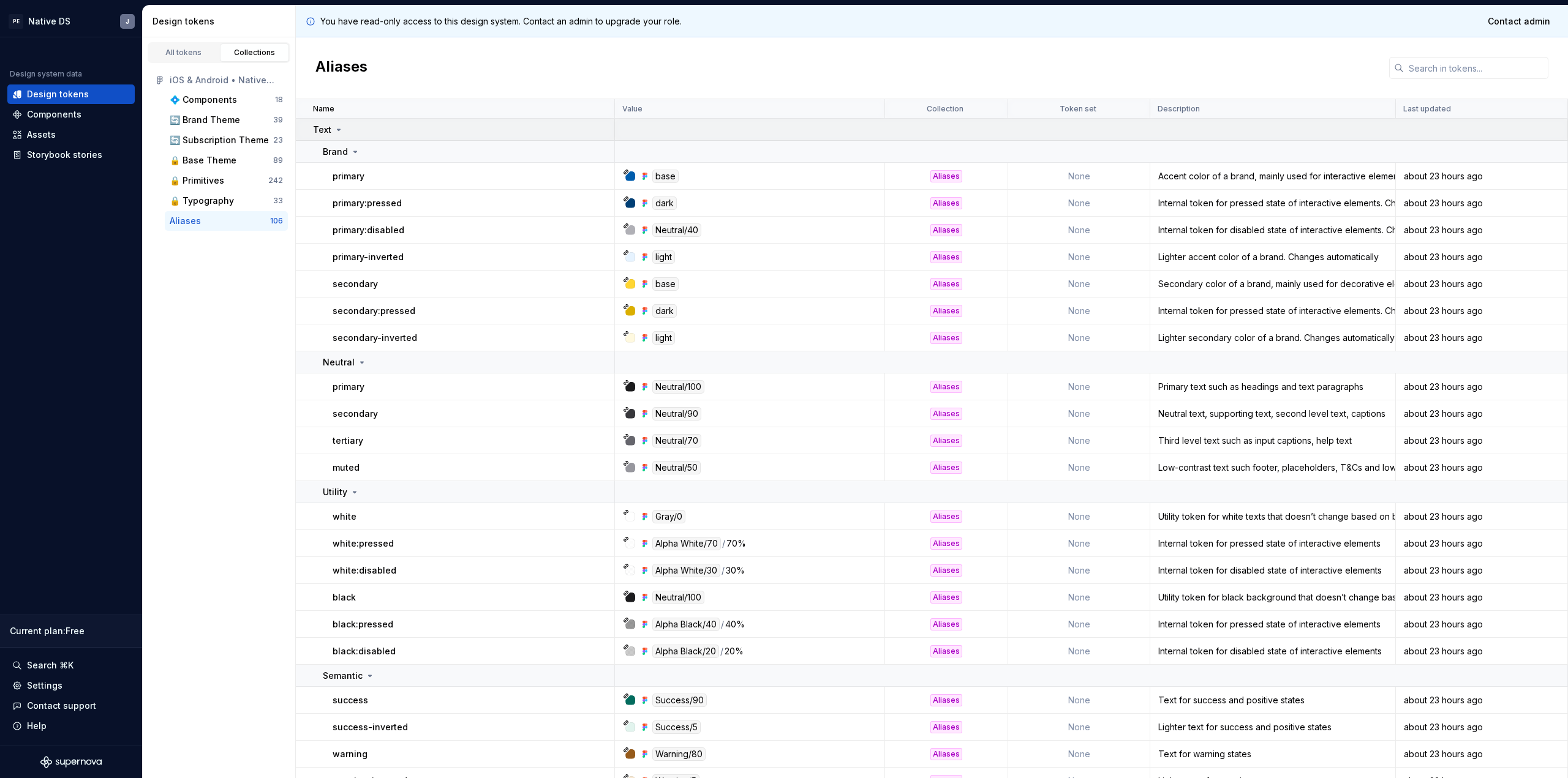
click at [326, 131] on p "Text" at bounding box center [323, 129] width 19 height 12
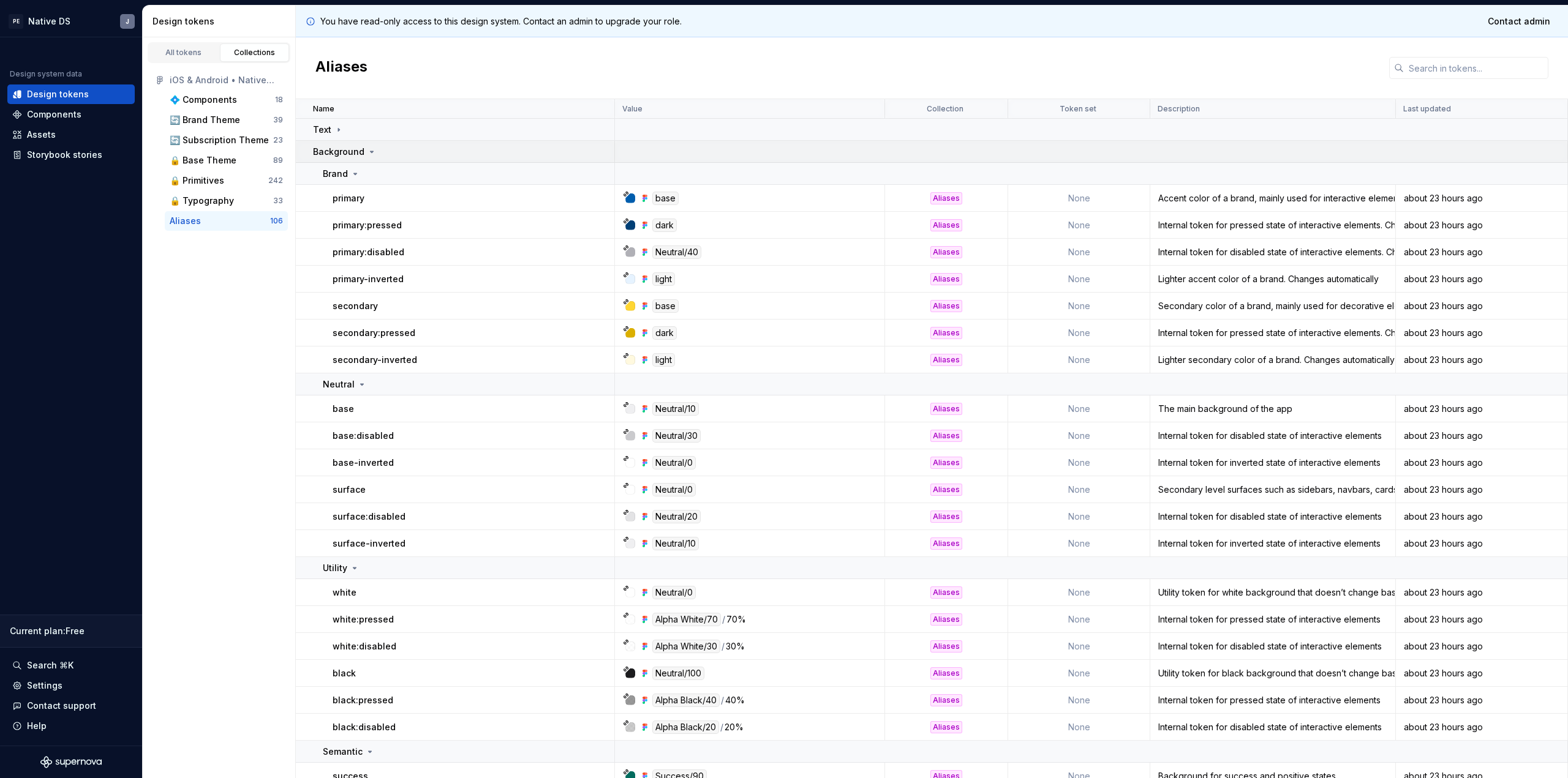
click at [331, 152] on p "Background" at bounding box center [338, 151] width 51 height 12
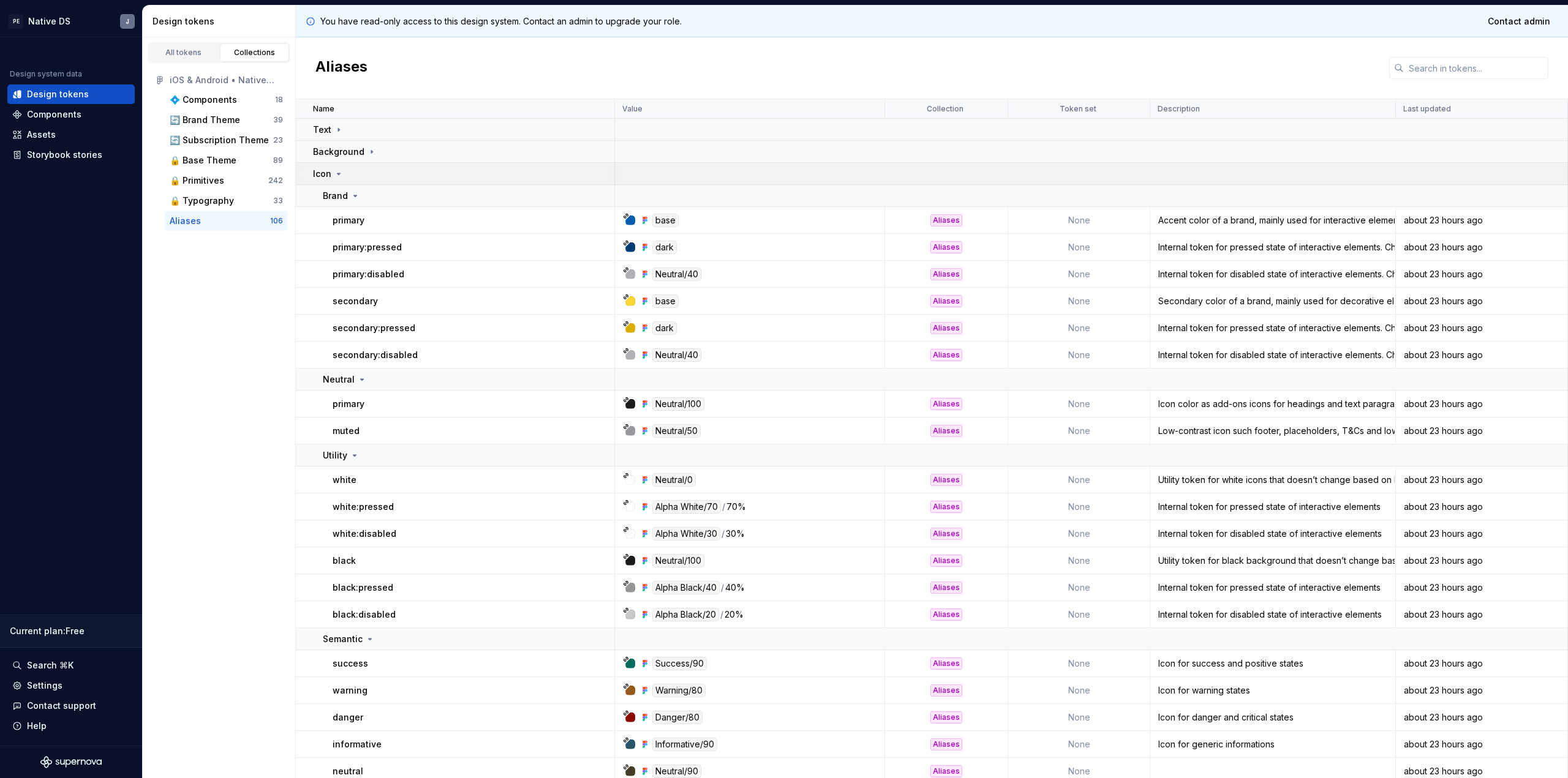
click at [331, 176] on div "Icon" at bounding box center [328, 173] width 31 height 12
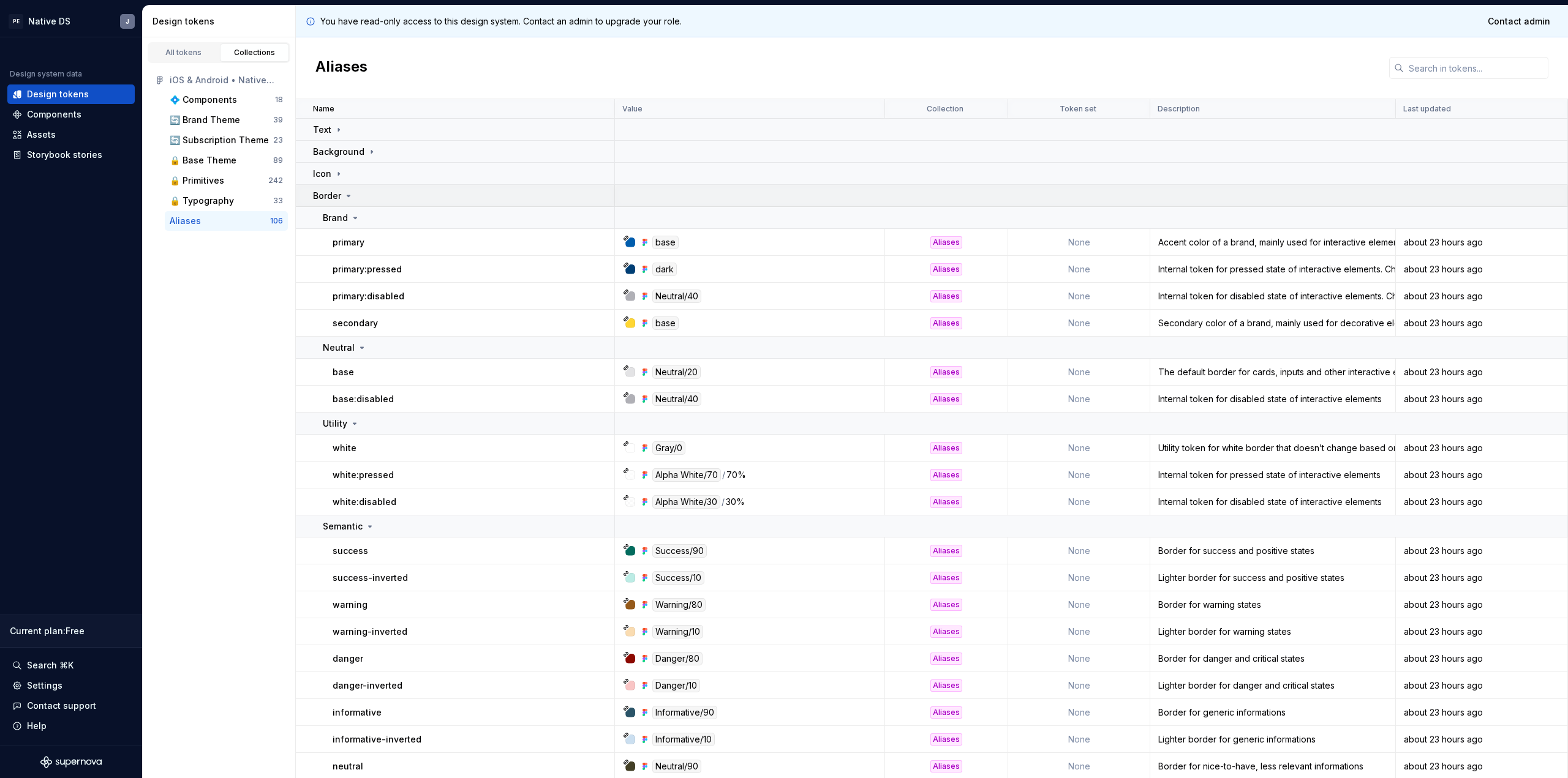
click at [329, 195] on p "Border" at bounding box center [327, 196] width 28 height 12
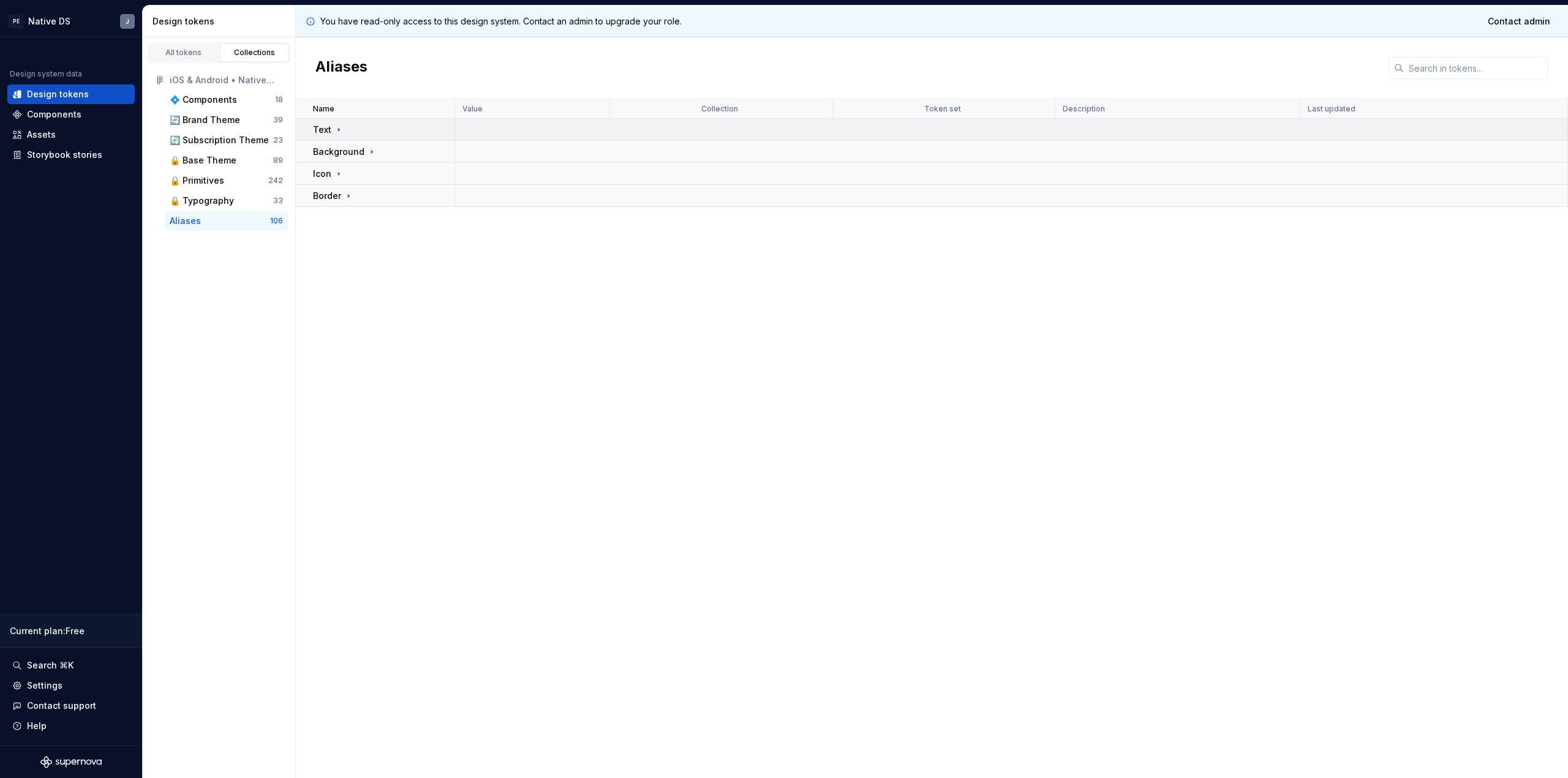
click at [337, 133] on icon at bounding box center [338, 130] width 10 height 10
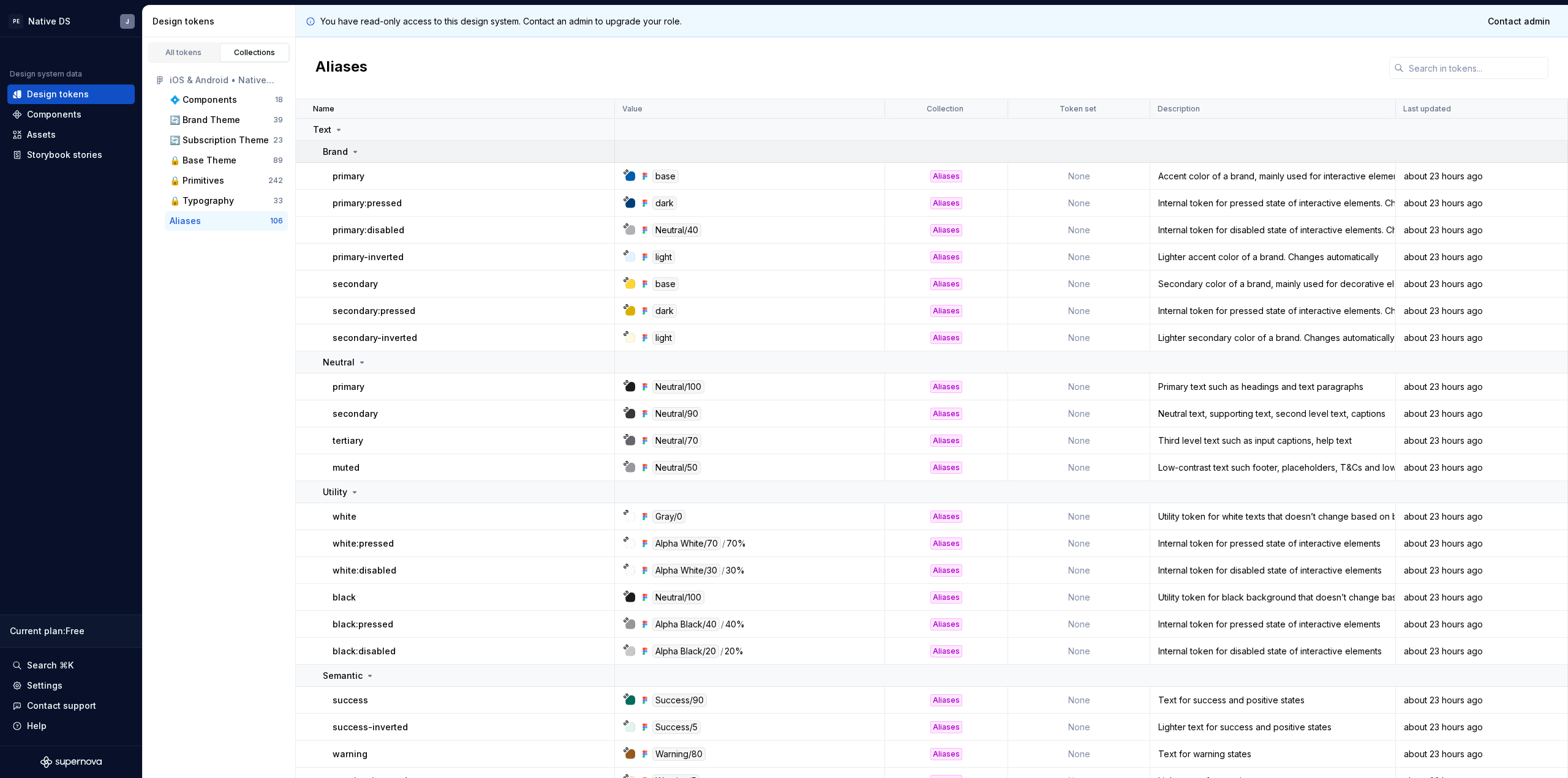
click at [346, 154] on p "Brand" at bounding box center [335, 151] width 25 height 12
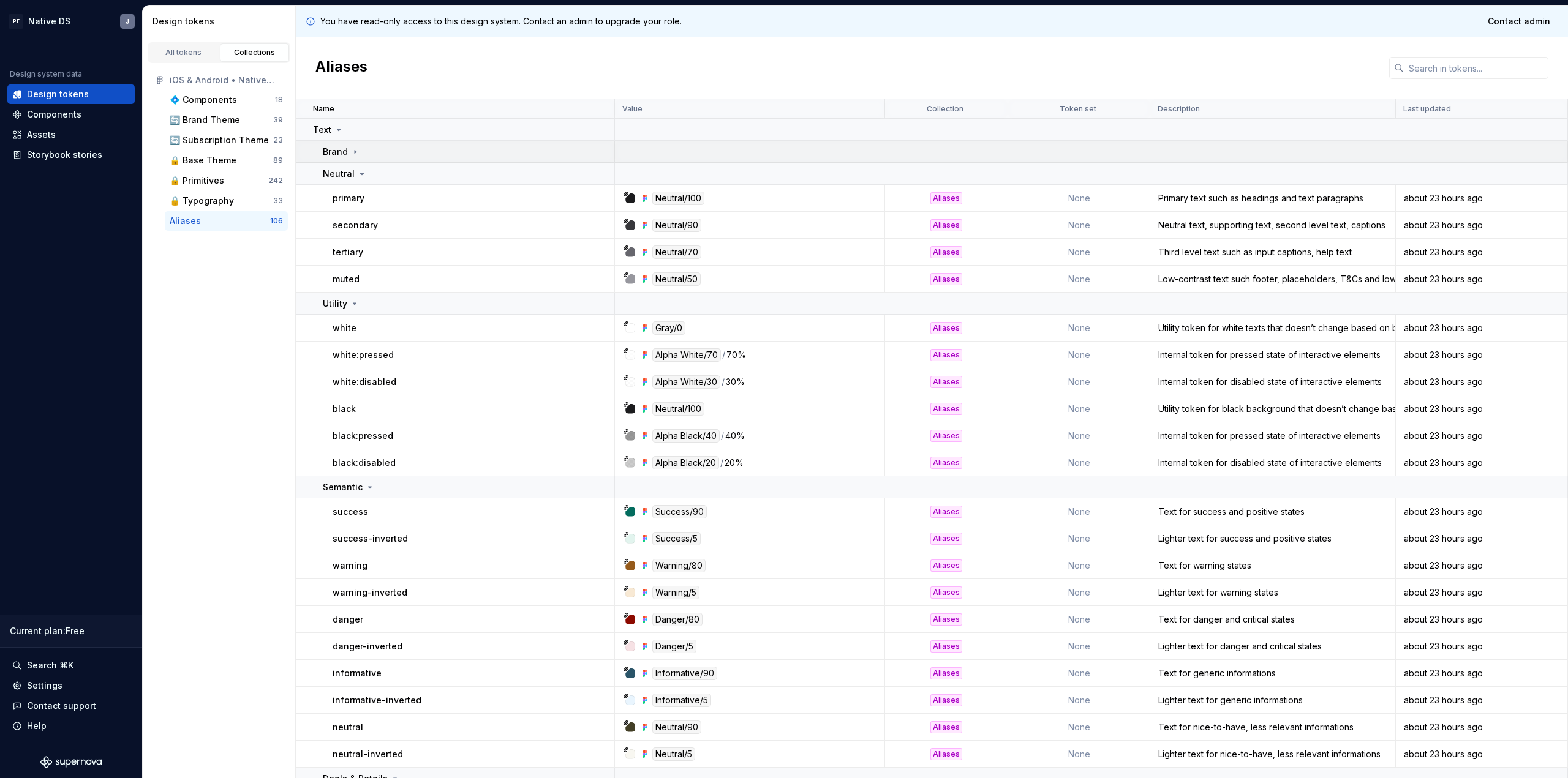
click at [346, 154] on p "Brand" at bounding box center [335, 151] width 25 height 12
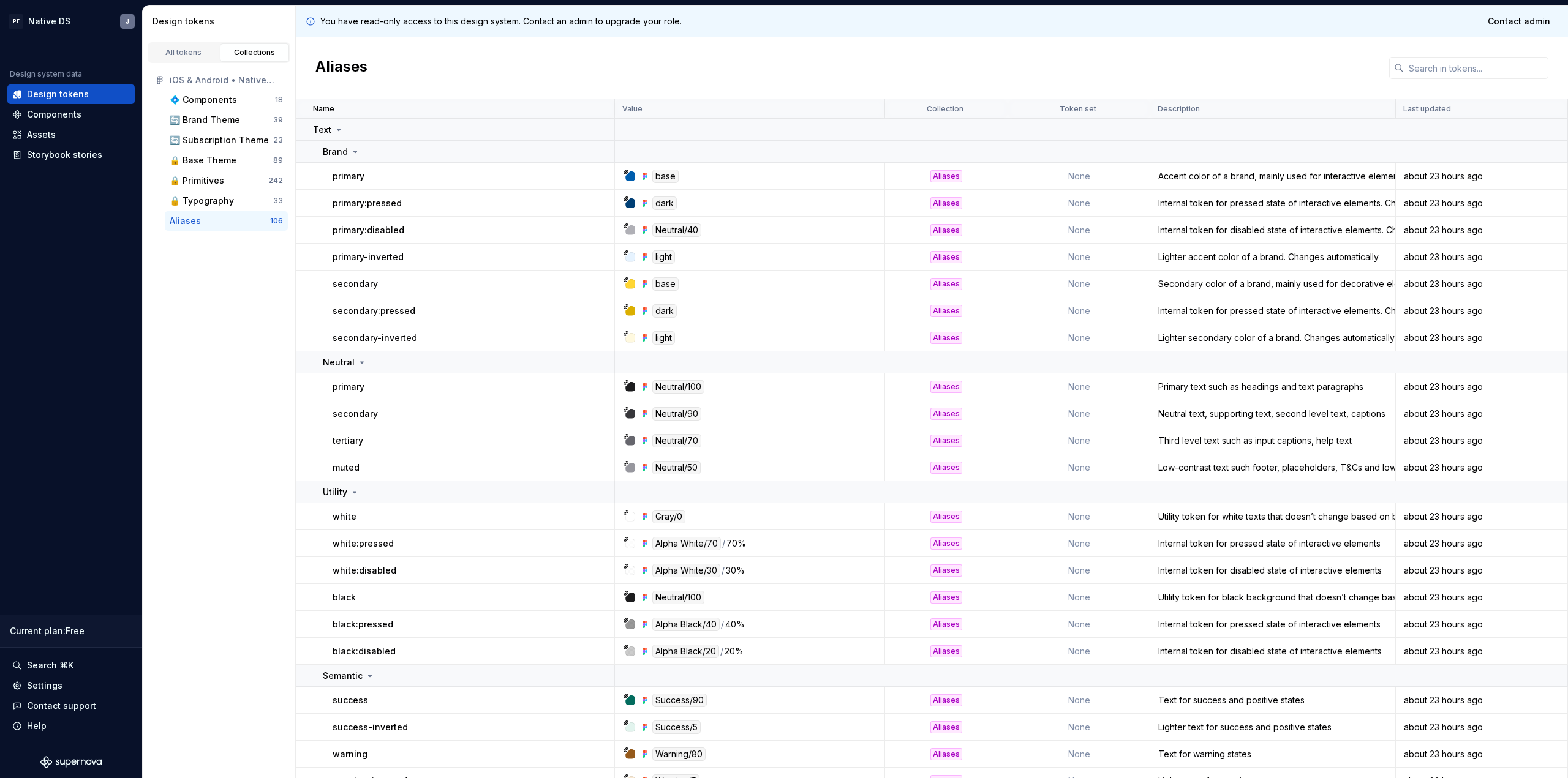
click at [657, 176] on div "base" at bounding box center [665, 176] width 26 height 14
click at [631, 176] on div at bounding box center [630, 176] width 10 height 10
click at [652, 176] on div "base" at bounding box center [665, 176] width 26 height 14
click at [659, 176] on div "base" at bounding box center [665, 176] width 26 height 14
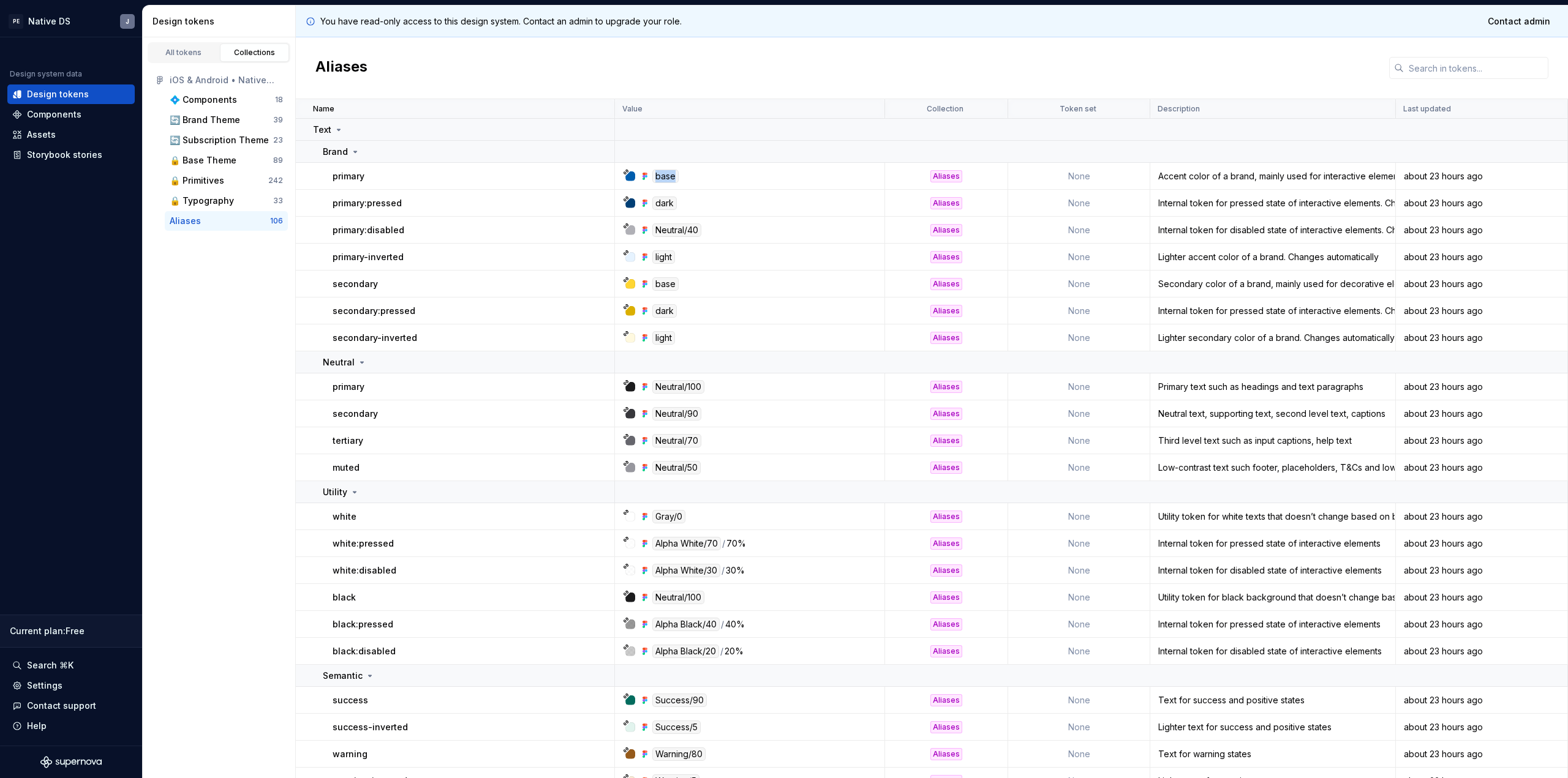
click at [659, 176] on div "base" at bounding box center [665, 176] width 26 height 14
click at [628, 178] on div at bounding box center [630, 176] width 10 height 10
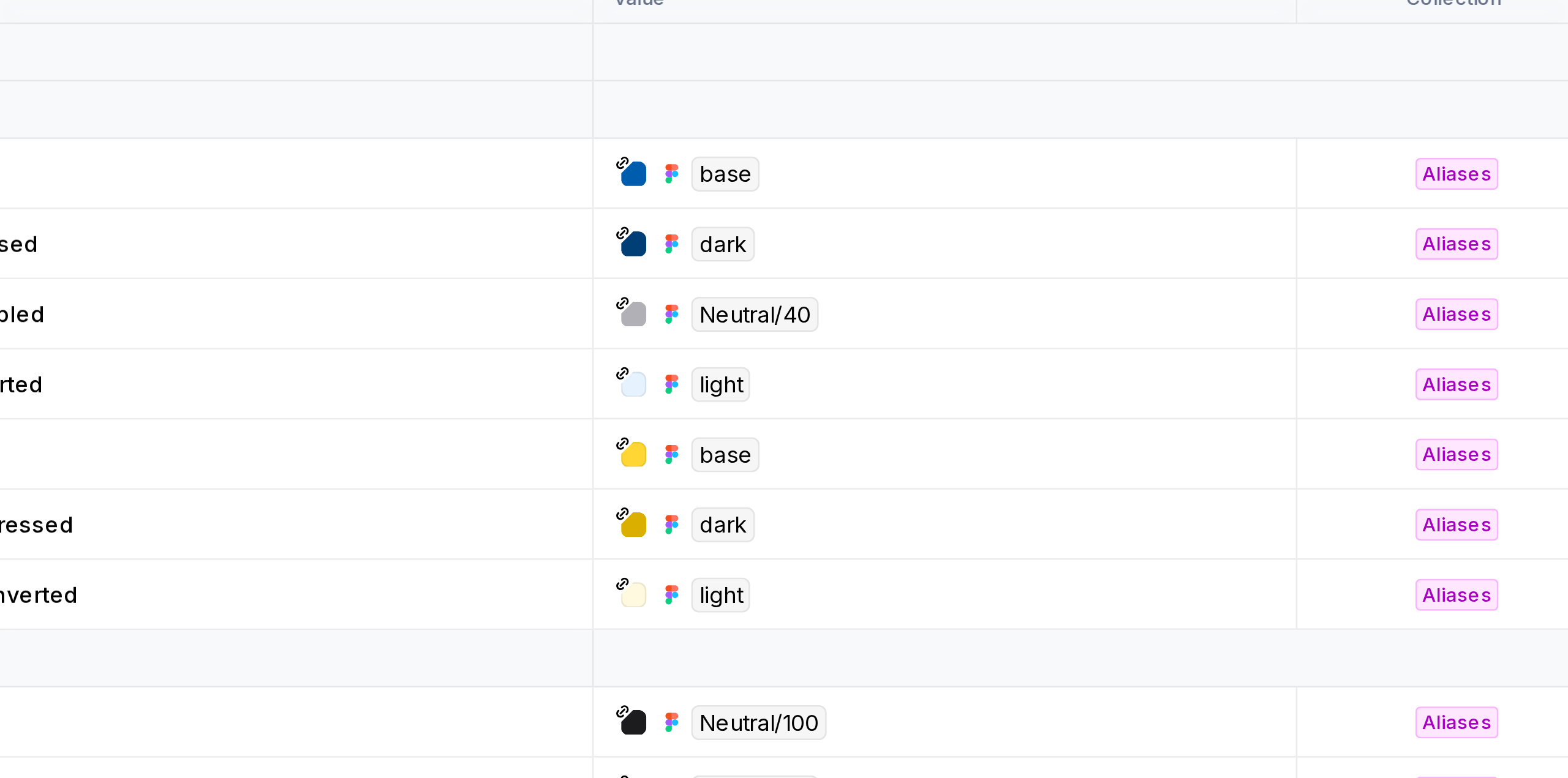
click at [625, 173] on icon at bounding box center [626, 172] width 6 height 6
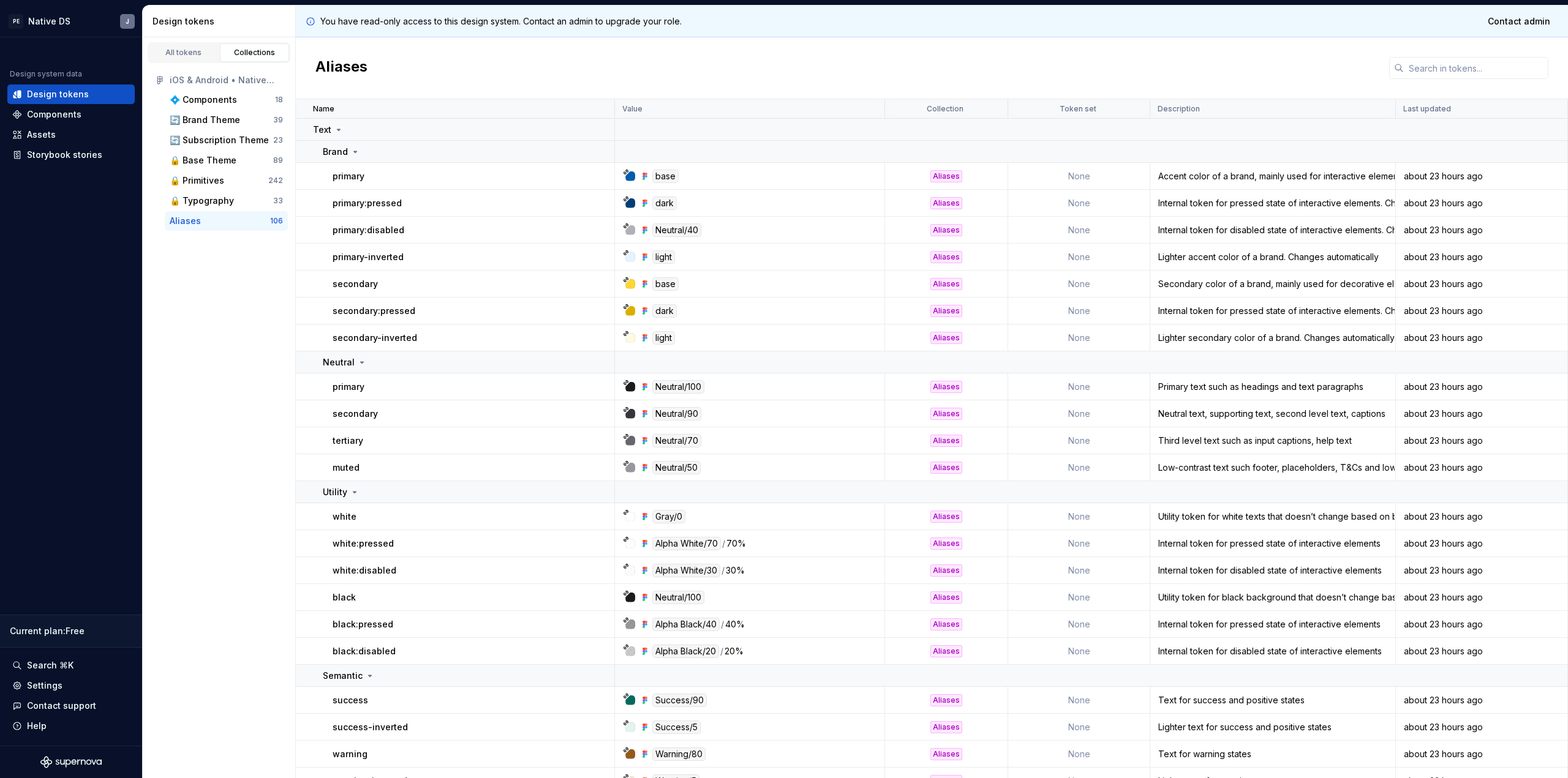
click at [669, 173] on div "base" at bounding box center [665, 176] width 26 height 14
click at [628, 176] on div at bounding box center [630, 176] width 10 height 10
click at [226, 123] on div "🔄 Brand Theme" at bounding box center [205, 120] width 70 height 12
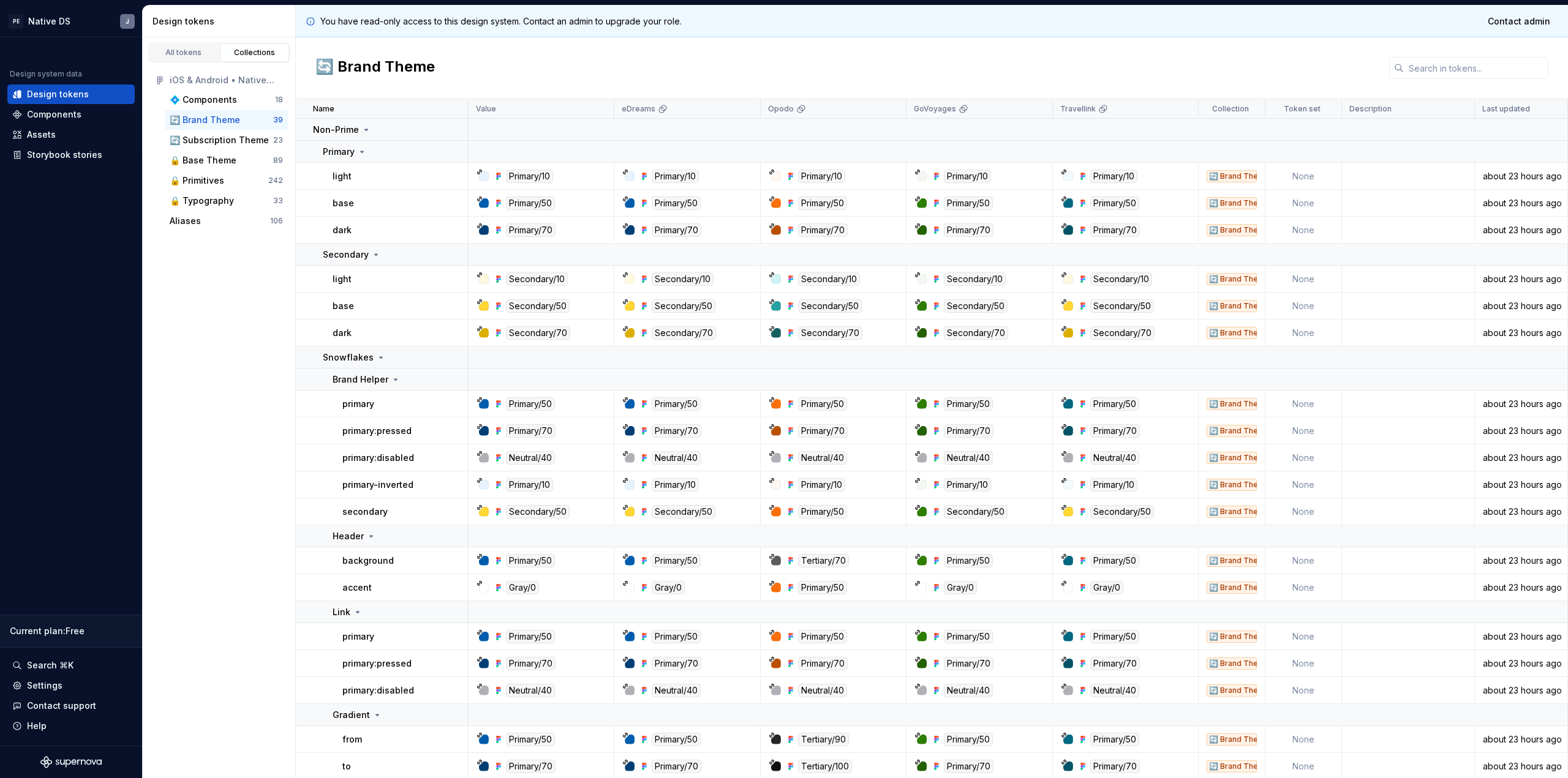
click at [775, 232] on div at bounding box center [776, 230] width 10 height 10
click at [247, 188] on div "🔒 Primitives 242" at bounding box center [226, 180] width 123 height 19
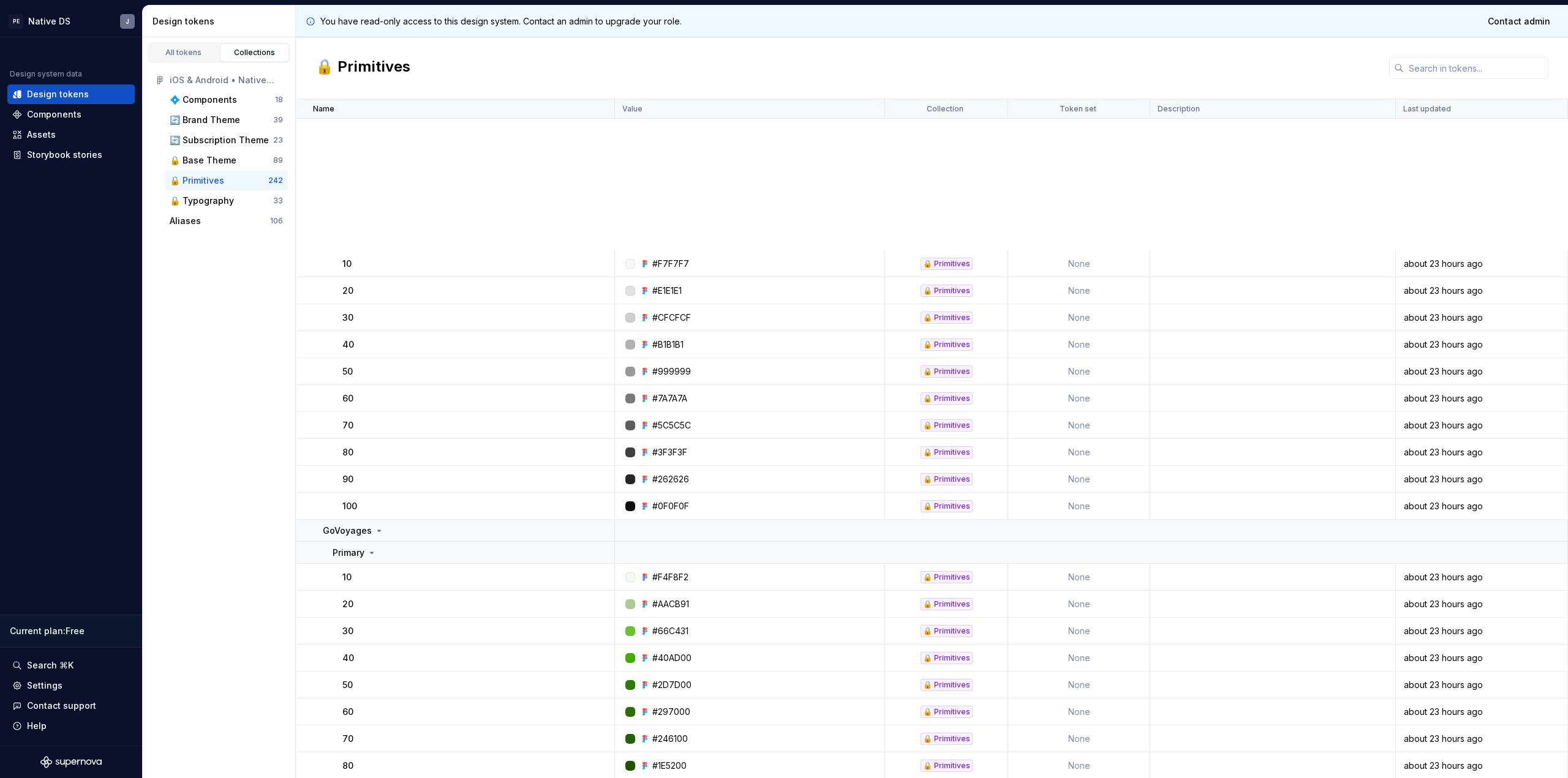
scroll to position [6363, 0]
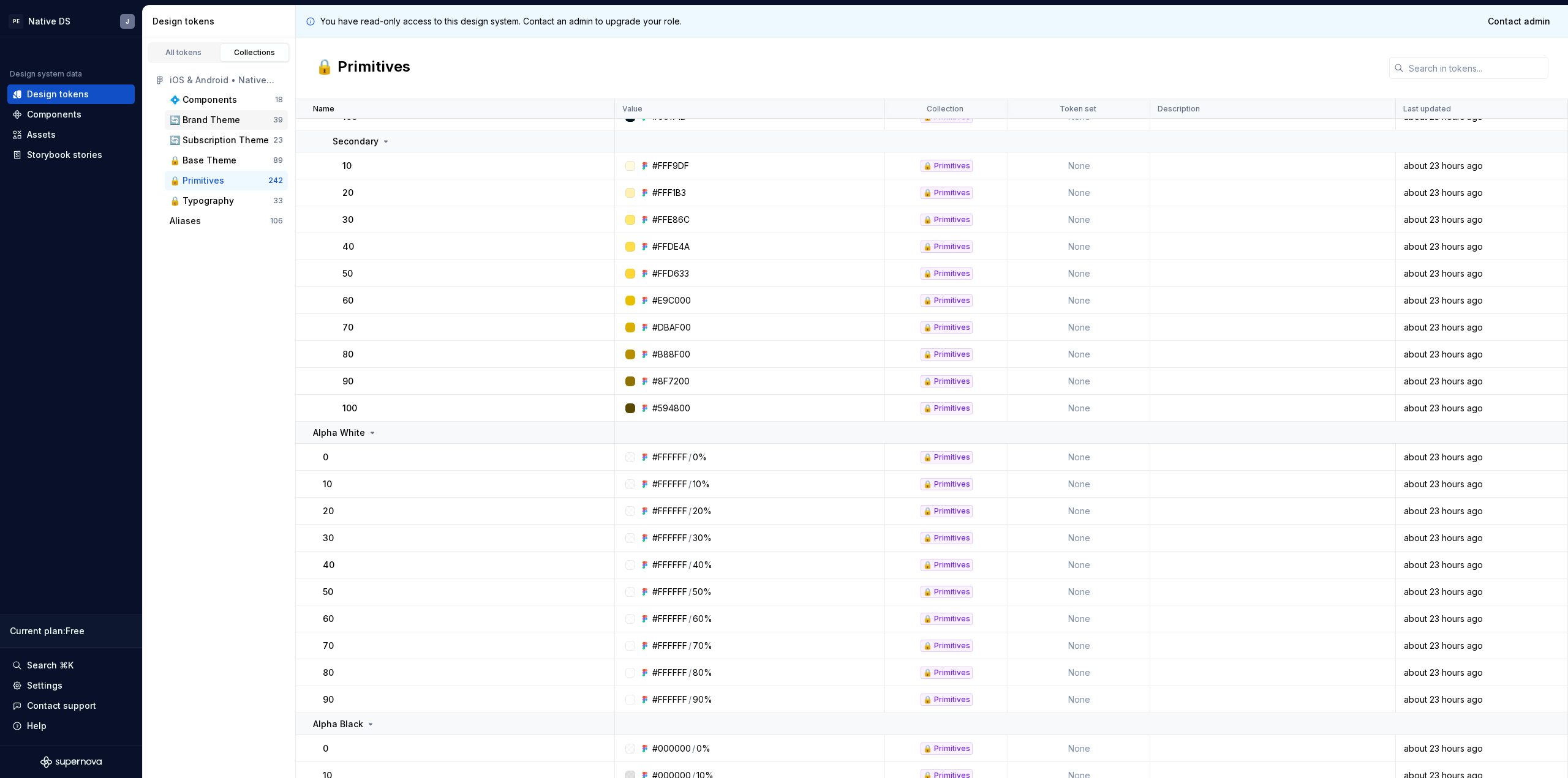
click at [211, 126] on div "🔄 Brand Theme 39" at bounding box center [226, 120] width 123 height 19
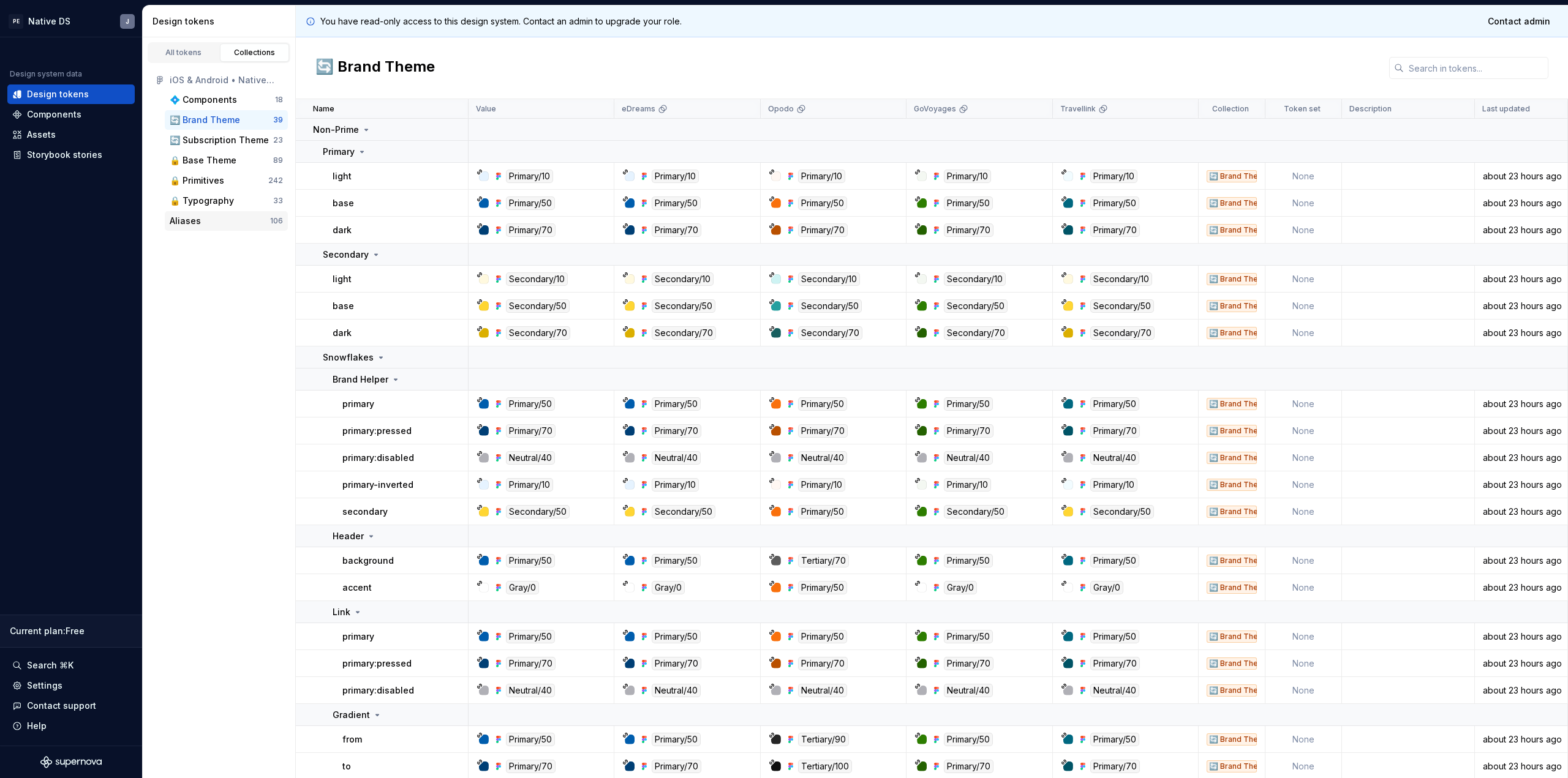
click at [228, 221] on div "Aliases" at bounding box center [220, 221] width 100 height 12
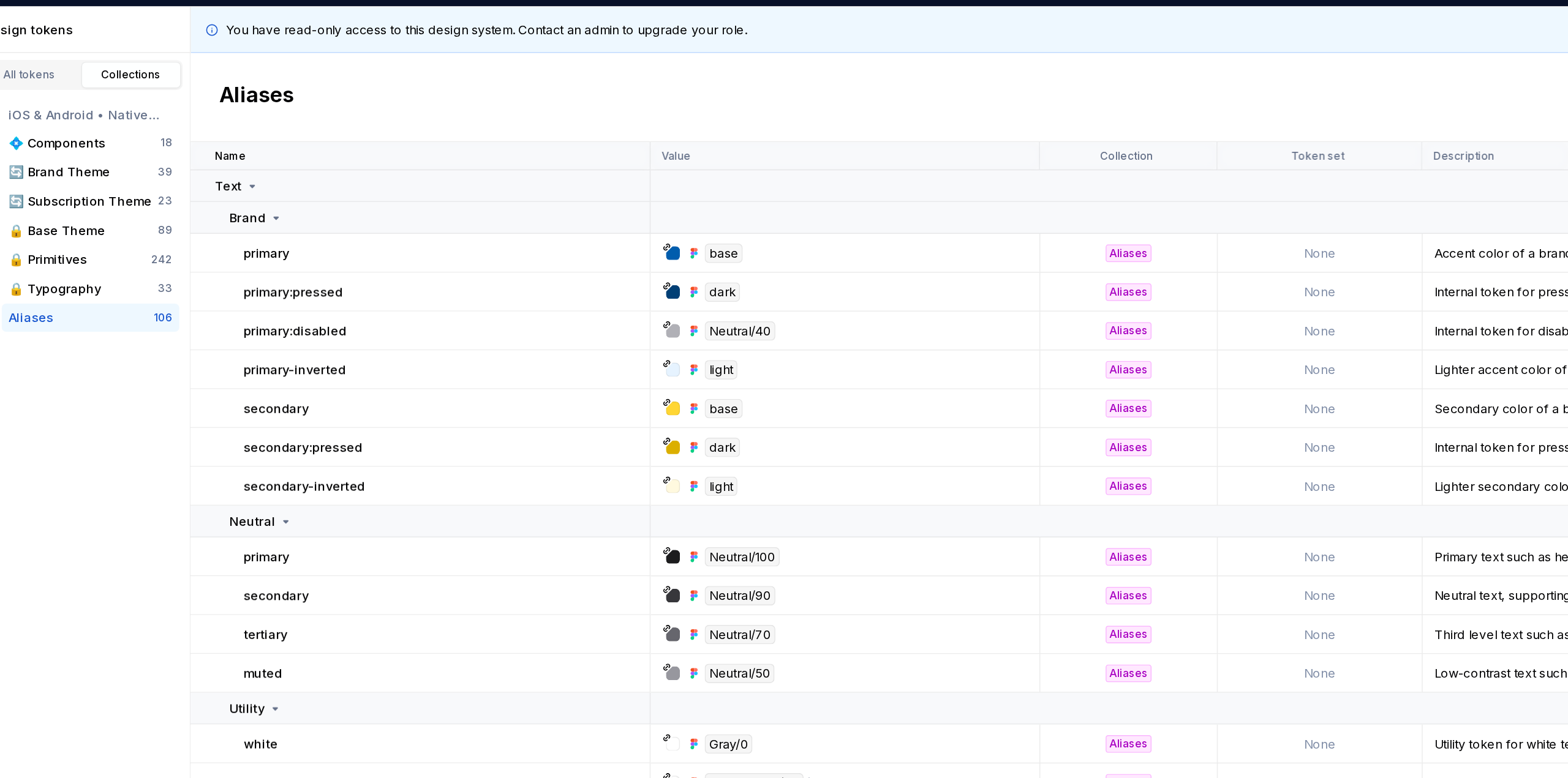
click at [627, 177] on div at bounding box center [630, 176] width 10 height 10
click at [701, 310] on div "dark" at bounding box center [753, 311] width 261 height 14
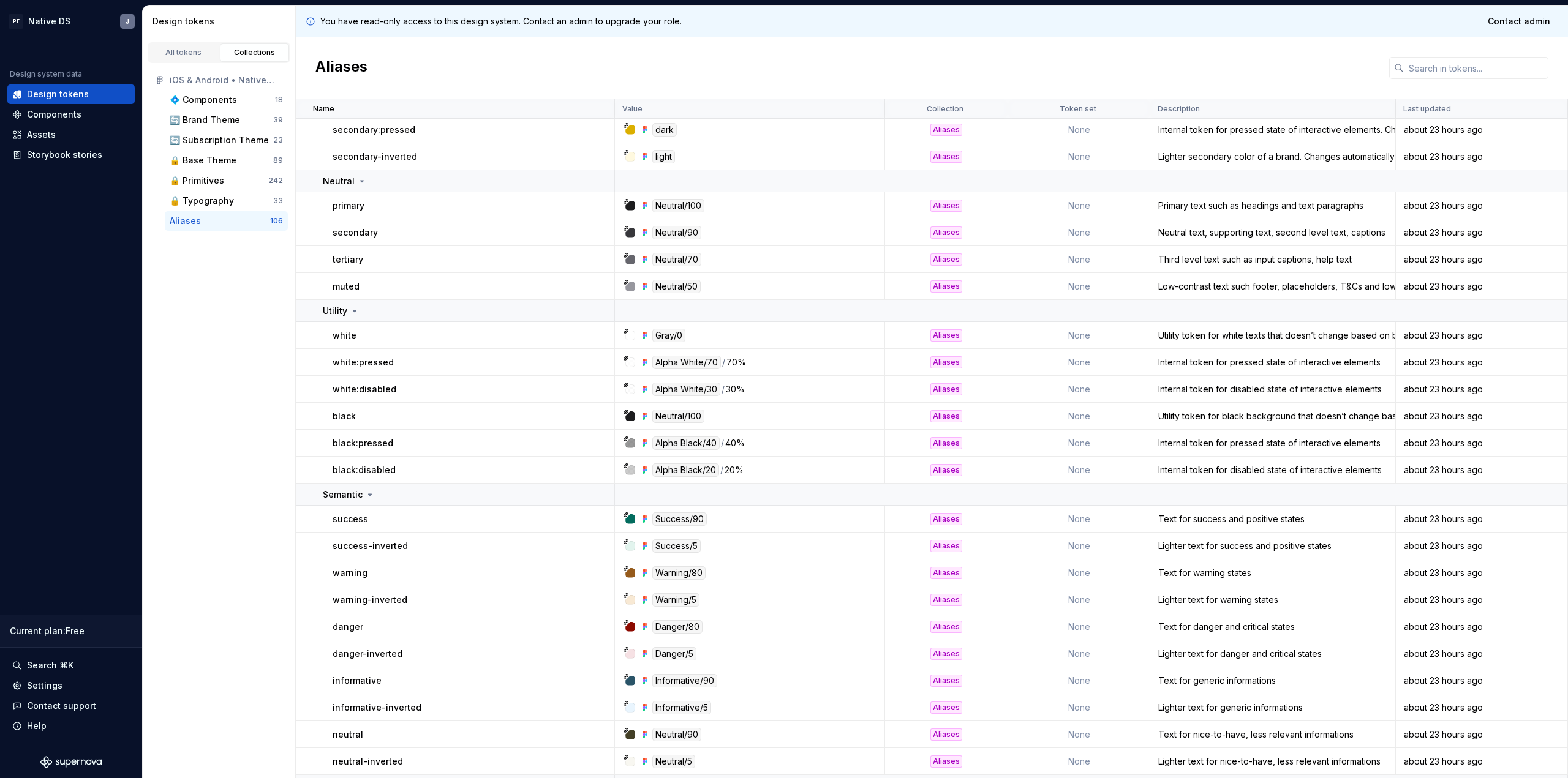
scroll to position [182, 0]
click at [209, 119] on div "🔄 Brand Theme" at bounding box center [205, 120] width 70 height 12
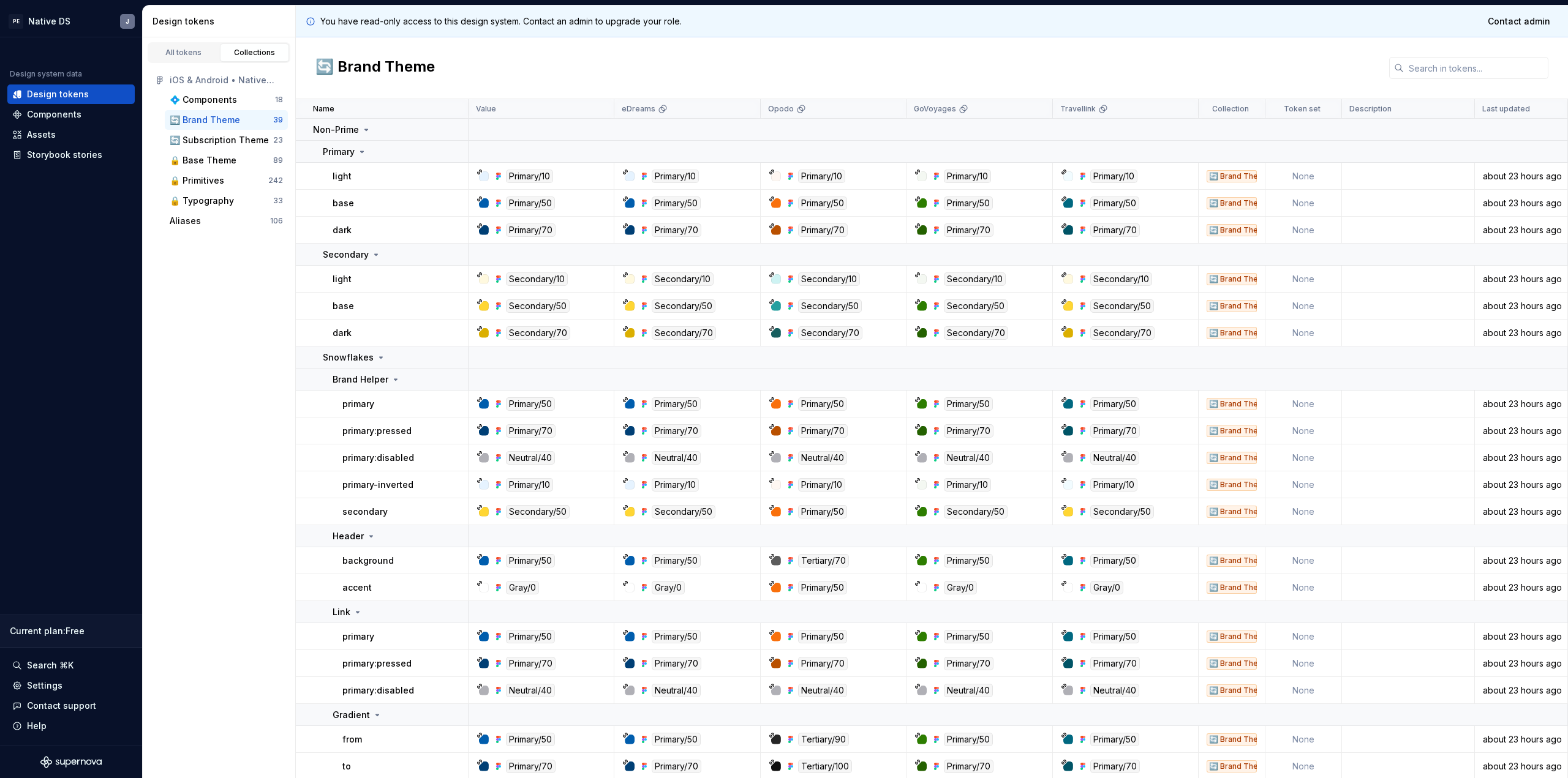
click at [373, 163] on td "light" at bounding box center [382, 176] width 172 height 27
click at [373, 156] on div "Primary" at bounding box center [395, 151] width 145 height 12
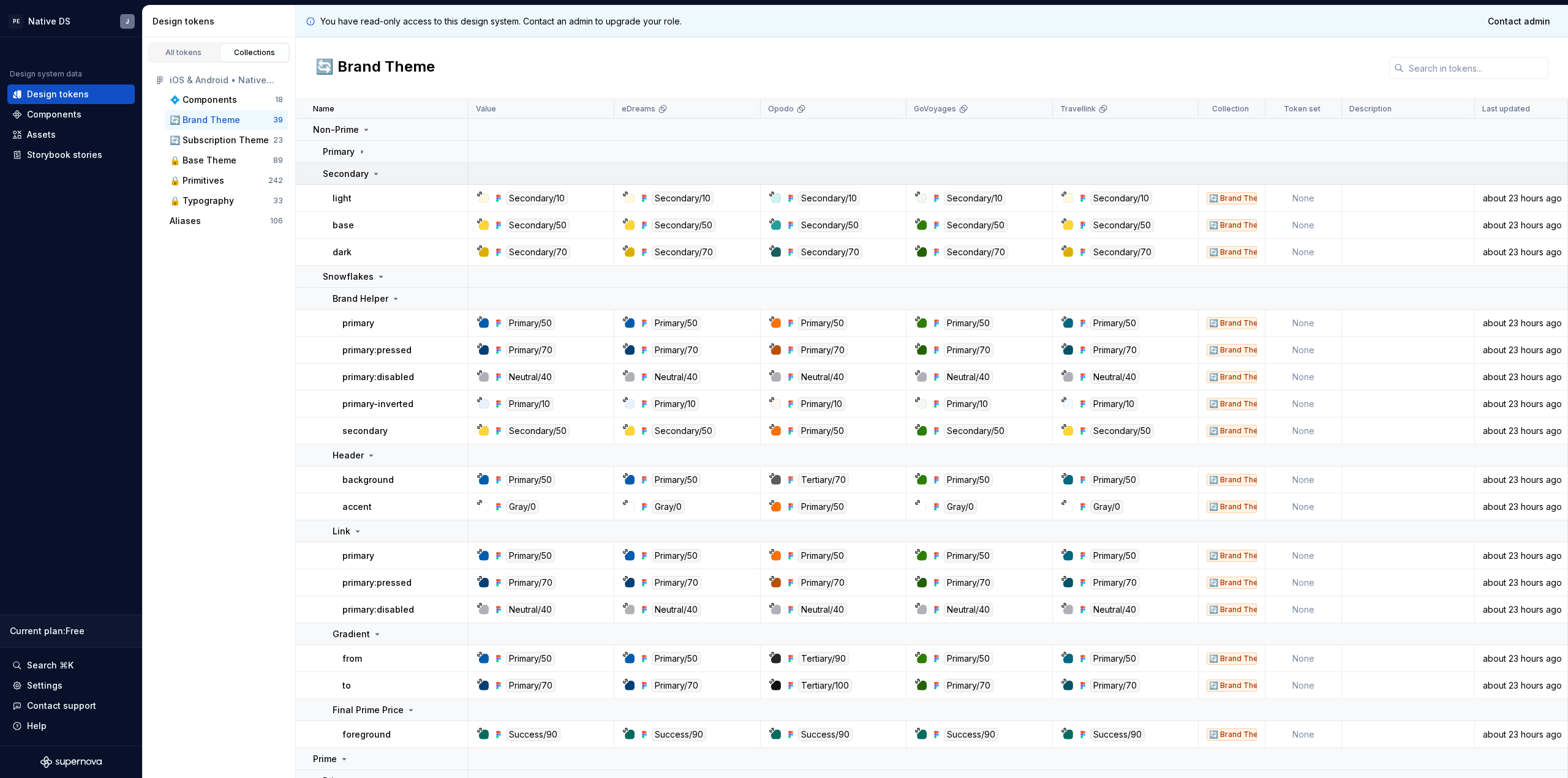
click at [367, 168] on div "Secondary" at bounding box center [351, 173] width 58 height 12
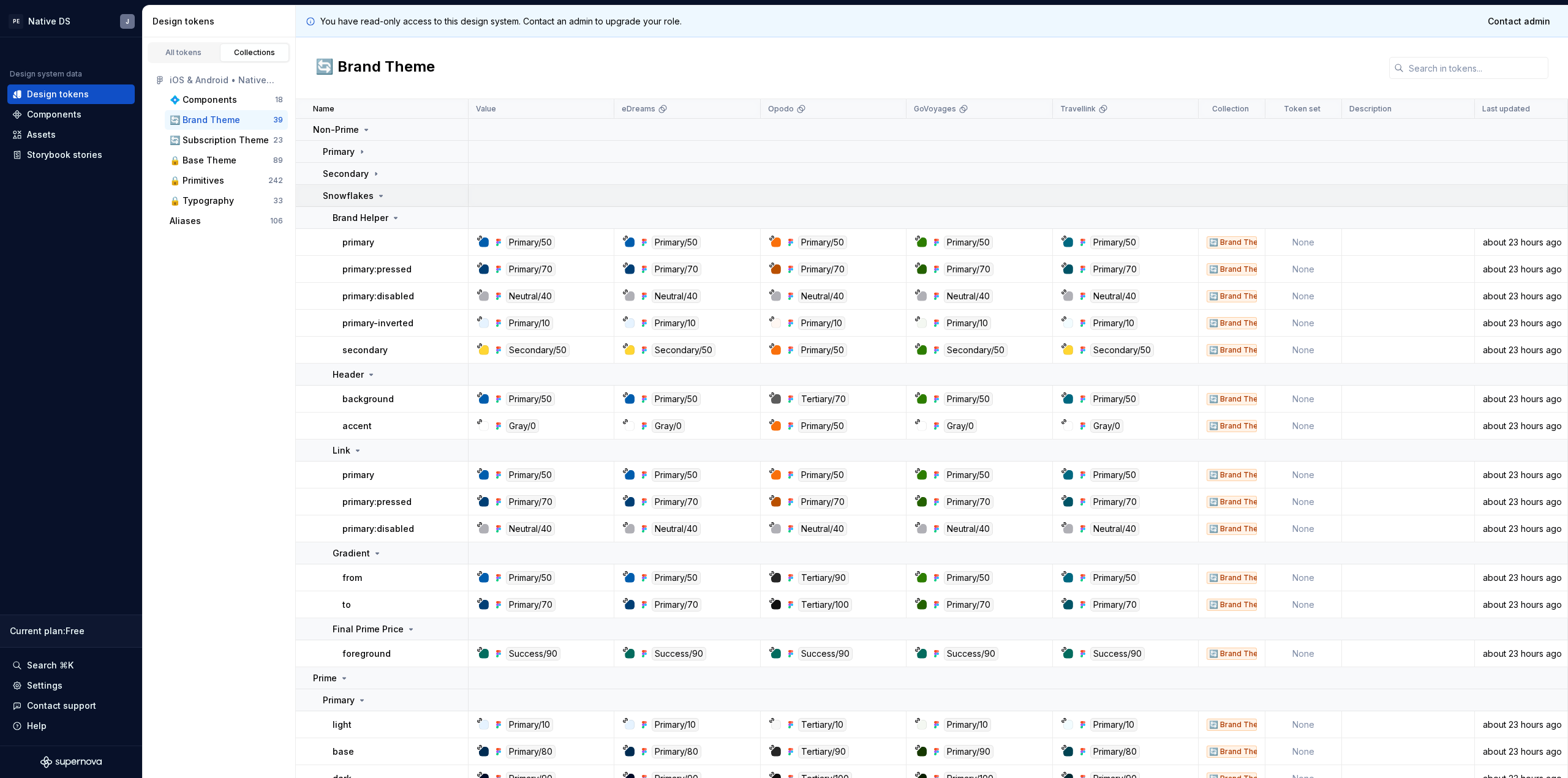
click at [366, 195] on p "Snowflakes" at bounding box center [348, 196] width 51 height 12
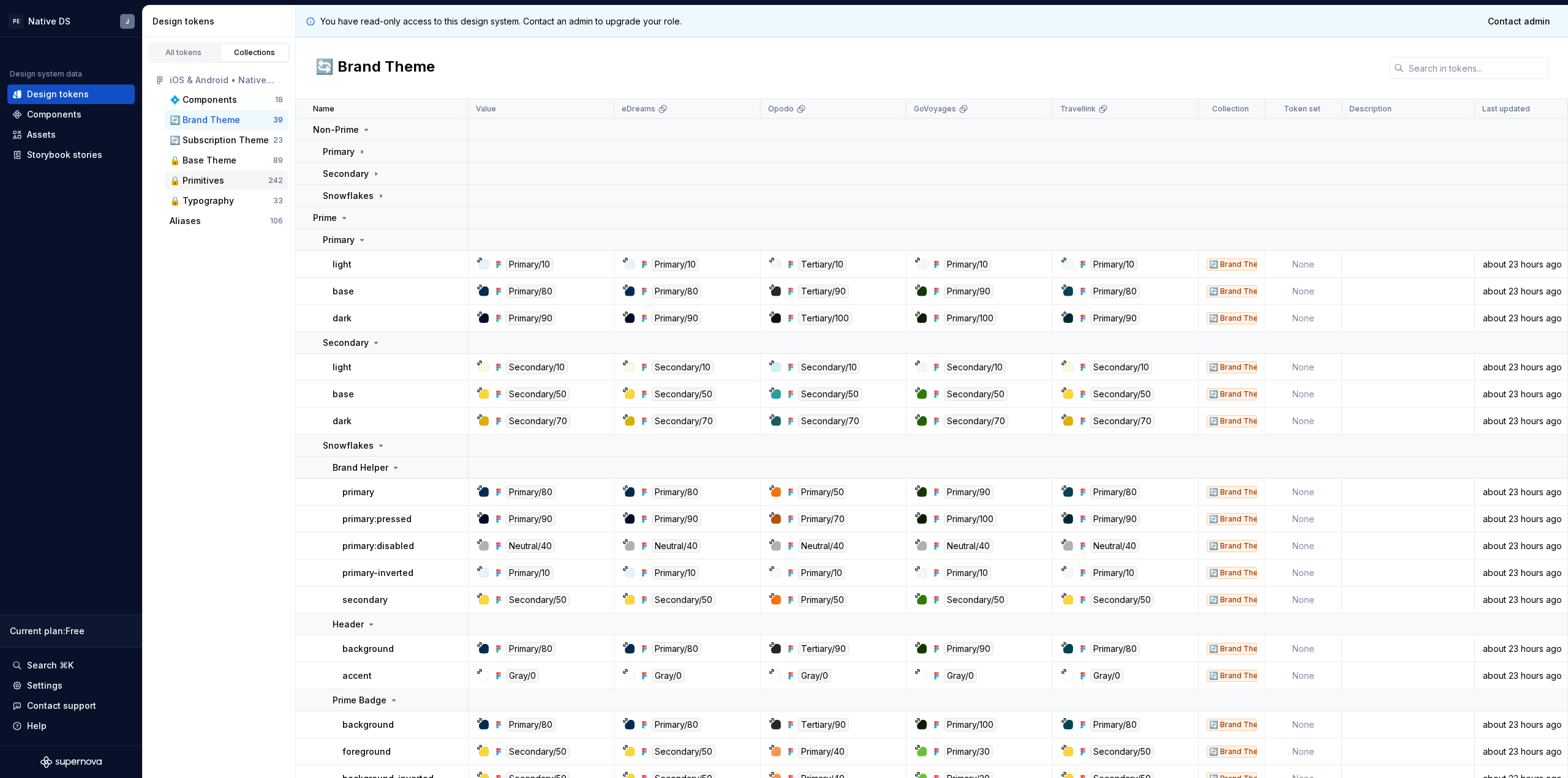
click at [232, 185] on div "🔒 Primitives" at bounding box center [219, 180] width 98 height 12
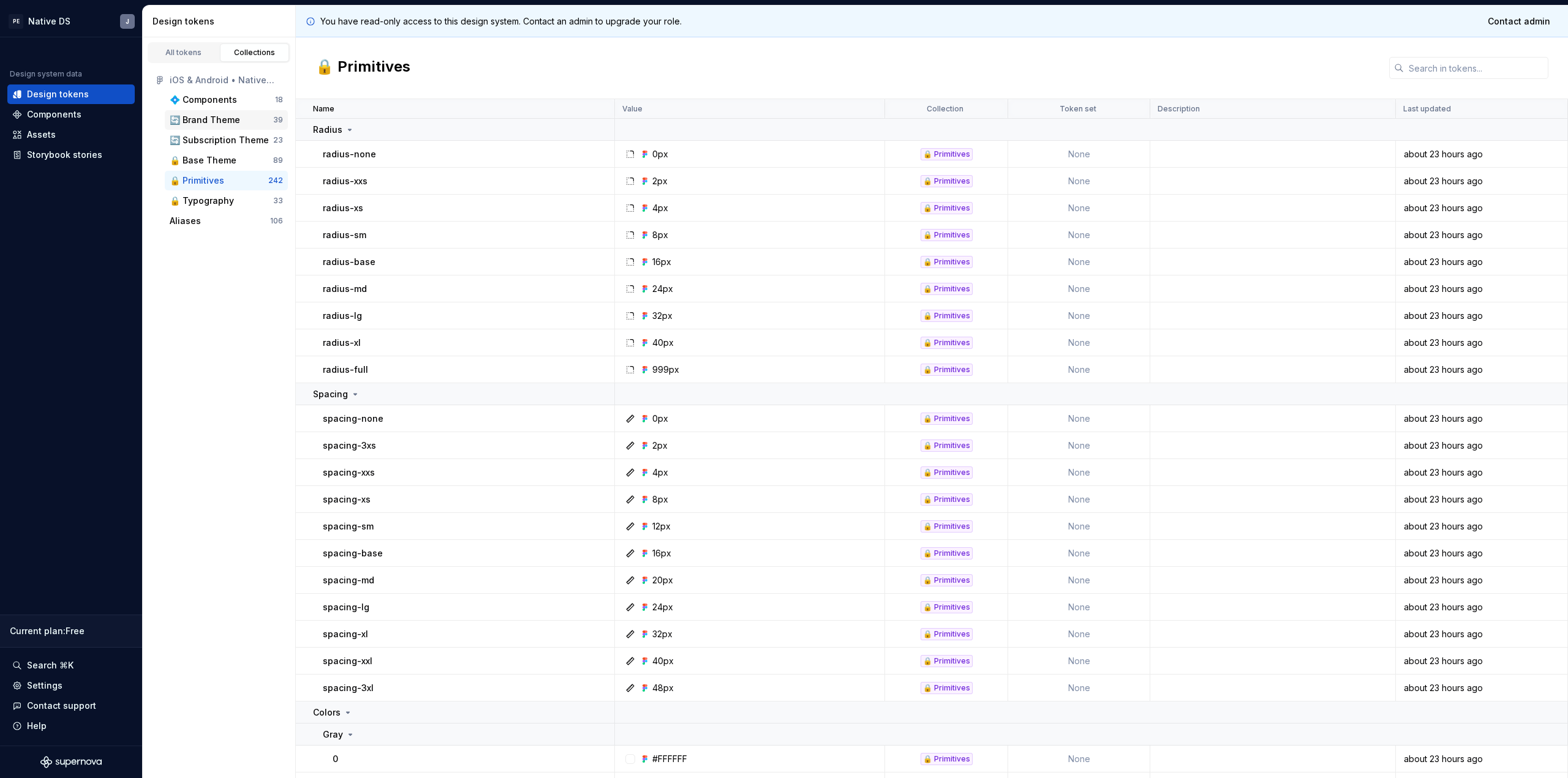
click at [226, 122] on div "🔄 Brand Theme" at bounding box center [205, 120] width 70 height 12
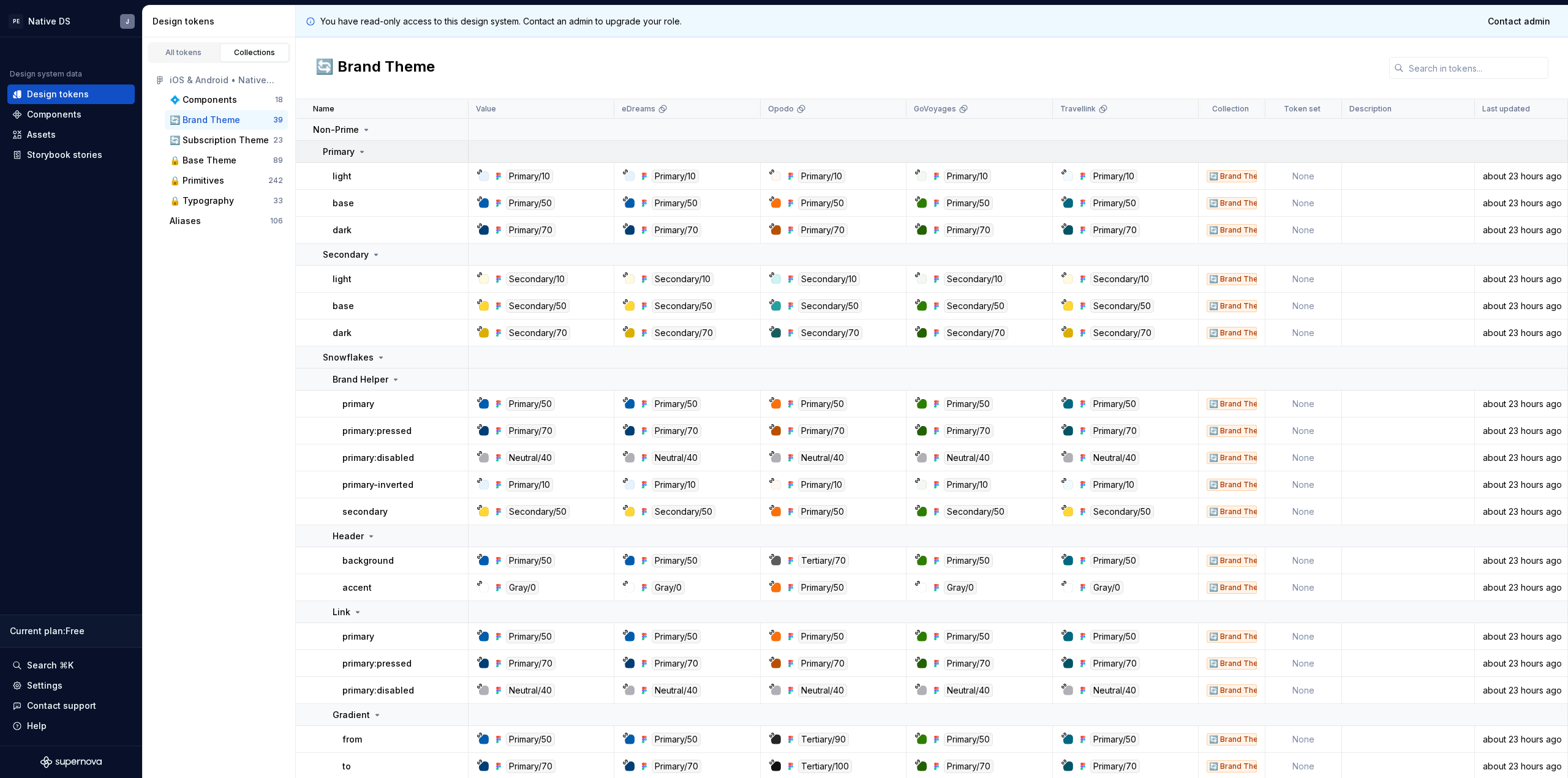
click at [338, 146] on p "Primary" at bounding box center [338, 151] width 32 height 12
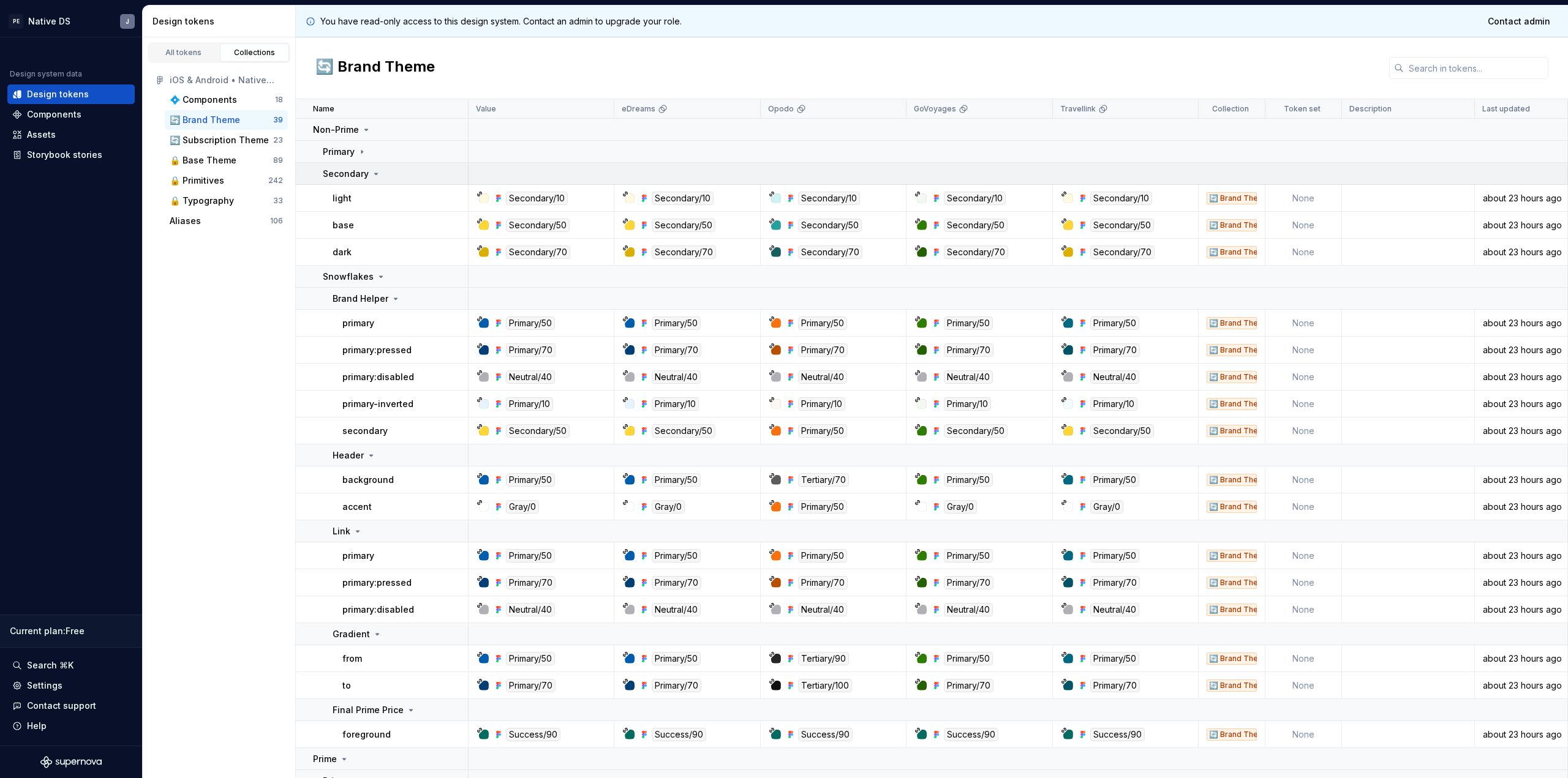
click at [340, 168] on p "Secondary" at bounding box center [346, 173] width 46 height 12
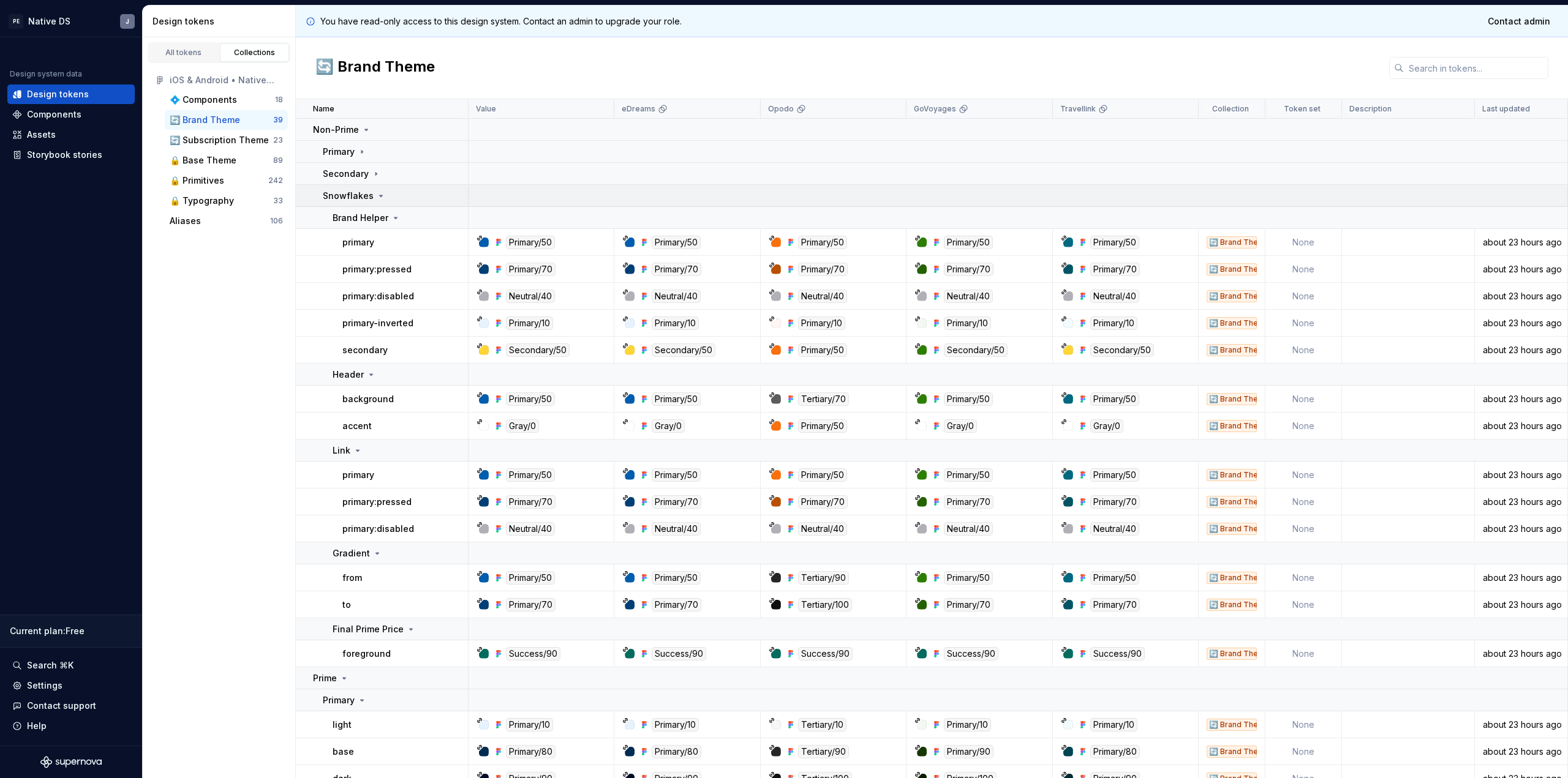
click at [339, 198] on p "Snowflakes" at bounding box center [348, 196] width 51 height 12
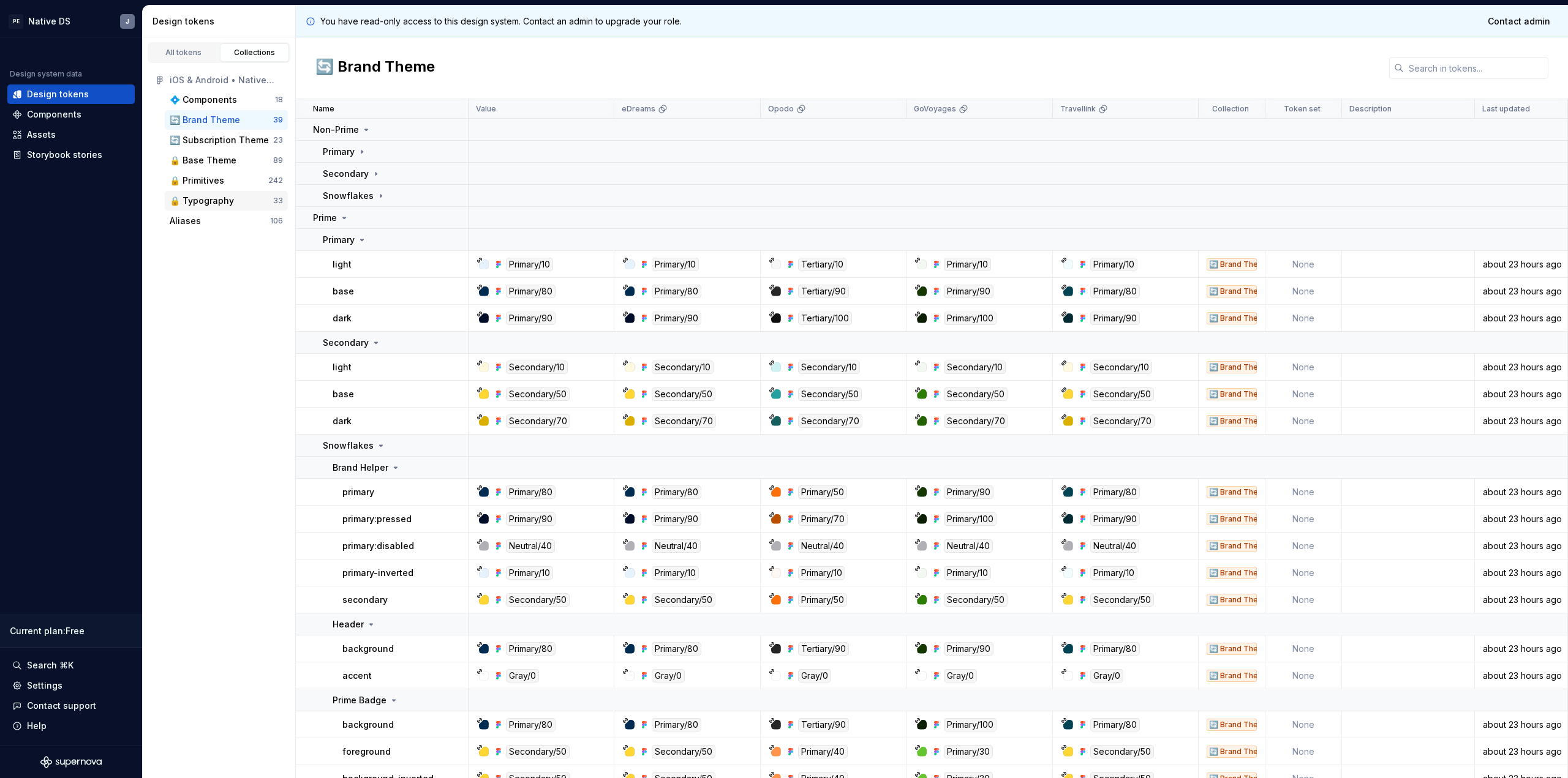
click at [227, 199] on div "🔒 Typography" at bounding box center [201, 200] width 64 height 12
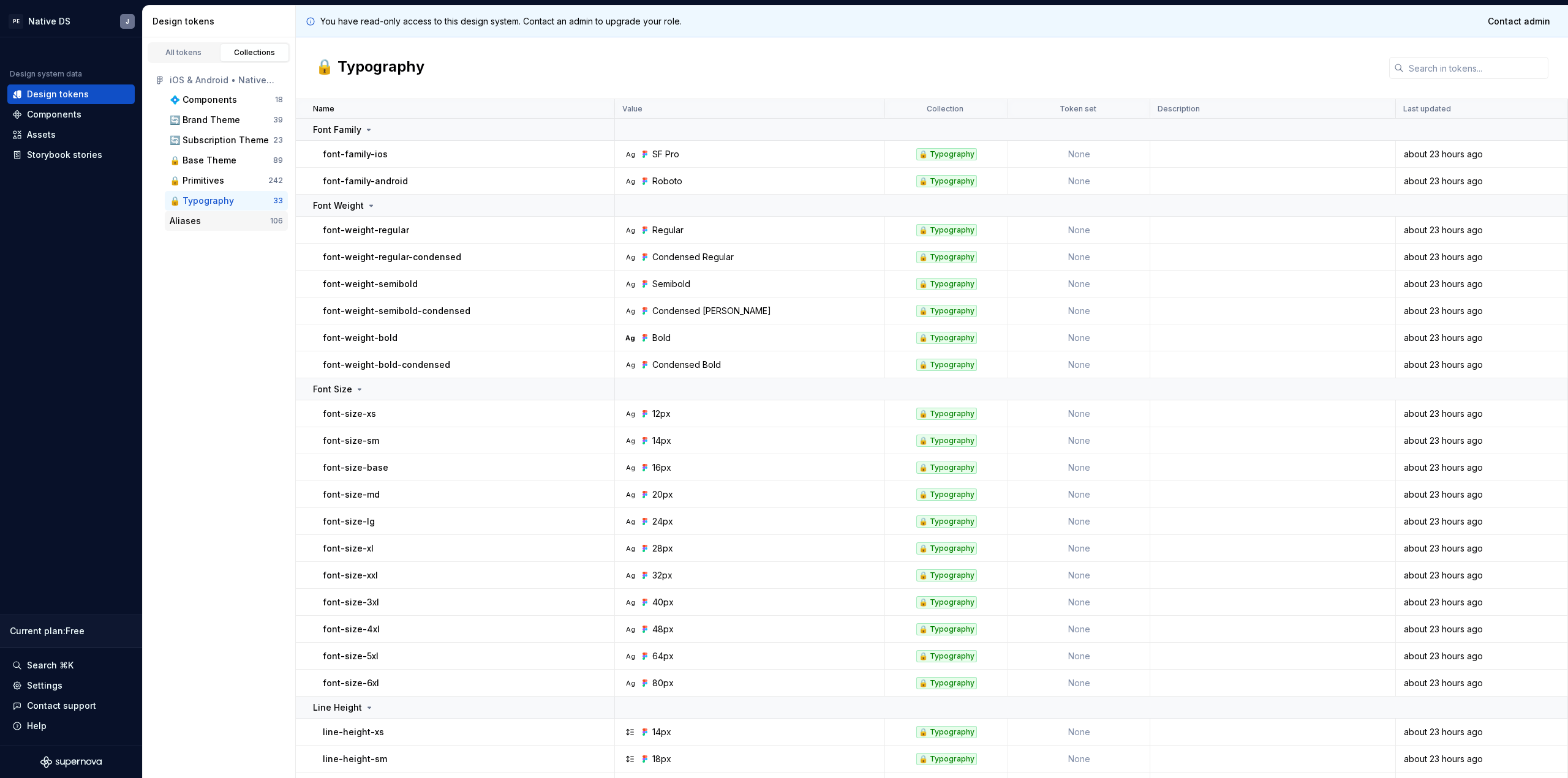
click at [245, 221] on div "Aliases" at bounding box center [220, 221] width 100 height 12
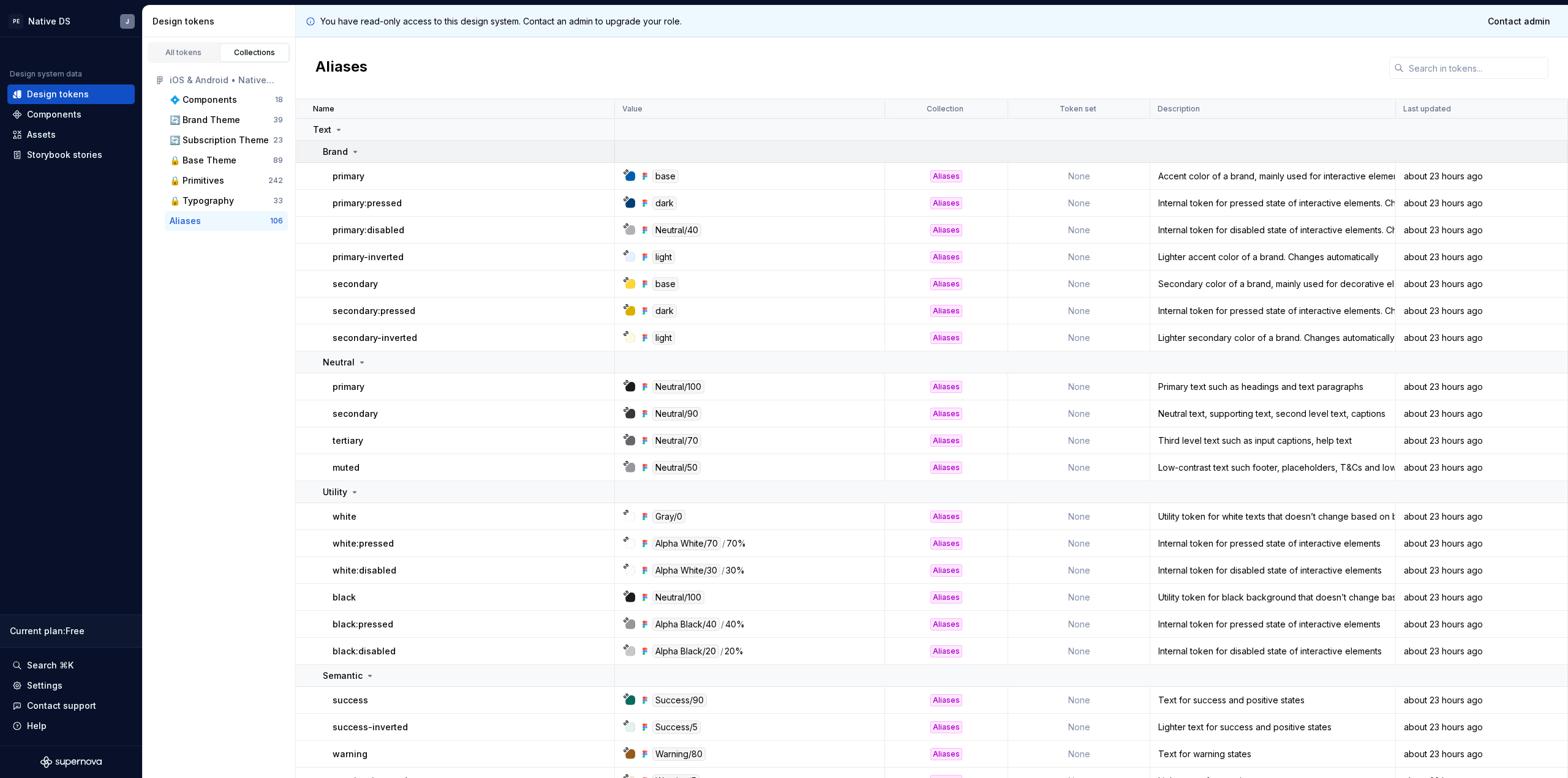
click at [349, 158] on td "Brand" at bounding box center [455, 152] width 319 height 22
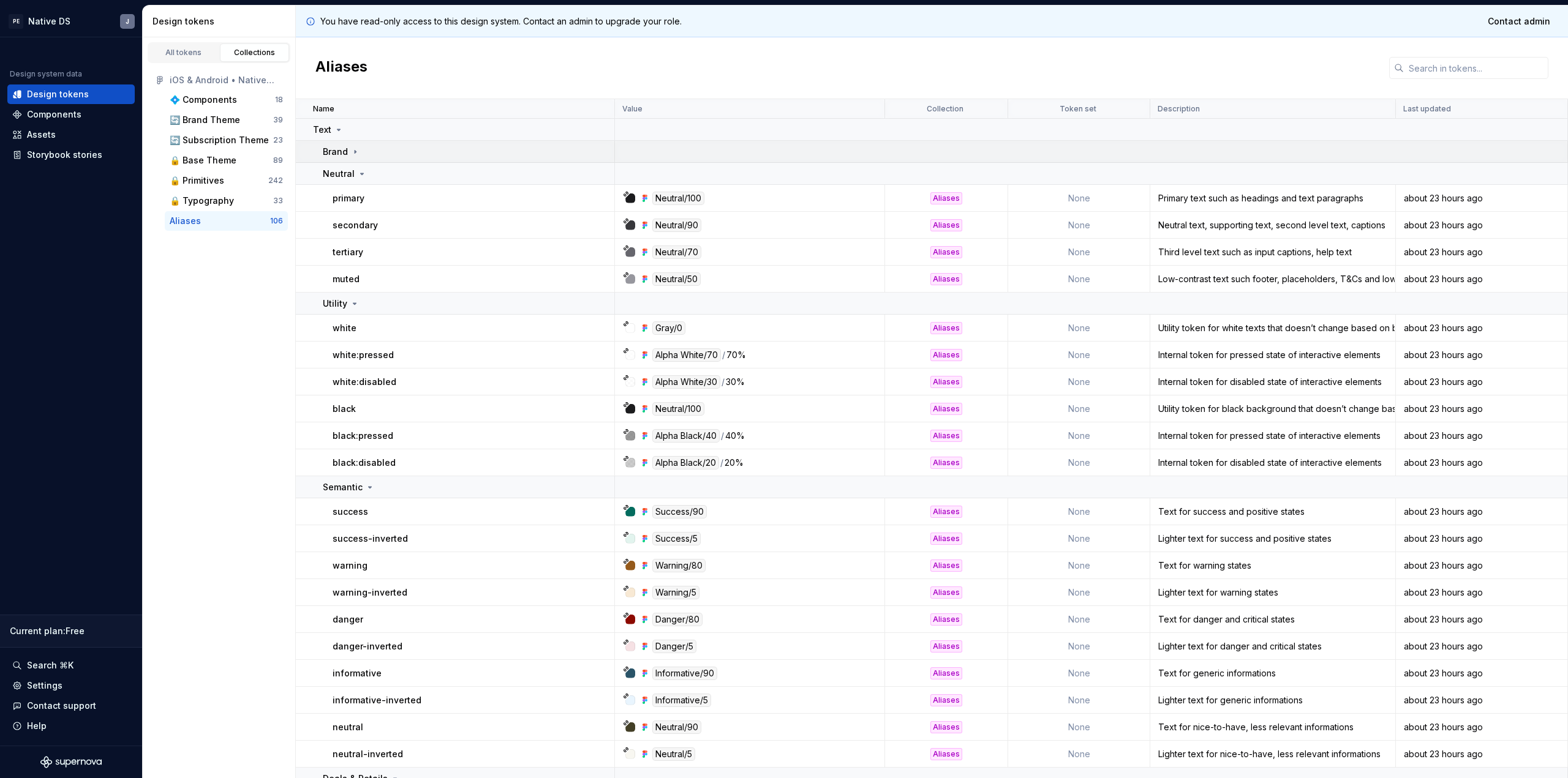
click at [349, 158] on td "Brand" at bounding box center [455, 152] width 319 height 22
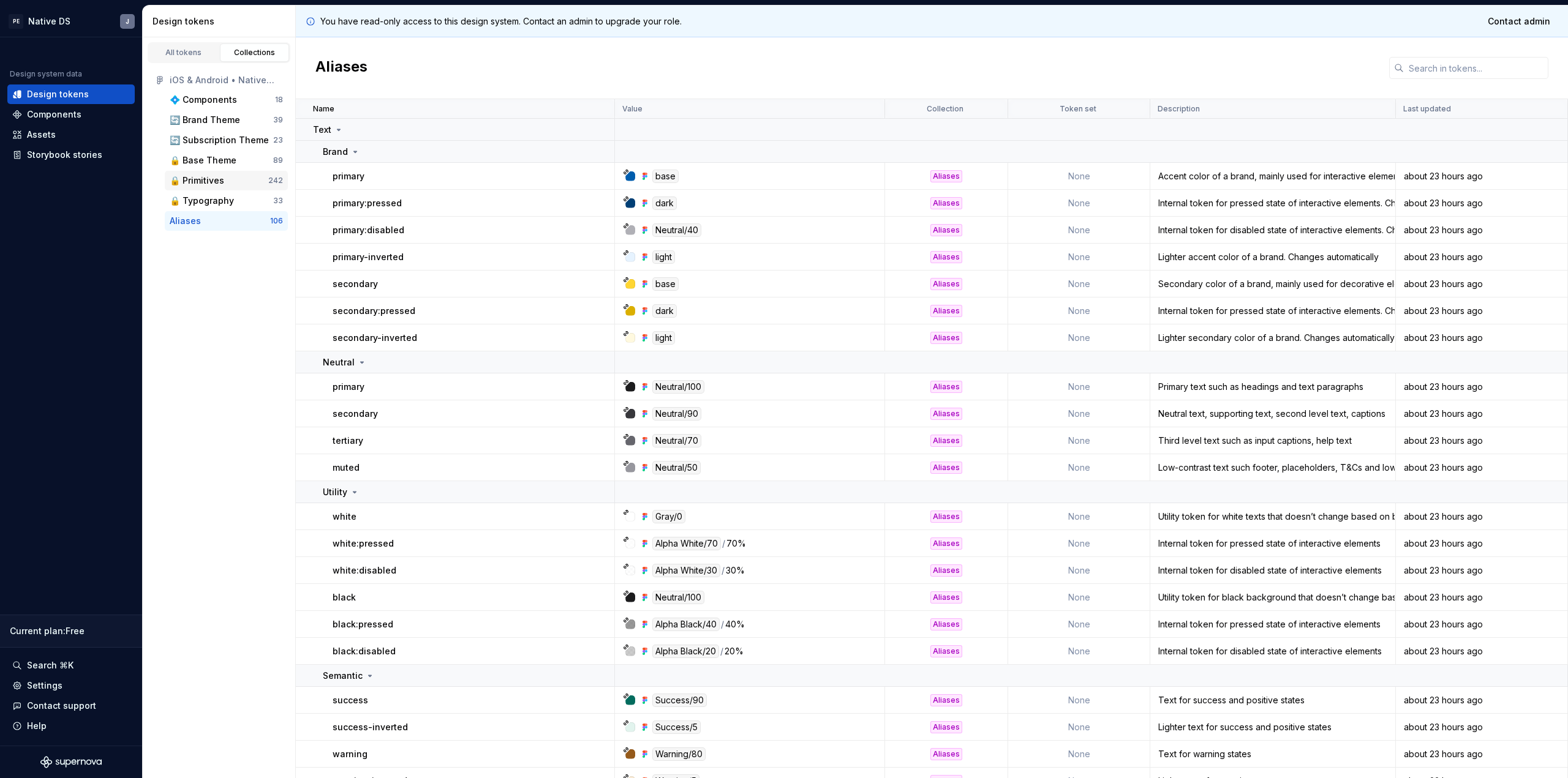
click at [234, 186] on div "🔒 Primitives" at bounding box center [219, 180] width 98 height 12
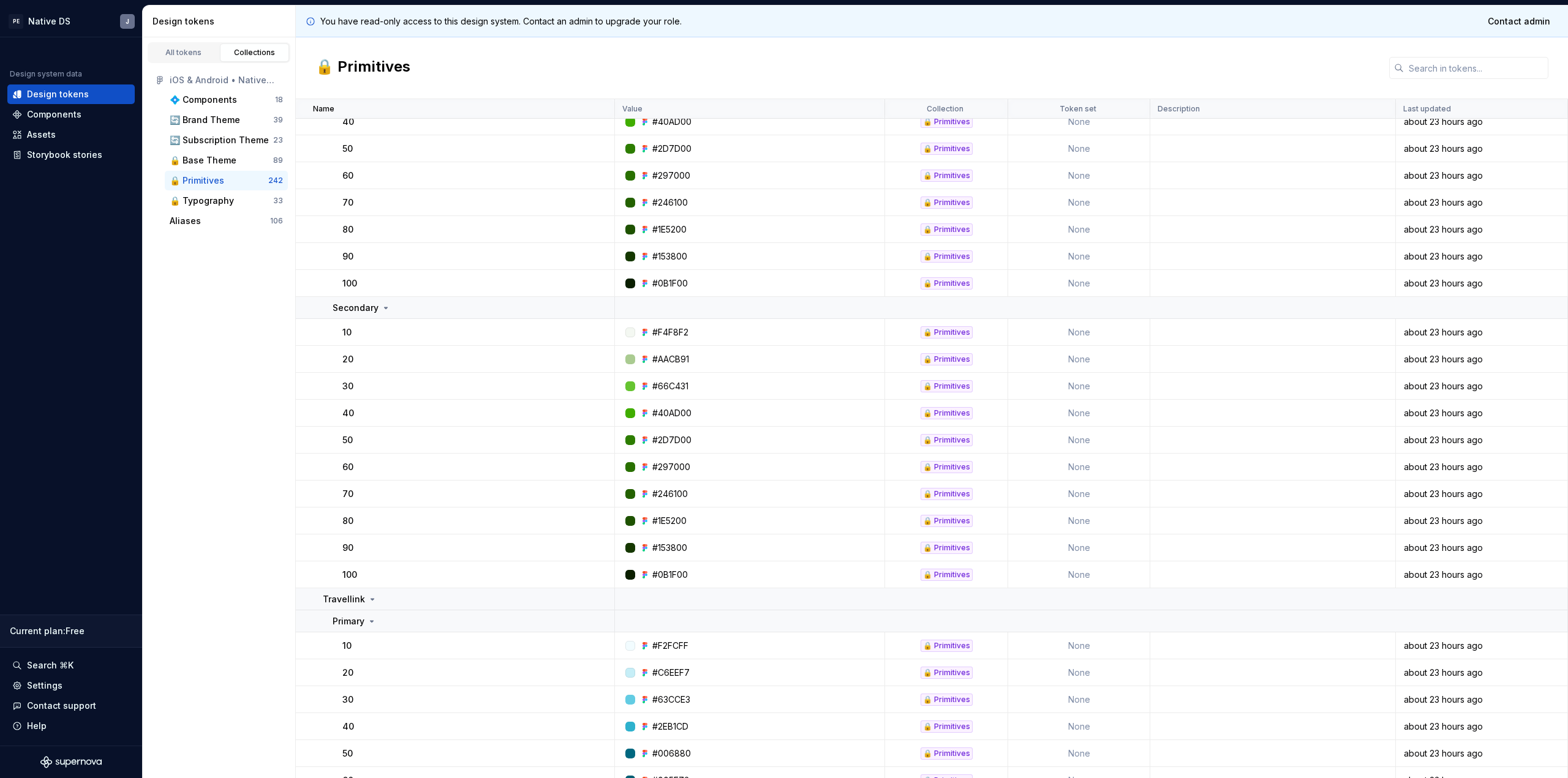
scroll to position [5864, 0]
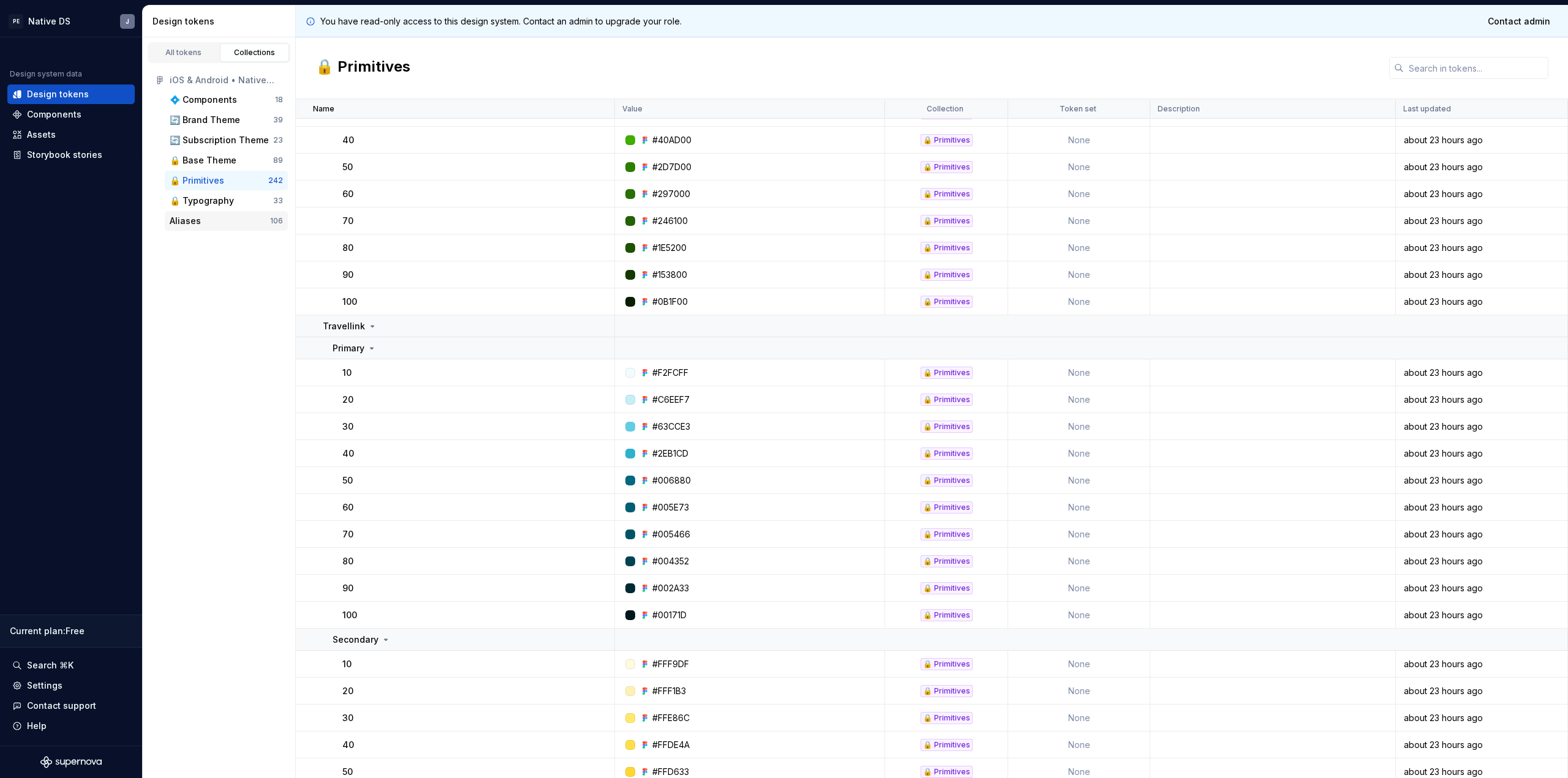
click at [198, 217] on div "Aliases" at bounding box center [185, 221] width 32 height 12
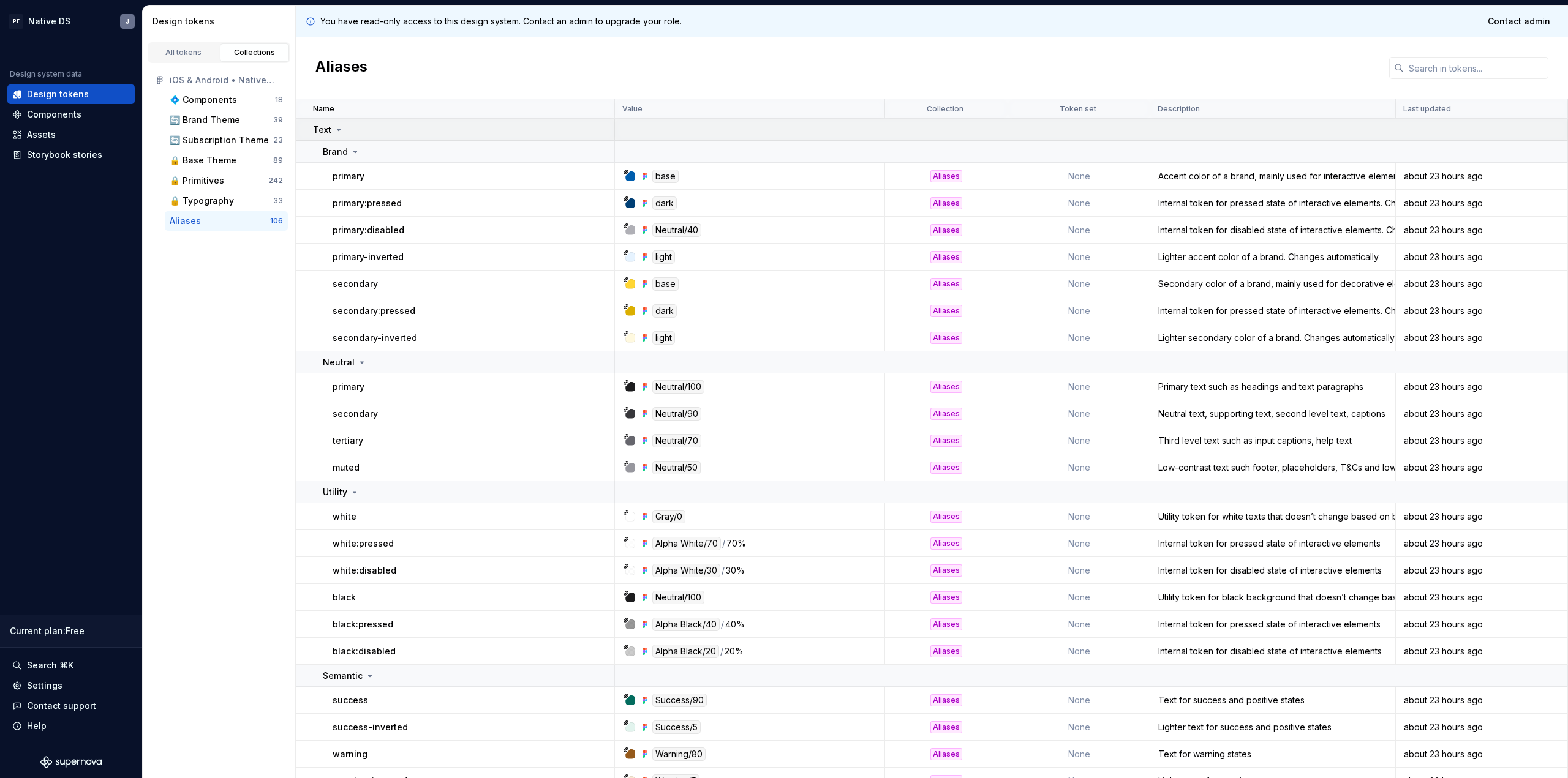
click at [379, 134] on div "Text" at bounding box center [464, 129] width 300 height 12
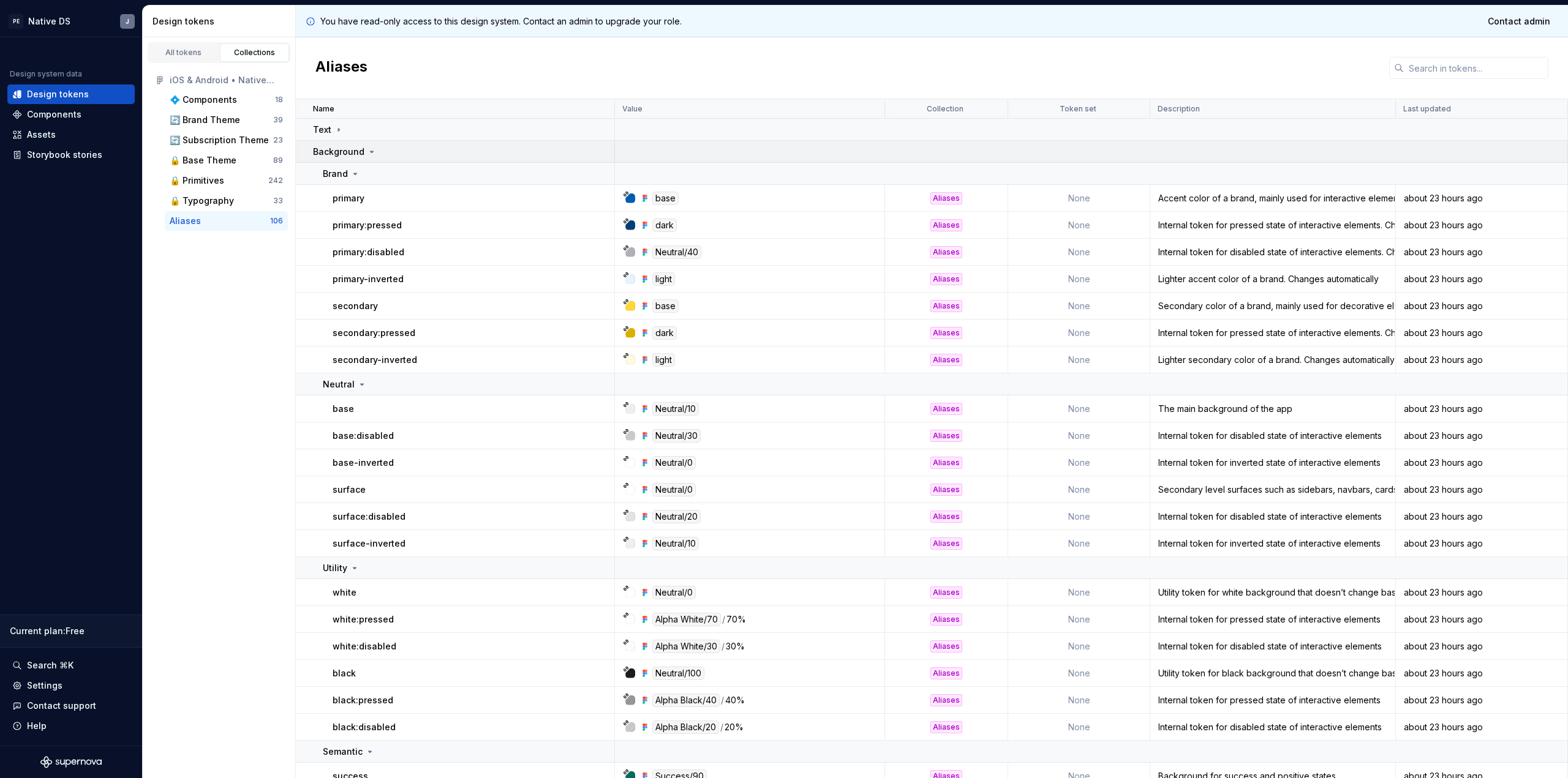
click at [363, 147] on div "Background" at bounding box center [345, 151] width 64 height 12
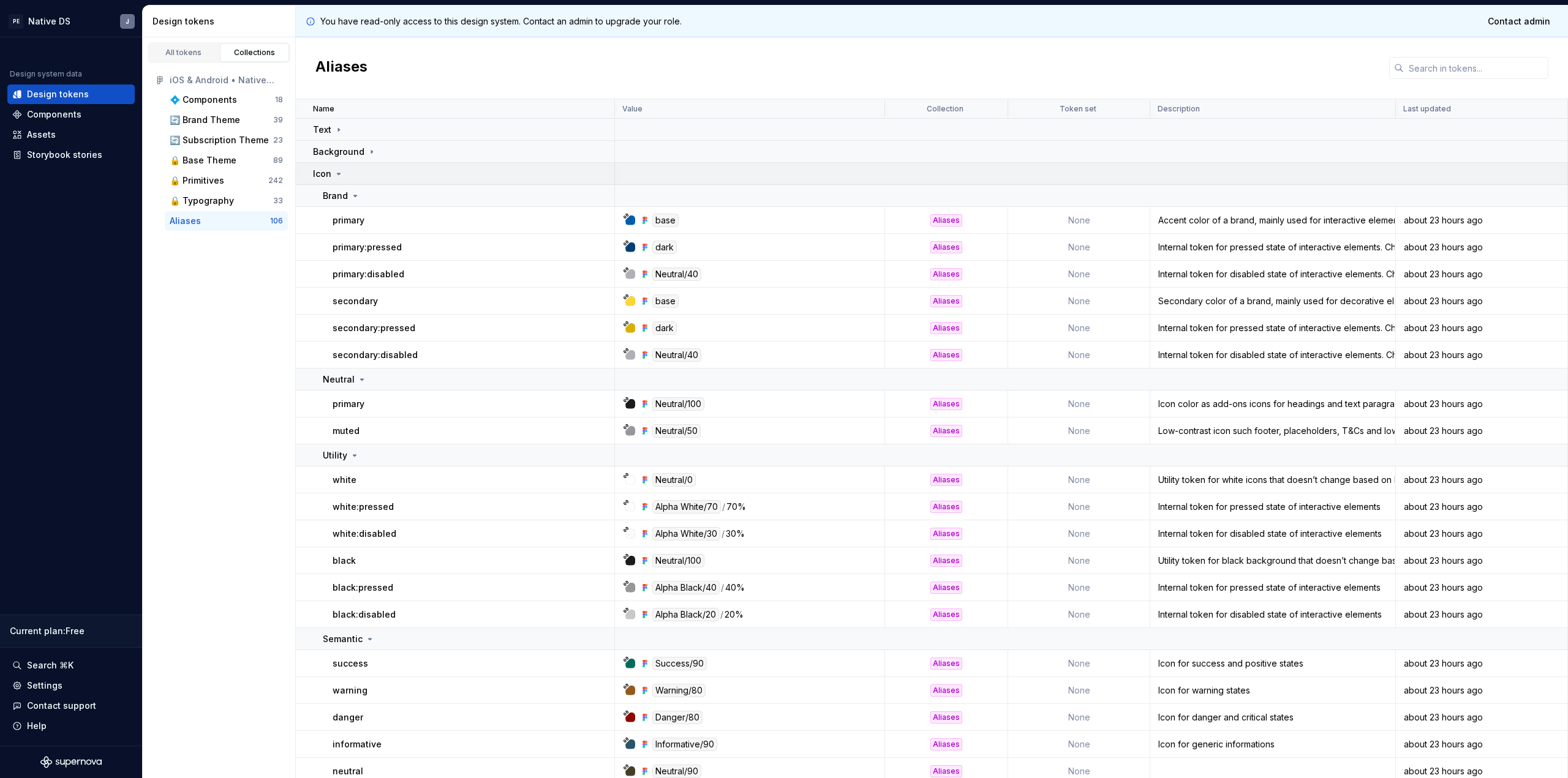
click at [355, 172] on div "Icon" at bounding box center [464, 173] width 300 height 12
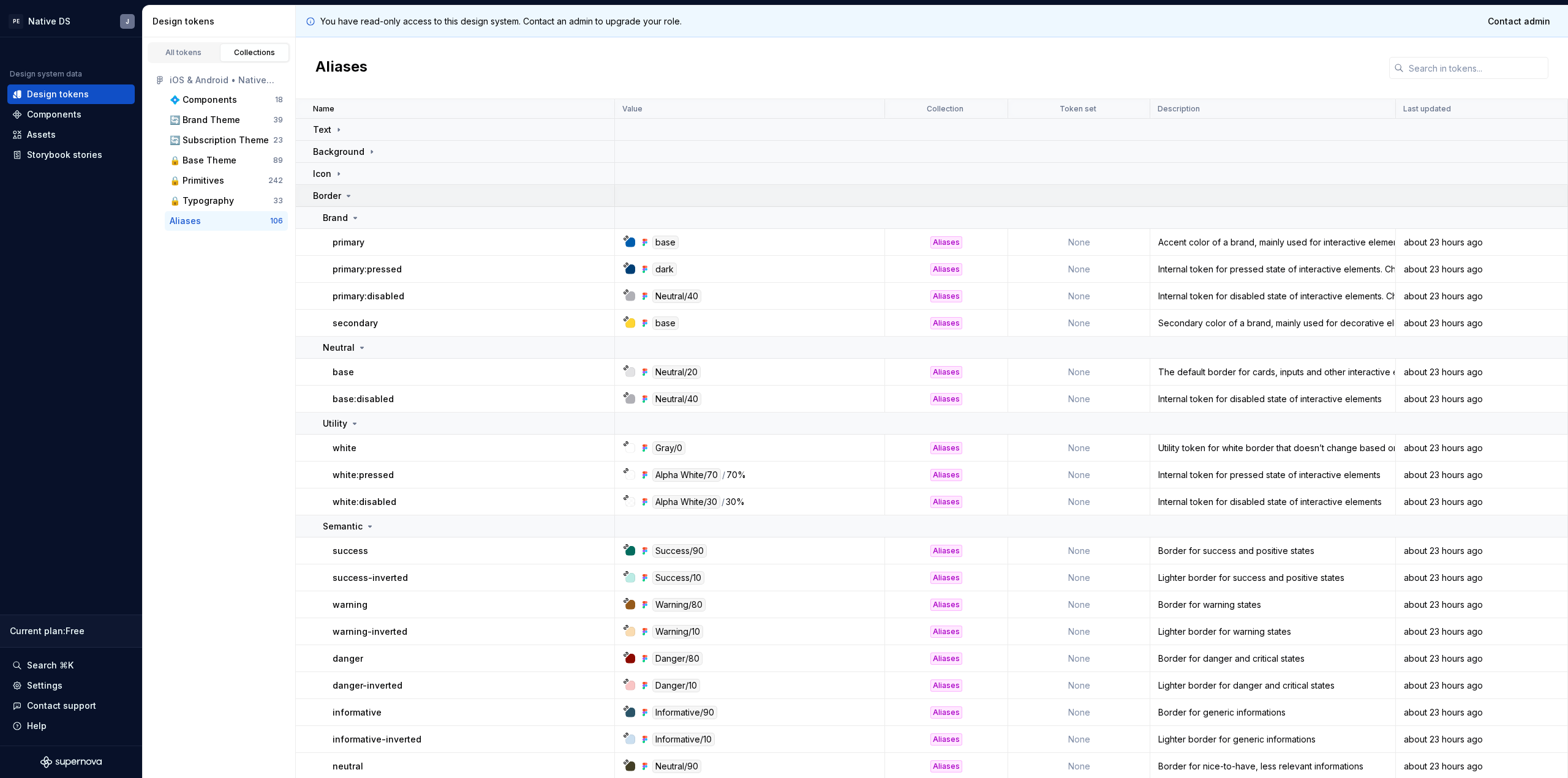
click at [351, 198] on icon at bounding box center [349, 196] width 10 height 10
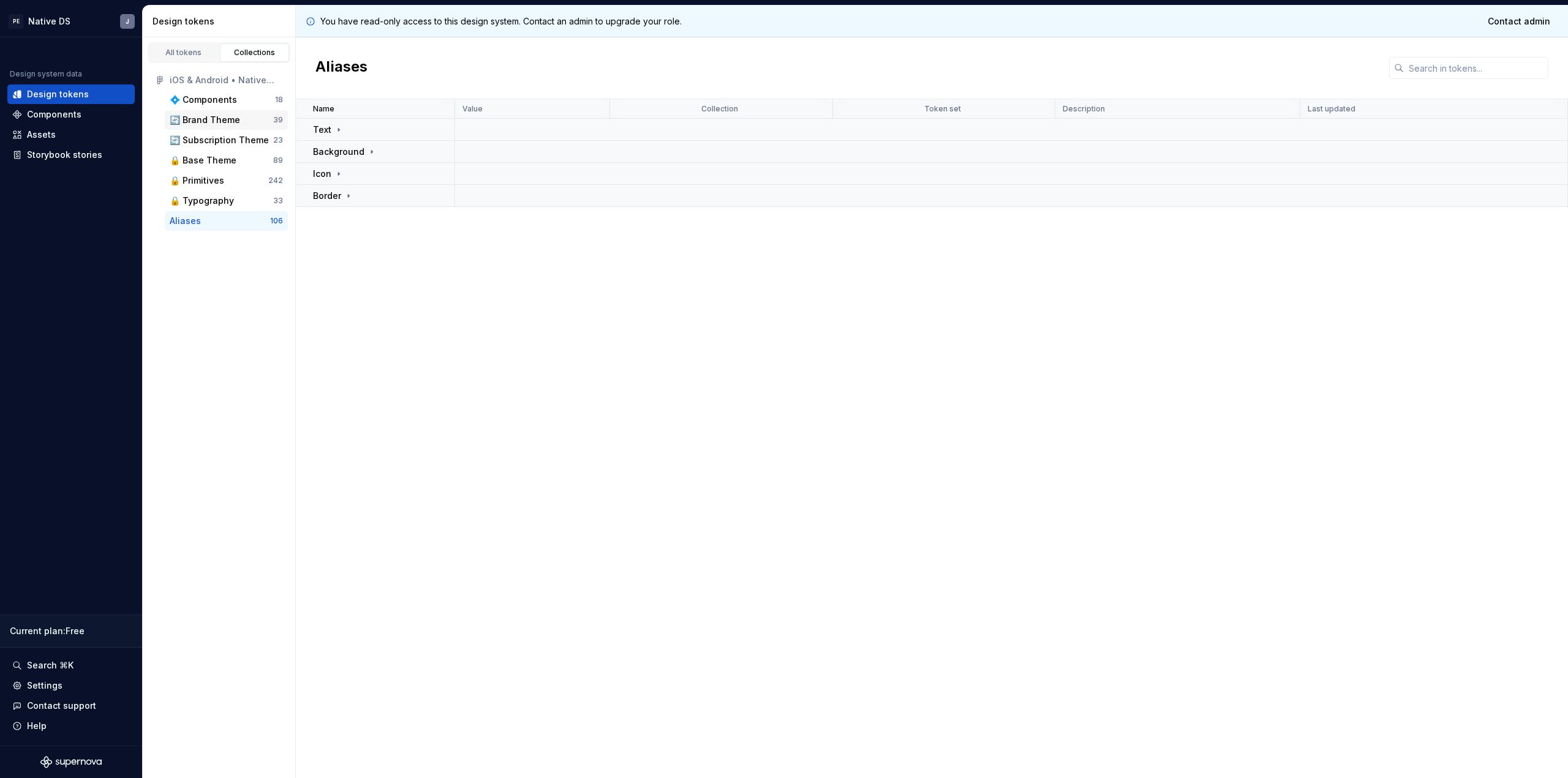
click at [224, 120] on div "🔄 Brand Theme" at bounding box center [205, 120] width 70 height 12
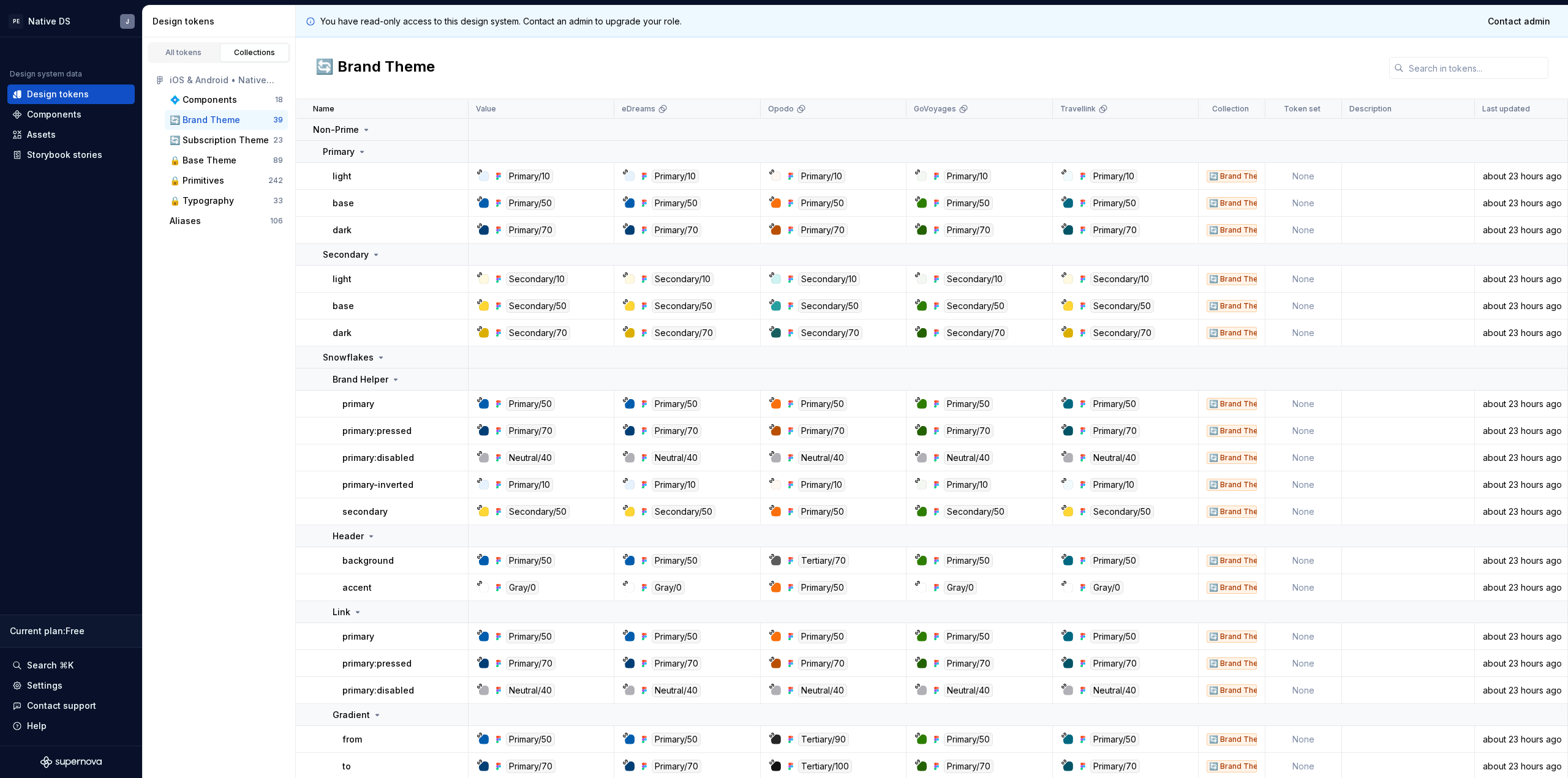
click at [376, 430] on p "primary:pressed" at bounding box center [376, 430] width 70 height 12
click at [360, 364] on td "Snowflakes" at bounding box center [382, 358] width 172 height 22
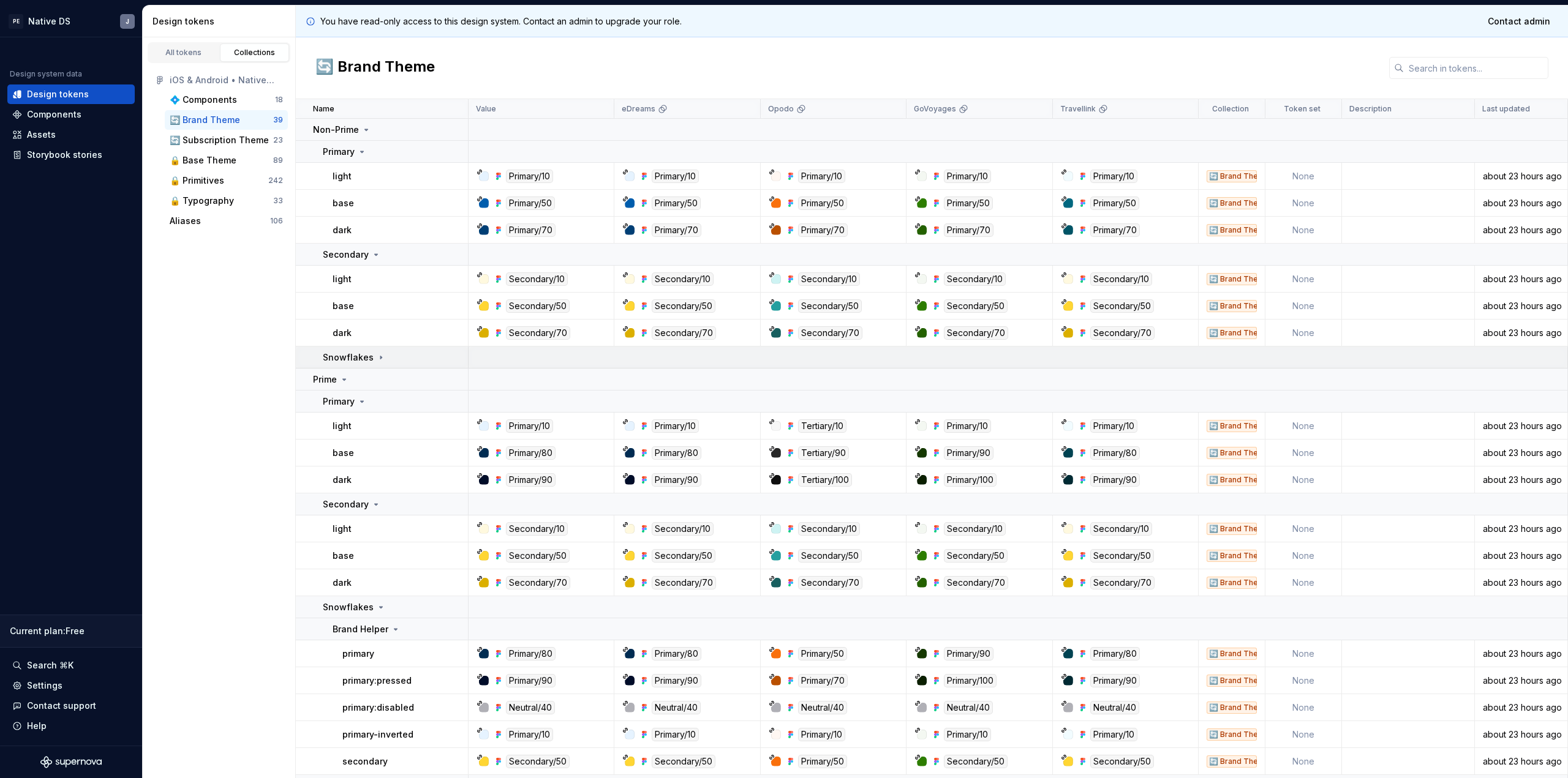
click at [360, 364] on td "Snowflakes" at bounding box center [382, 358] width 172 height 22
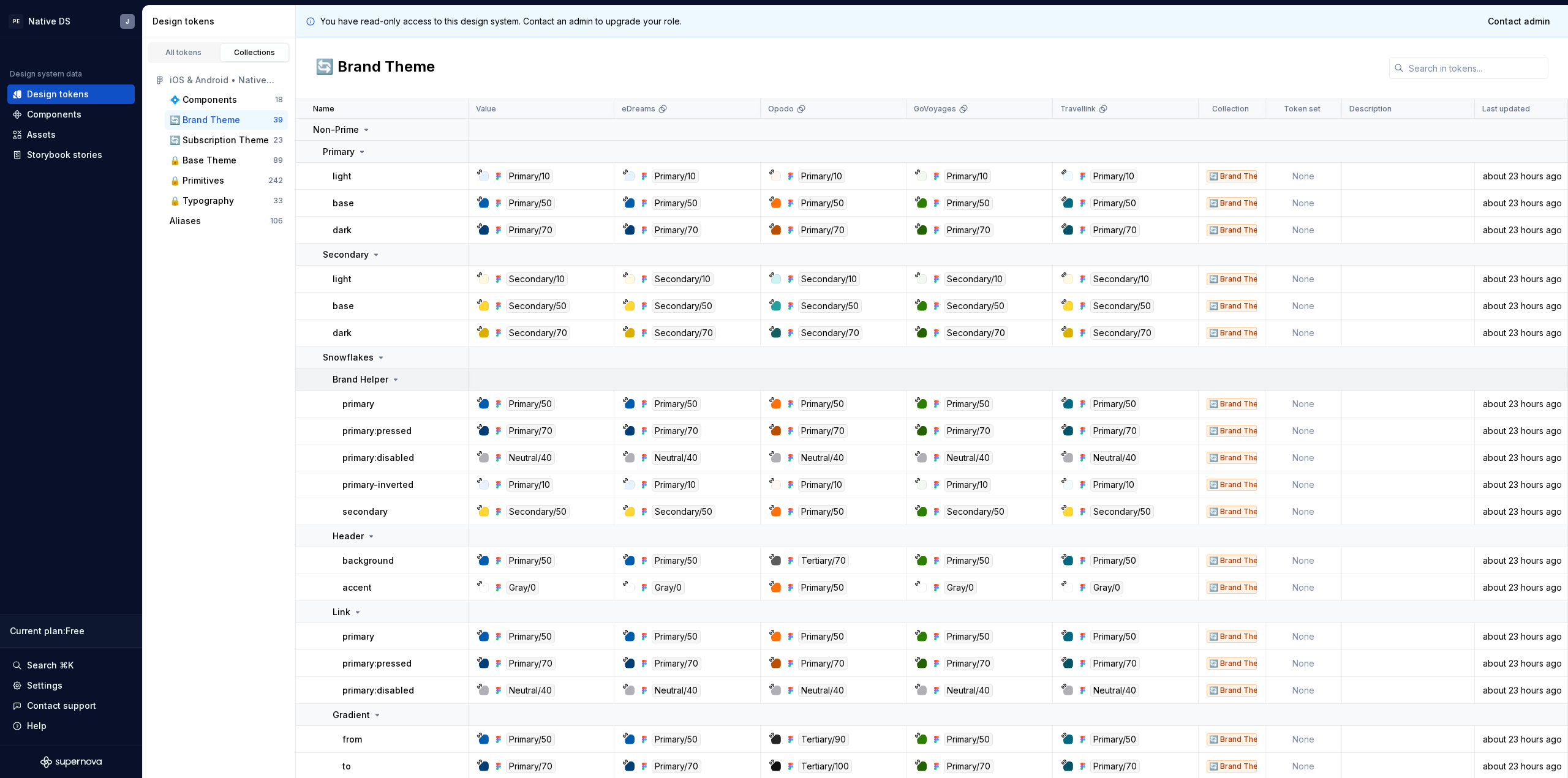
click at [363, 377] on p "Brand Helper" at bounding box center [361, 379] width 56 height 12
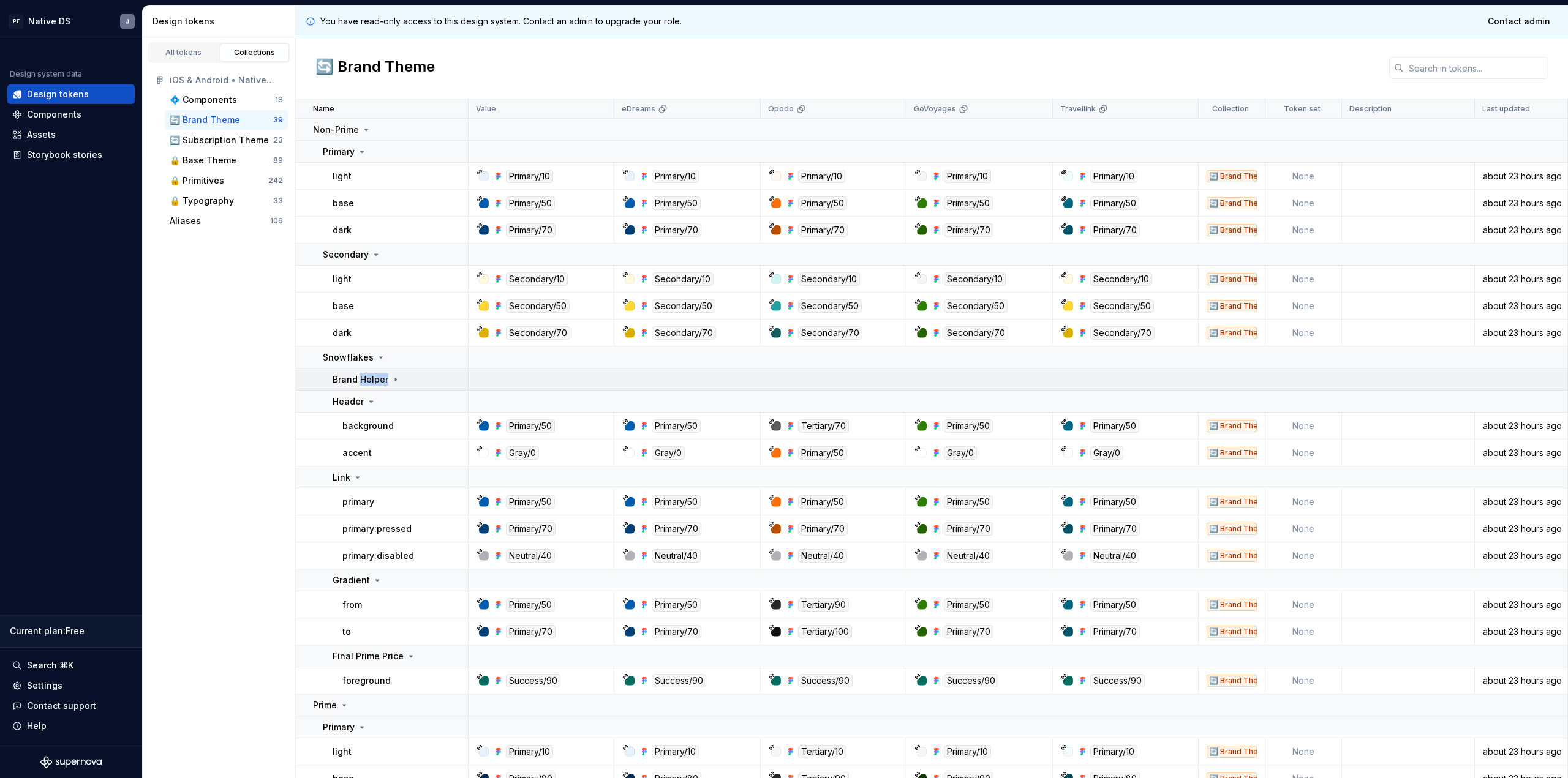
click at [363, 377] on p "Brand Helper" at bounding box center [361, 379] width 56 height 12
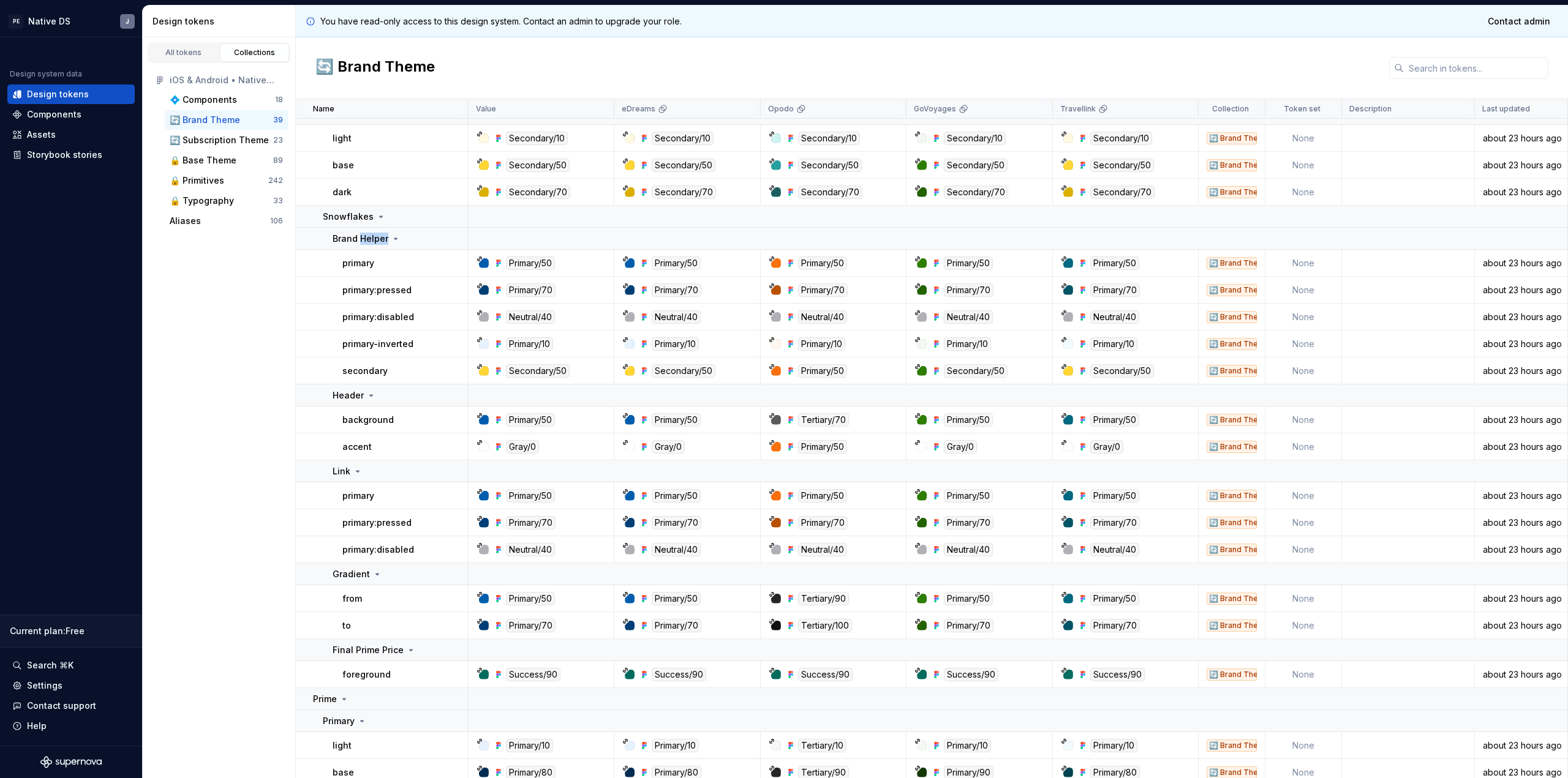
scroll to position [147, 0]
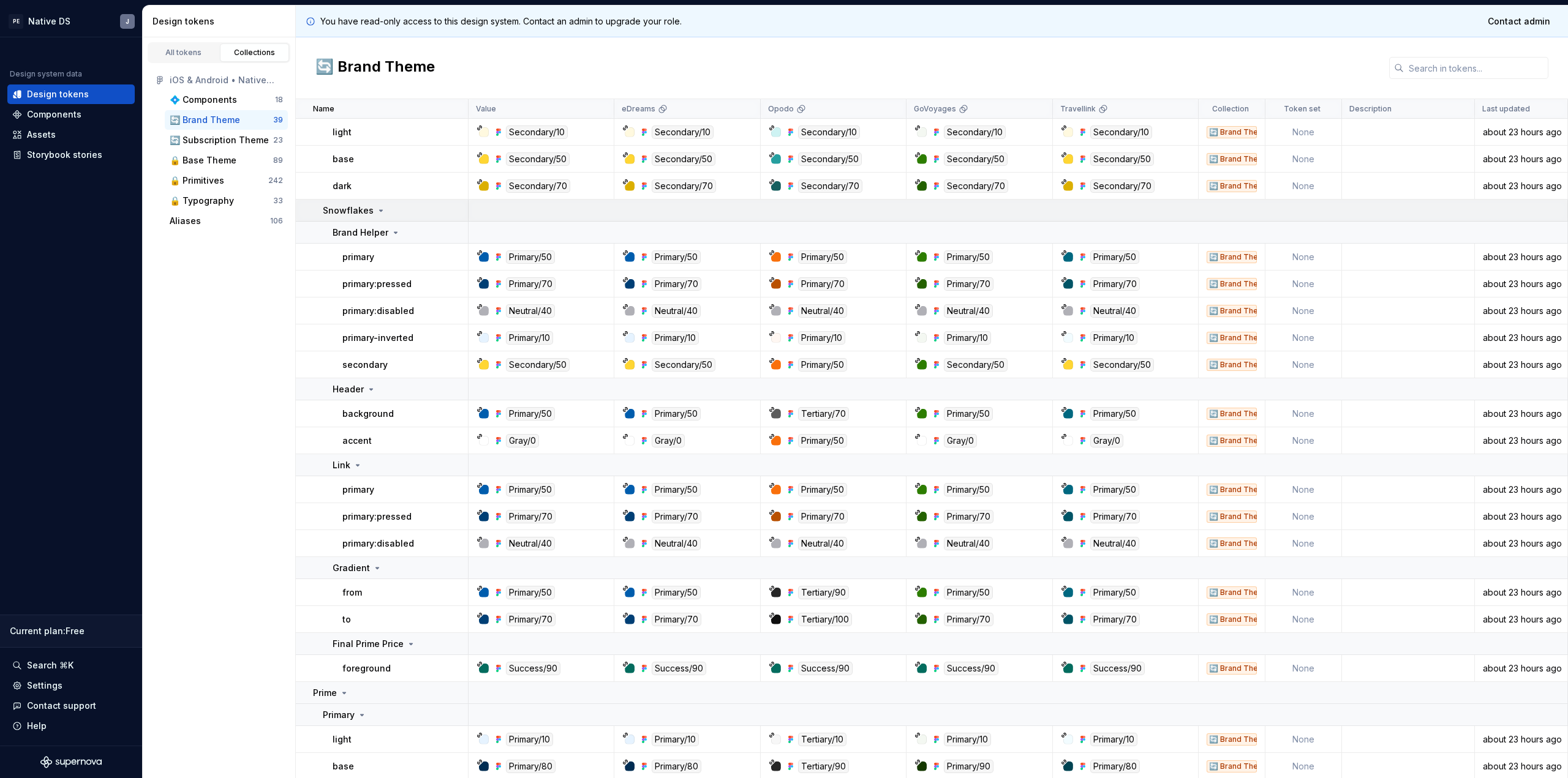
click at [358, 211] on p "Snowflakes" at bounding box center [348, 210] width 51 height 12
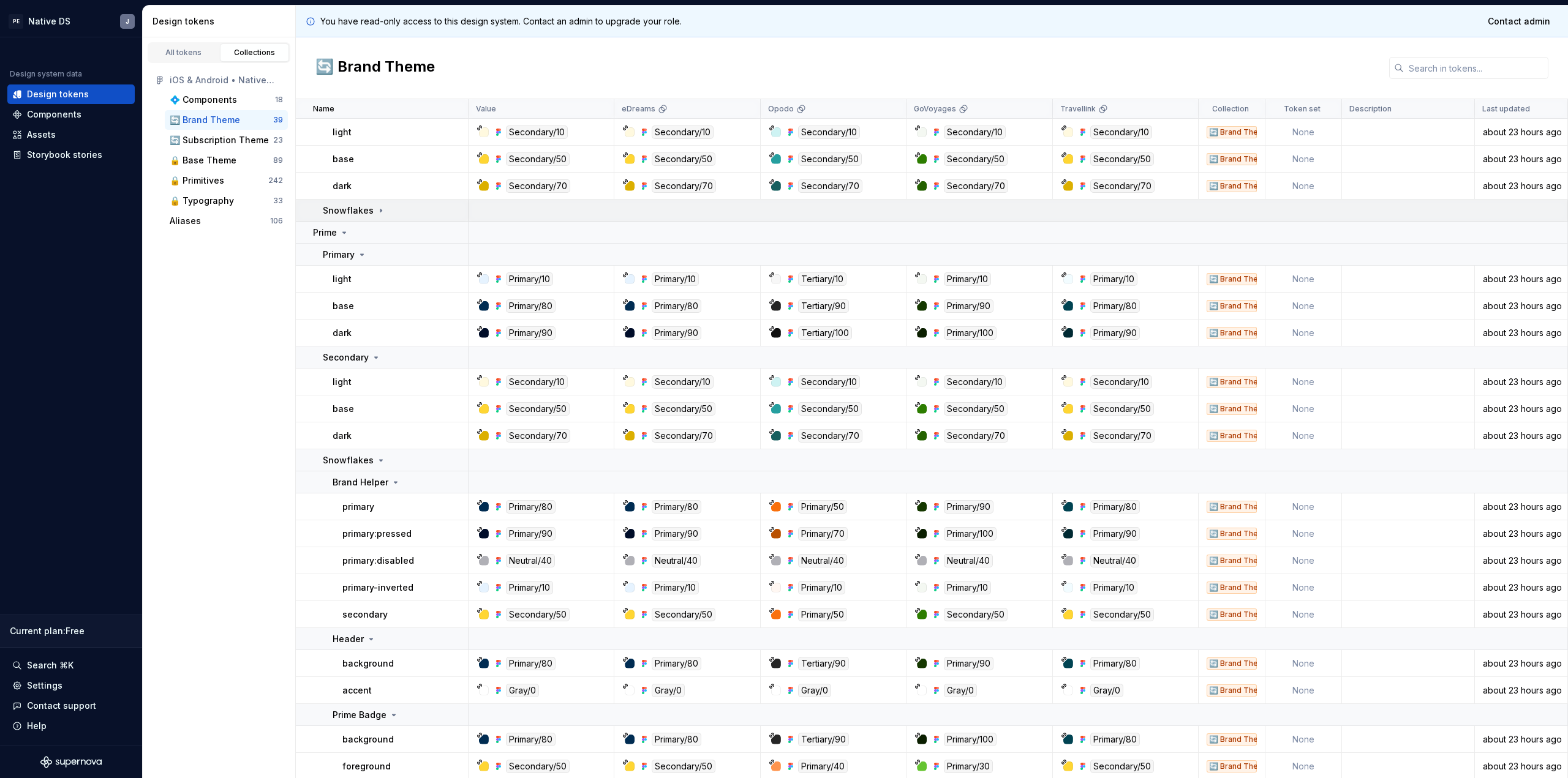
click at [357, 210] on p "Snowflakes" at bounding box center [348, 210] width 51 height 12
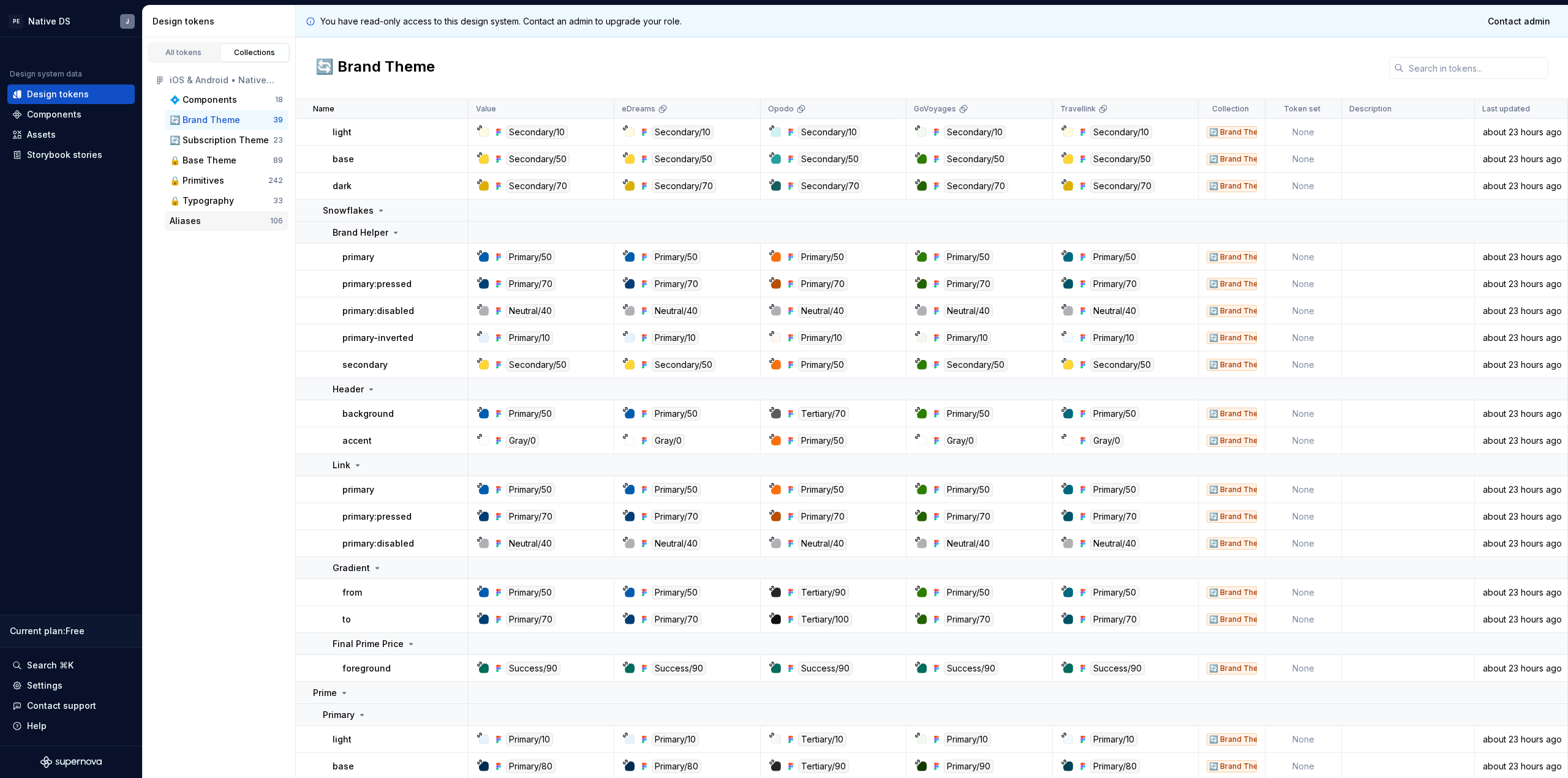
click at [257, 219] on div "Aliases" at bounding box center [220, 221] width 100 height 12
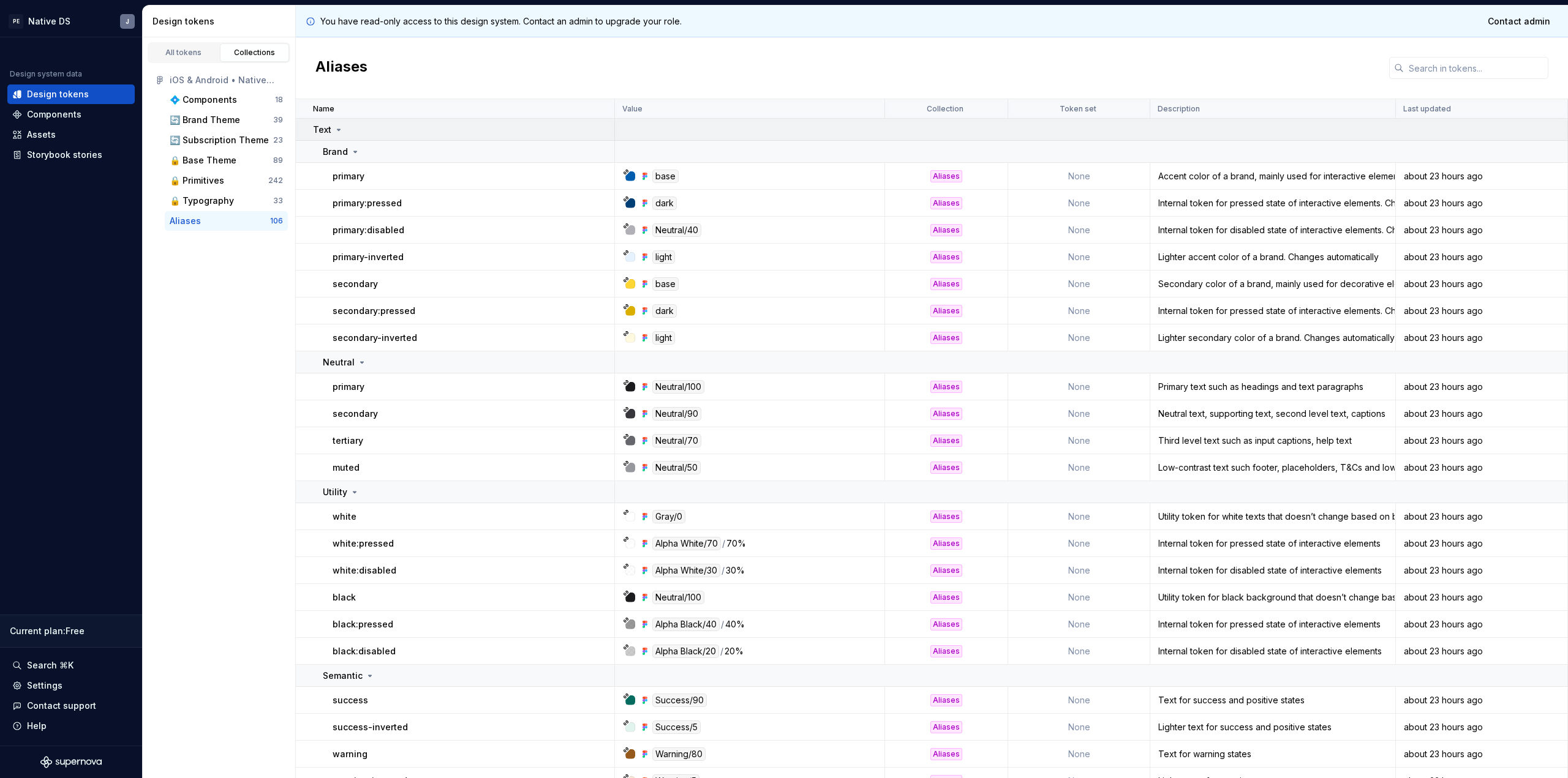
click at [324, 128] on p "Text" at bounding box center [323, 129] width 19 height 12
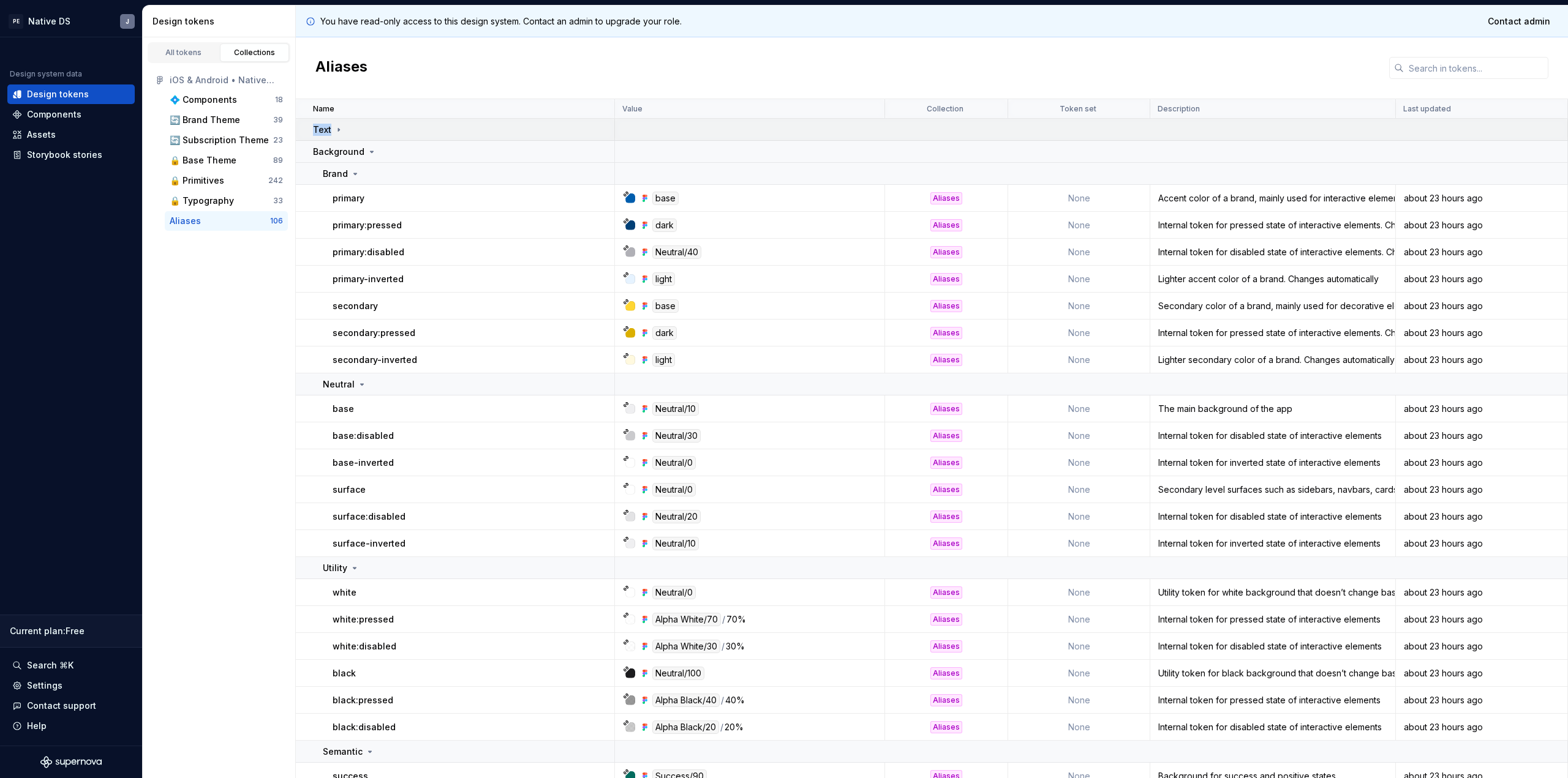
click at [324, 128] on p "Text" at bounding box center [323, 129] width 19 height 12
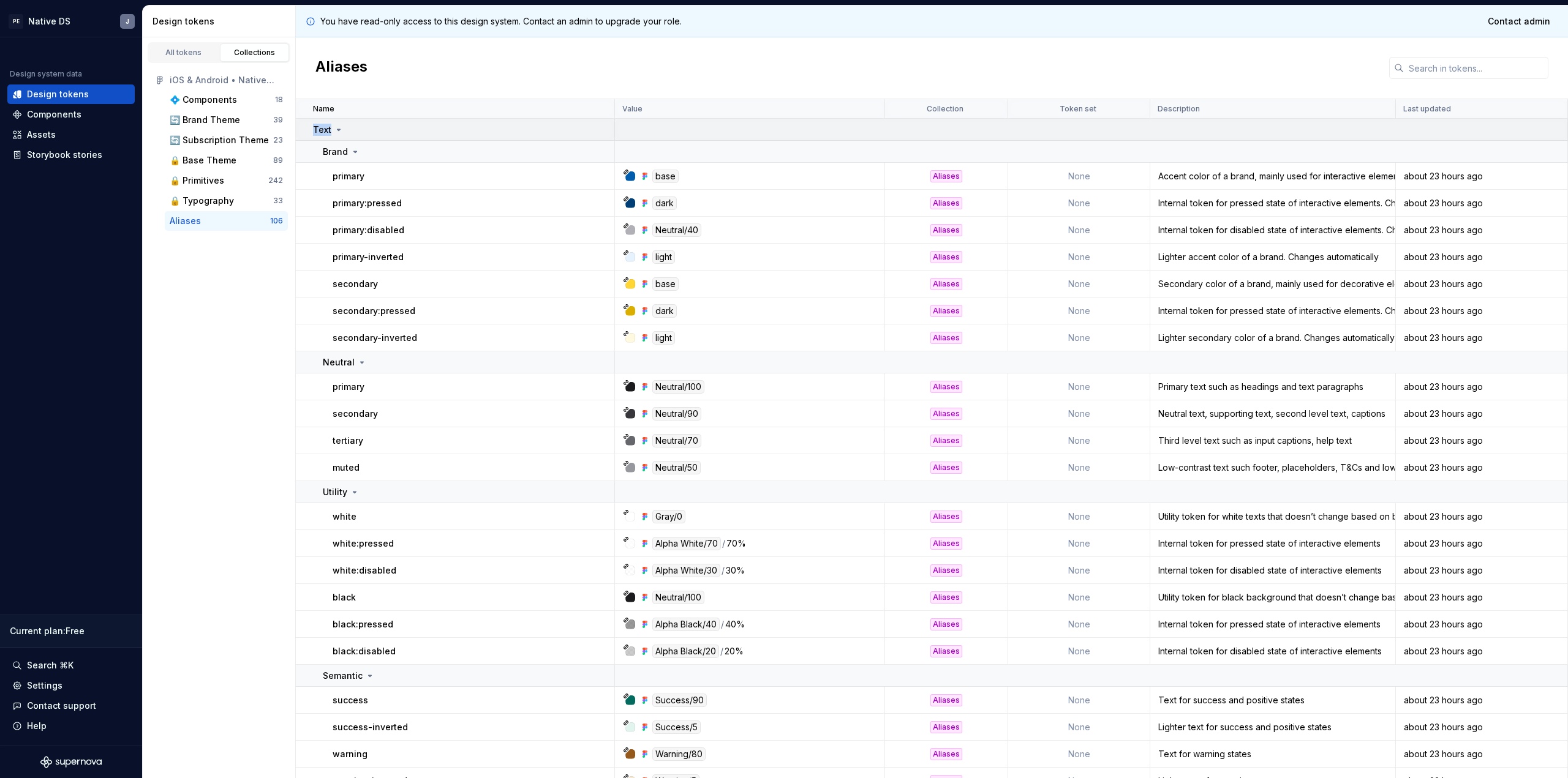
click at [324, 128] on p "Text" at bounding box center [323, 129] width 19 height 12
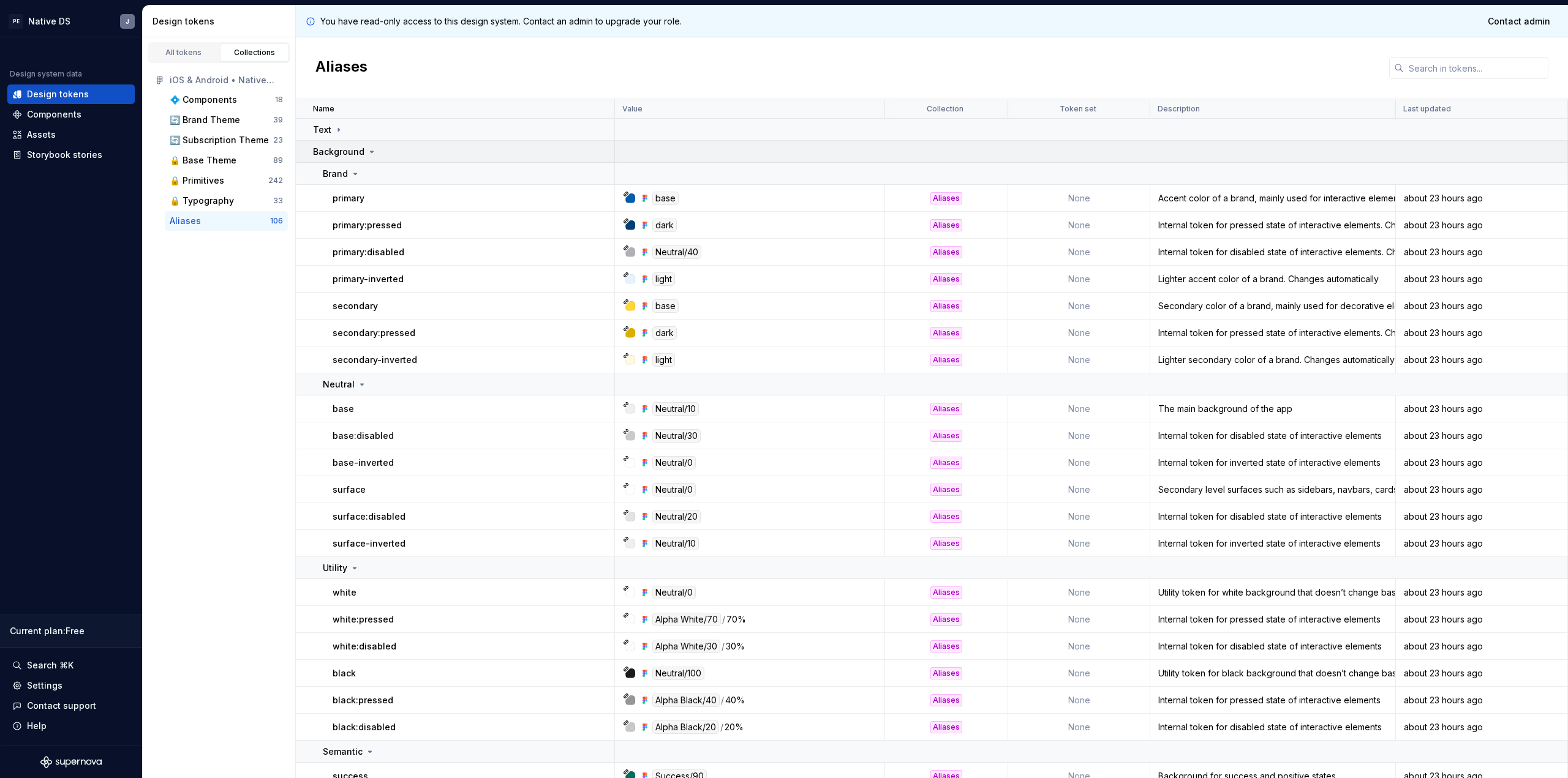
click at [326, 148] on p "Background" at bounding box center [338, 151] width 51 height 12
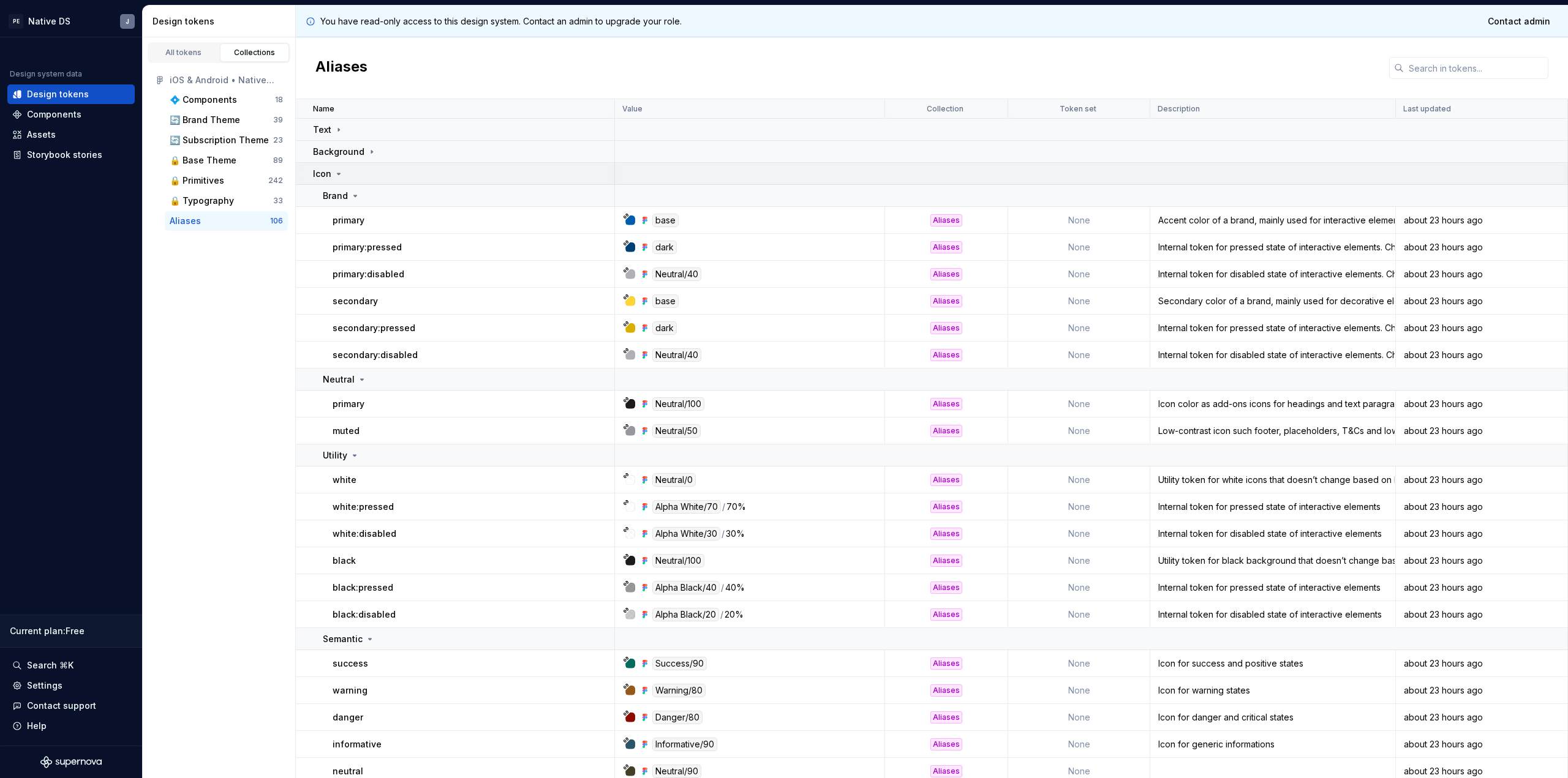
click at [326, 164] on td "Icon" at bounding box center [455, 174] width 319 height 22
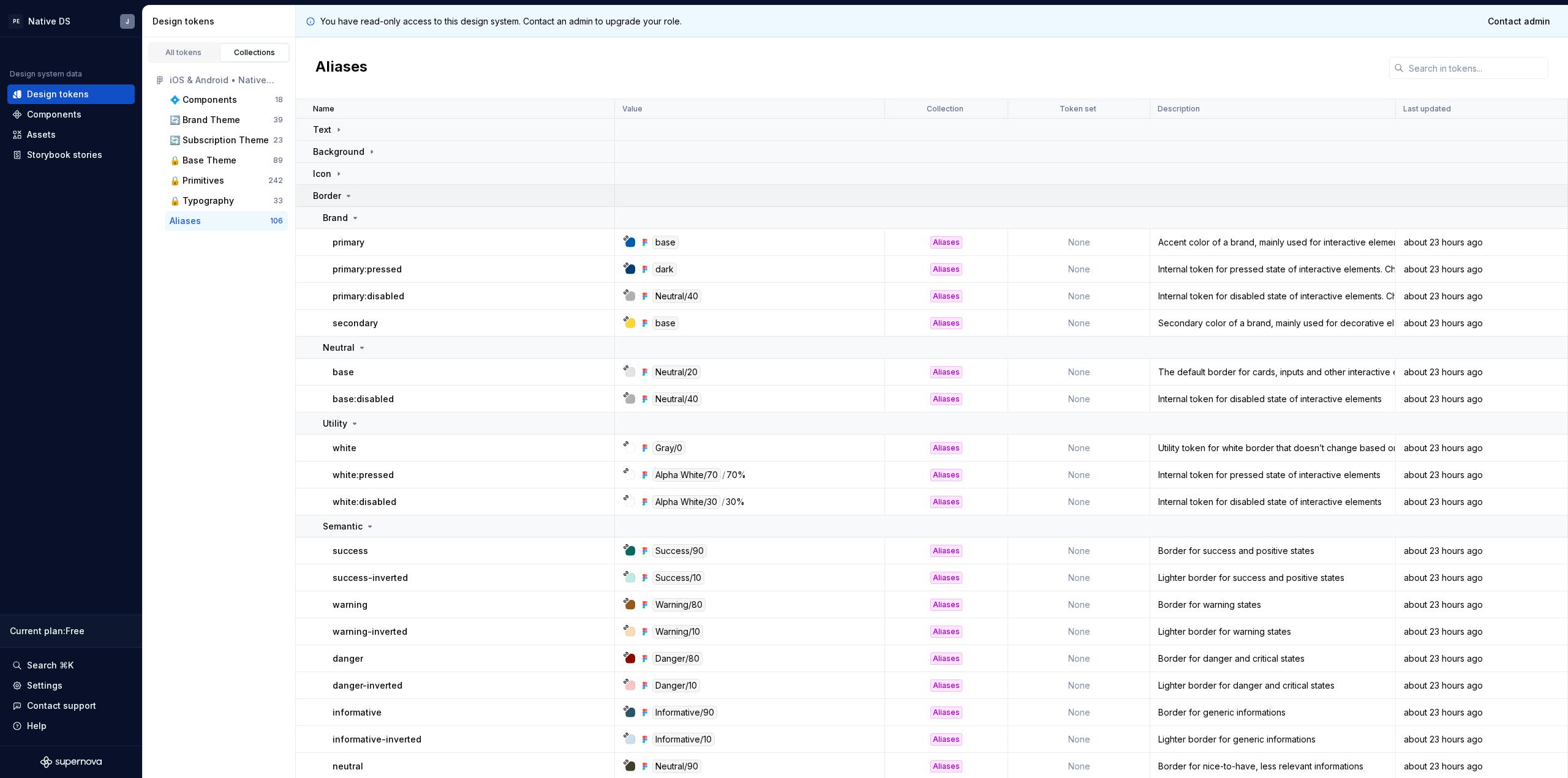
click at [340, 200] on div "Border" at bounding box center [334, 196] width 41 height 12
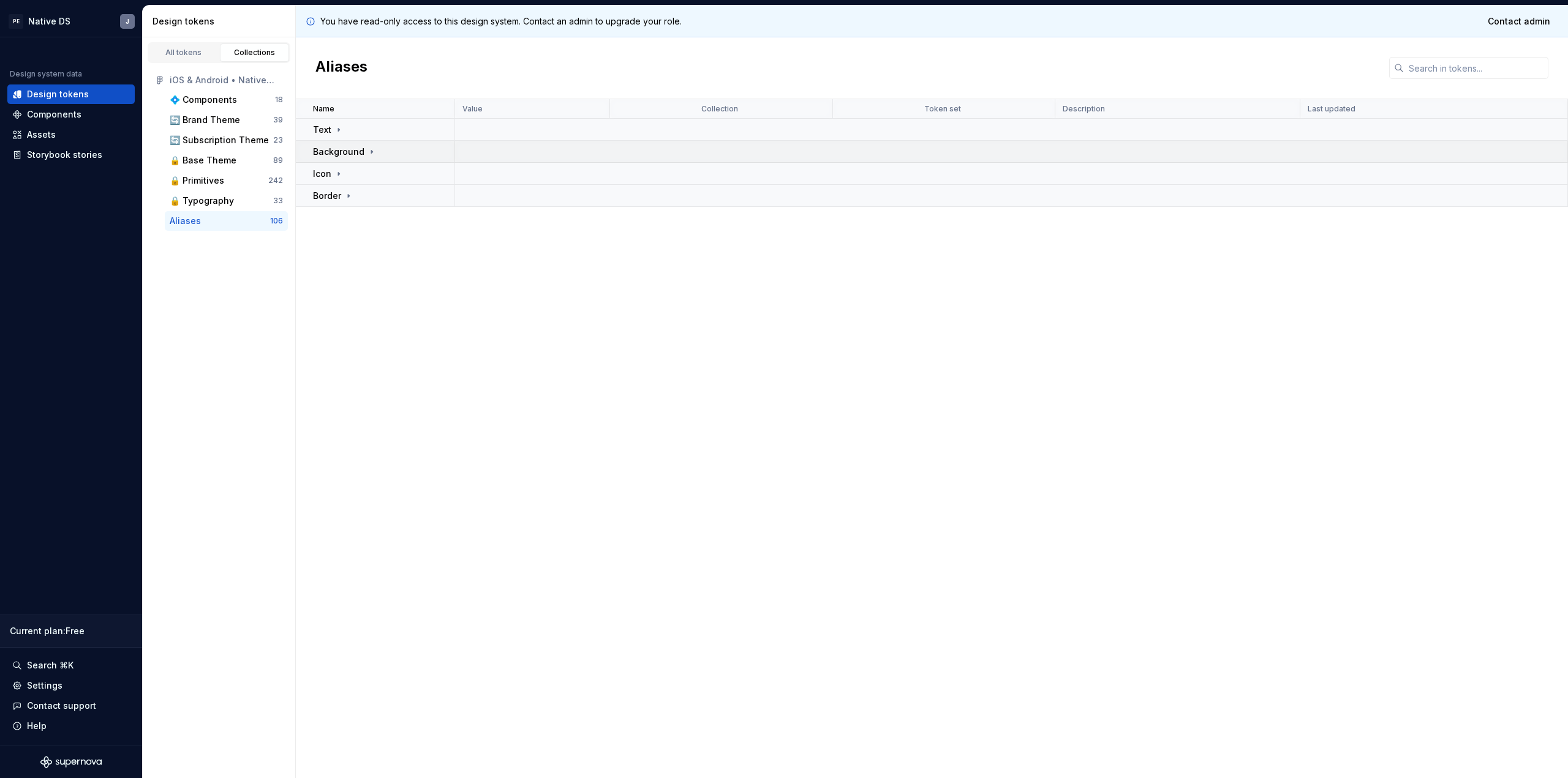
click at [365, 144] on td "Background" at bounding box center [376, 152] width 159 height 22
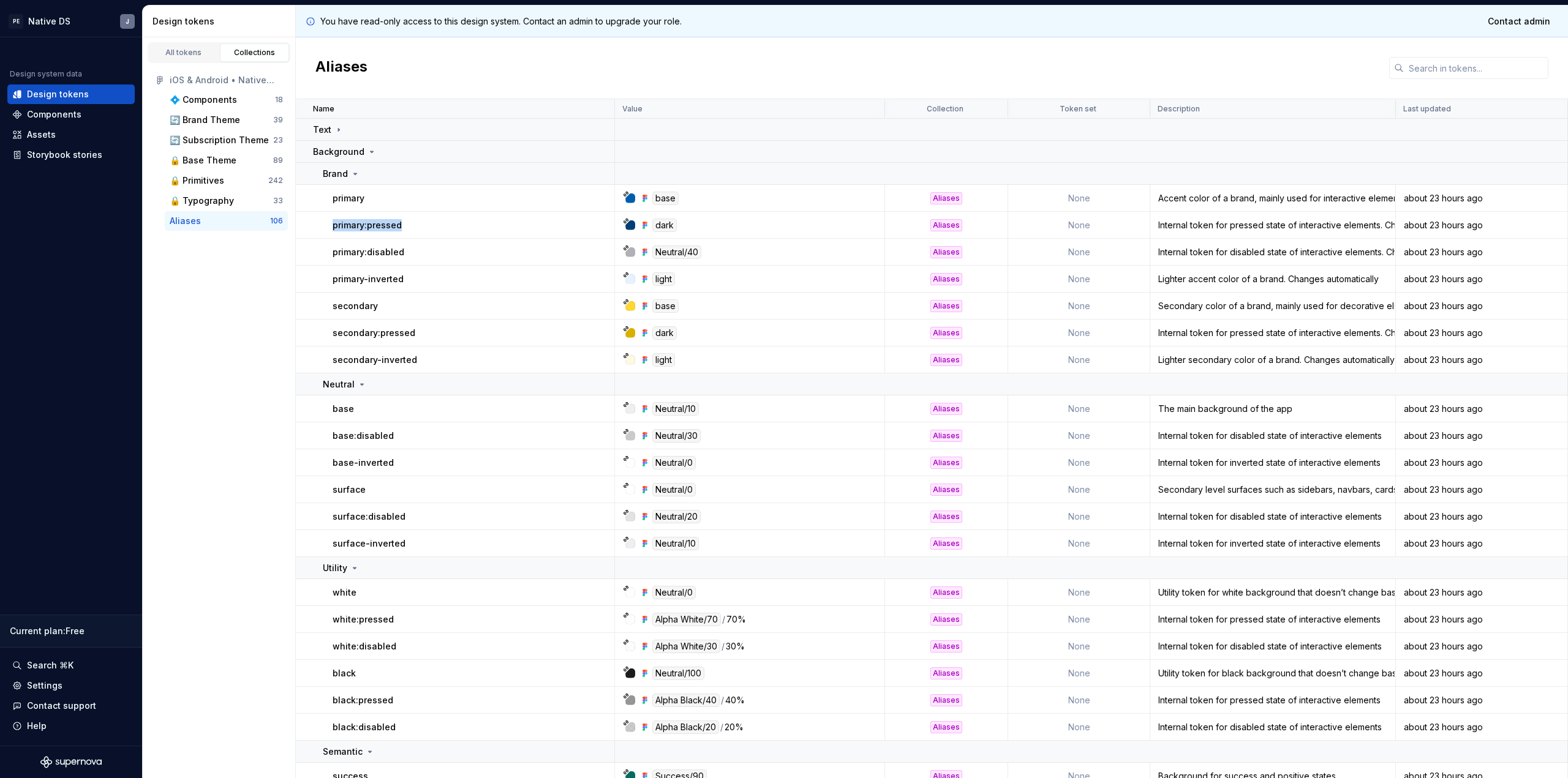
drag, startPoint x: 320, startPoint y: 224, endPoint x: 466, endPoint y: 224, distance: 146.0
click at [466, 224] on td "primary:pressed" at bounding box center [455, 225] width 319 height 27
click at [742, 219] on div "dark" at bounding box center [753, 225] width 261 height 14
click at [221, 121] on div "🔄 Brand Theme" at bounding box center [205, 120] width 70 height 12
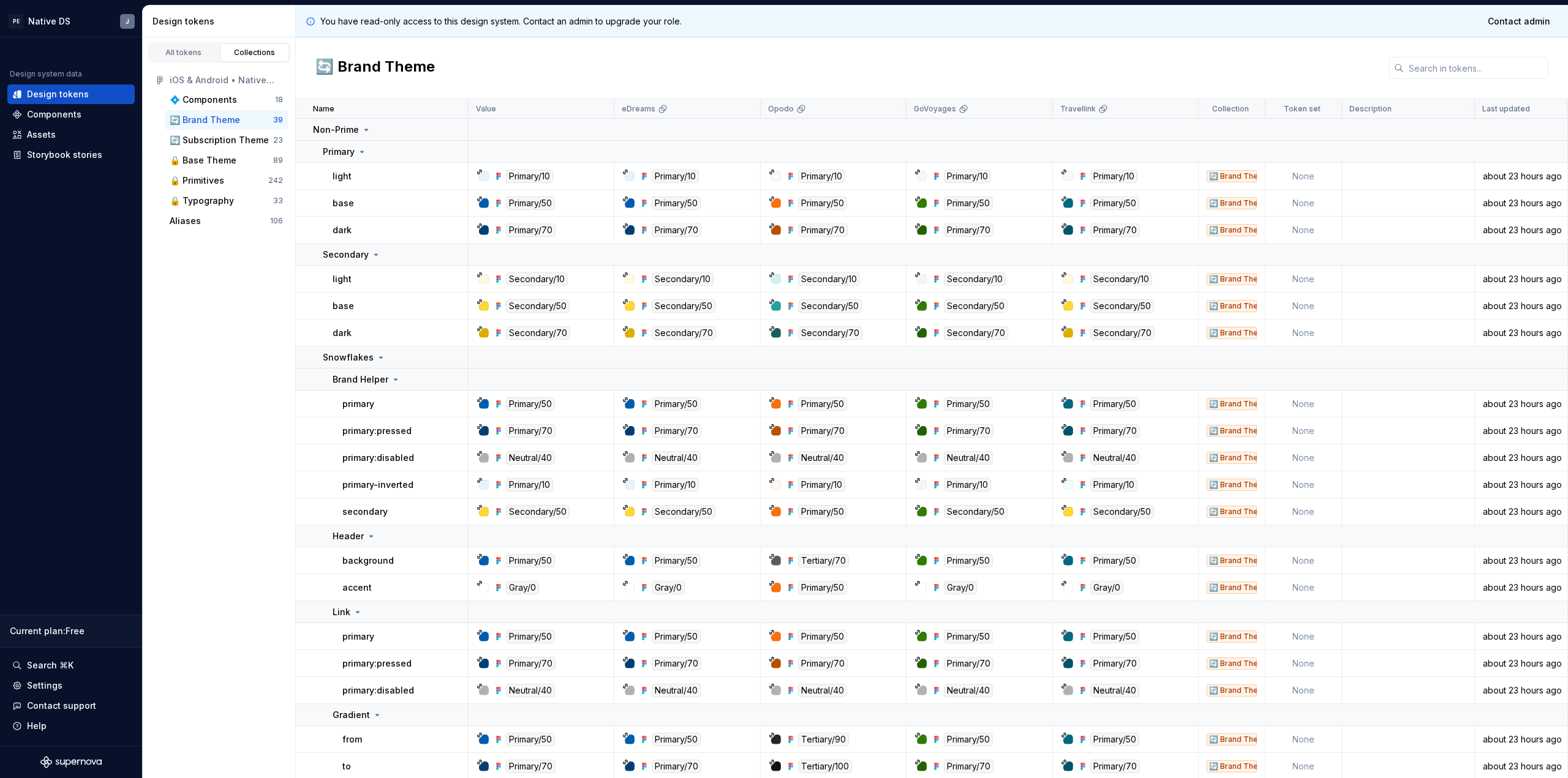
scroll to position [159, 0]
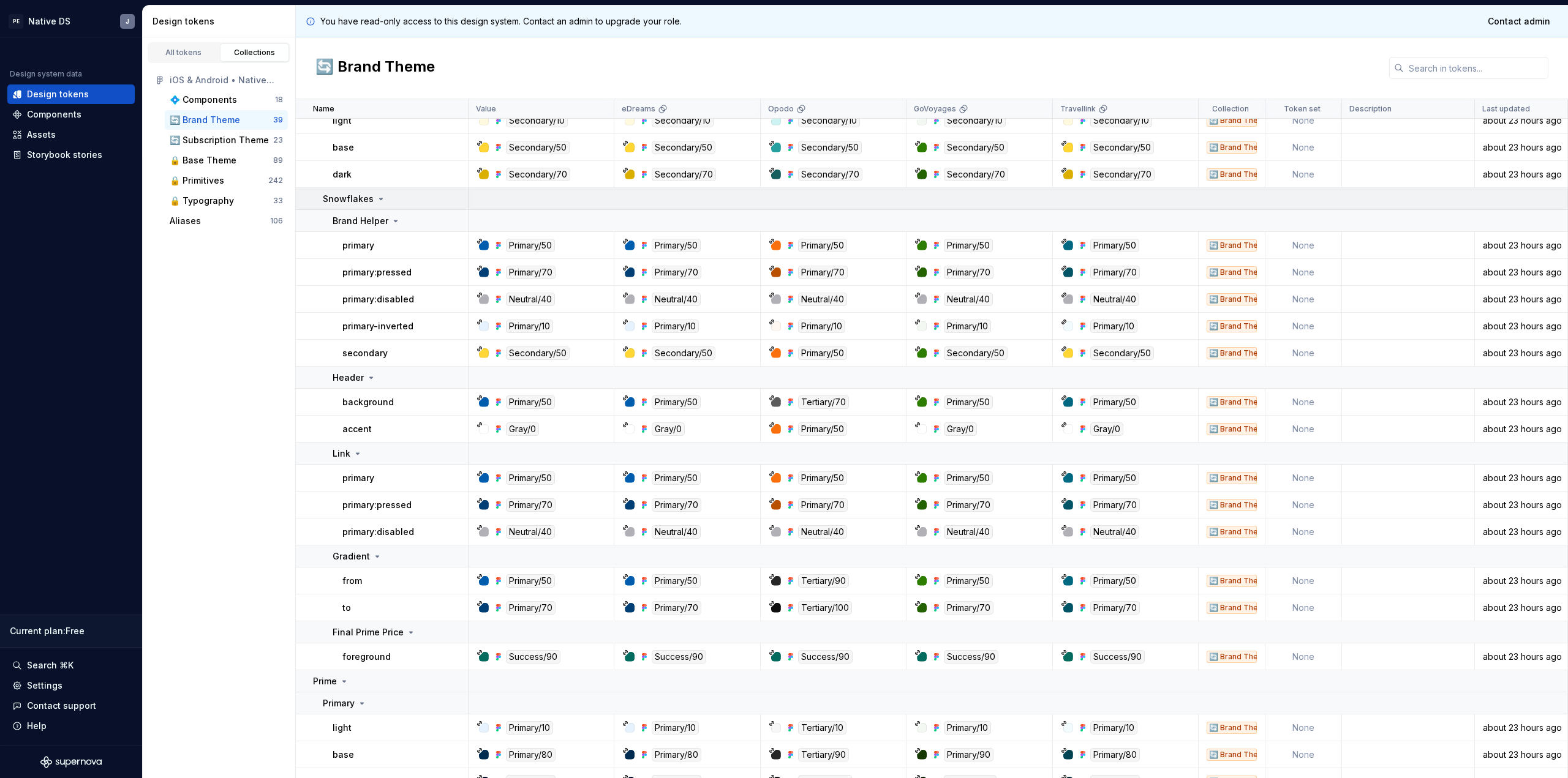
click at [367, 194] on p "Snowflakes" at bounding box center [348, 198] width 51 height 12
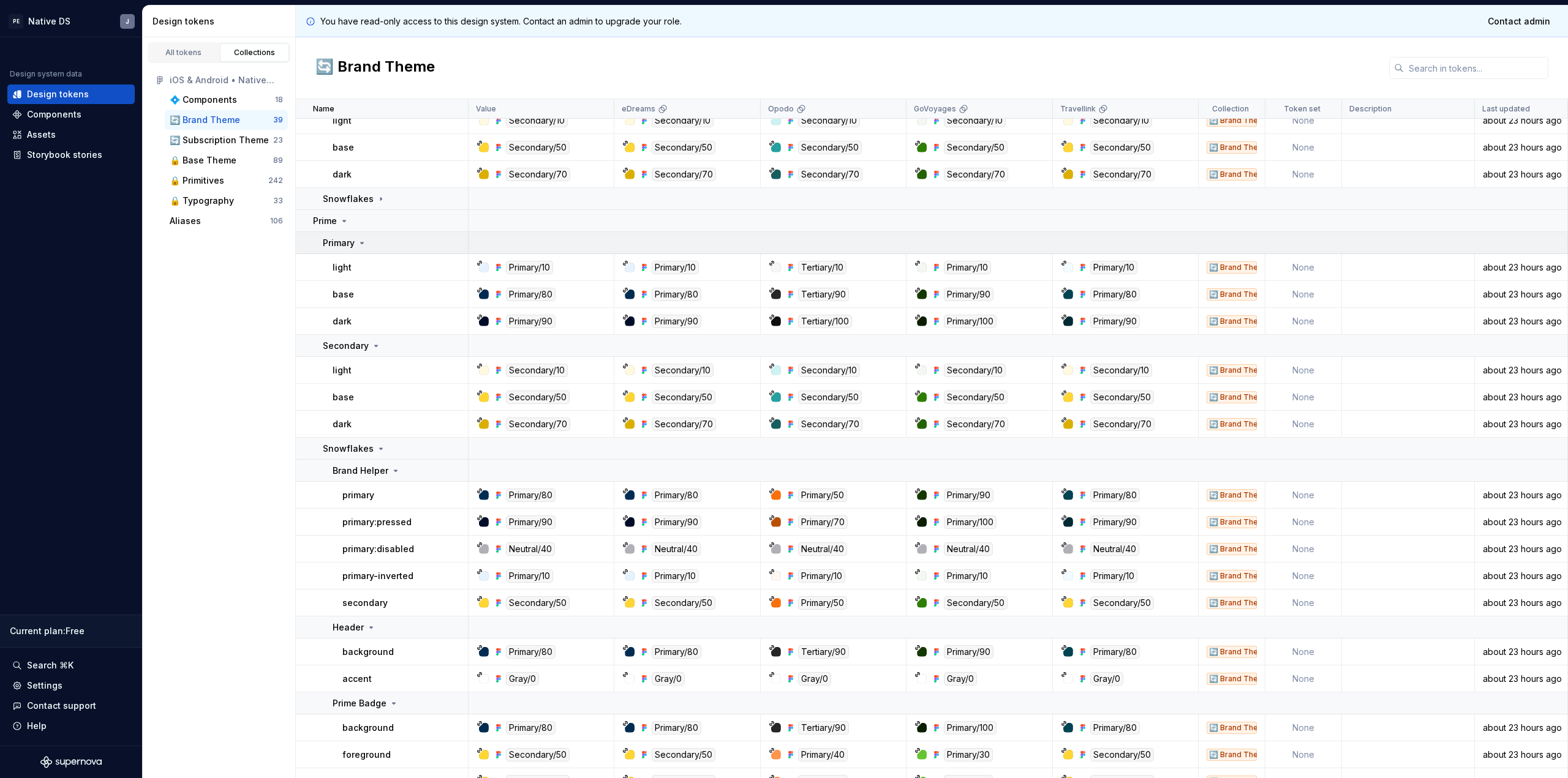
click at [346, 243] on p "Primary" at bounding box center [338, 243] width 32 height 12
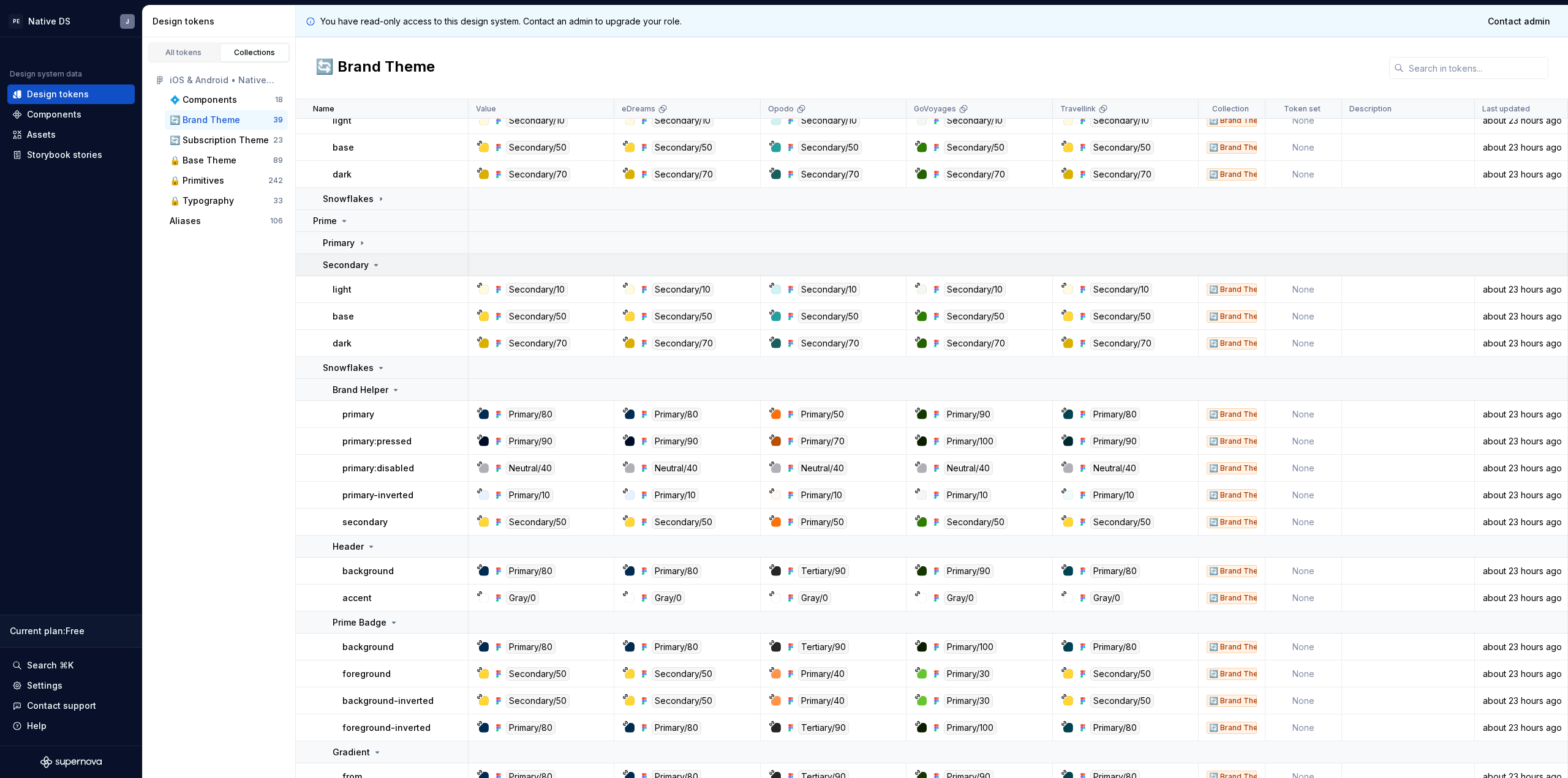
click at [351, 261] on p "Secondary" at bounding box center [346, 264] width 46 height 12
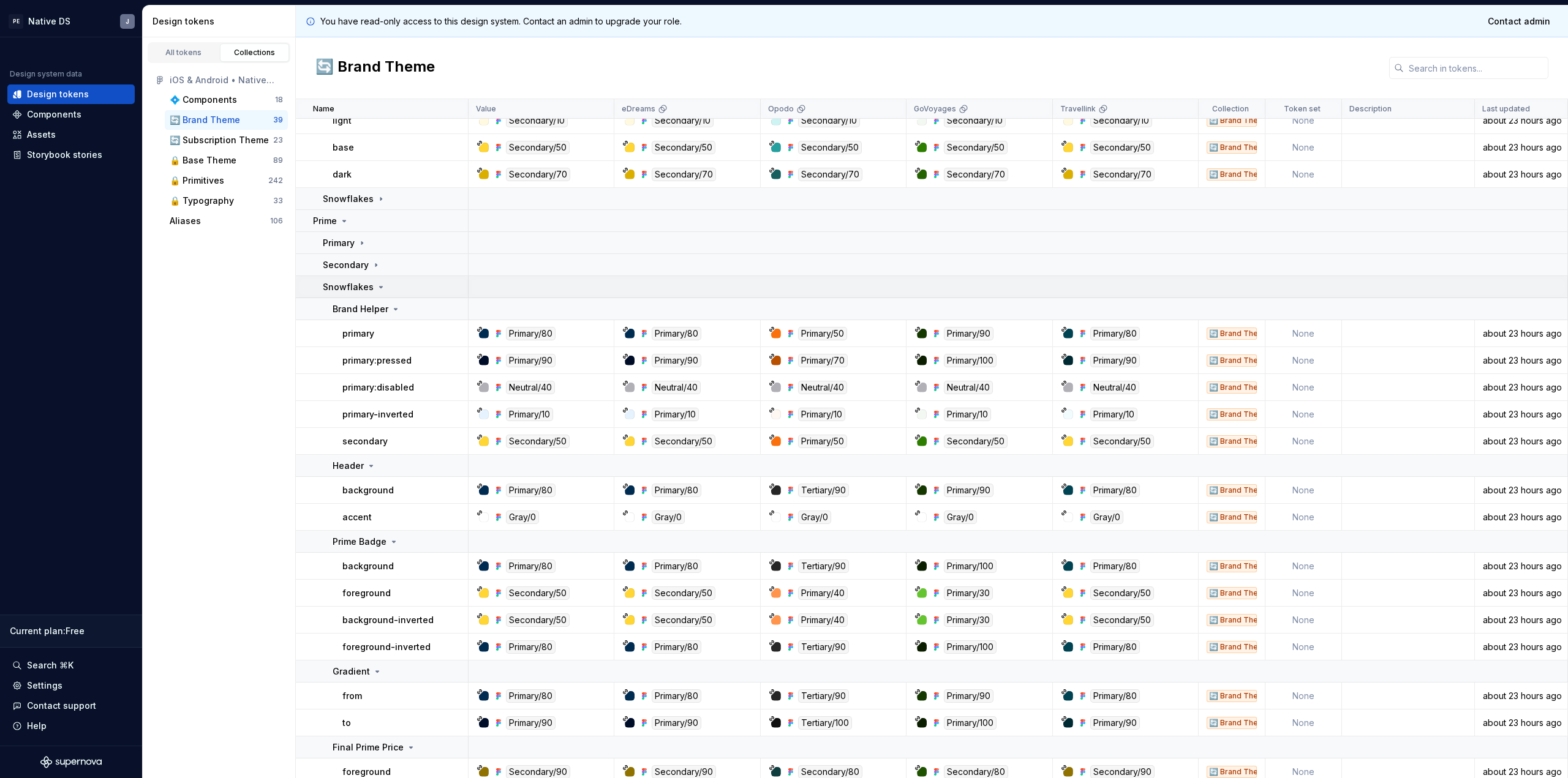
click at [358, 287] on p "Snowflakes" at bounding box center [348, 287] width 51 height 12
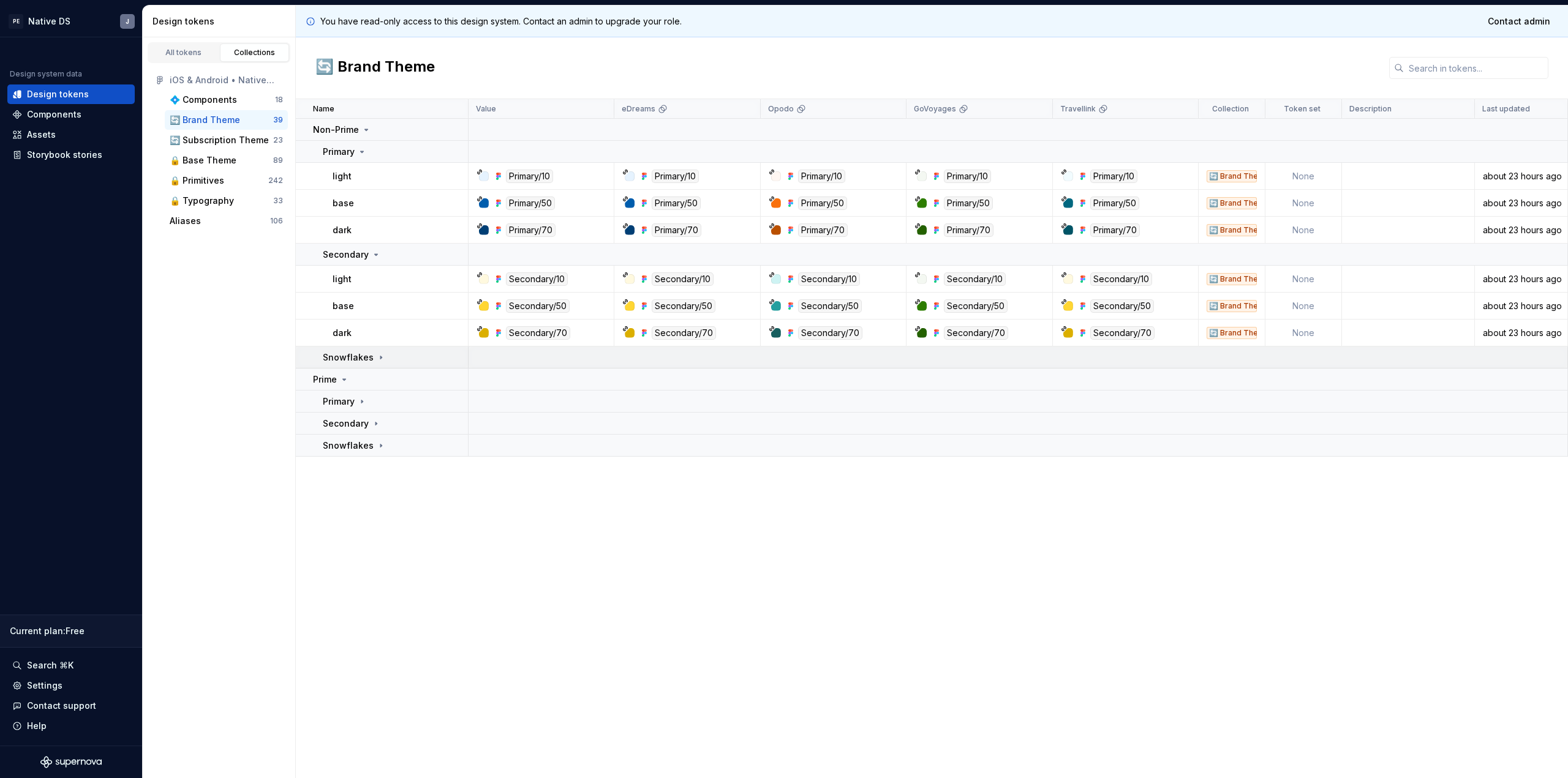
click at [354, 360] on p "Snowflakes" at bounding box center [348, 357] width 51 height 12
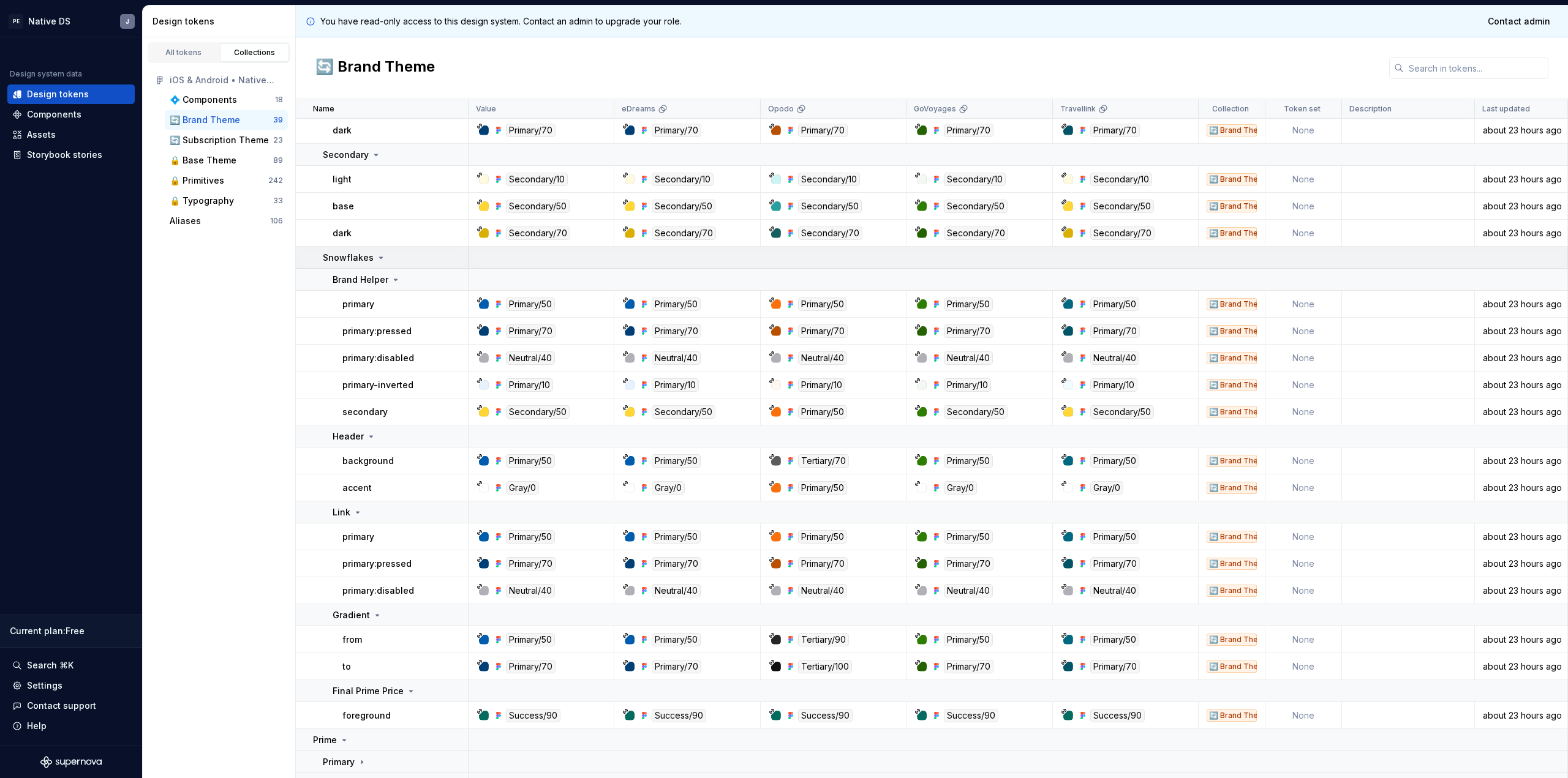
scroll to position [139, 0]
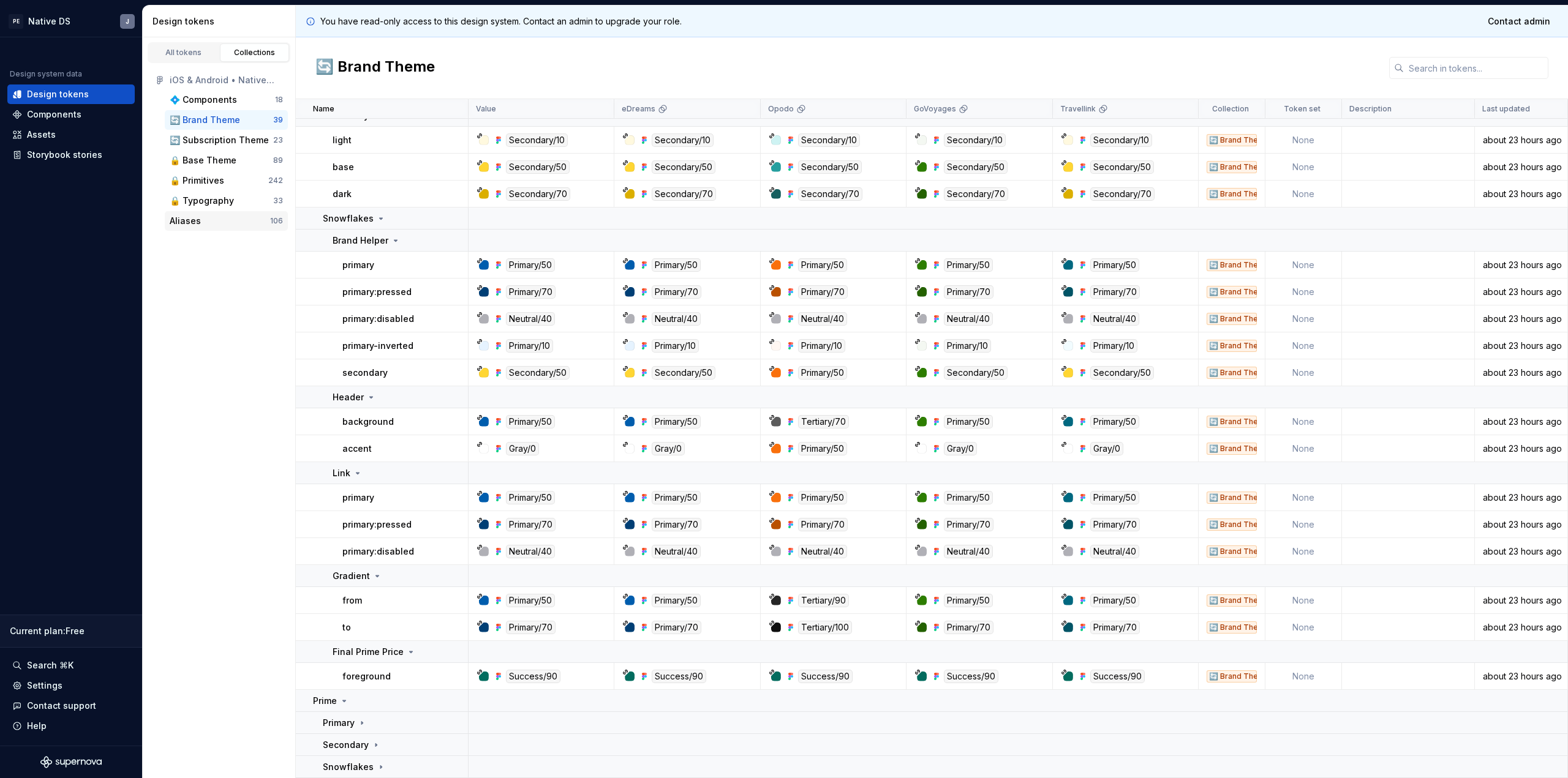
click at [262, 219] on div "Aliases" at bounding box center [220, 221] width 100 height 12
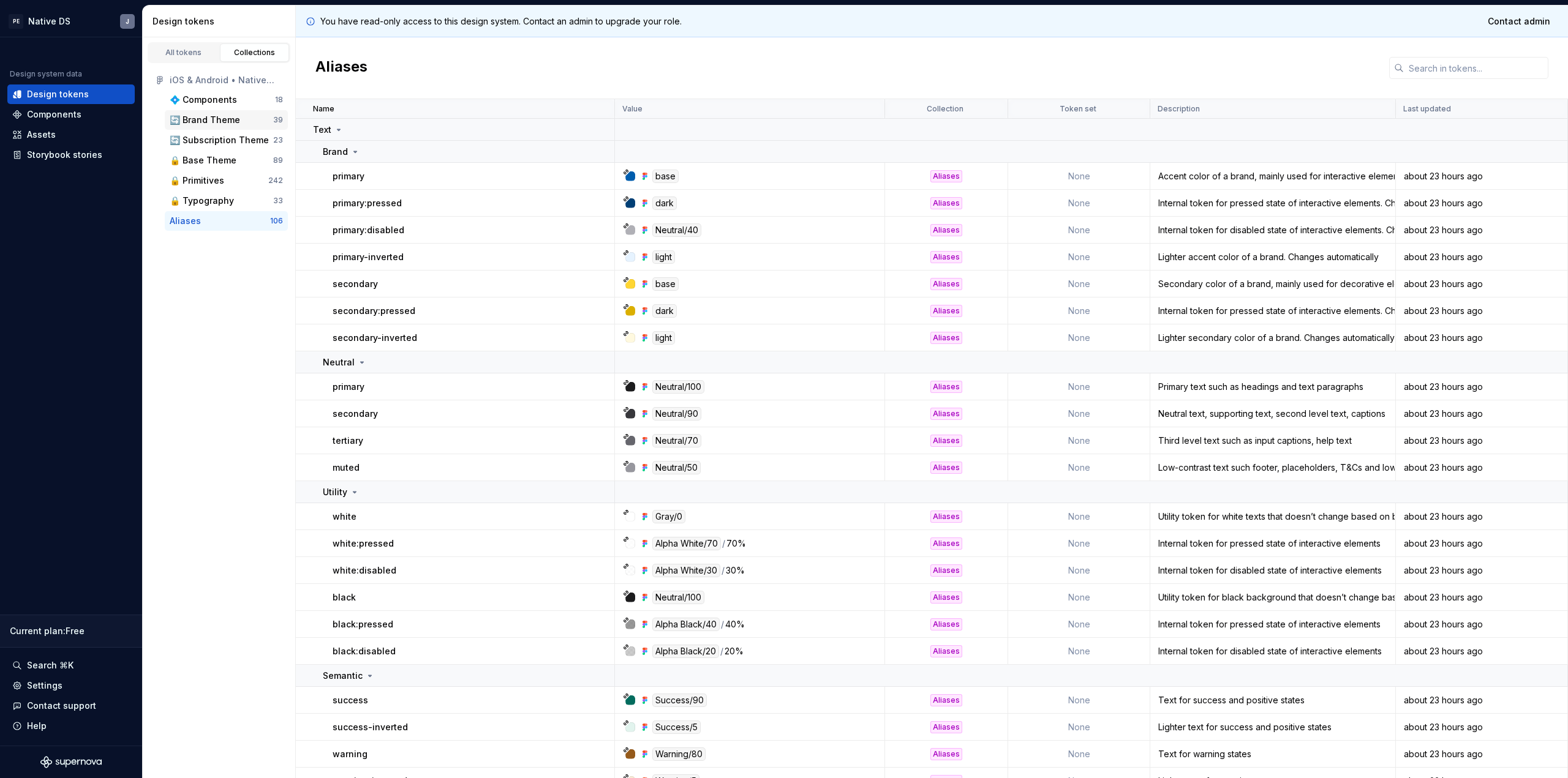
click at [271, 122] on div "🔄 Brand Theme" at bounding box center [222, 120] width 104 height 12
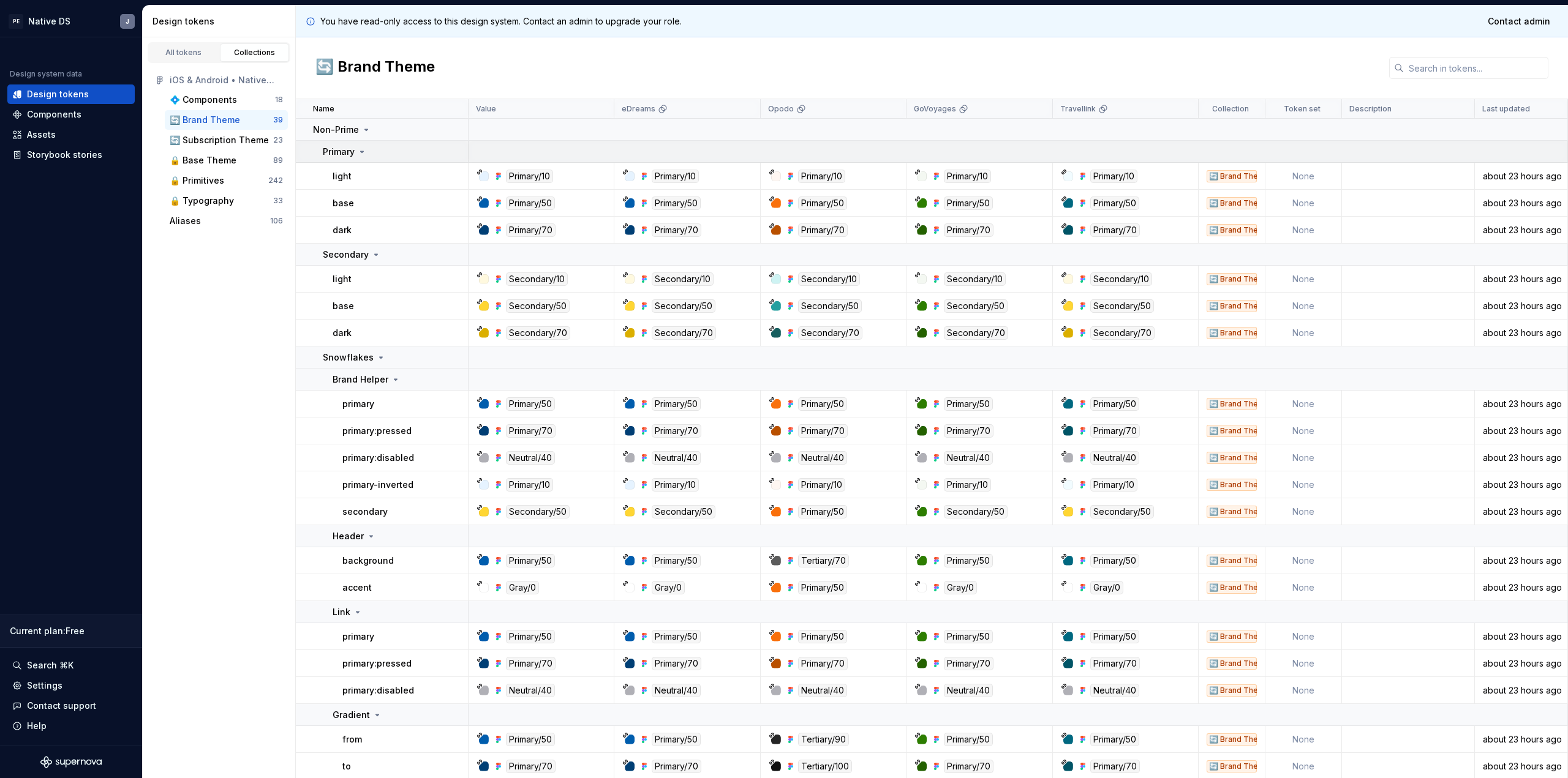
click at [362, 148] on icon at bounding box center [362, 152] width 10 height 10
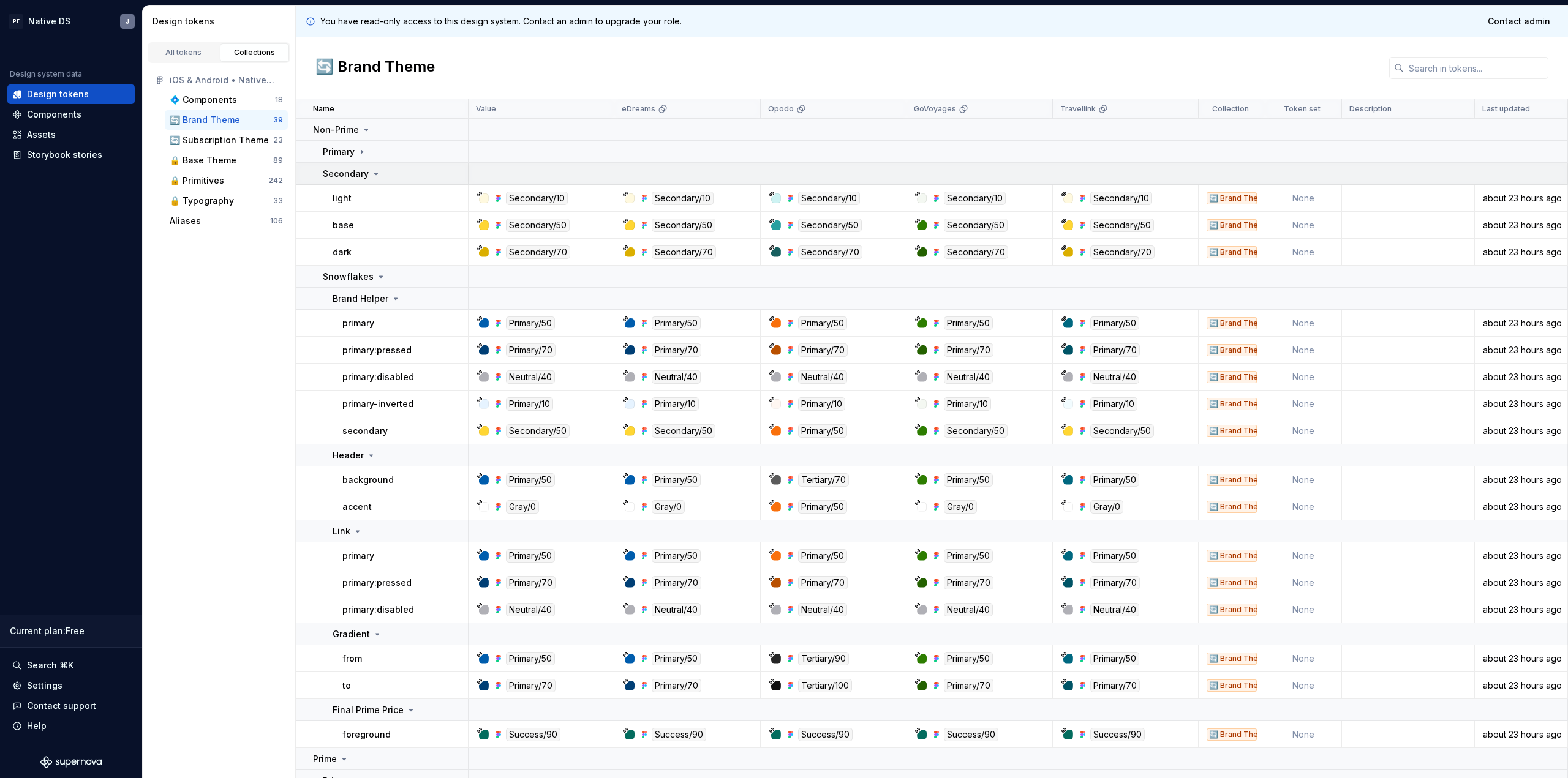
click at [362, 170] on p "Secondary" at bounding box center [346, 173] width 46 height 12
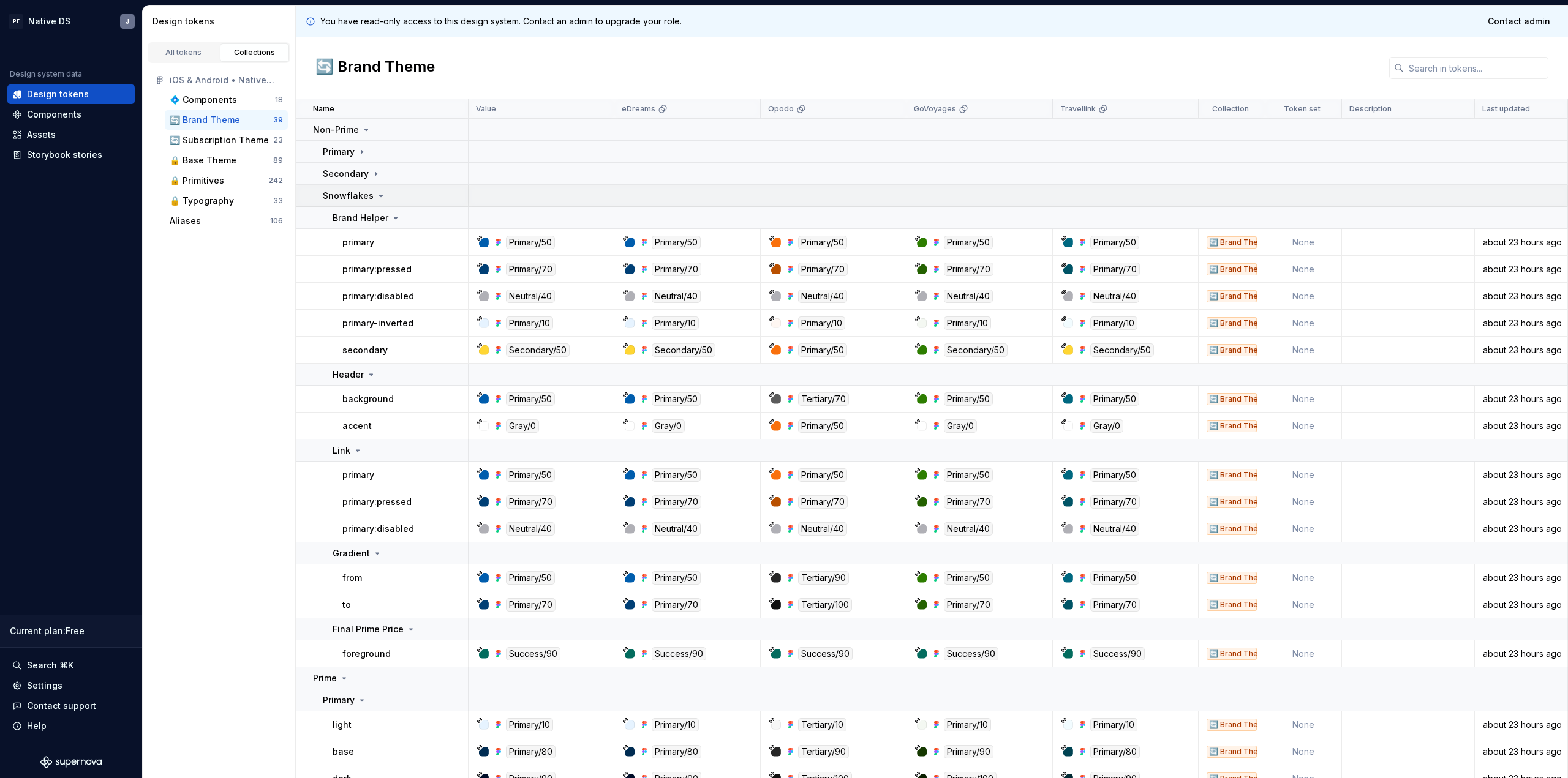
click at [362, 187] on td "Snowflakes" at bounding box center [382, 196] width 172 height 22
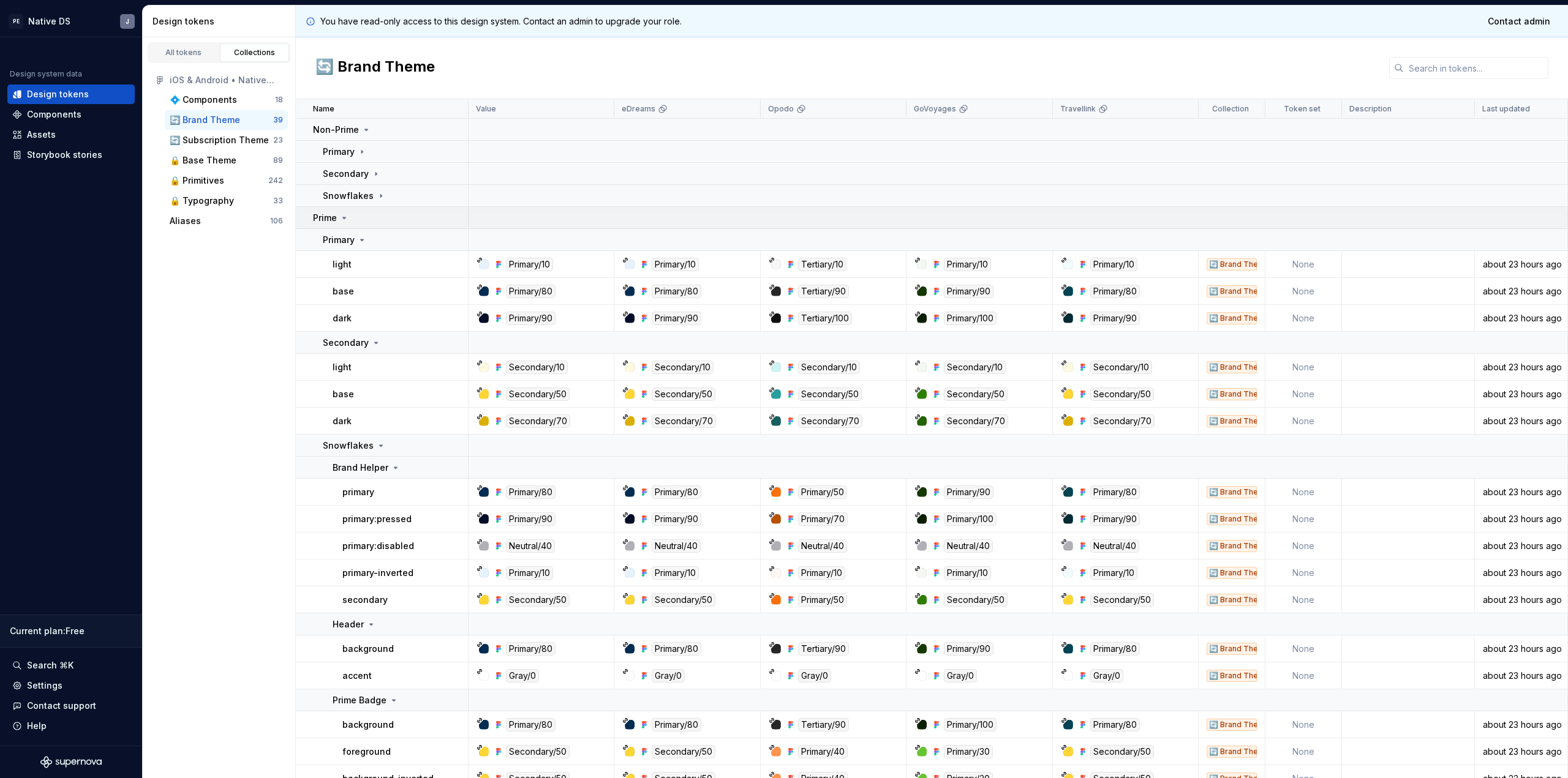
click at [349, 212] on div "Prime" at bounding box center [390, 218] width 154 height 12
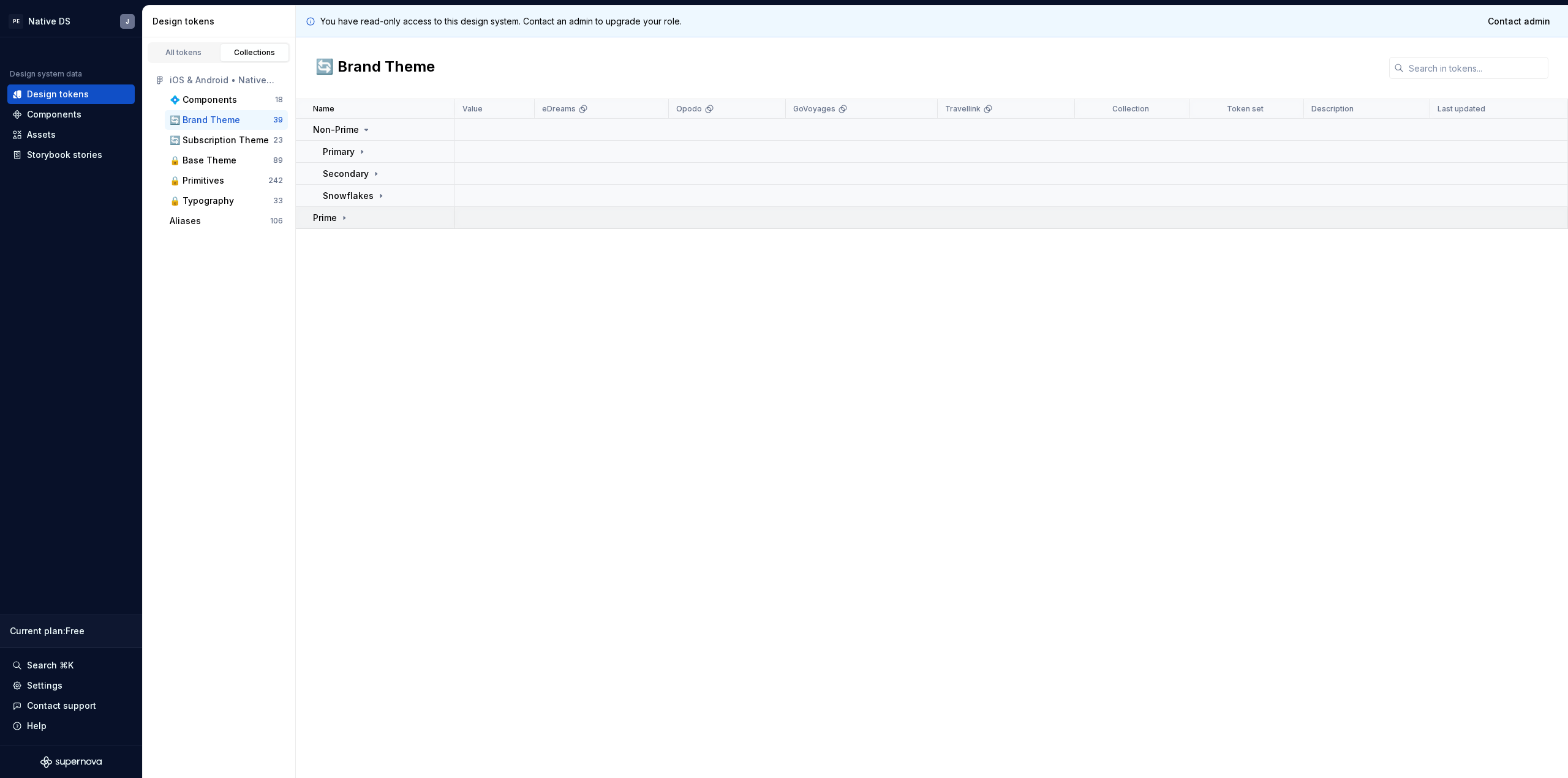
click at [348, 221] on icon at bounding box center [344, 218] width 10 height 10
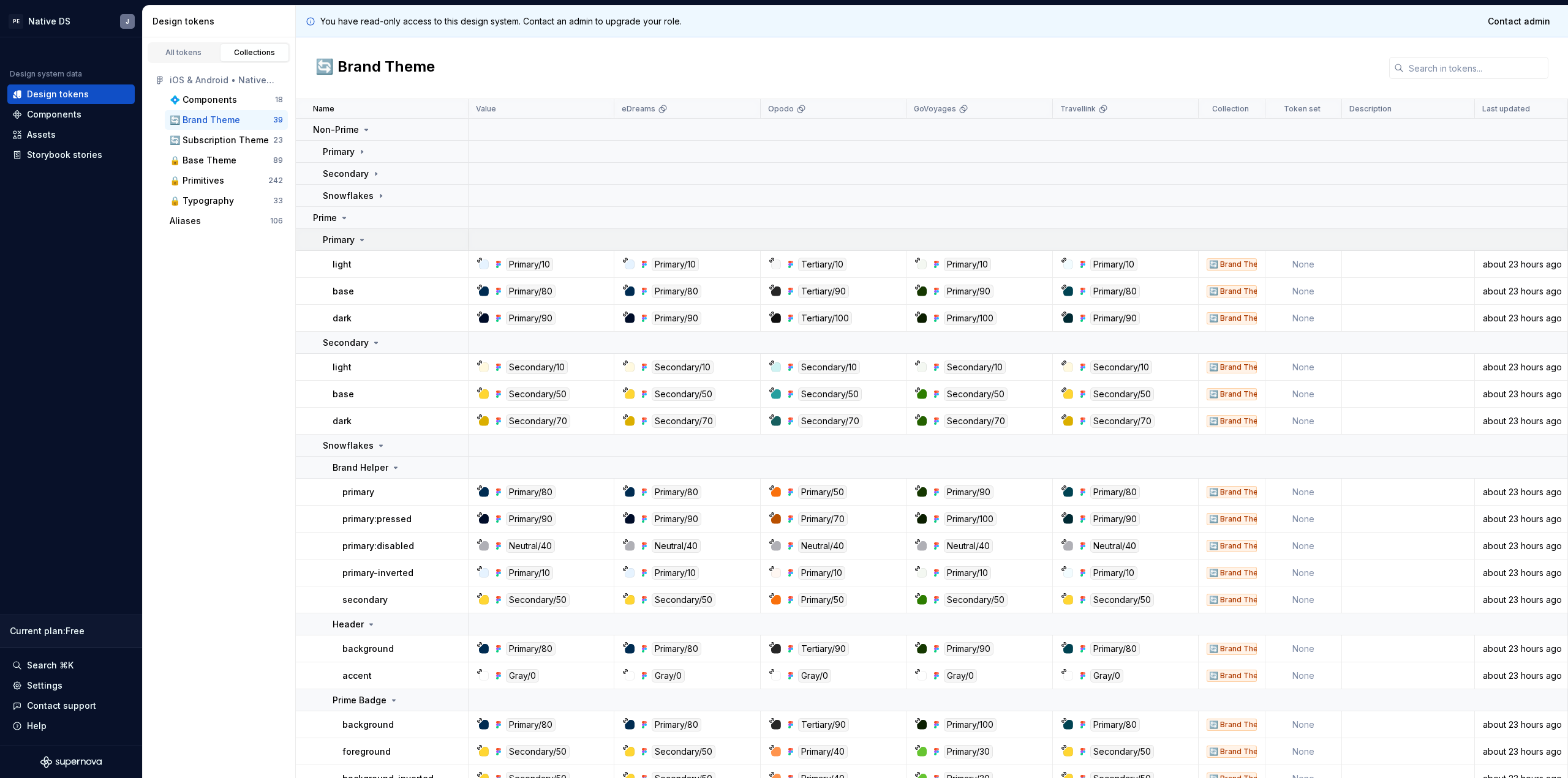
click at [347, 247] on td "Primary" at bounding box center [382, 240] width 172 height 22
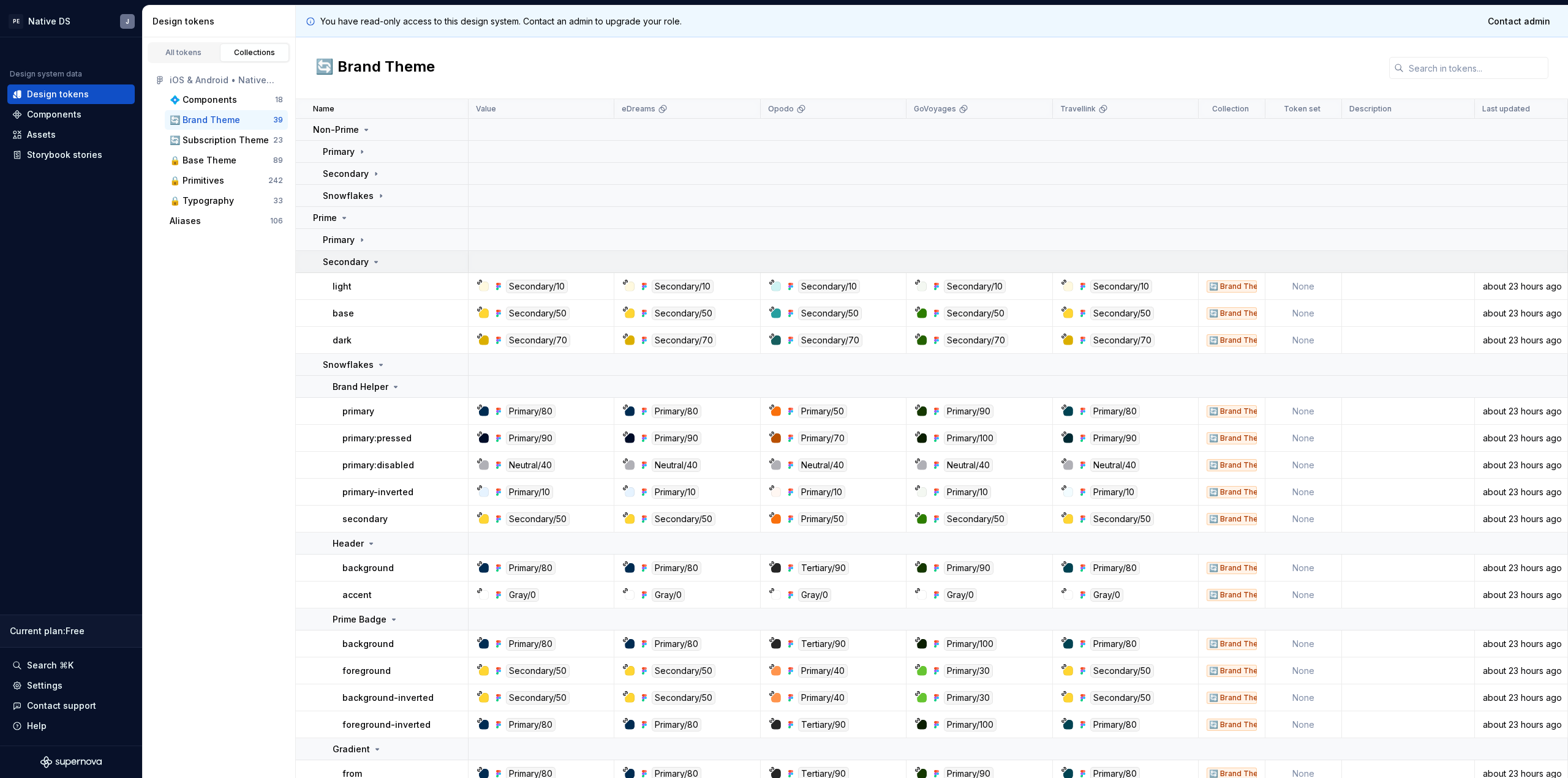
click at [347, 258] on p "Secondary" at bounding box center [346, 261] width 46 height 12
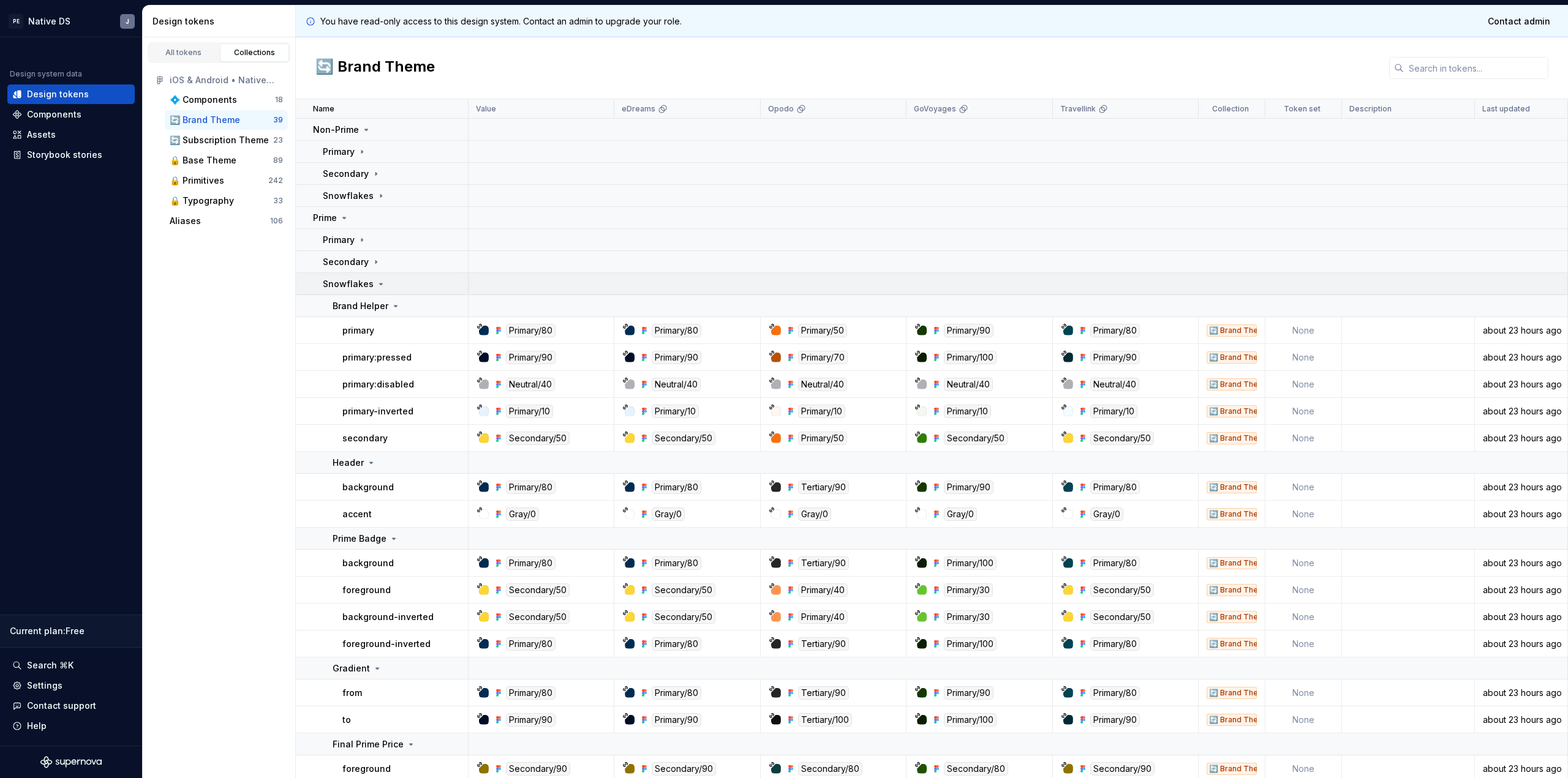
click at [347, 279] on p "Snowflakes" at bounding box center [348, 284] width 51 height 12
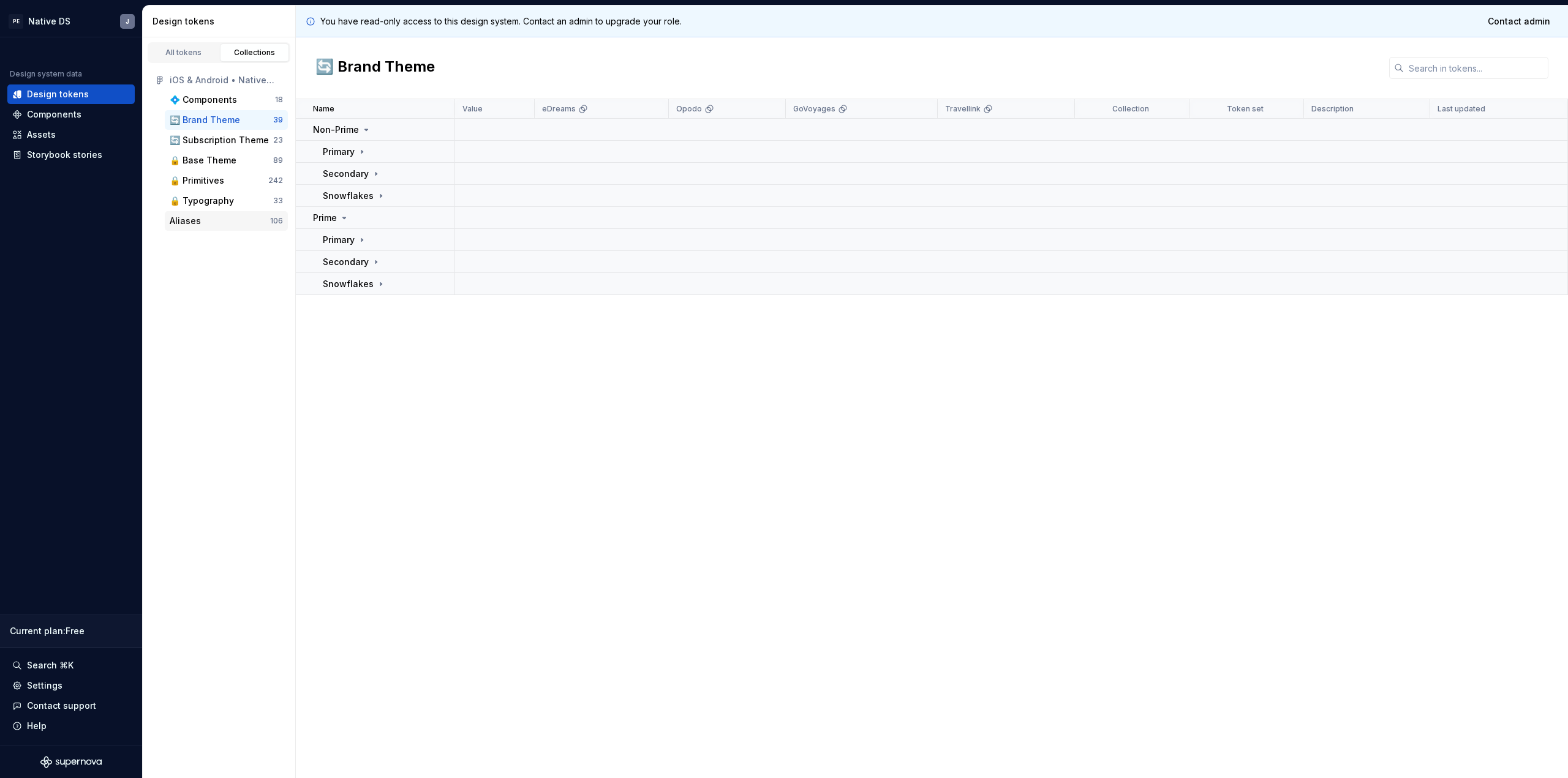
click at [225, 212] on div "Aliases 106" at bounding box center [226, 221] width 123 height 19
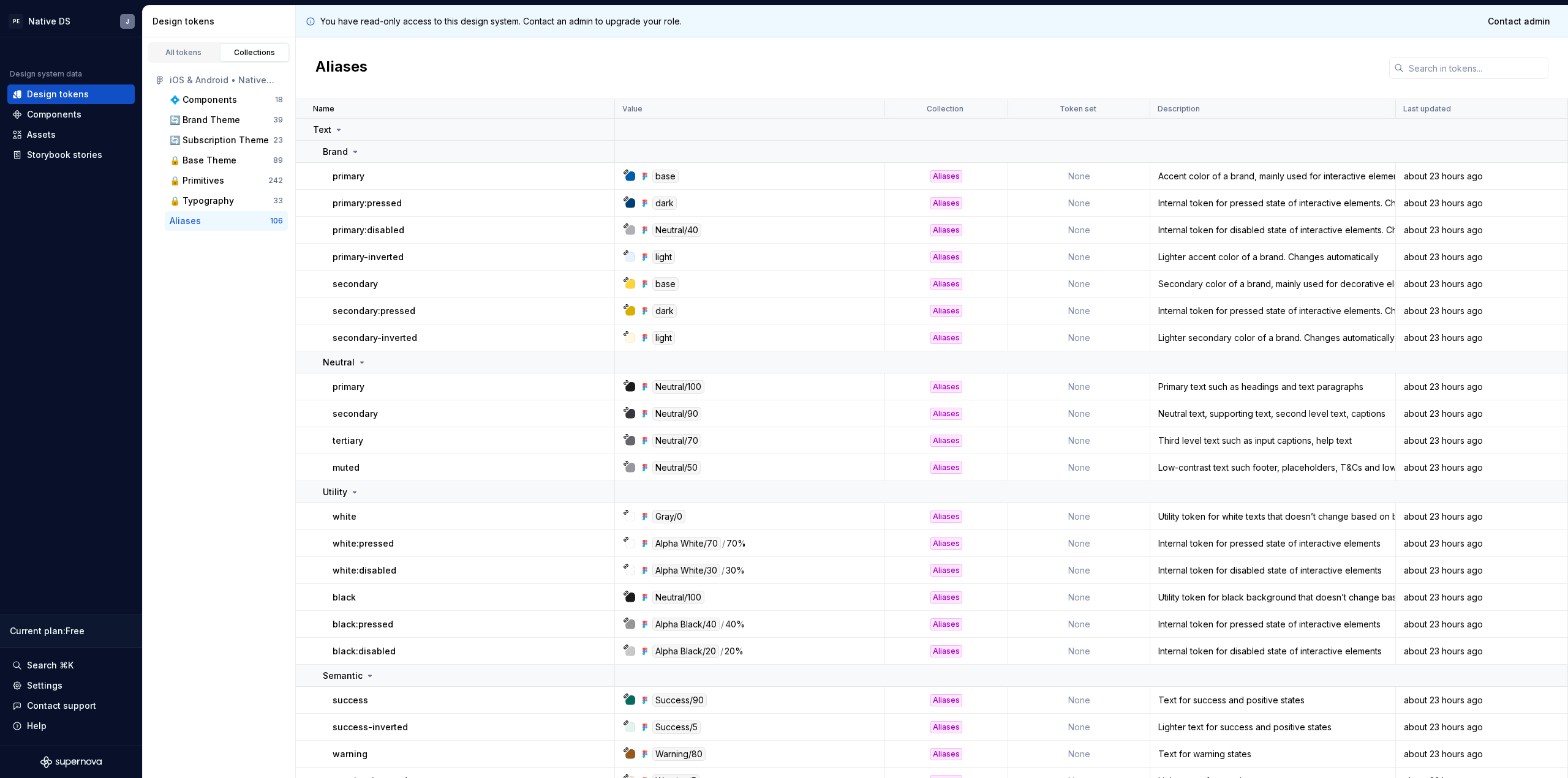
scroll to position [912, 0]
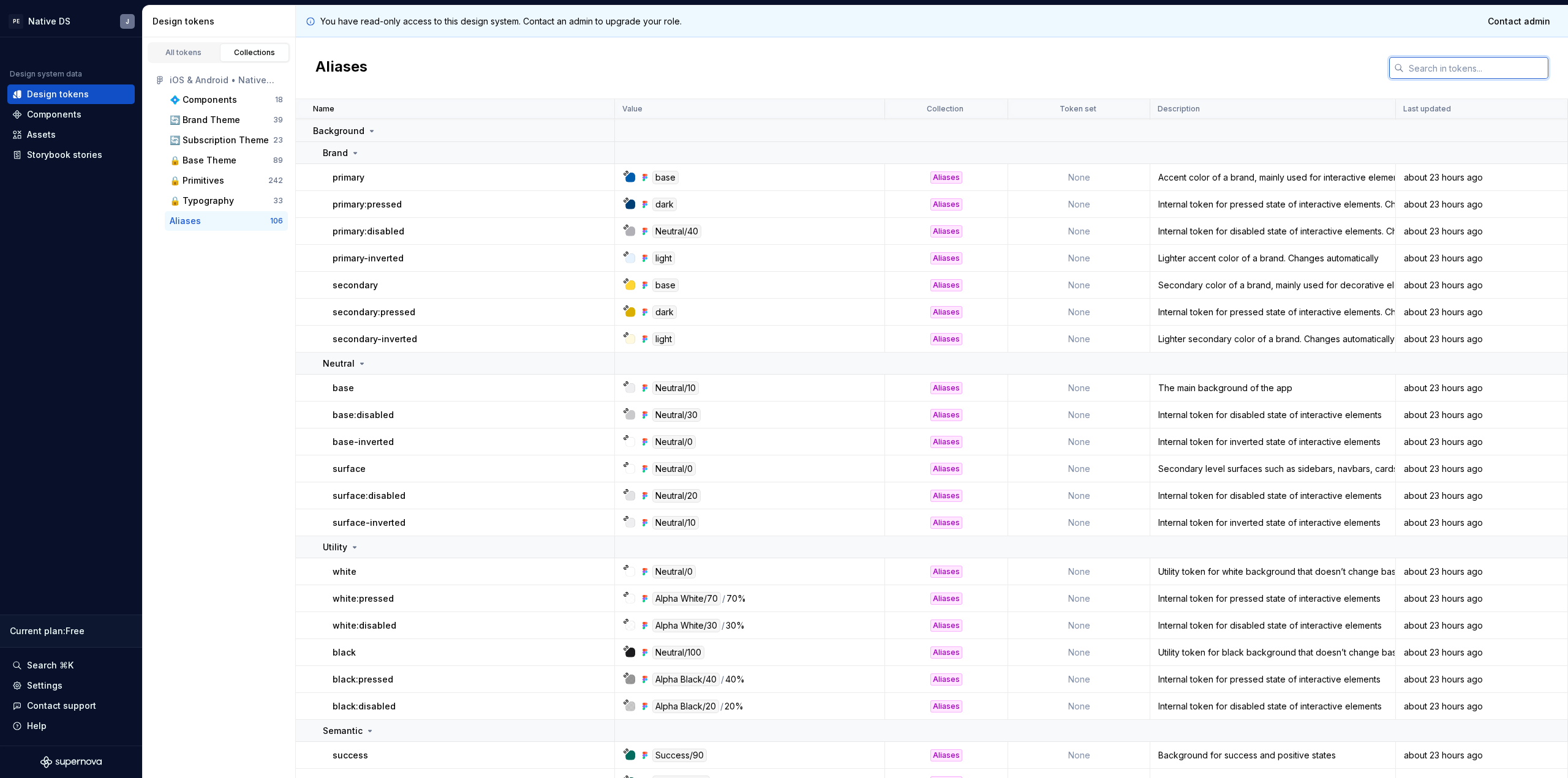
click at [1423, 60] on input "text" at bounding box center [1476, 68] width 145 height 22
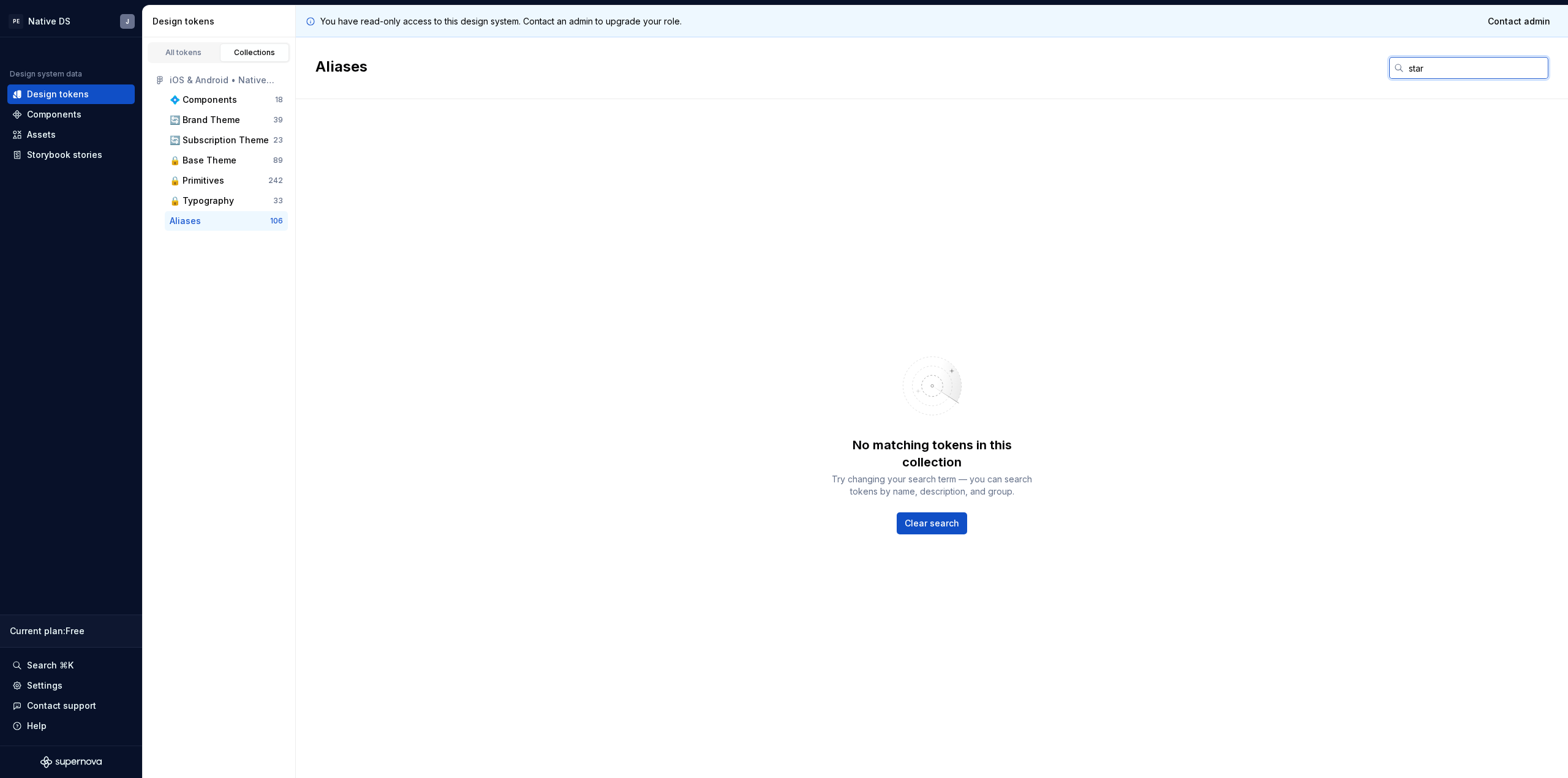
type input "star"
click at [228, 121] on div "🔄 Brand Theme" at bounding box center [205, 120] width 70 height 12
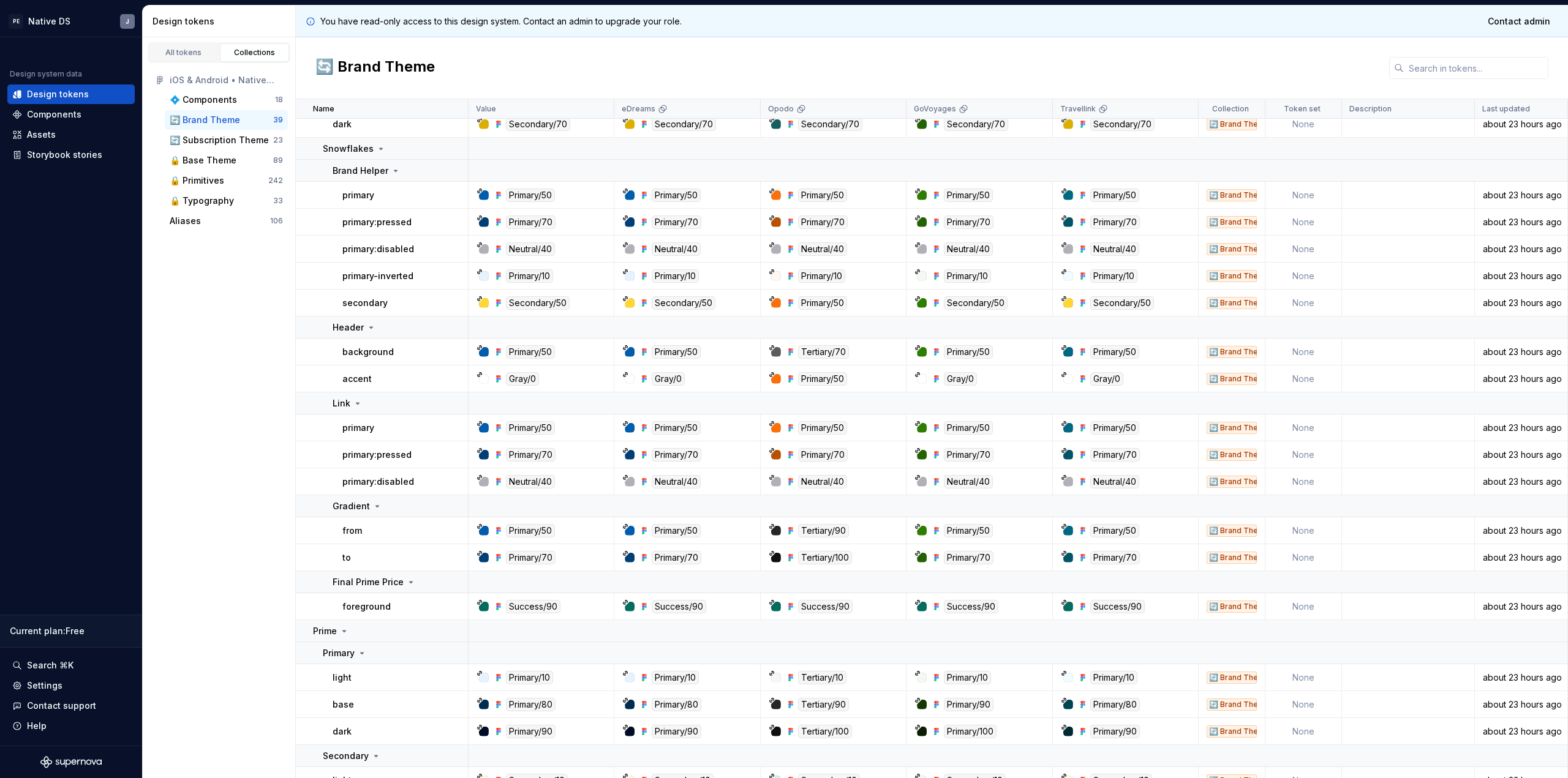
scroll to position [199, 0]
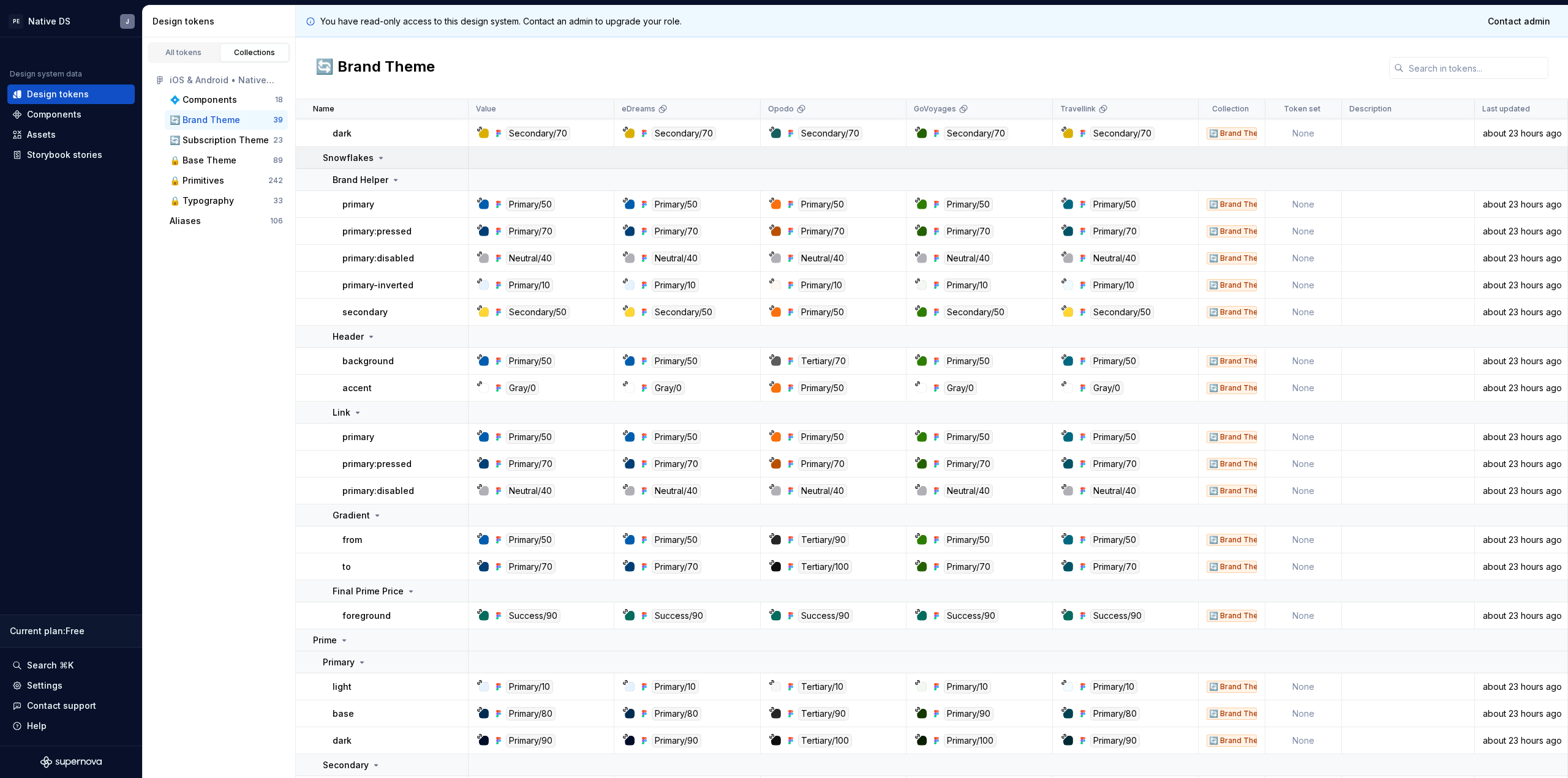
click at [346, 162] on p "Snowflakes" at bounding box center [348, 158] width 51 height 12
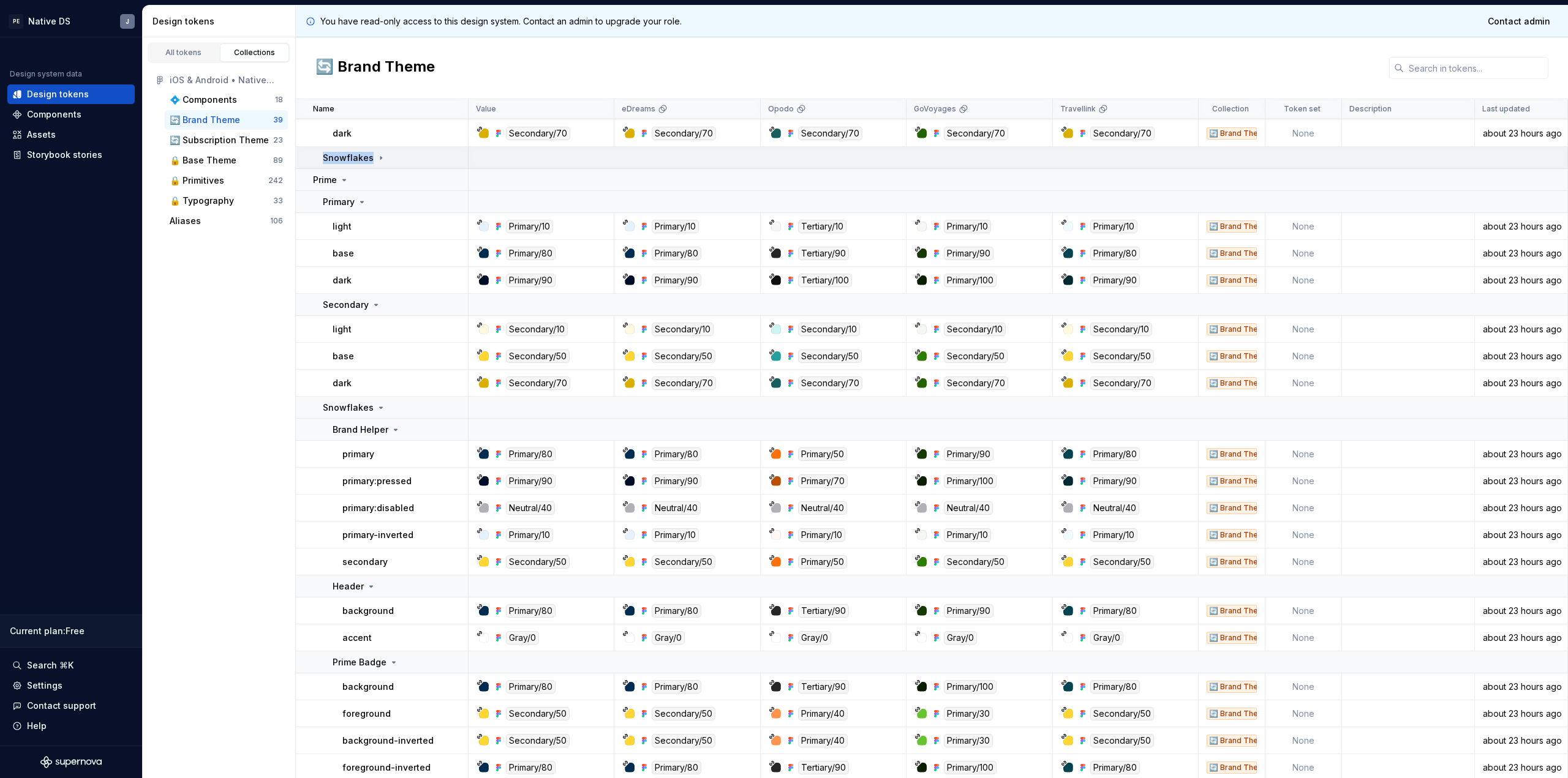
click at [346, 162] on p "Snowflakes" at bounding box center [348, 158] width 51 height 12
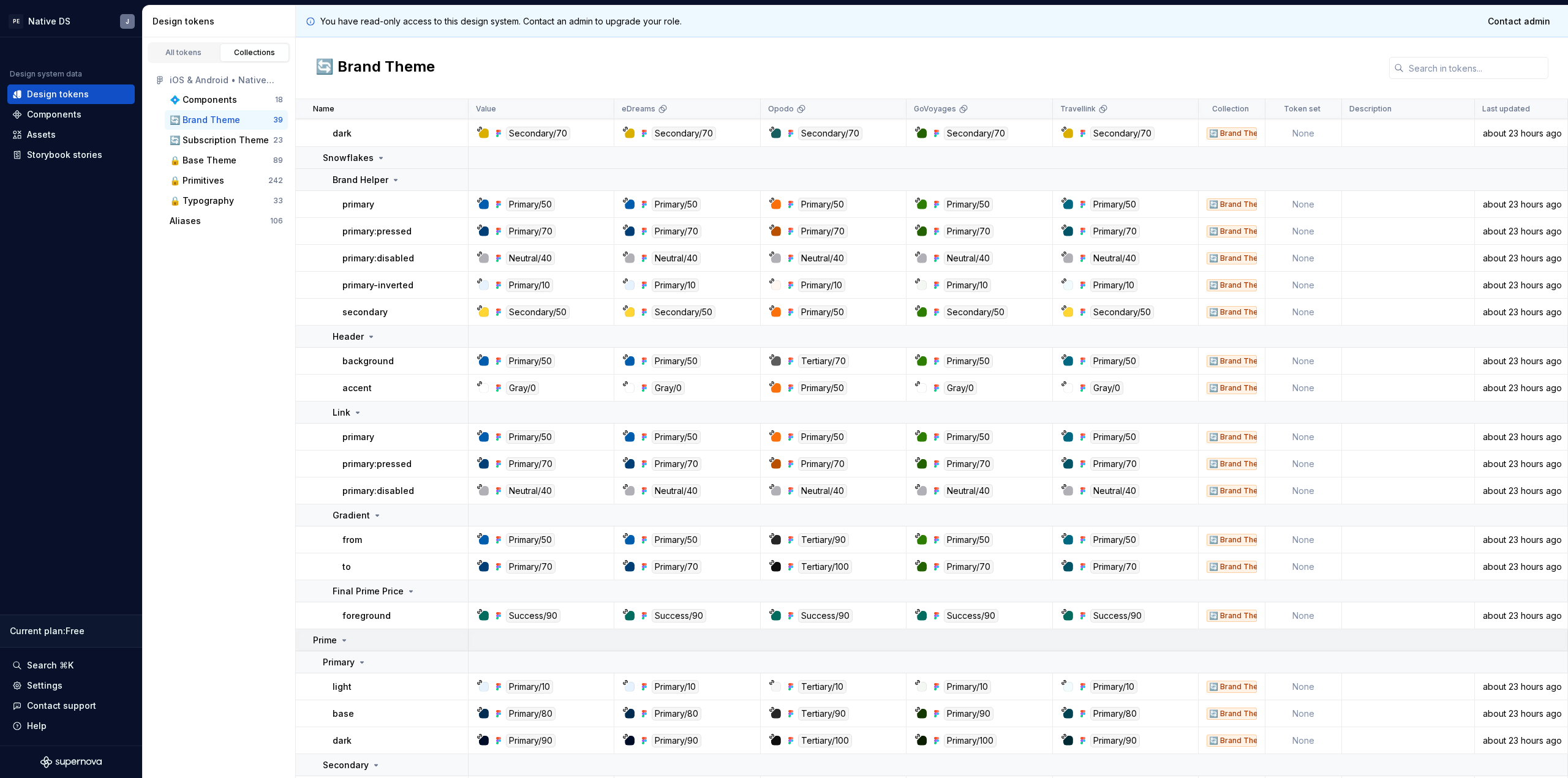
click at [351, 638] on div "Prime" at bounding box center [390, 640] width 154 height 12
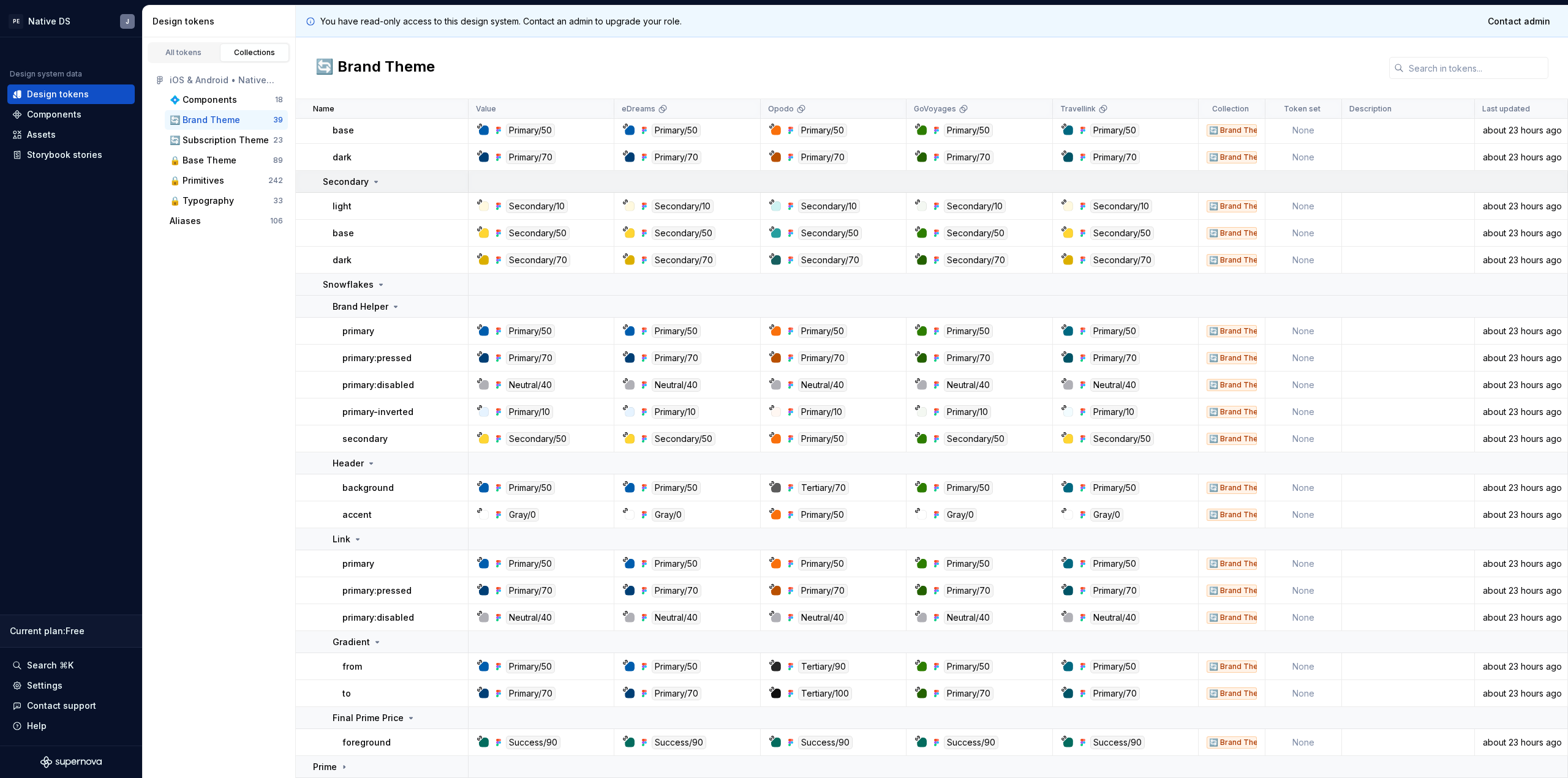
click at [358, 182] on p "Secondary" at bounding box center [346, 182] width 46 height 12
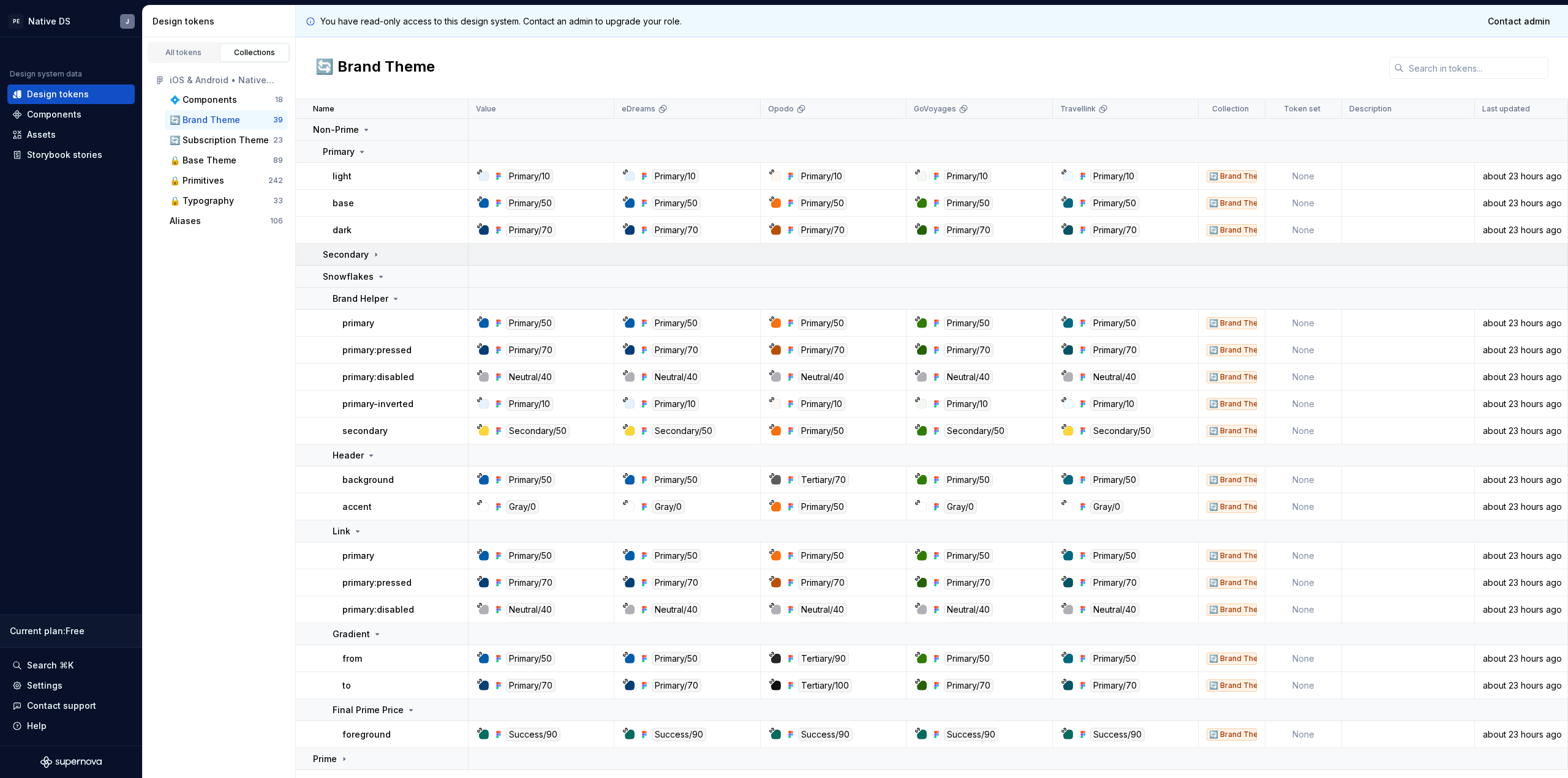
scroll to position [0, 0]
click at [357, 152] on icon at bounding box center [362, 152] width 10 height 10
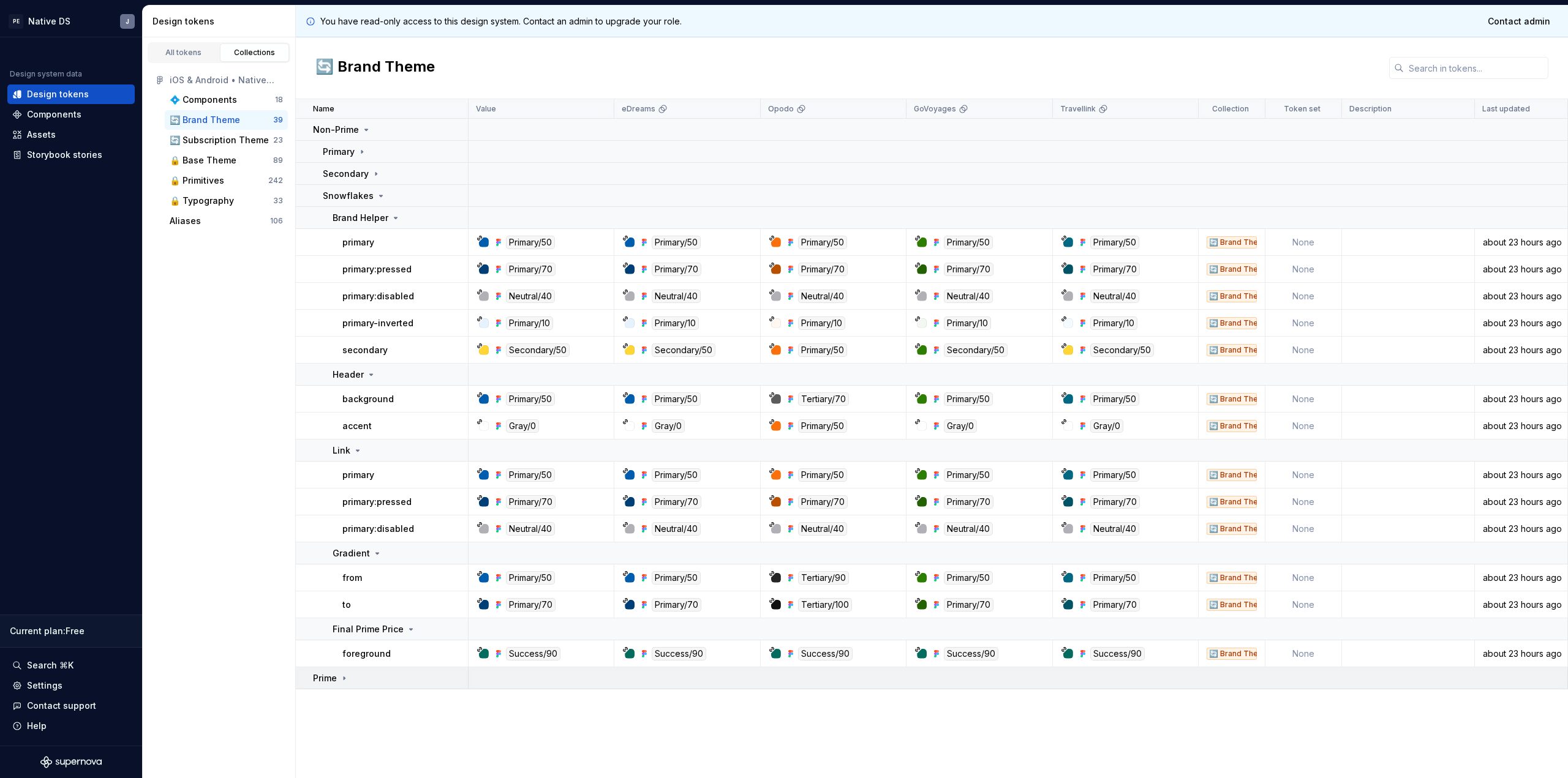
click at [341, 683] on div "Prime" at bounding box center [331, 678] width 36 height 12
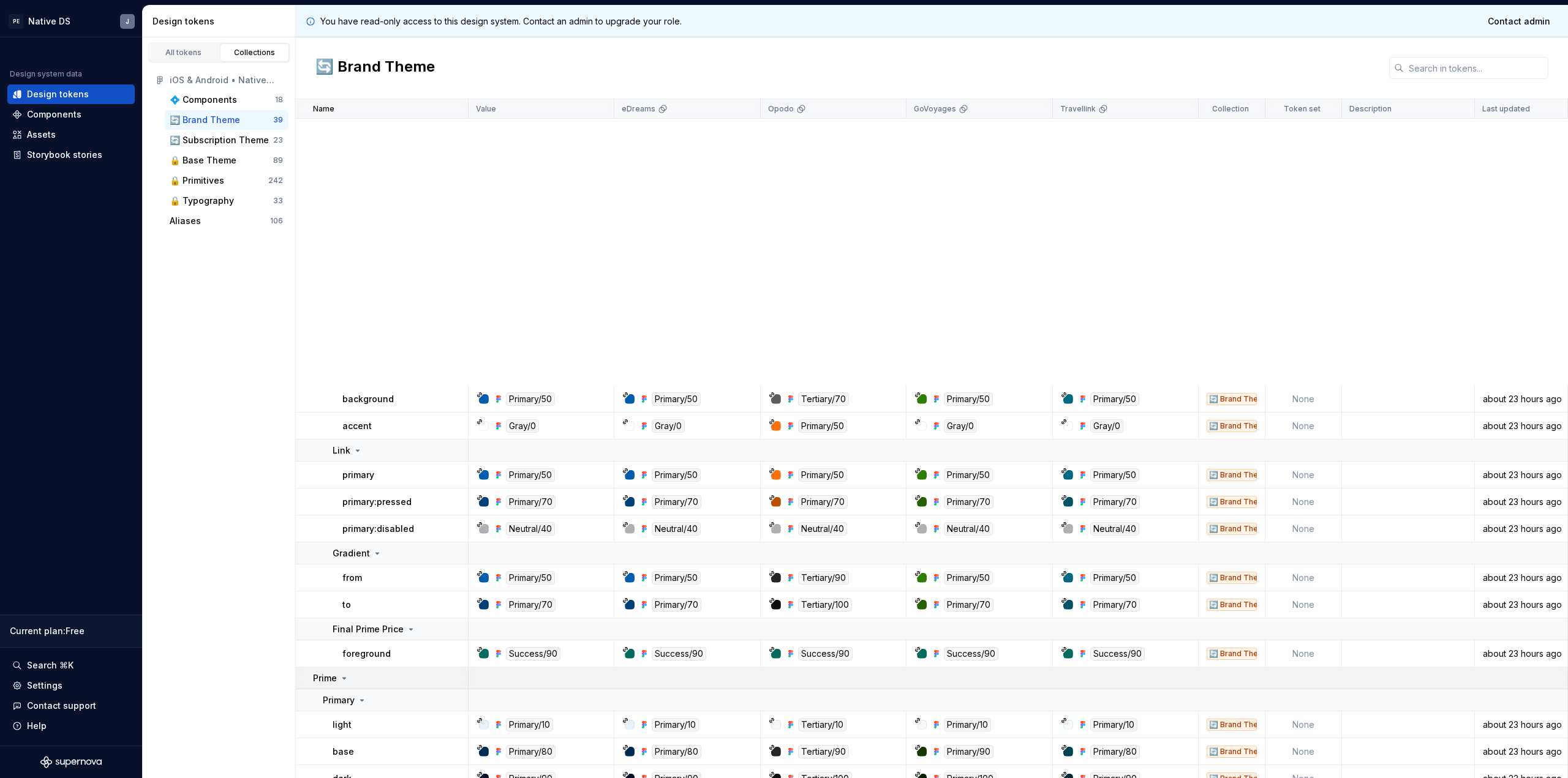
scroll to position [523, 0]
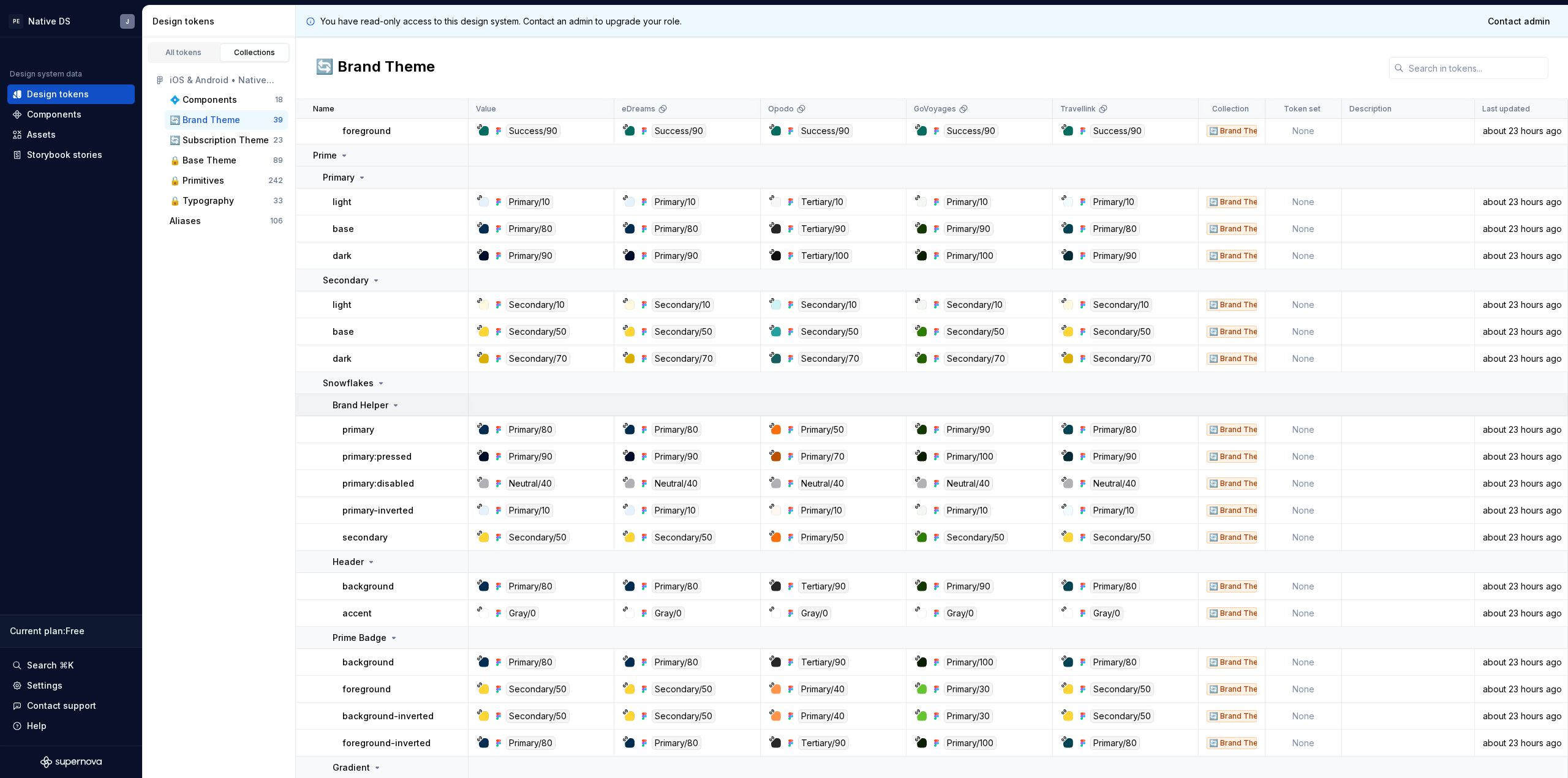
click at [381, 407] on p "Brand Helper" at bounding box center [361, 405] width 56 height 12
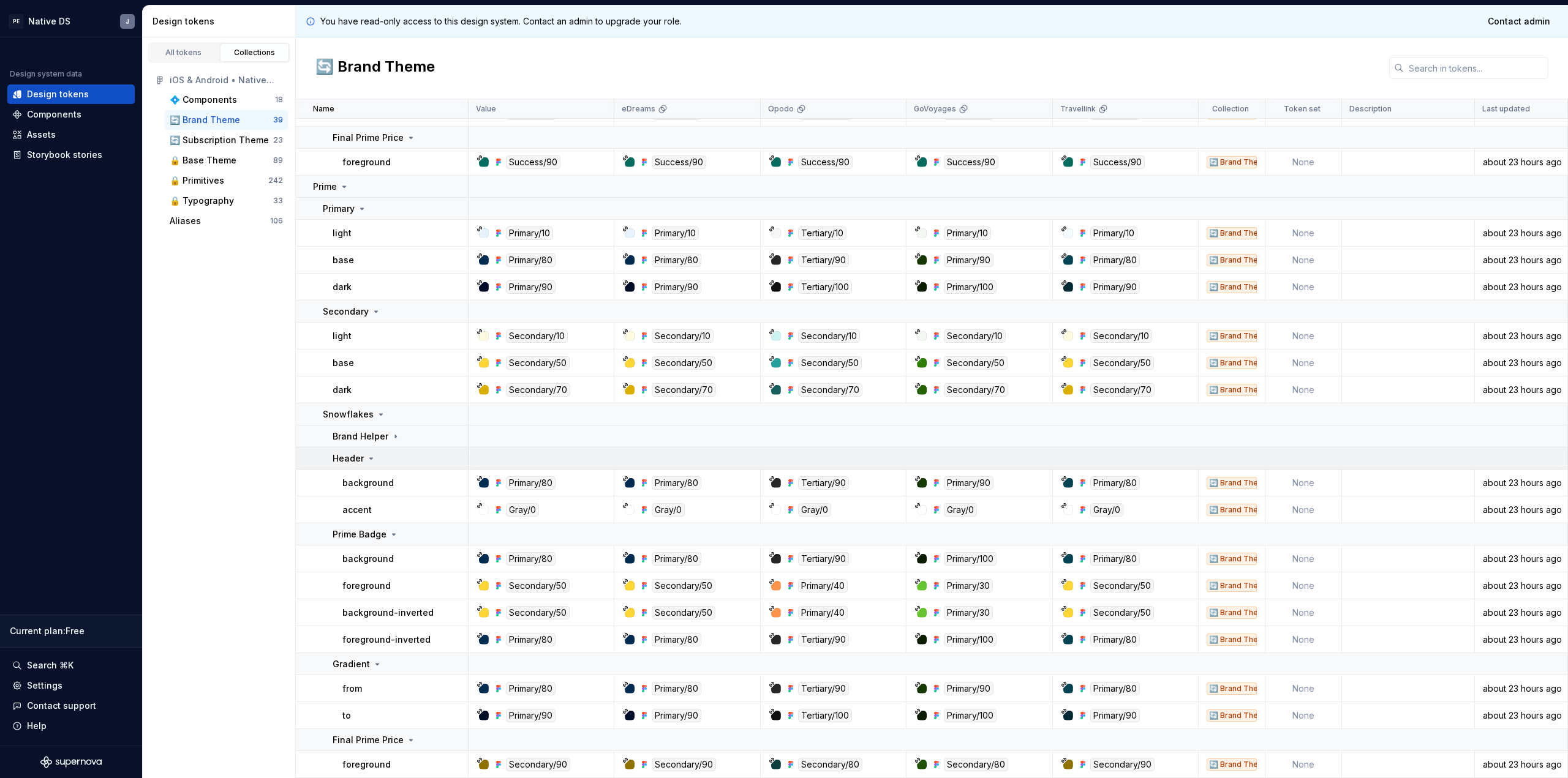
click at [369, 455] on icon at bounding box center [371, 458] width 10 height 10
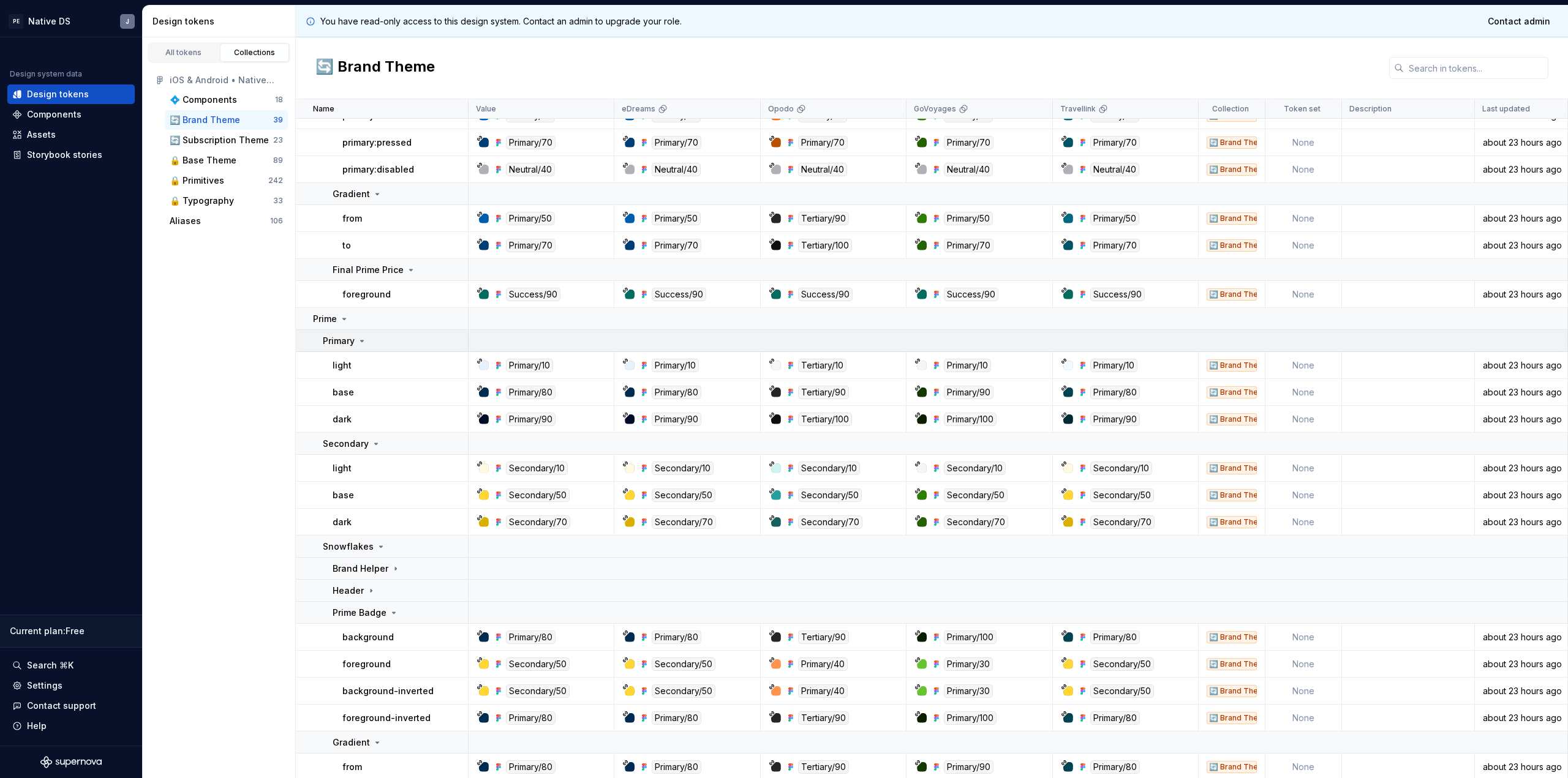
click at [350, 340] on p "Primary" at bounding box center [338, 340] width 32 height 12
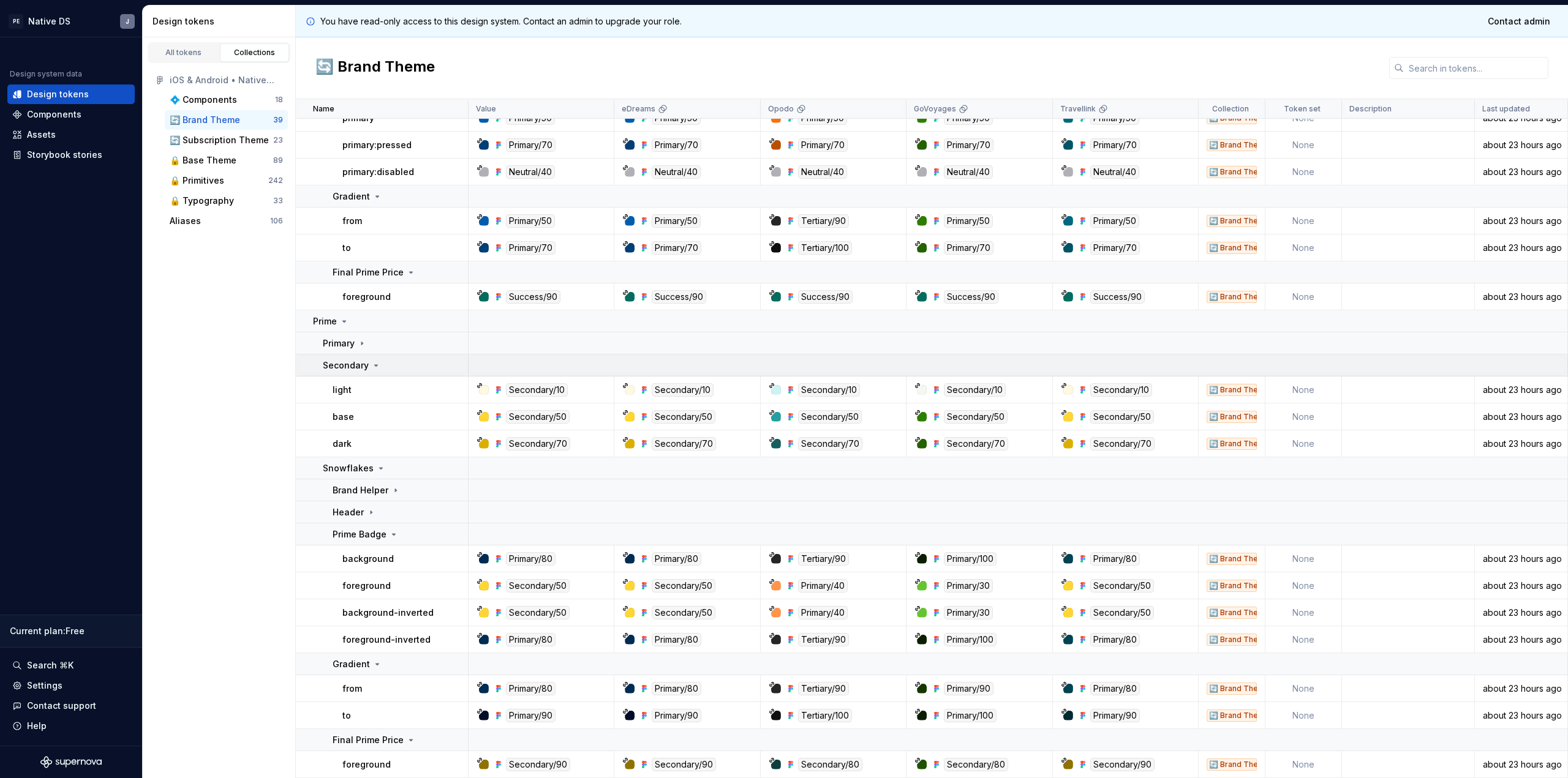
click at [352, 365] on p "Secondary" at bounding box center [346, 365] width 46 height 12
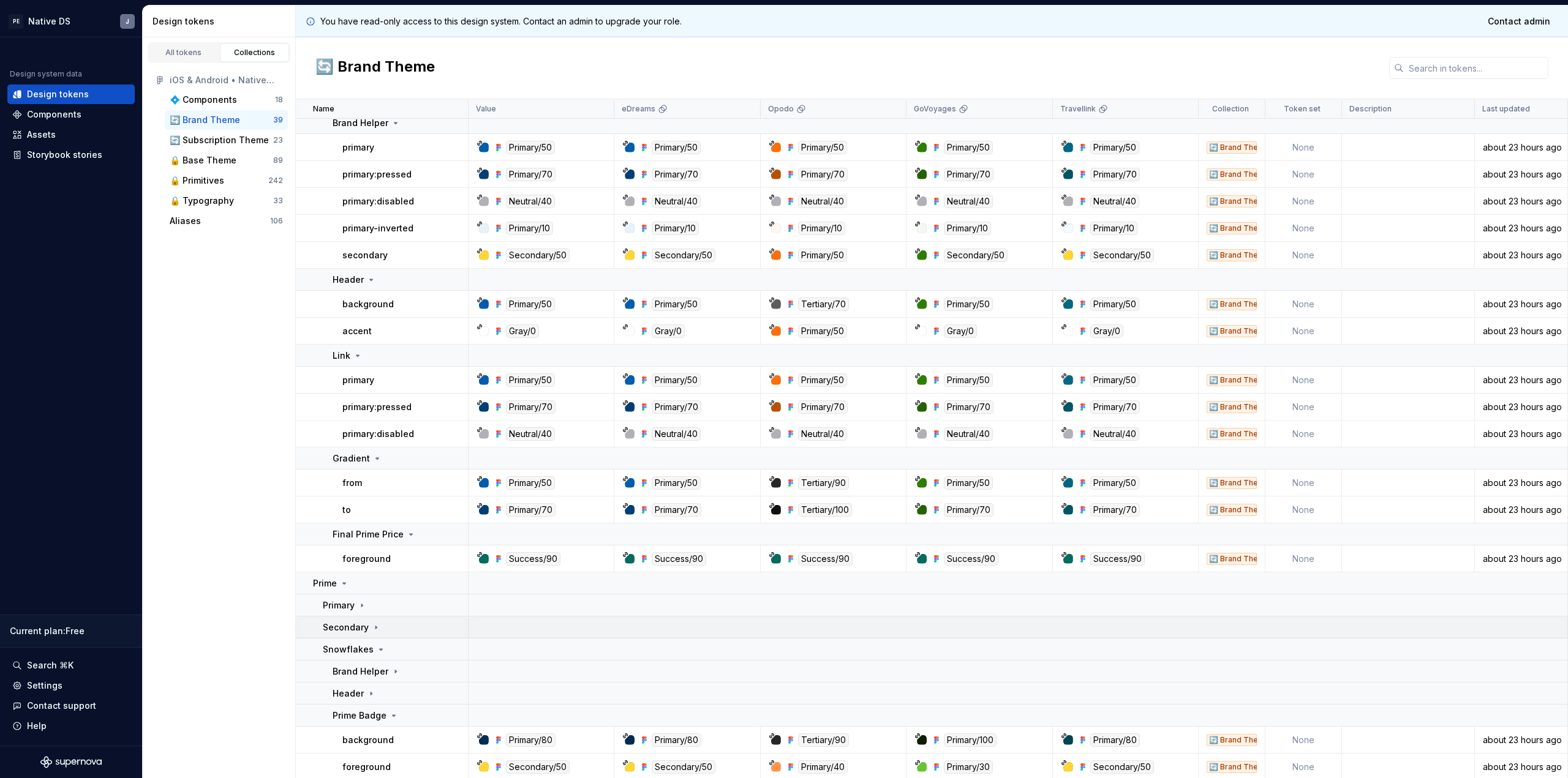
scroll to position [96, 0]
click at [230, 555] on div "All tokens Collections iOS & Android • Native Library [Beta] 💠 Components 18 🔄 …" at bounding box center [219, 407] width 153 height 741
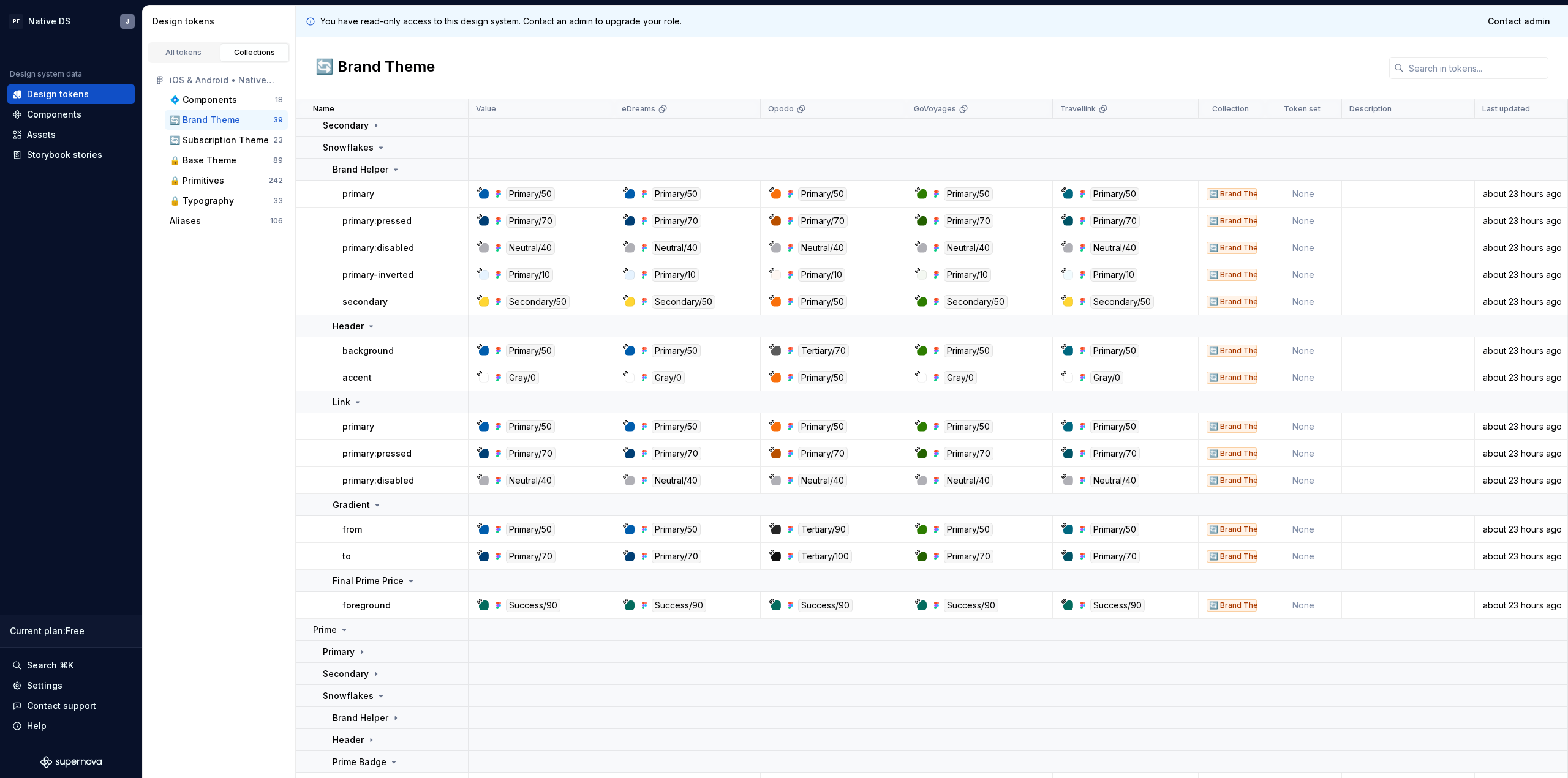
scroll to position [49, 0]
click at [212, 140] on div "🔄 Subscription Theme" at bounding box center [219, 140] width 99 height 12
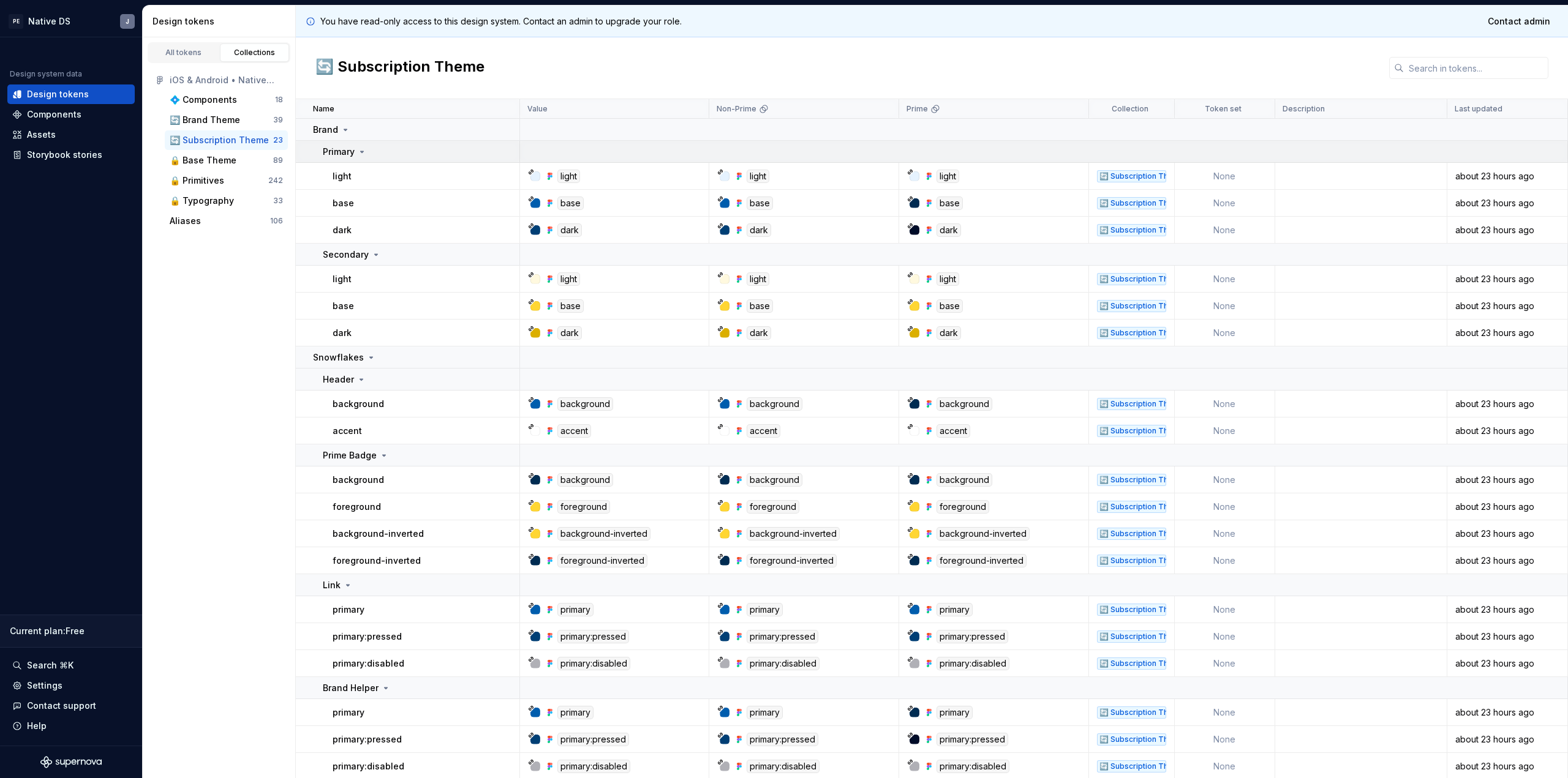
click at [362, 149] on icon at bounding box center [362, 152] width 10 height 10
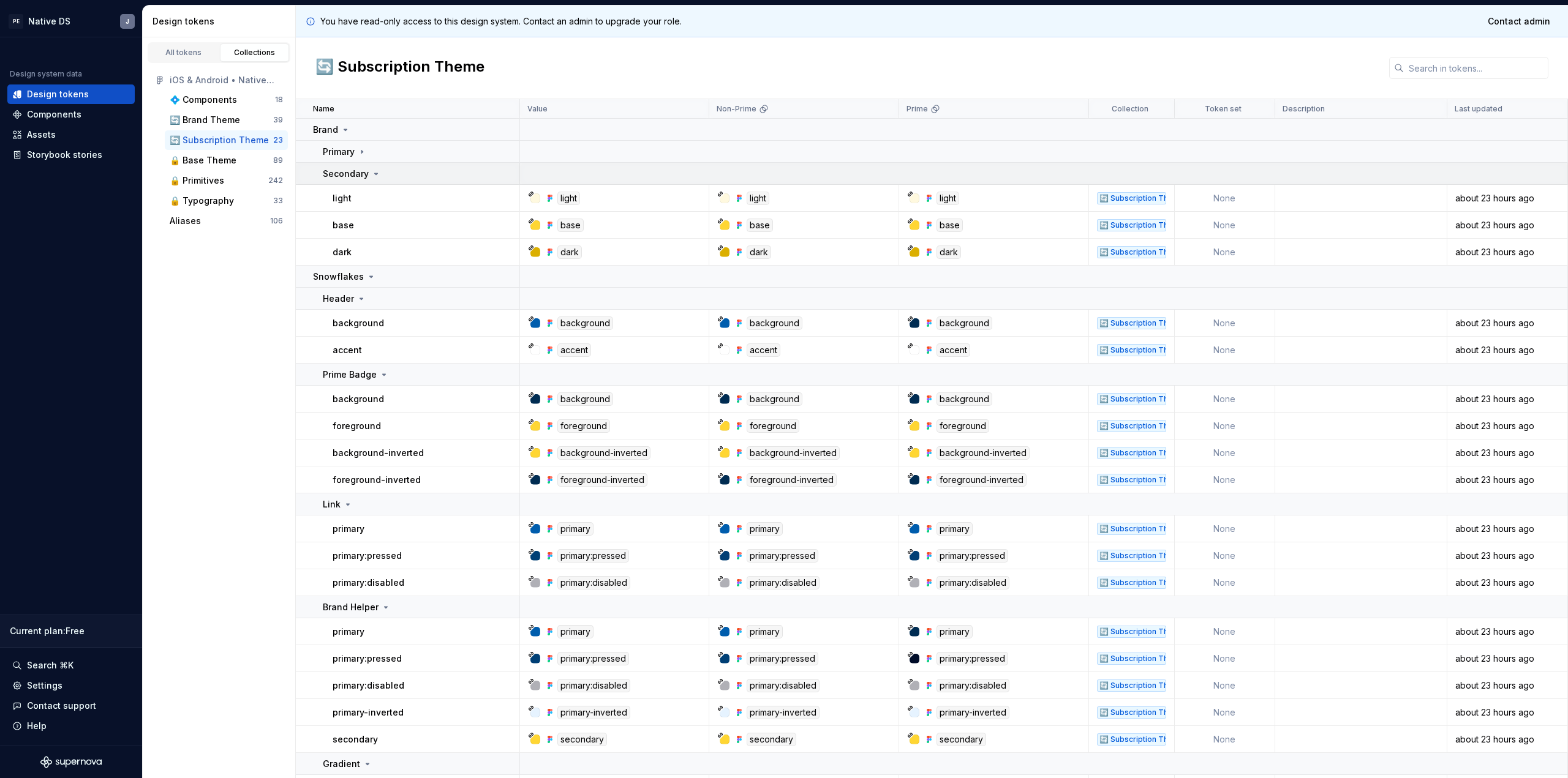
click at [360, 165] on td "Secondary" at bounding box center [408, 174] width 224 height 22
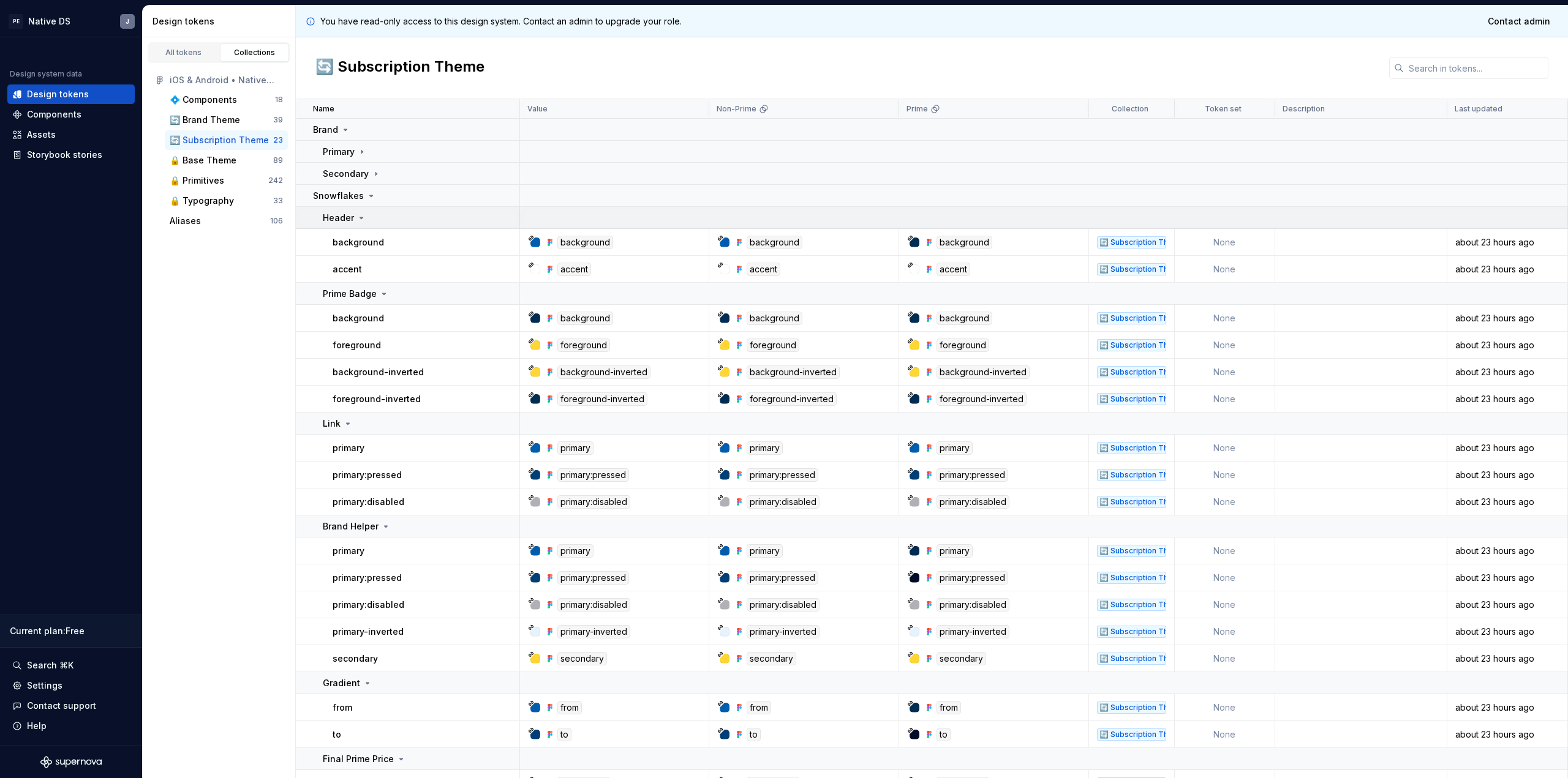
click at [354, 215] on div "Header" at bounding box center [344, 218] width 44 height 12
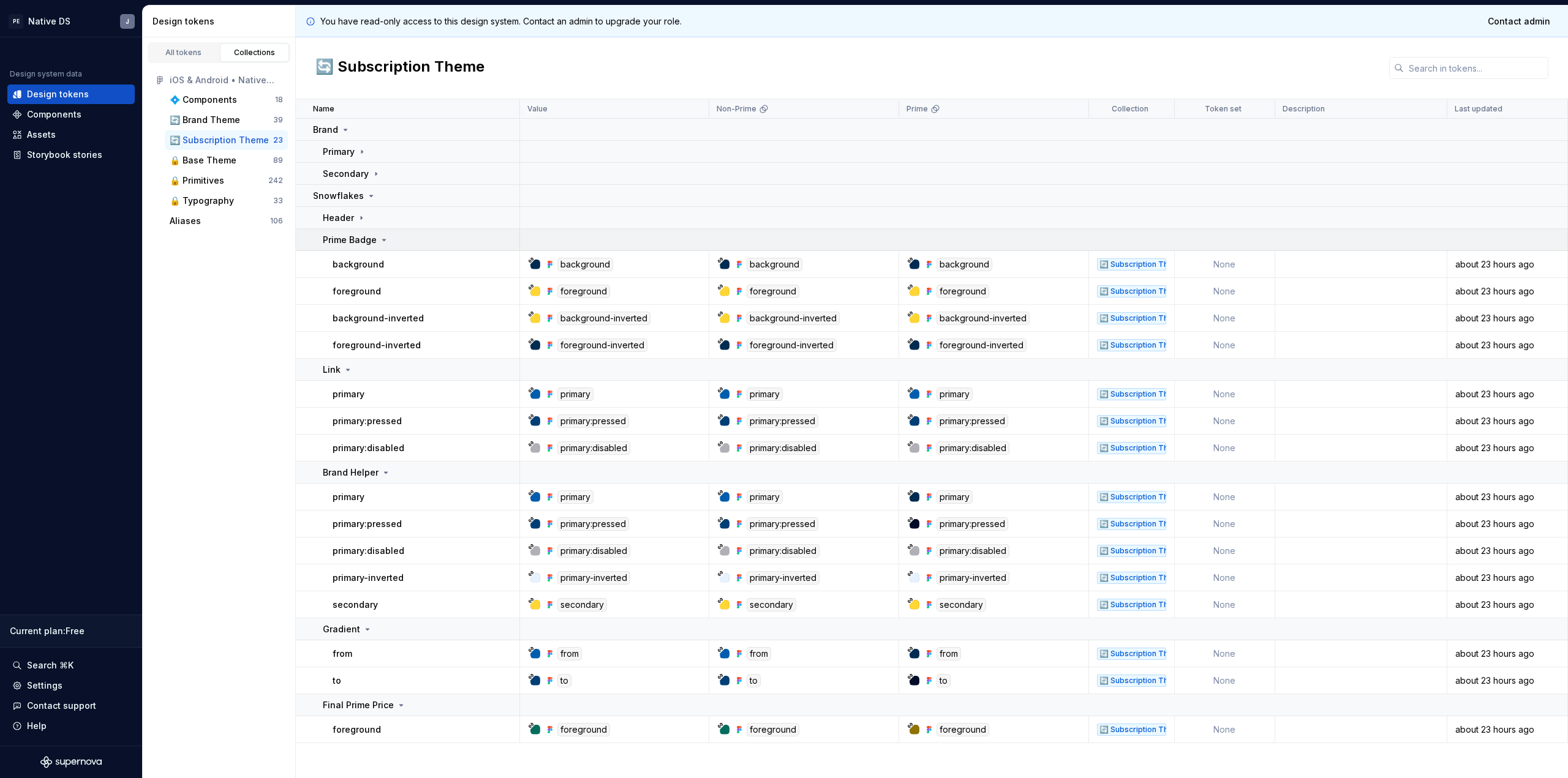
click at [354, 231] on td "Prime Badge" at bounding box center [408, 240] width 224 height 22
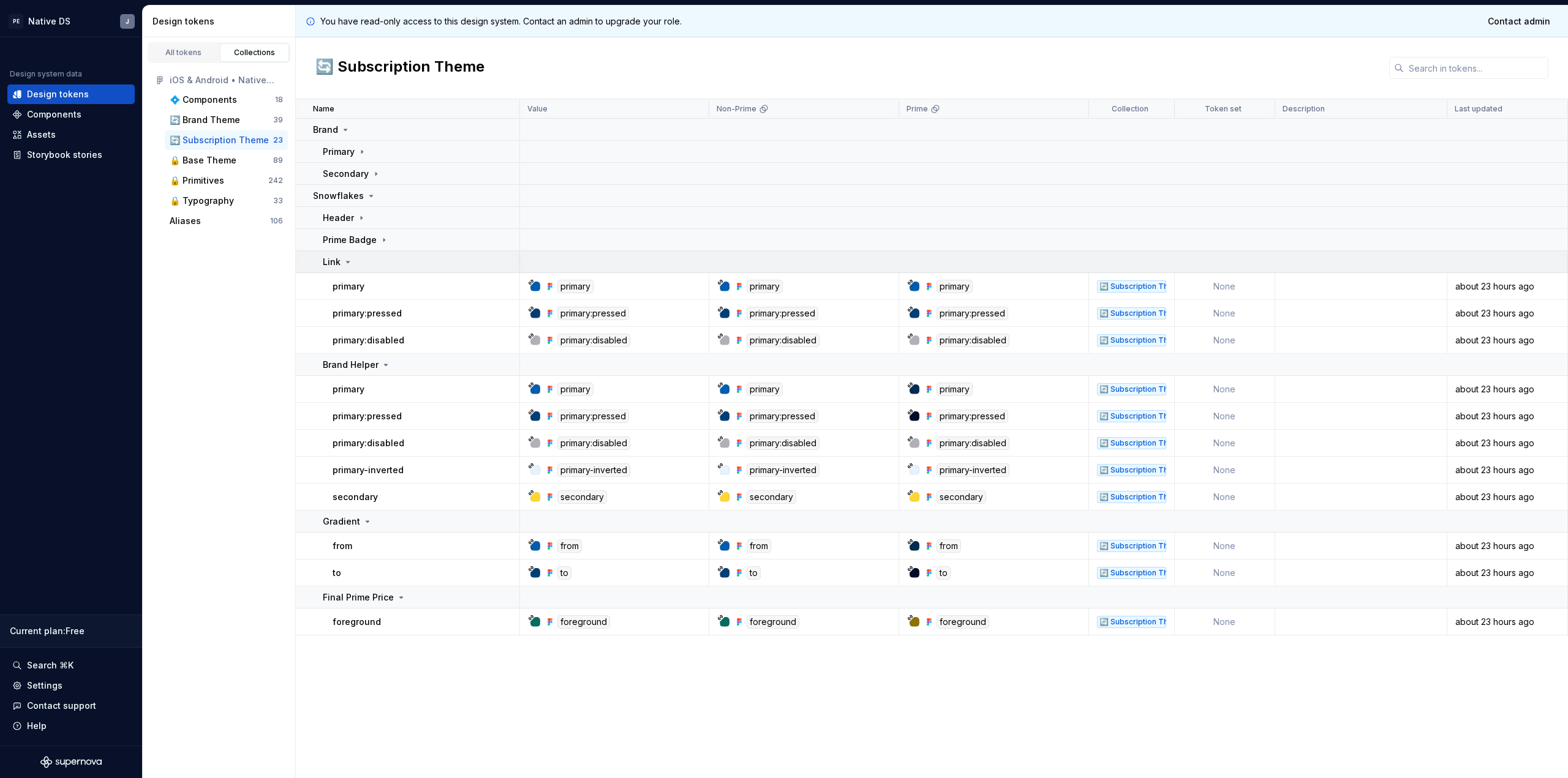
click at [353, 257] on div "Link" at bounding box center [420, 261] width 196 height 12
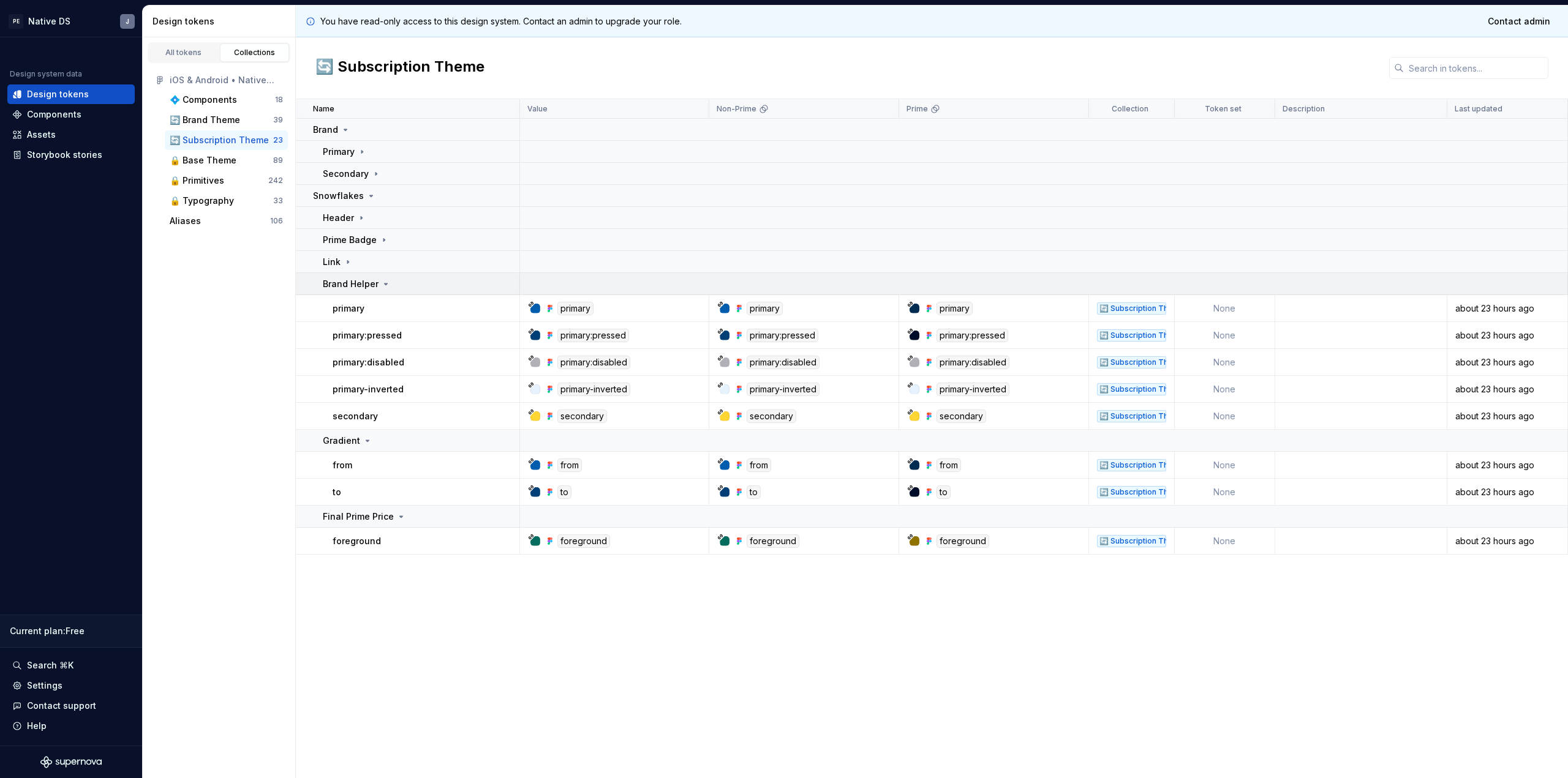
click at [353, 275] on td "Brand Helper" at bounding box center [408, 285] width 224 height 22
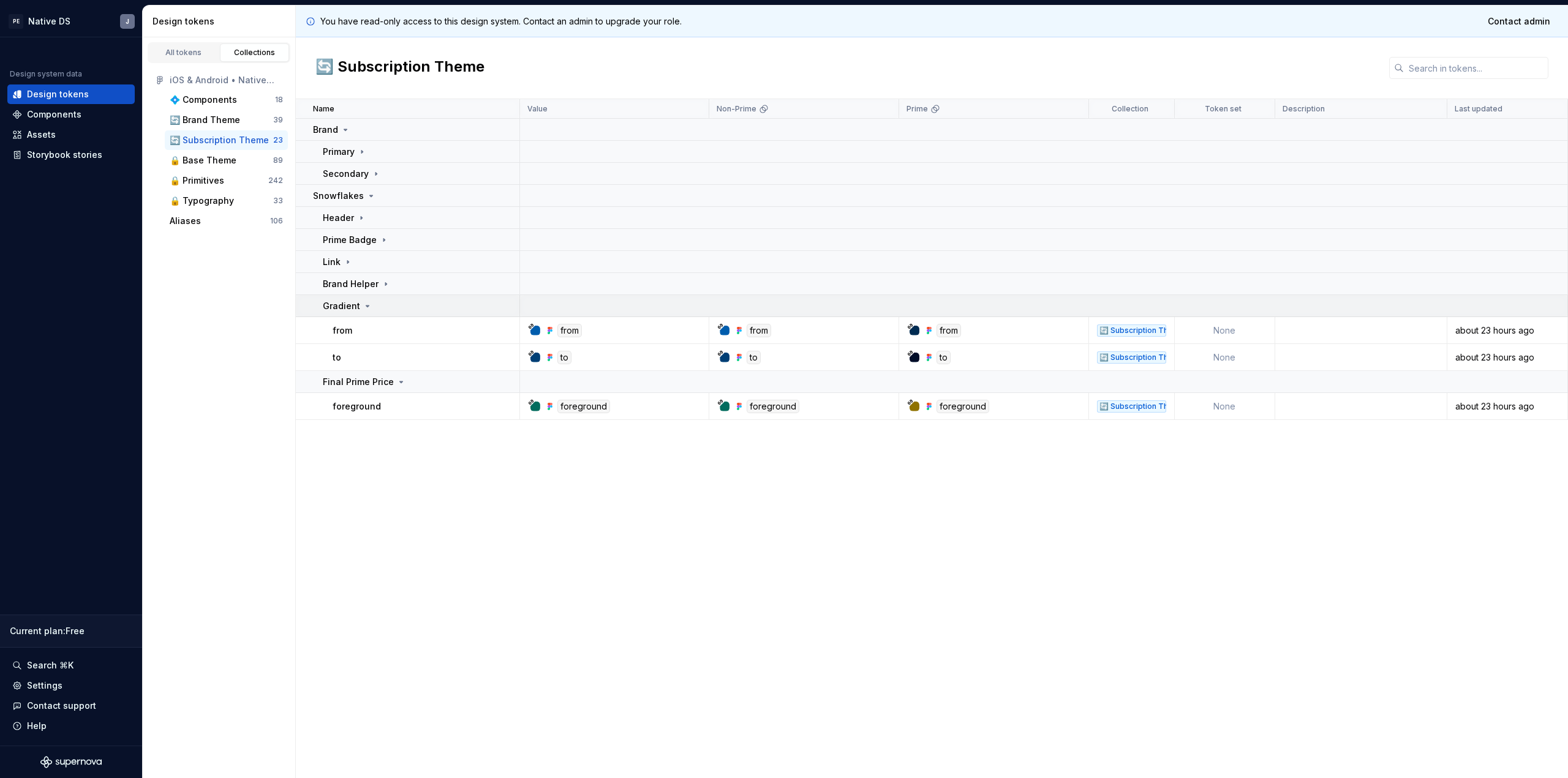
click at [354, 309] on p "Gradient" at bounding box center [341, 306] width 37 height 12
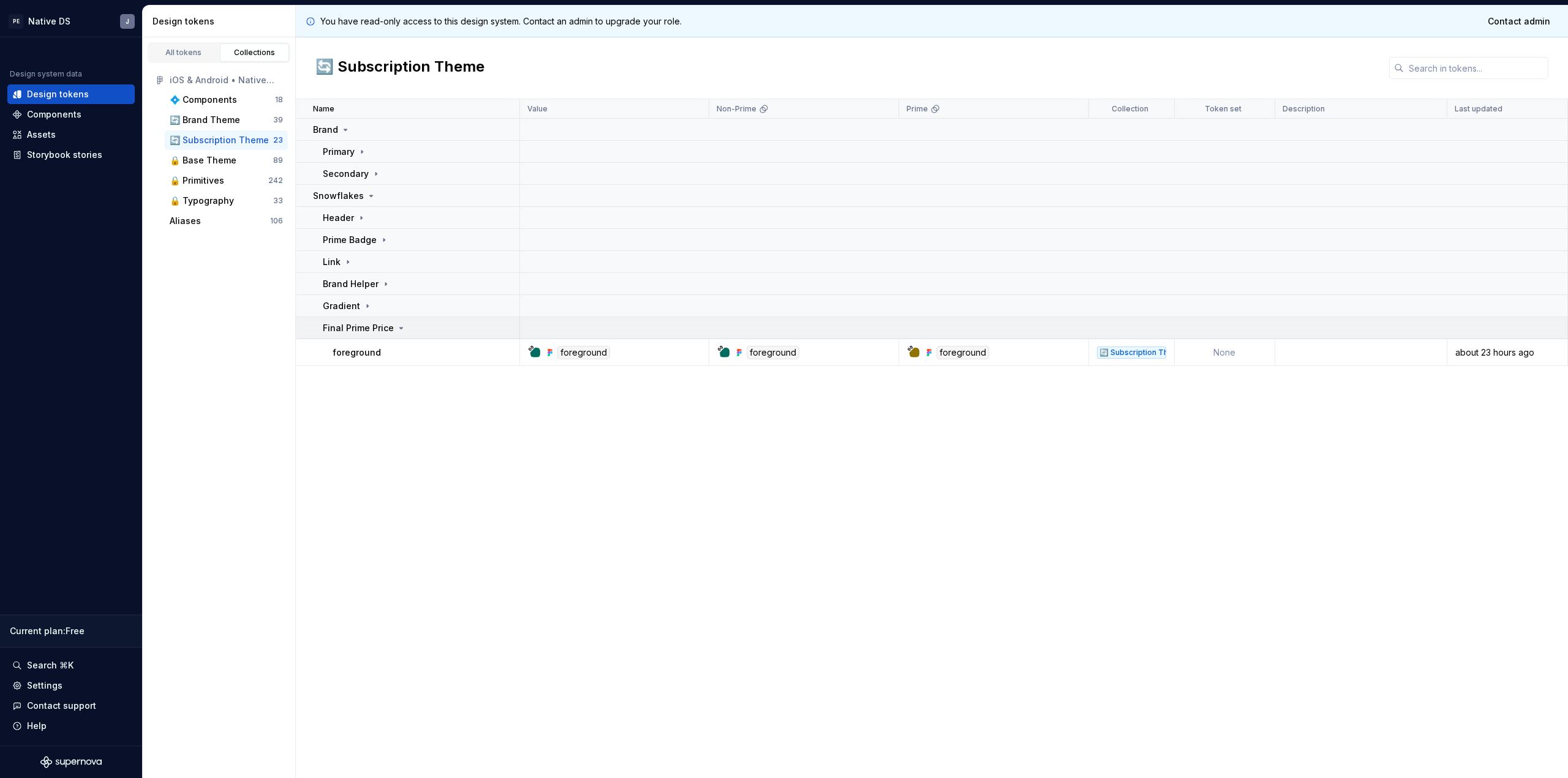
click at [362, 324] on p "Final Prime Price" at bounding box center [358, 327] width 71 height 12
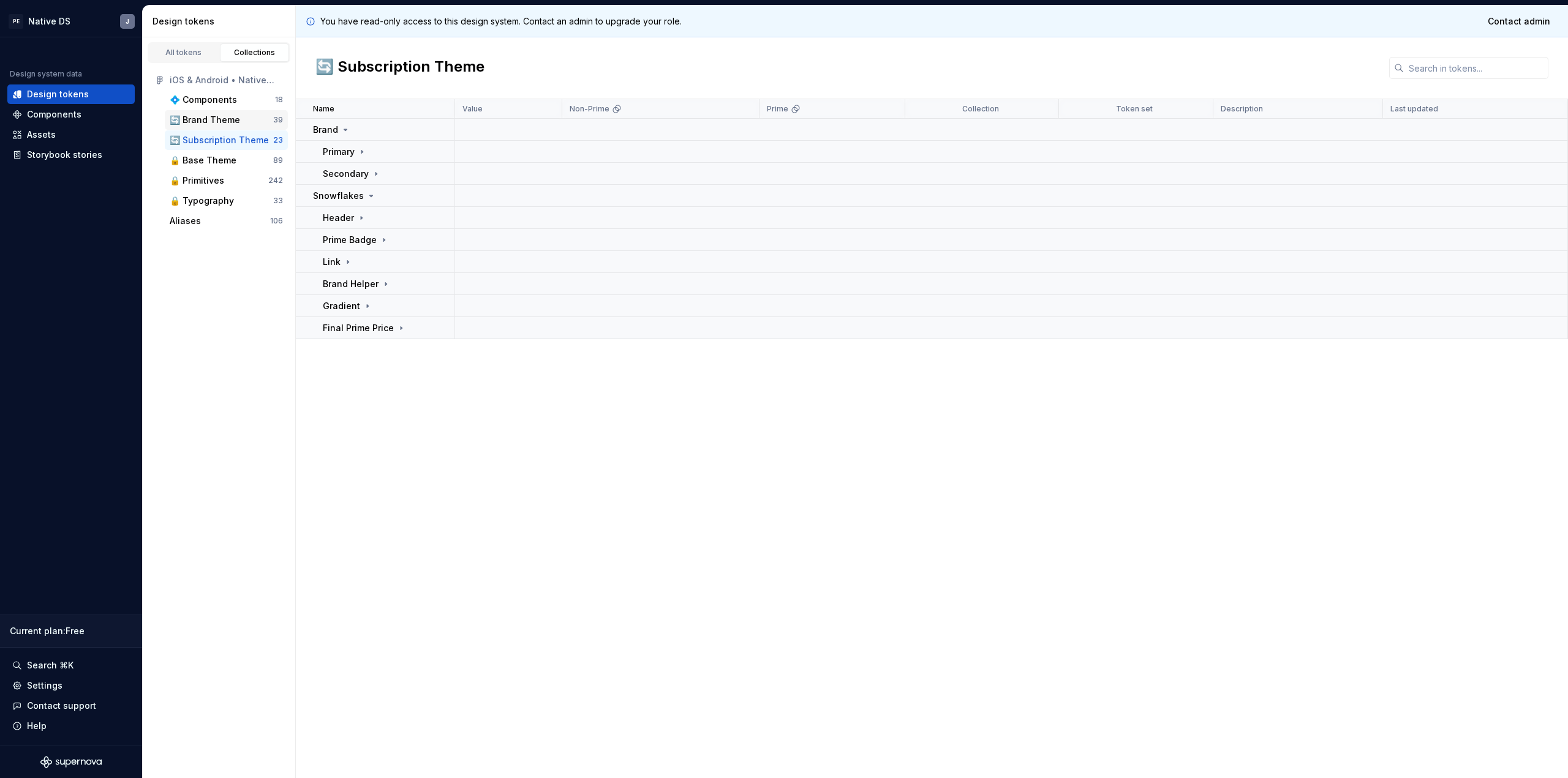
click at [228, 123] on div "🔄 Brand Theme" at bounding box center [205, 120] width 70 height 12
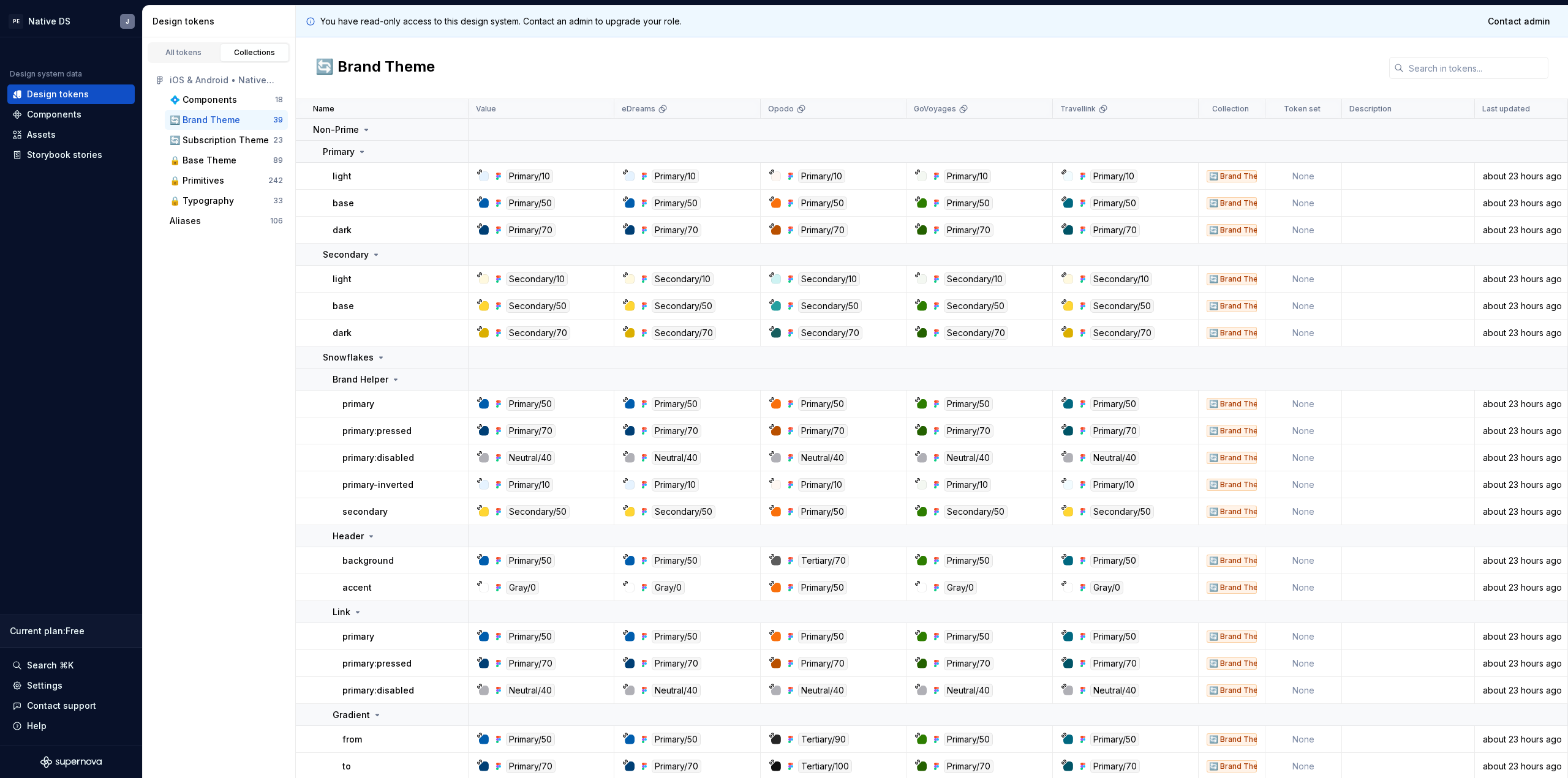
click at [933, 41] on div "🔄 Brand Theme" at bounding box center [932, 68] width 1272 height 62
click at [123, 17] on html "PE Native DS J Design system data Design tokens Components Assets Storybook sto…" at bounding box center [784, 389] width 1568 height 778
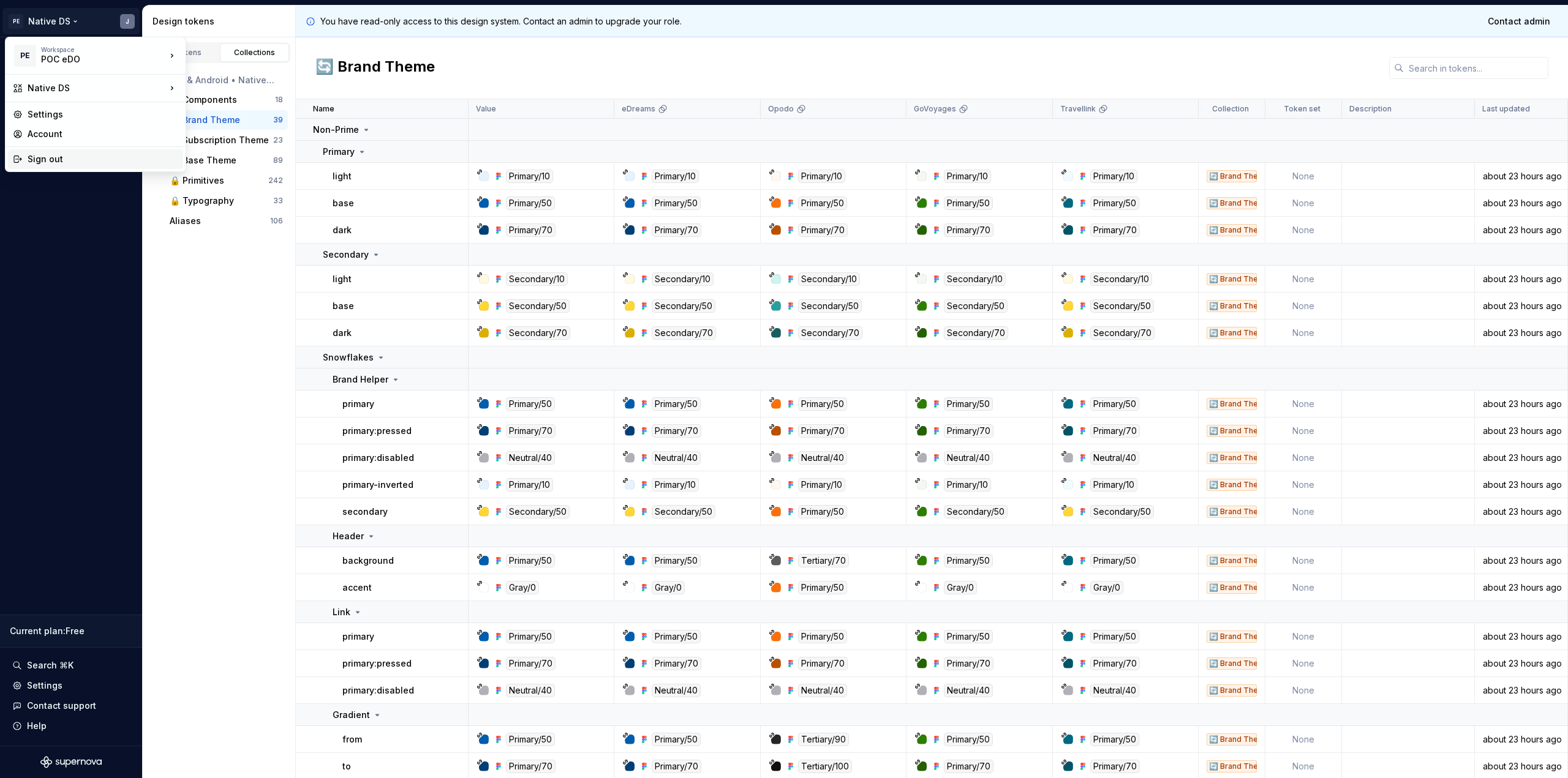
click at [71, 162] on div "Sign out" at bounding box center [103, 159] width 150 height 12
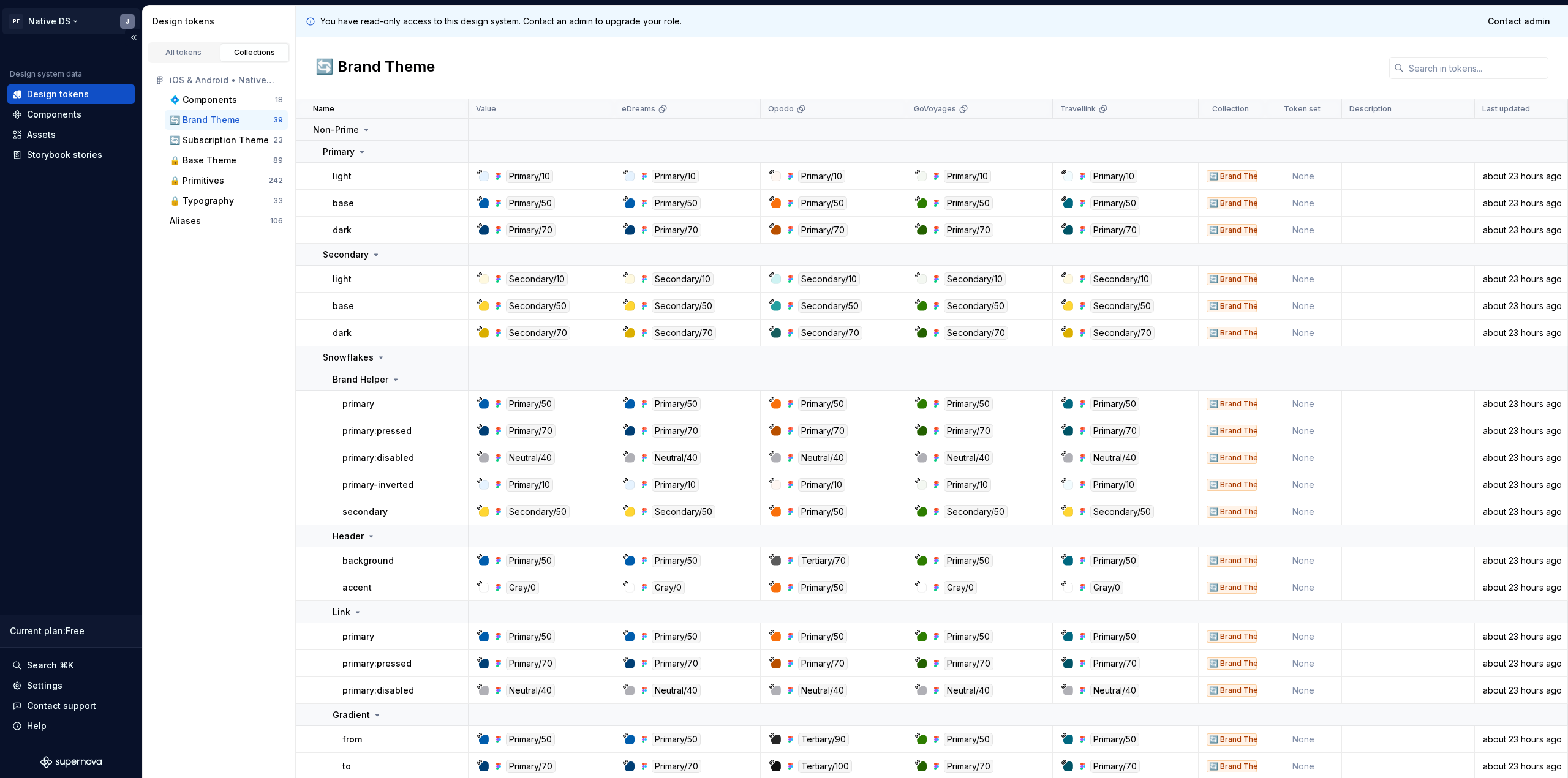
click at [121, 20] on html "PE Native DS J Design system data Design tokens Components Assets Storybook sto…" at bounding box center [784, 389] width 1568 height 778
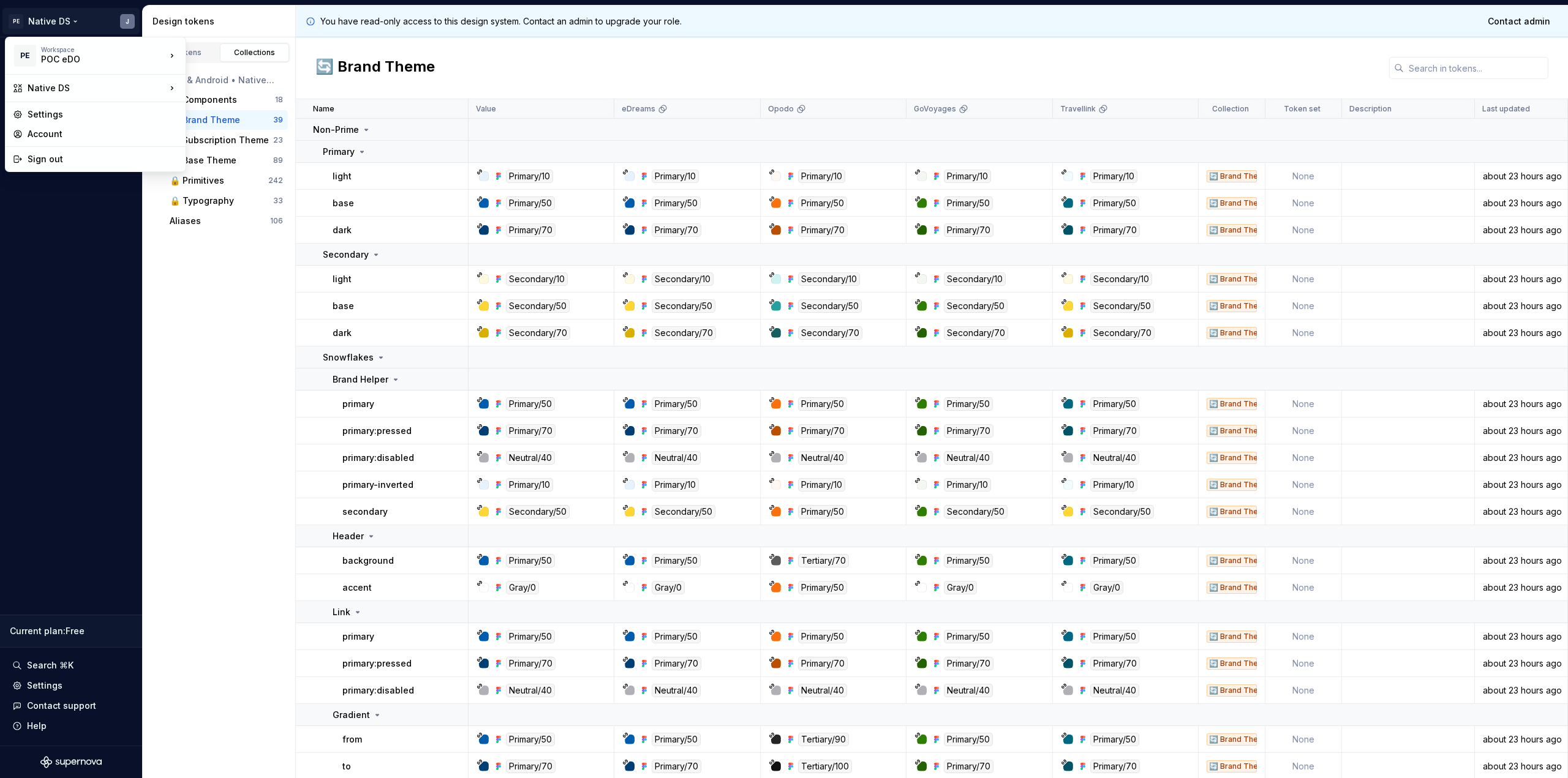
click at [217, 332] on html "PE Native DS J Design system data Design tokens Components Assets Storybook sto…" at bounding box center [784, 389] width 1568 height 778
